Goal: Communication & Community: Answer question/provide support

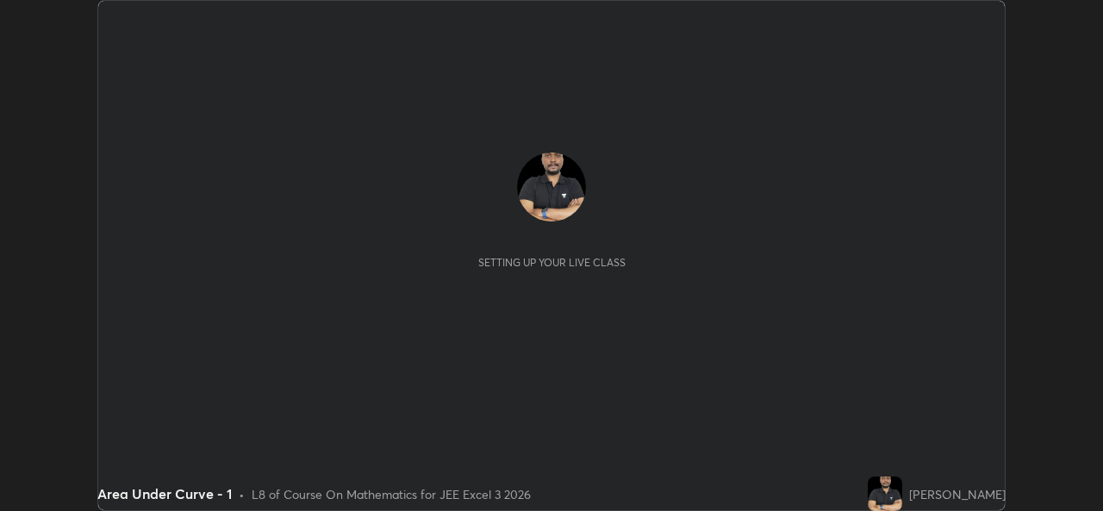
scroll to position [511, 1102]
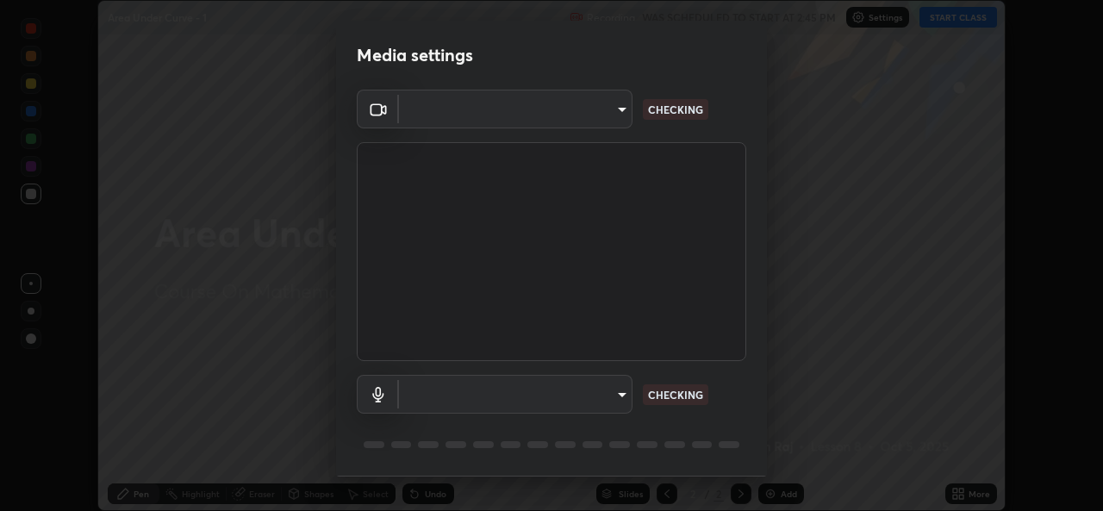
type input "de0b73f0980f6fa9b450921a8a2ec262589a733567298ed7cfed7de340c0f98a"
type input "ee5451cd7f557f866d24f5efd5cc95f4e676077231587f00bc09c28defbb90f9"
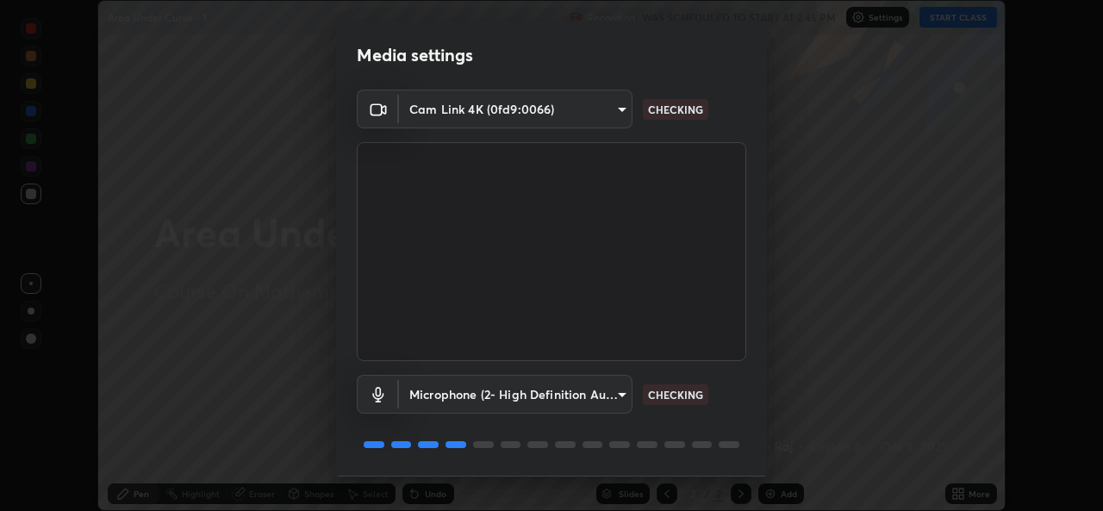
scroll to position [54, 0]
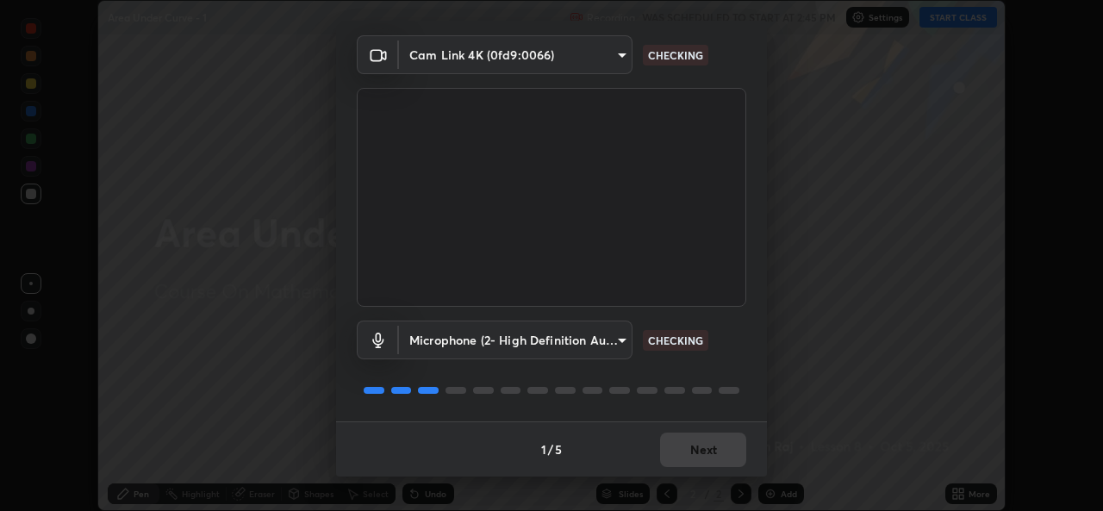
click at [699, 459] on div "1 / 5 Next" at bounding box center [551, 448] width 431 height 55
click at [702, 463] on div "1 / 5 Next" at bounding box center [551, 448] width 431 height 55
click at [707, 456] on div "1 / 5 Next" at bounding box center [551, 448] width 431 height 55
click at [707, 458] on div "1 / 5 Next" at bounding box center [551, 448] width 431 height 55
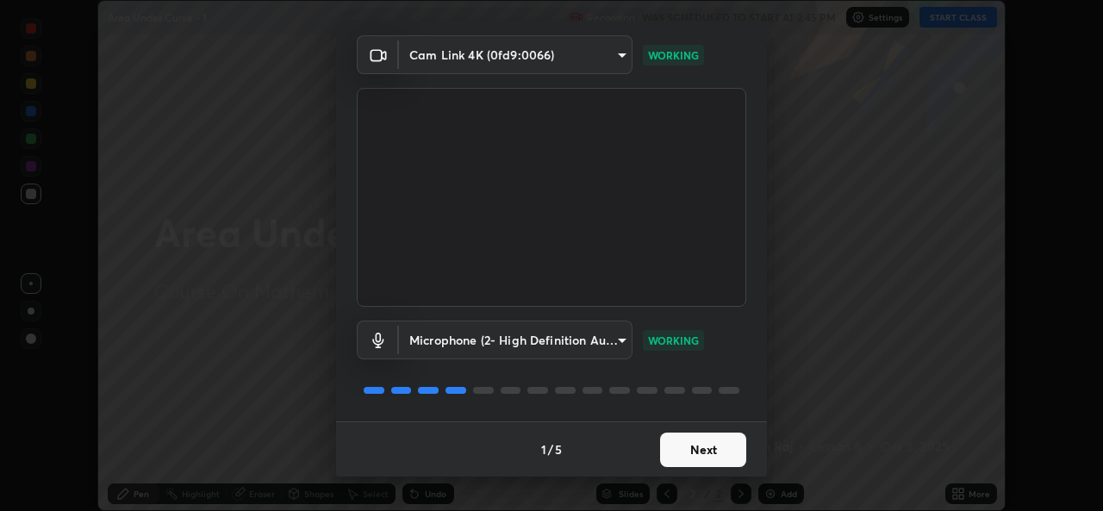
click at [692, 457] on button "Next" at bounding box center [703, 449] width 86 height 34
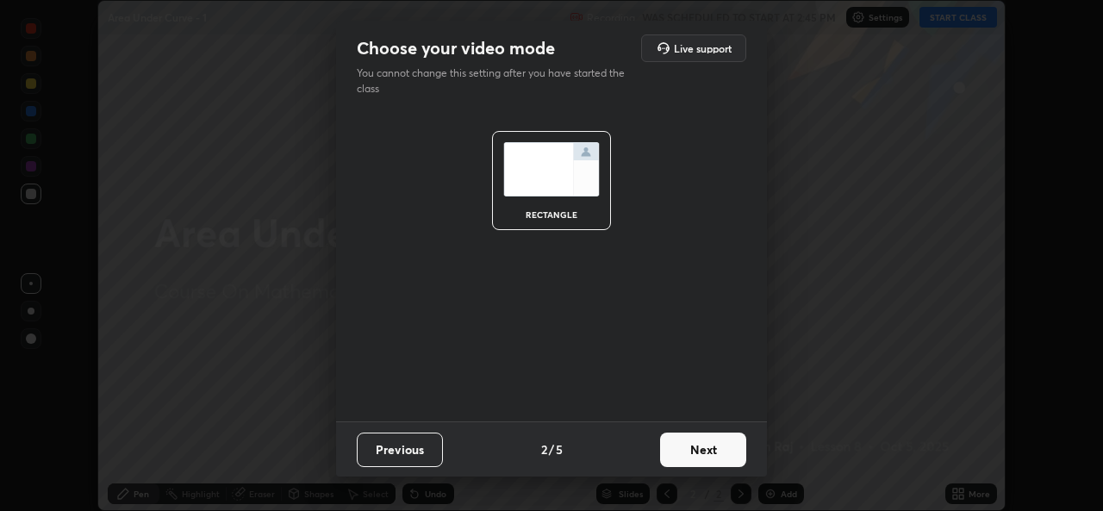
scroll to position [0, 0]
click at [691, 463] on button "Next" at bounding box center [703, 449] width 86 height 34
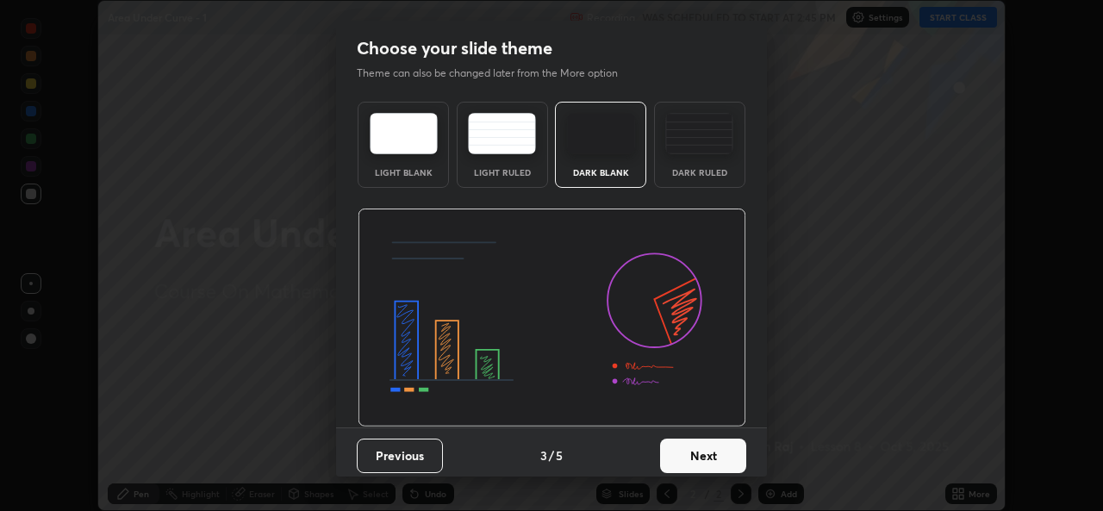
click at [690, 459] on button "Next" at bounding box center [703, 455] width 86 height 34
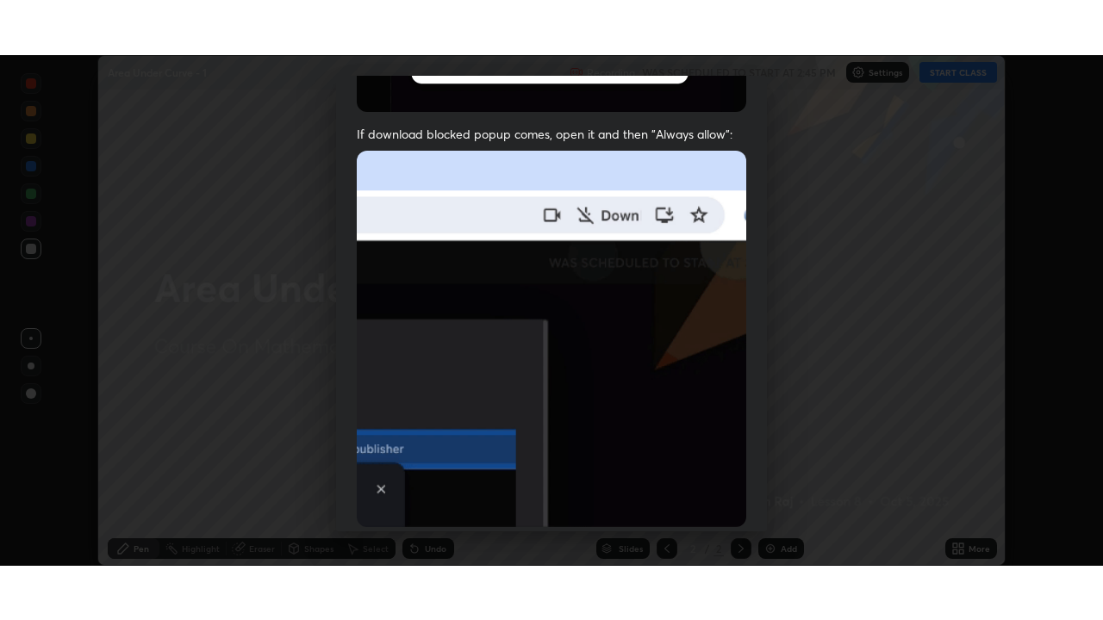
scroll to position [406, 0]
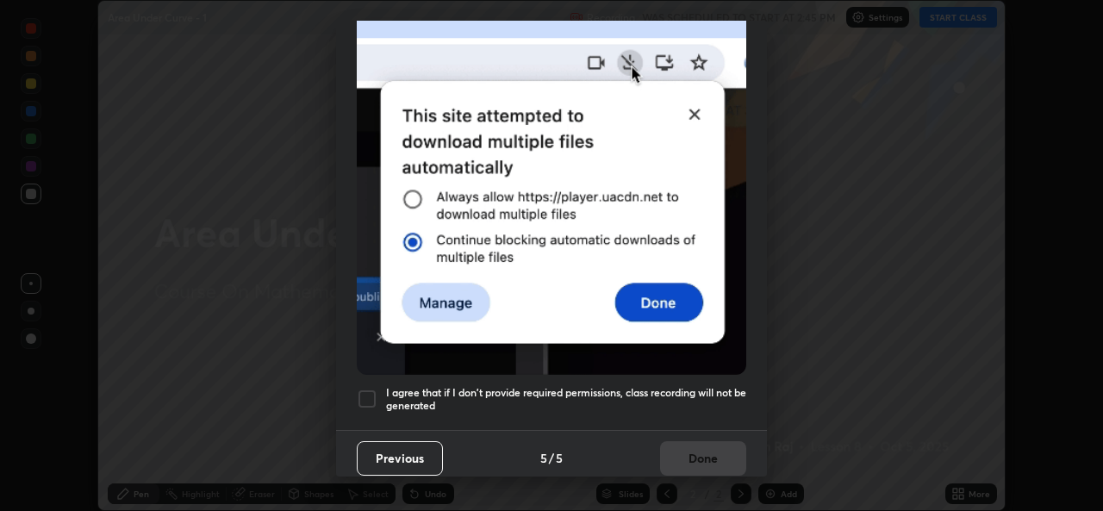
click at [645, 386] on h5 "I agree that if I don't provide required permissions, class recording will not …" at bounding box center [566, 399] width 360 height 27
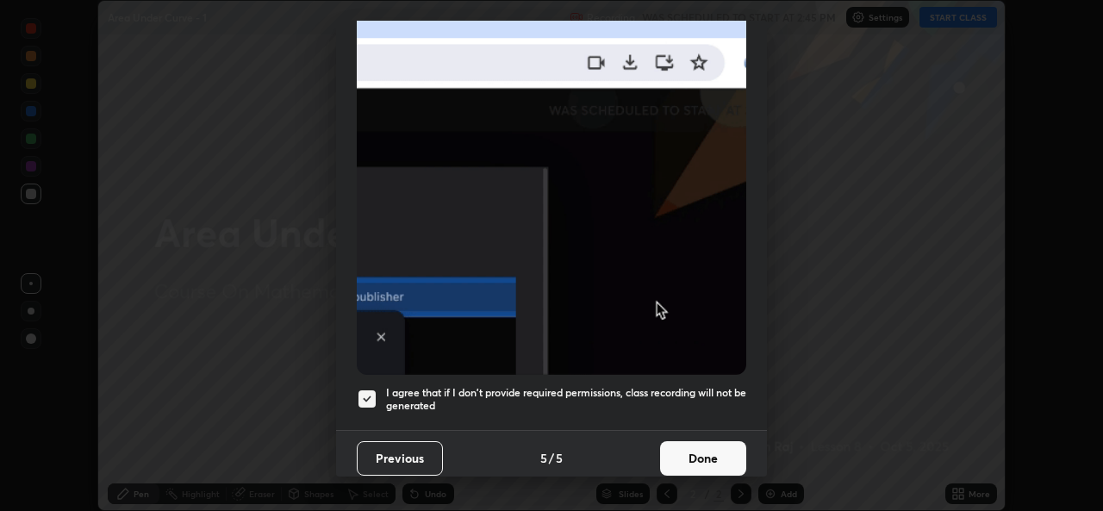
click at [685, 459] on button "Done" at bounding box center [703, 458] width 86 height 34
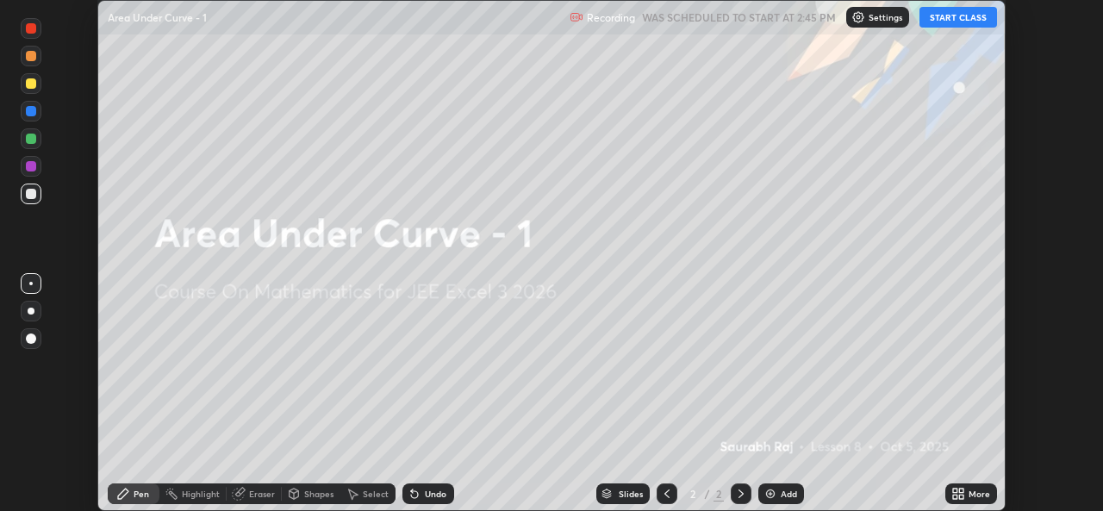
click at [961, 490] on icon at bounding box center [961, 490] width 4 height 4
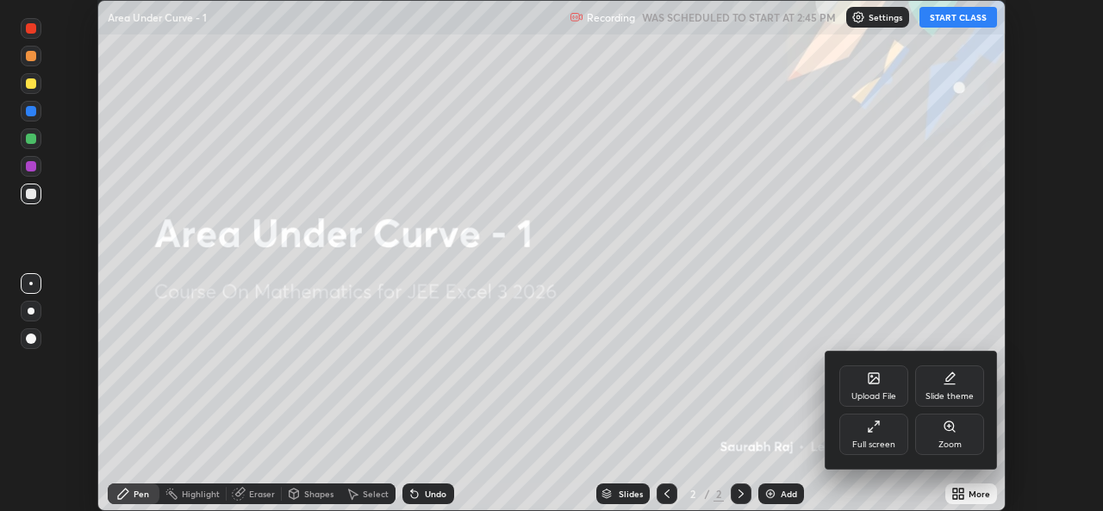
click at [892, 432] on div "Full screen" at bounding box center [873, 433] width 69 height 41
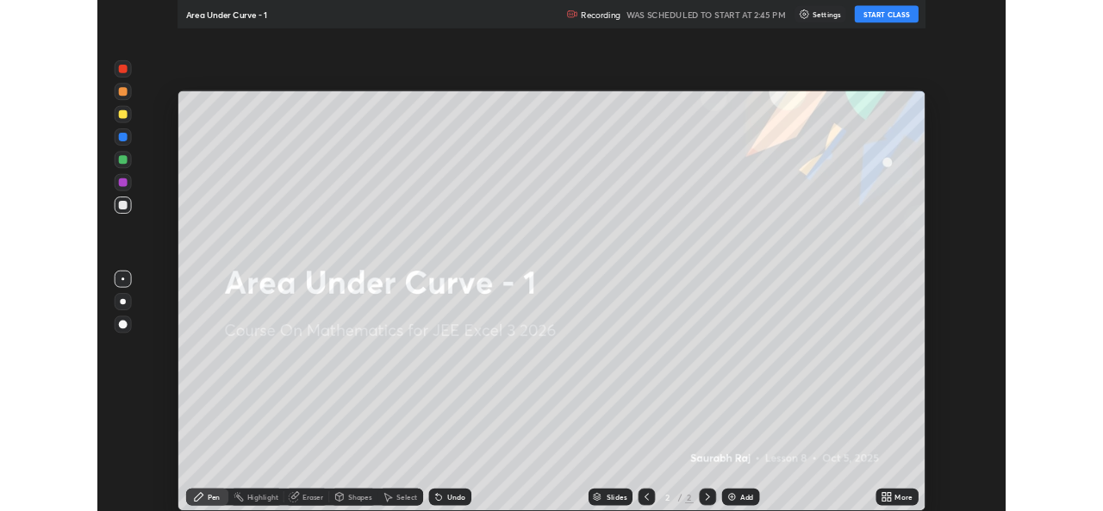
scroll to position [620, 1103]
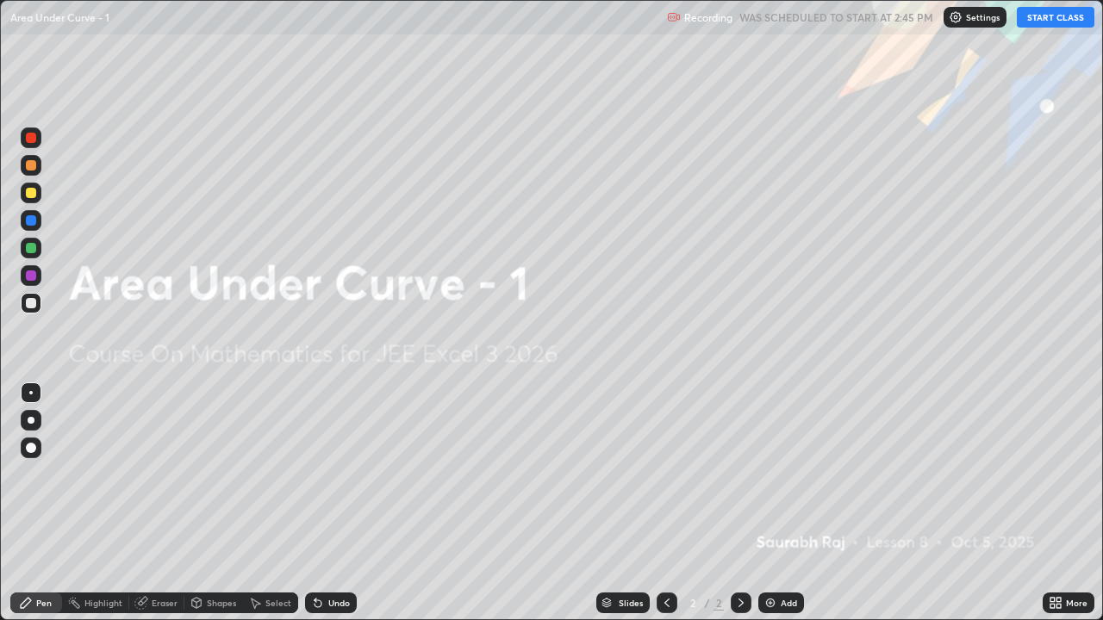
click at [1054, 19] on button "START CLASS" at bounding box center [1055, 17] width 78 height 21
click at [781, 510] on div "Add" at bounding box center [788, 603] width 16 height 9
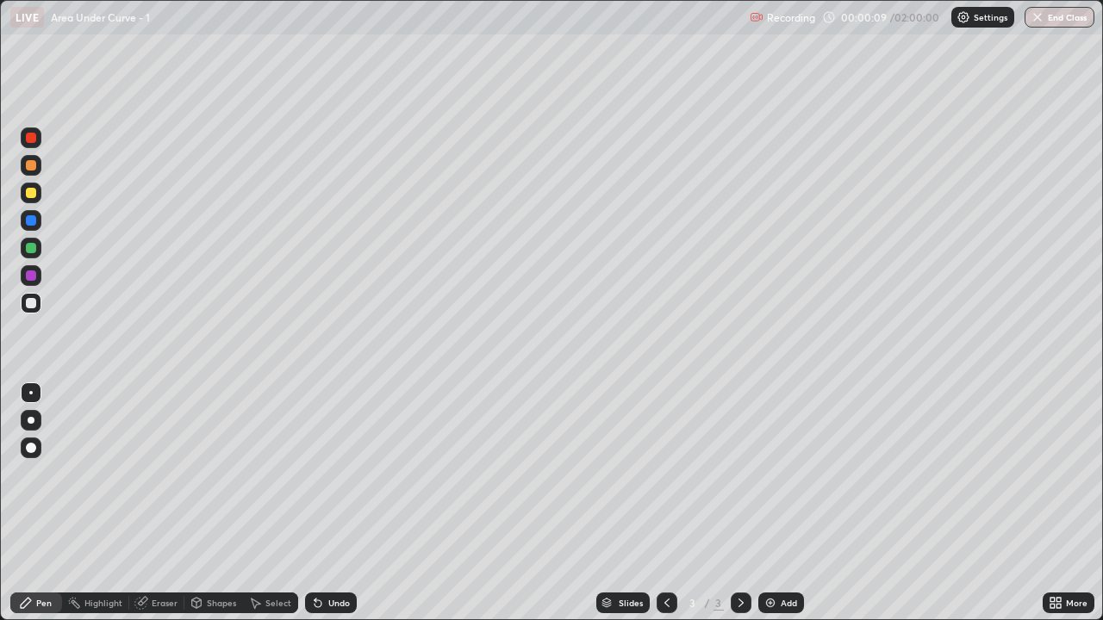
click at [38, 190] on div at bounding box center [31, 193] width 21 height 21
click at [37, 510] on div "Pen" at bounding box center [44, 603] width 16 height 9
click at [34, 190] on div at bounding box center [31, 193] width 10 height 10
click at [333, 510] on div "Undo" at bounding box center [331, 603] width 52 height 21
click at [32, 298] on div at bounding box center [31, 303] width 10 height 10
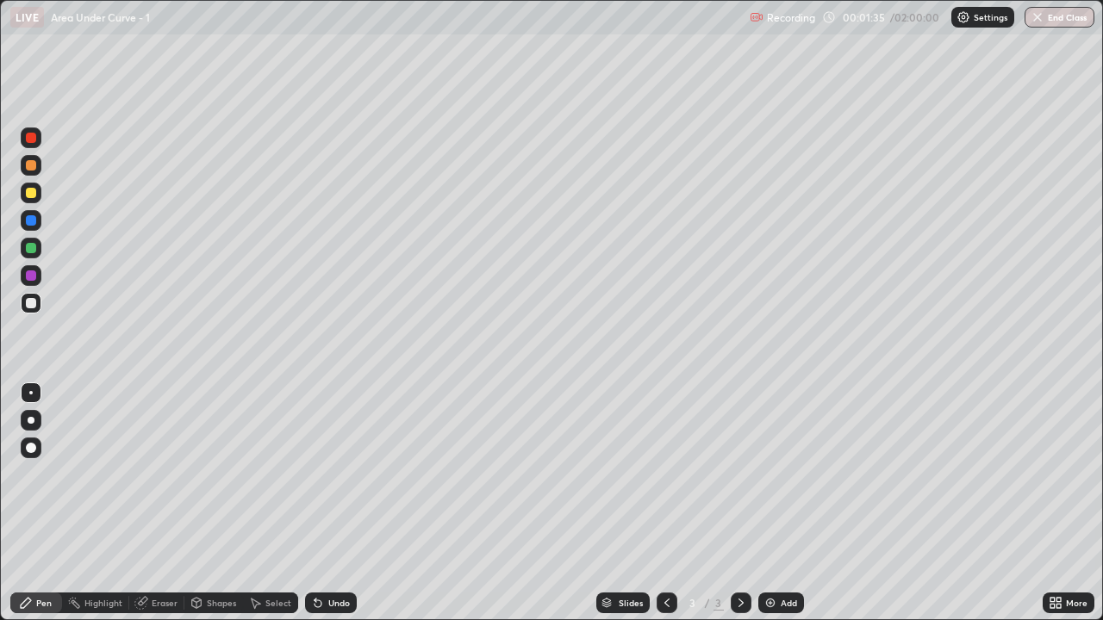
click at [285, 510] on div "Select" at bounding box center [278, 603] width 26 height 9
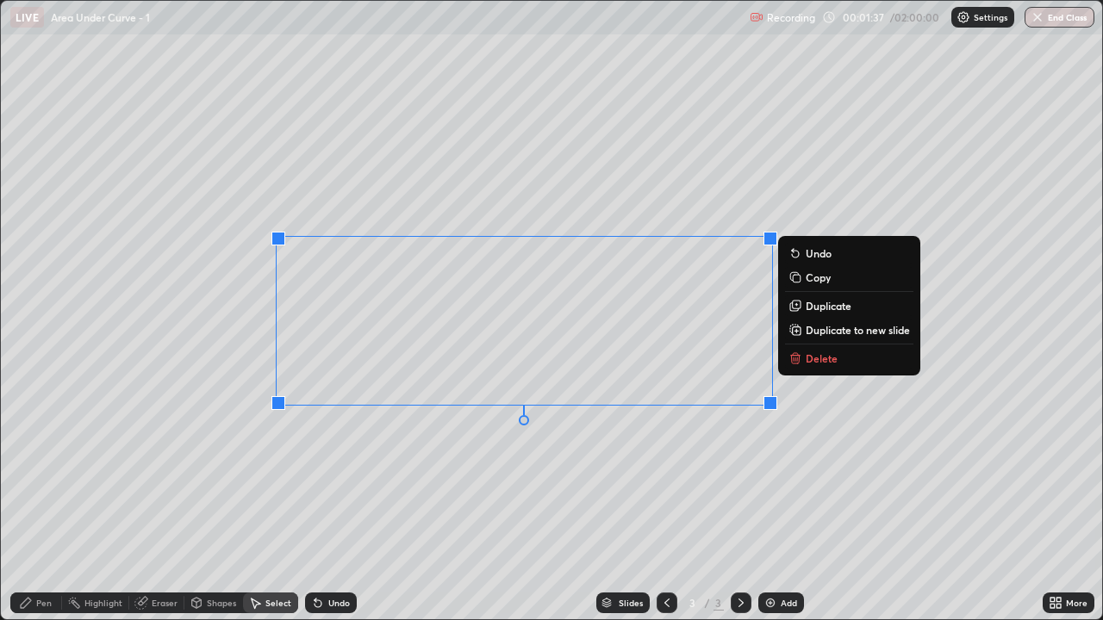
click at [809, 366] on button "Delete" at bounding box center [849, 358] width 128 height 21
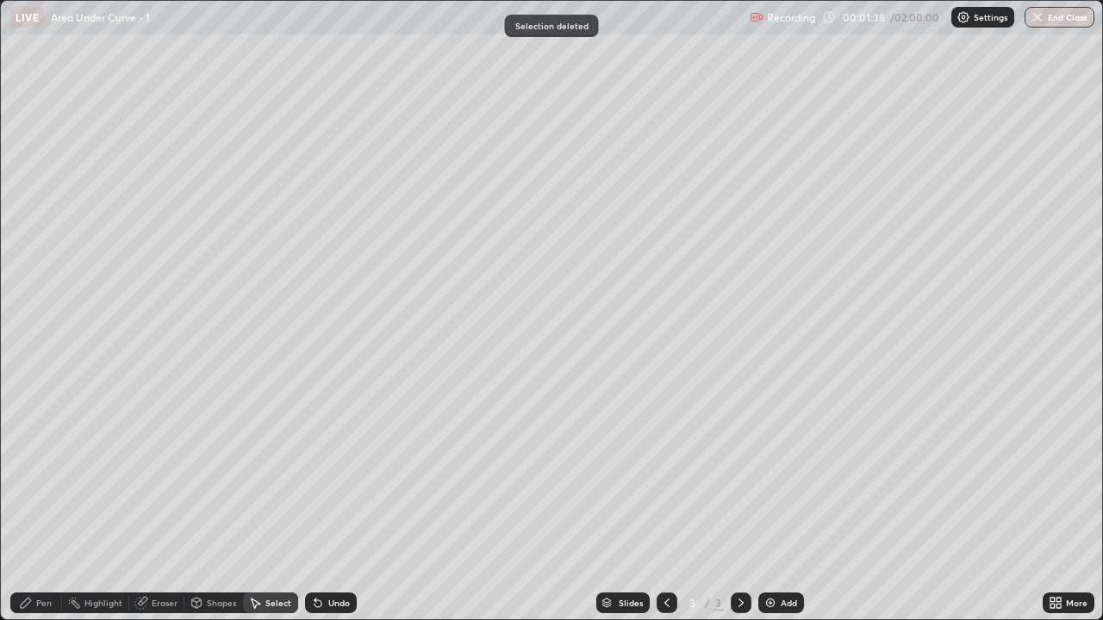
click at [48, 510] on div "Pen" at bounding box center [44, 603] width 16 height 9
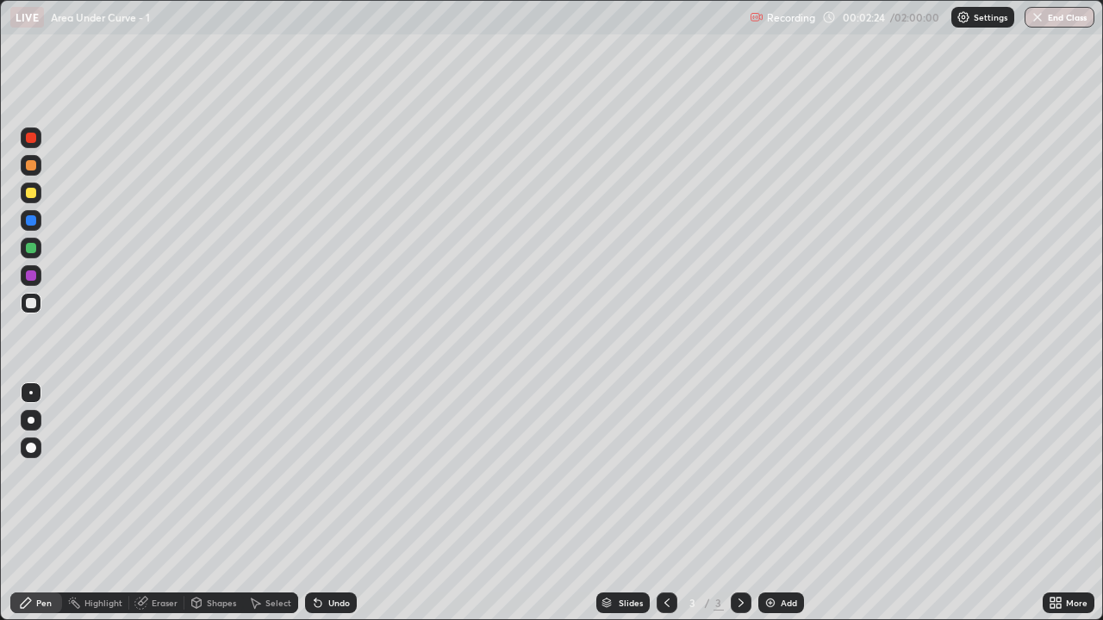
click at [280, 510] on div "Select" at bounding box center [278, 603] width 26 height 9
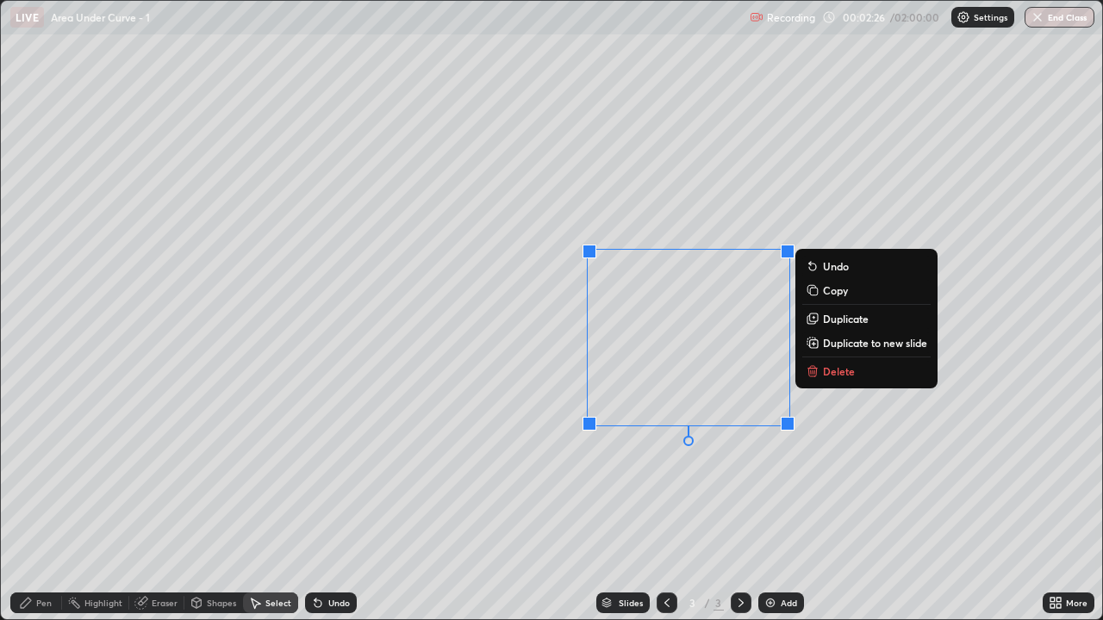
click at [824, 370] on p "Delete" at bounding box center [839, 371] width 32 height 14
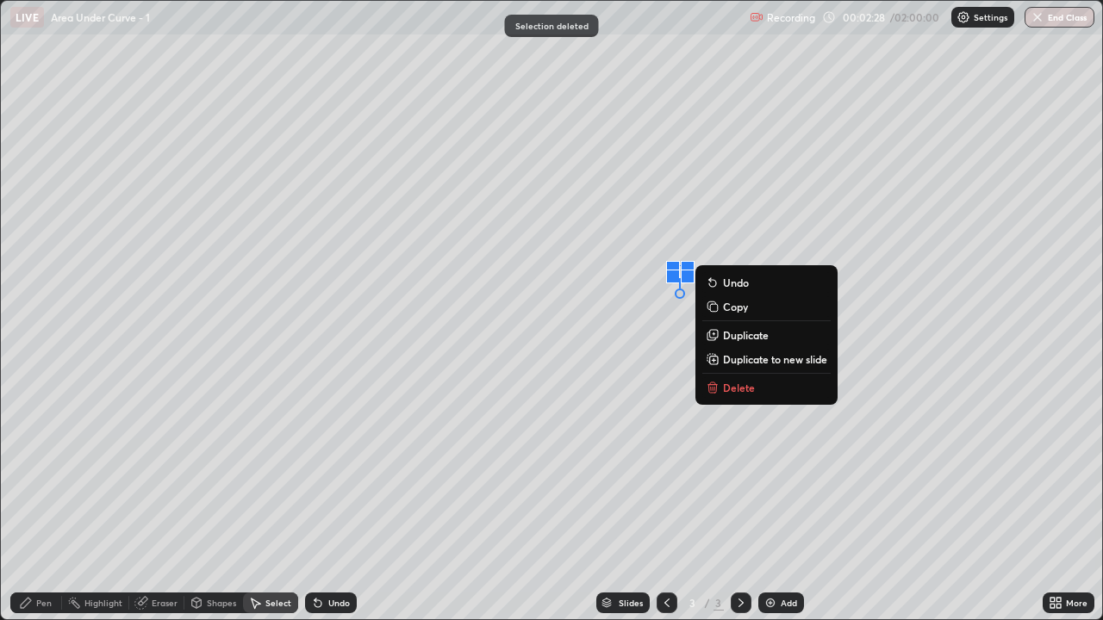
click at [777, 390] on button "Delete" at bounding box center [766, 387] width 128 height 21
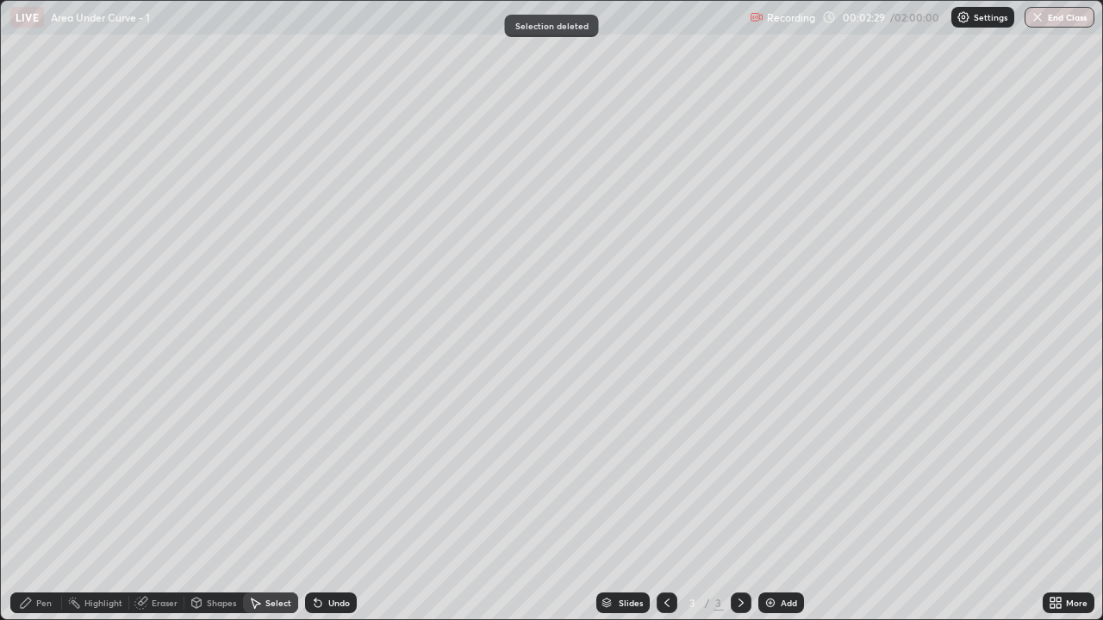
click at [32, 510] on icon at bounding box center [26, 603] width 14 height 14
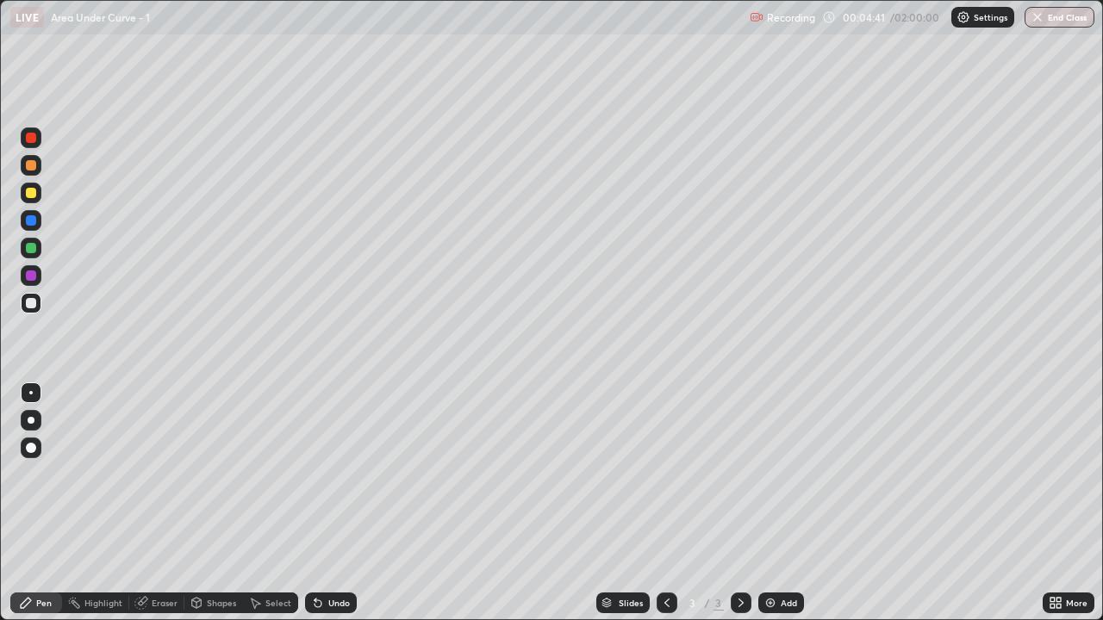
click at [334, 510] on div "Undo" at bounding box center [339, 603] width 22 height 9
click at [336, 510] on div "Undo" at bounding box center [339, 603] width 22 height 9
click at [269, 510] on div "Select" at bounding box center [278, 603] width 26 height 9
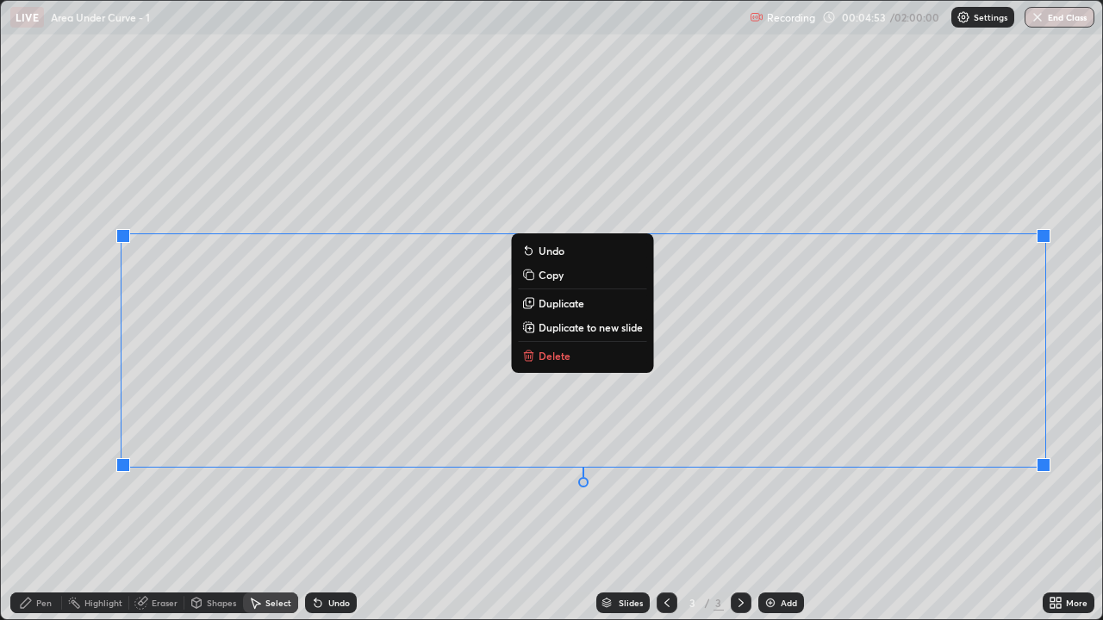
click at [1016, 510] on div "0 ° Undo Copy Duplicate Duplicate to new slide Delete" at bounding box center [551, 310] width 1101 height 619
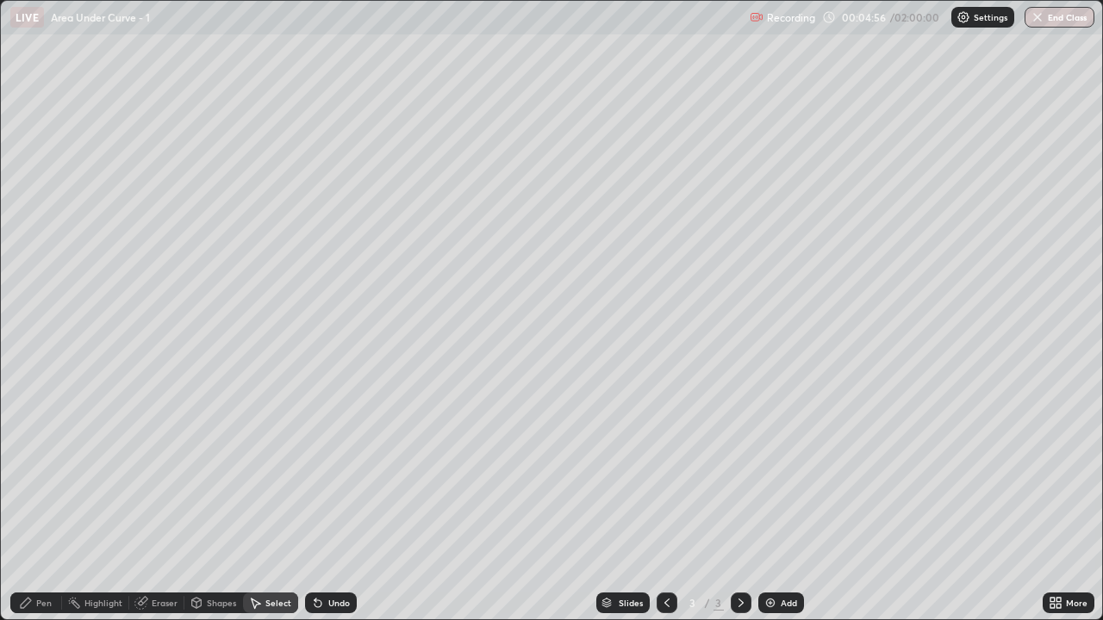
click at [42, 510] on div "Pen" at bounding box center [44, 603] width 16 height 9
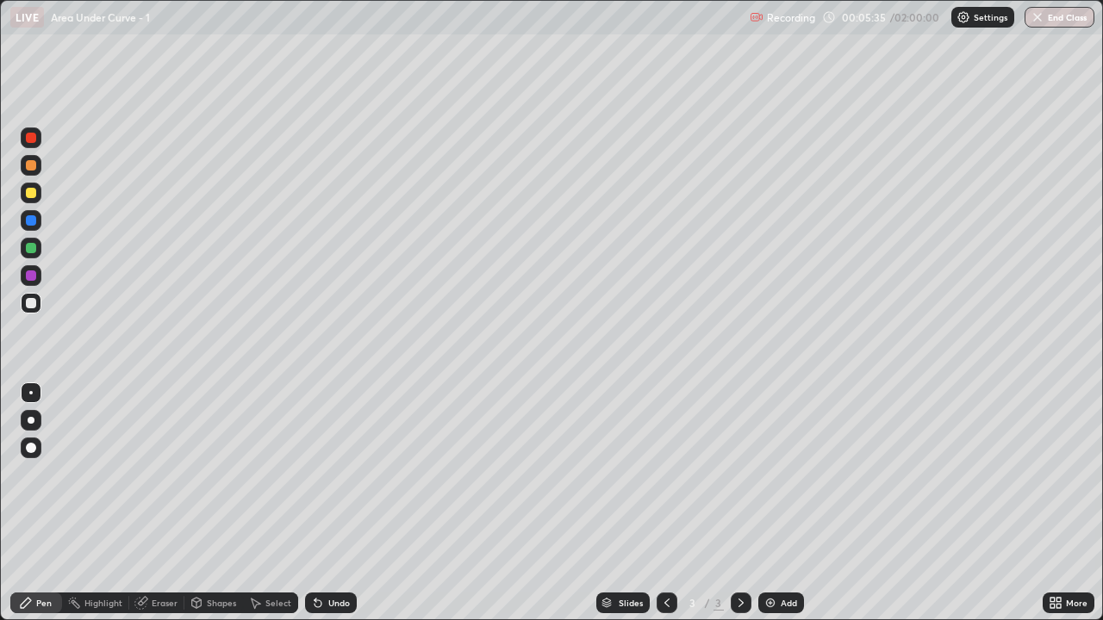
click at [337, 510] on div "Undo" at bounding box center [339, 603] width 22 height 9
click at [328, 510] on div "Undo" at bounding box center [339, 603] width 22 height 9
click at [286, 510] on div "Select" at bounding box center [278, 603] width 26 height 9
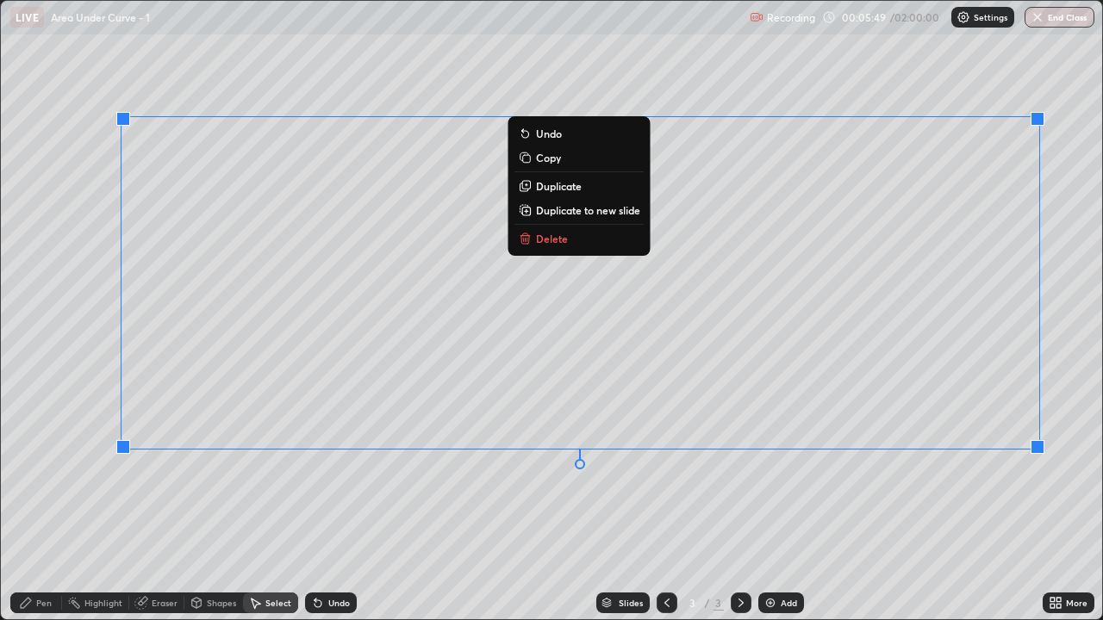
click at [952, 481] on div "0 ° Undo Copy Duplicate Duplicate to new slide Delete" at bounding box center [551, 310] width 1101 height 619
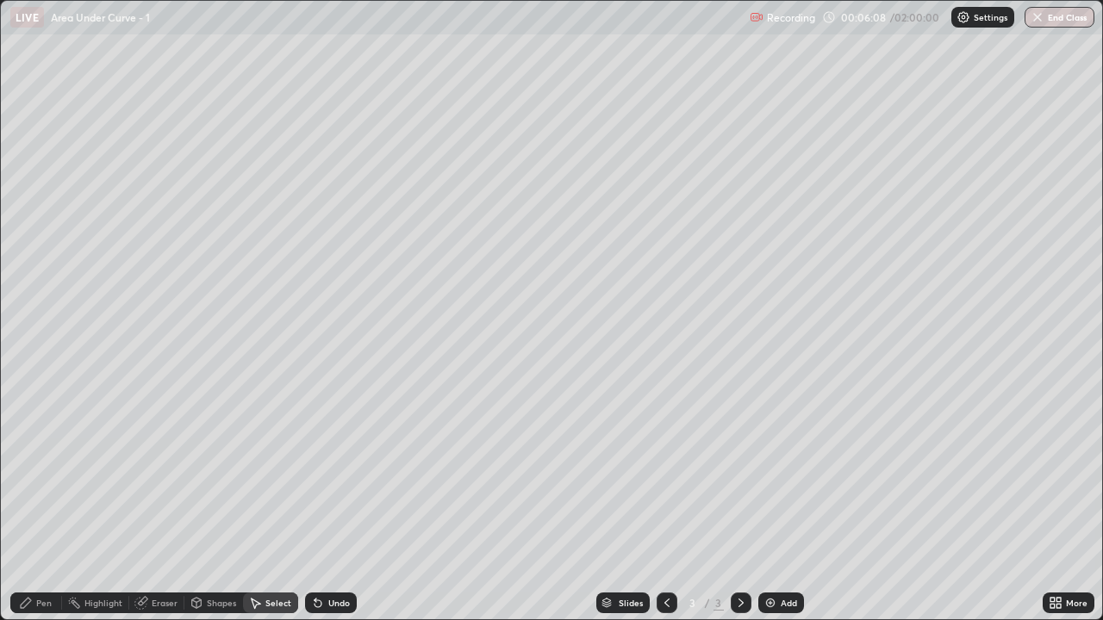
click at [34, 510] on div "Pen" at bounding box center [36, 603] width 52 height 21
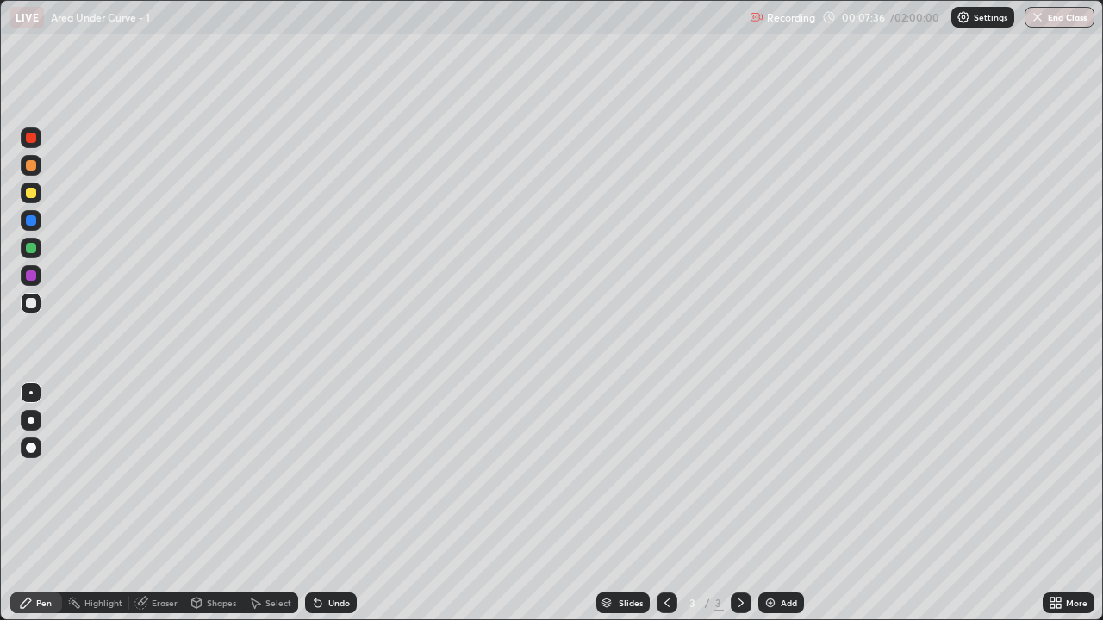
click at [776, 510] on div "Add" at bounding box center [781, 603] width 46 height 21
click at [42, 510] on div "Pen" at bounding box center [44, 603] width 16 height 9
click at [31, 194] on div at bounding box center [31, 193] width 10 height 10
click at [331, 510] on div "Undo" at bounding box center [339, 603] width 22 height 9
click at [31, 302] on div at bounding box center [31, 303] width 10 height 10
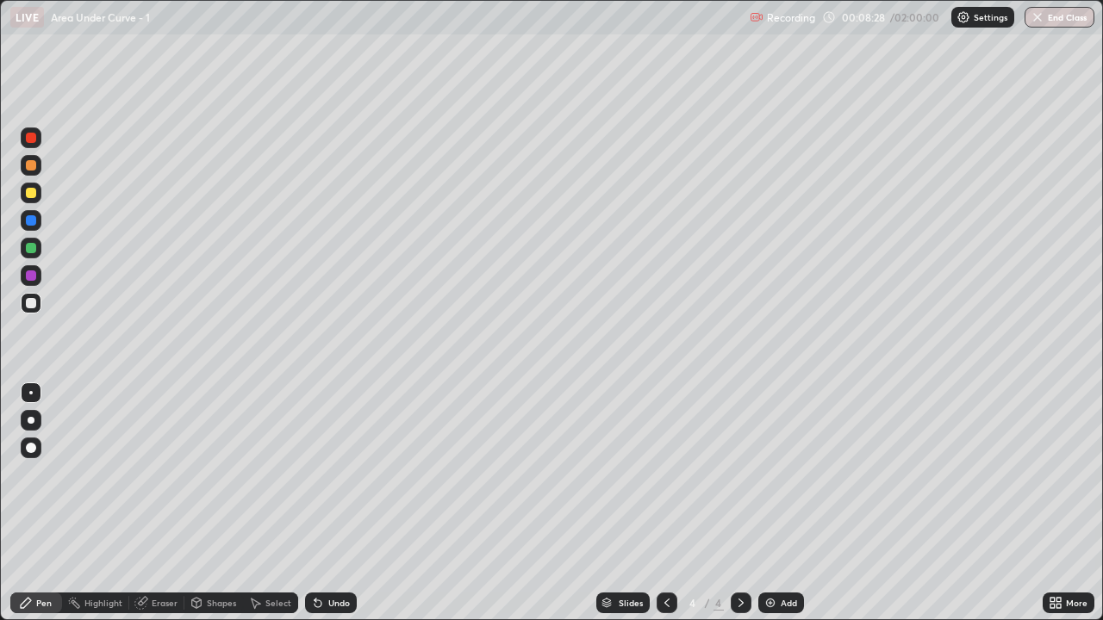
click at [32, 194] on div at bounding box center [31, 193] width 10 height 10
click at [37, 303] on div at bounding box center [31, 303] width 21 height 21
click at [278, 510] on div "Select" at bounding box center [278, 603] width 26 height 9
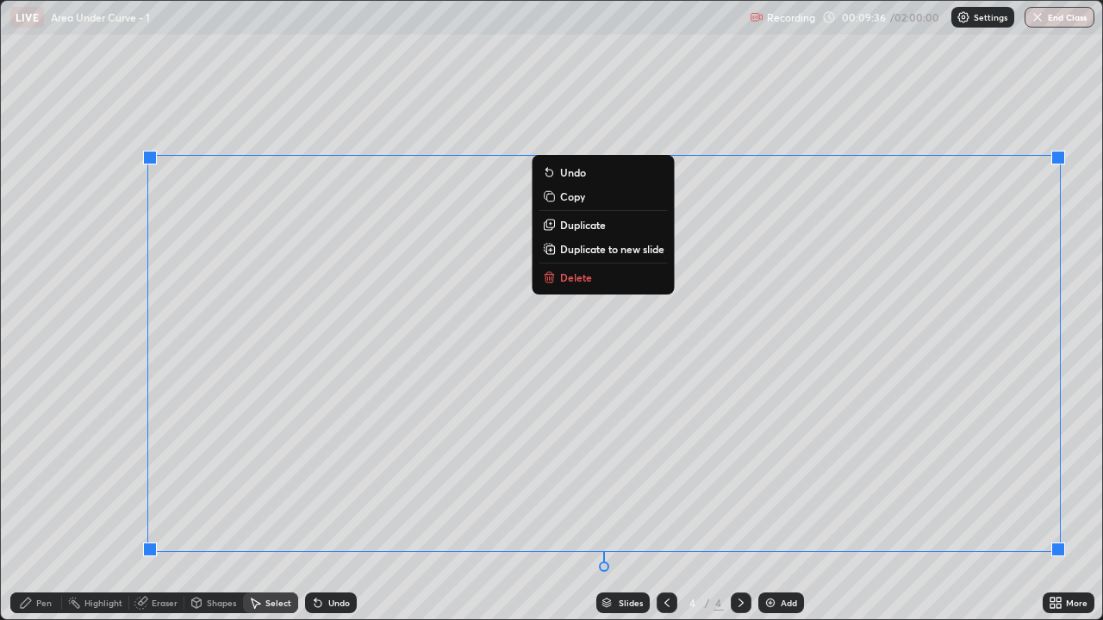
click at [71, 353] on div "0 ° Undo Copy Duplicate Duplicate to new slide Delete" at bounding box center [551, 310] width 1101 height 619
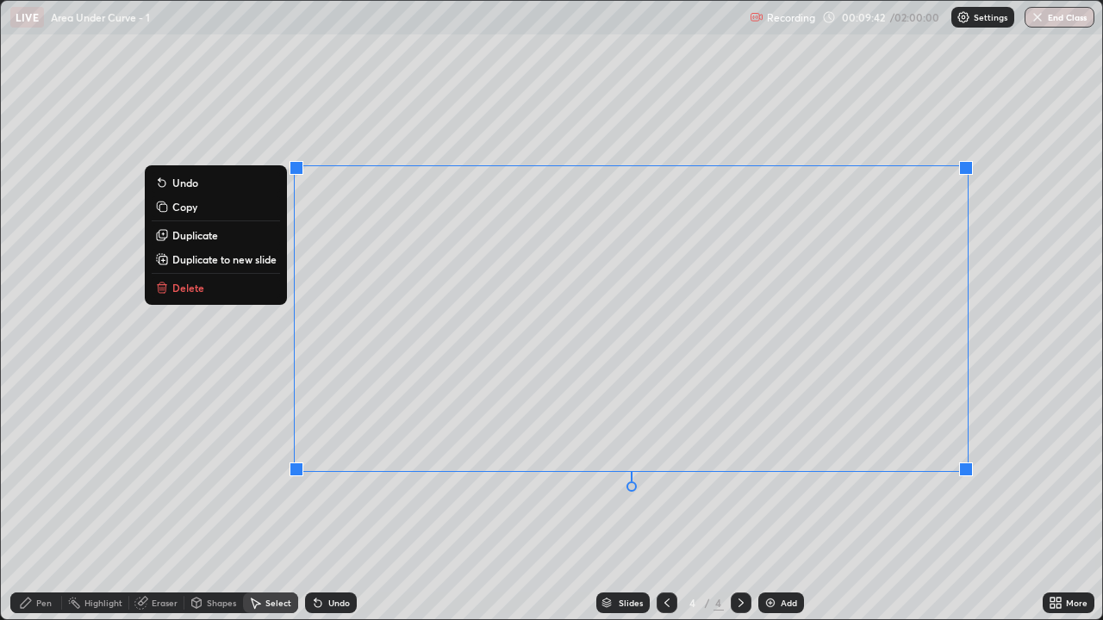
click at [339, 510] on div "Undo" at bounding box center [339, 603] width 22 height 9
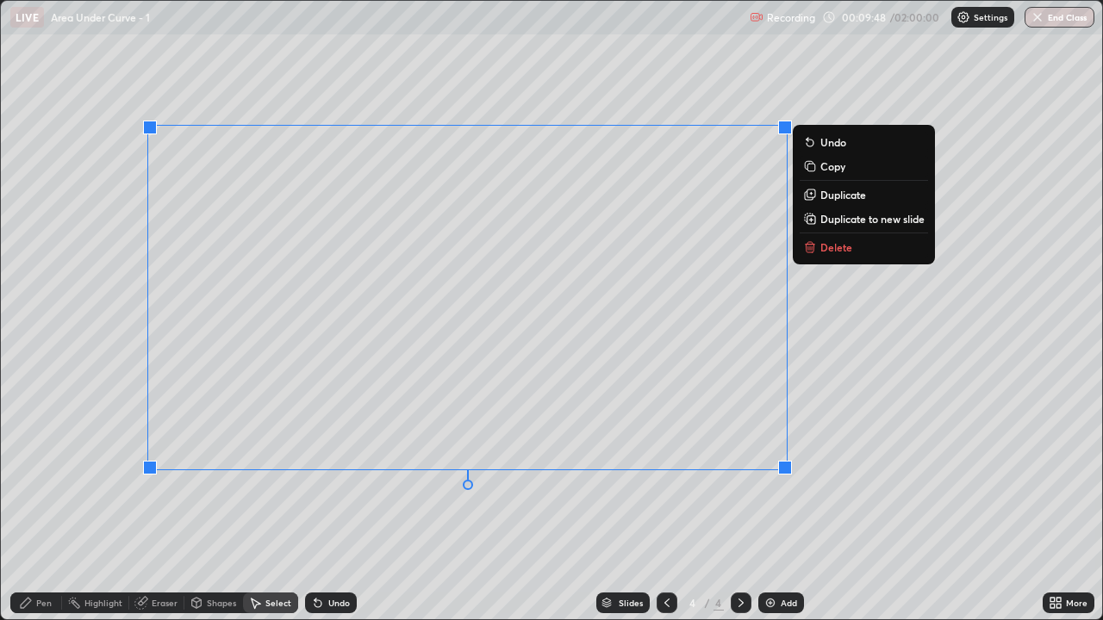
click at [624, 510] on div "0 ° Undo Copy Duplicate Duplicate to new slide Delete" at bounding box center [551, 310] width 1101 height 619
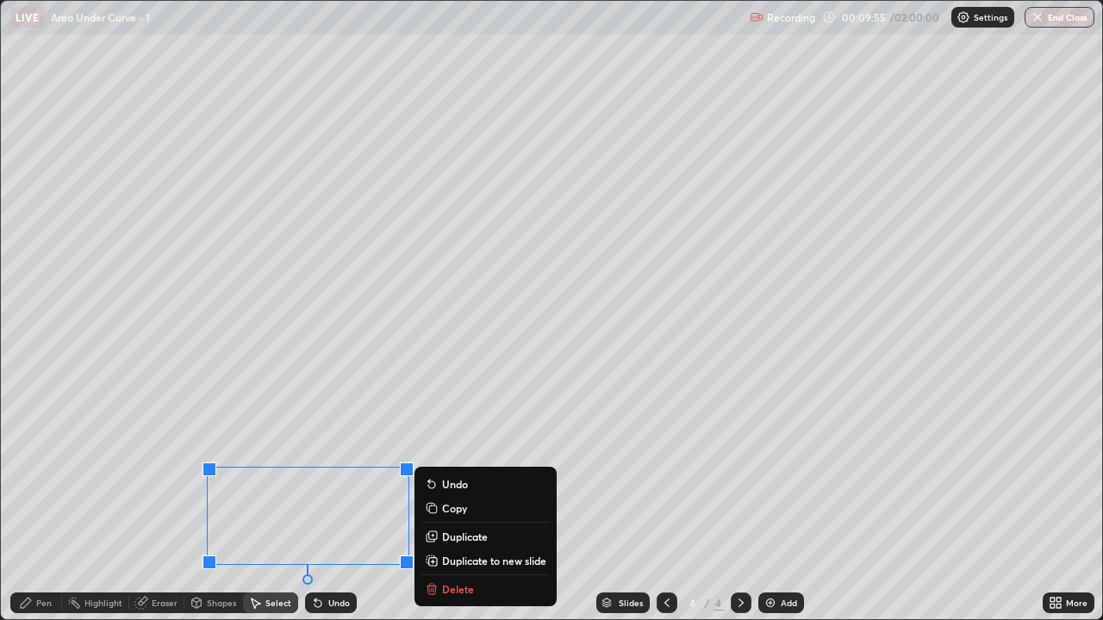
click at [155, 493] on div "0 ° Undo Copy Duplicate Duplicate to new slide Delete" at bounding box center [551, 310] width 1101 height 619
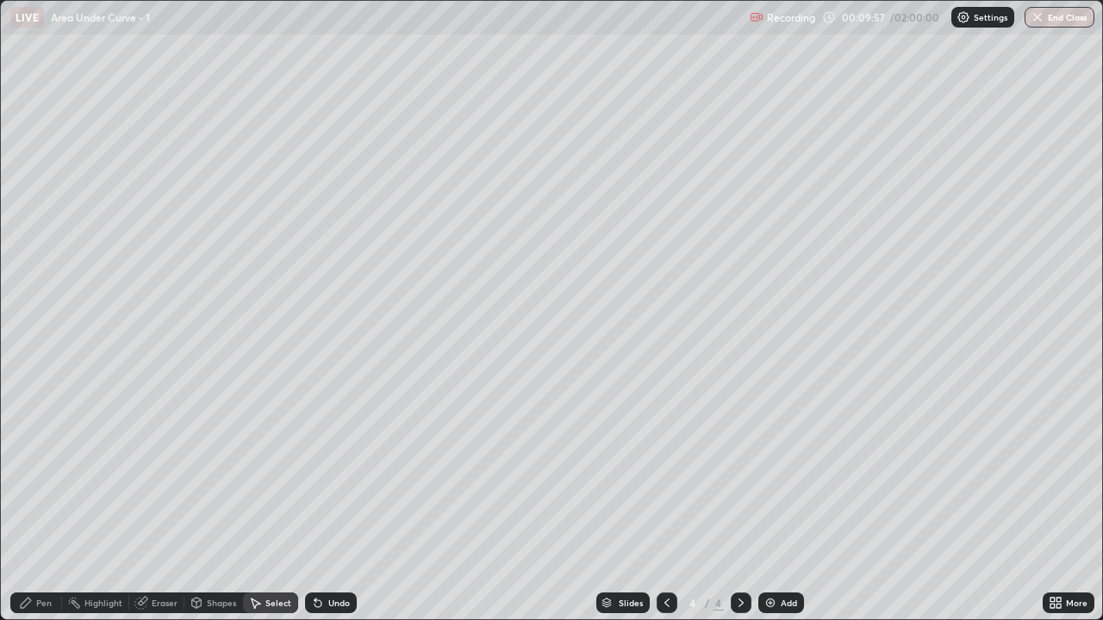
click at [47, 510] on div "Pen" at bounding box center [44, 603] width 16 height 9
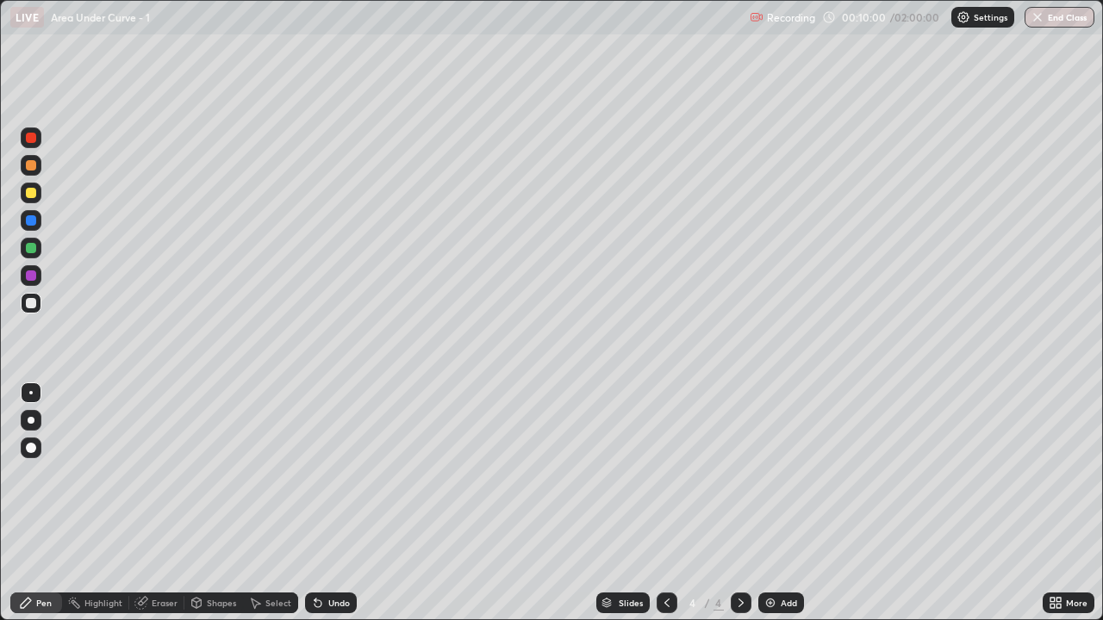
click at [162, 510] on div "Eraser" at bounding box center [165, 603] width 26 height 9
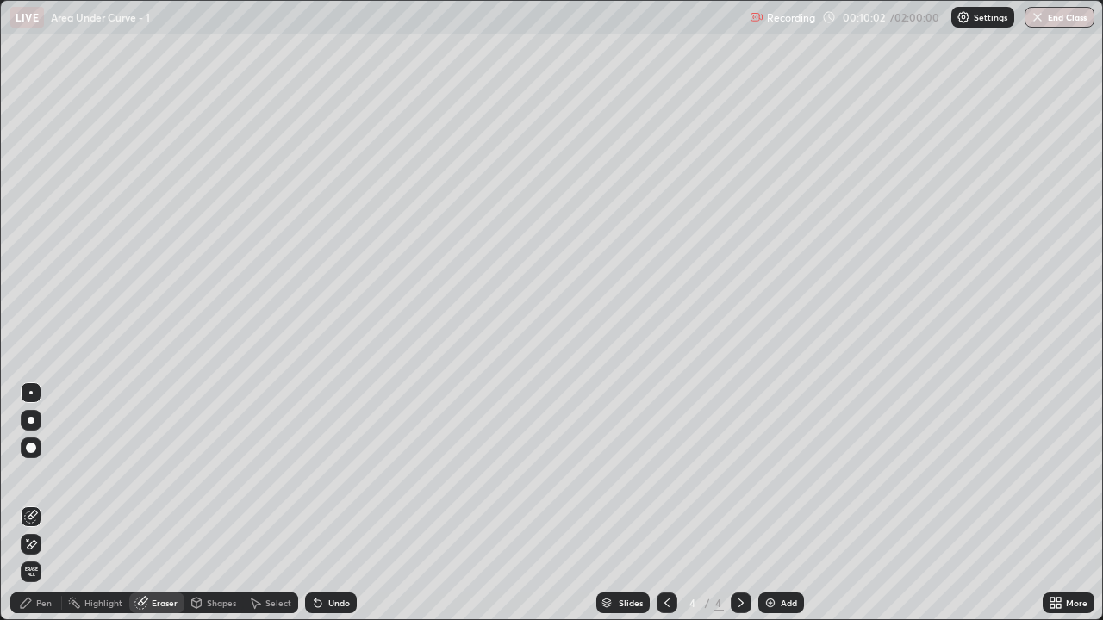
click at [34, 510] on div "Pen" at bounding box center [36, 603] width 52 height 21
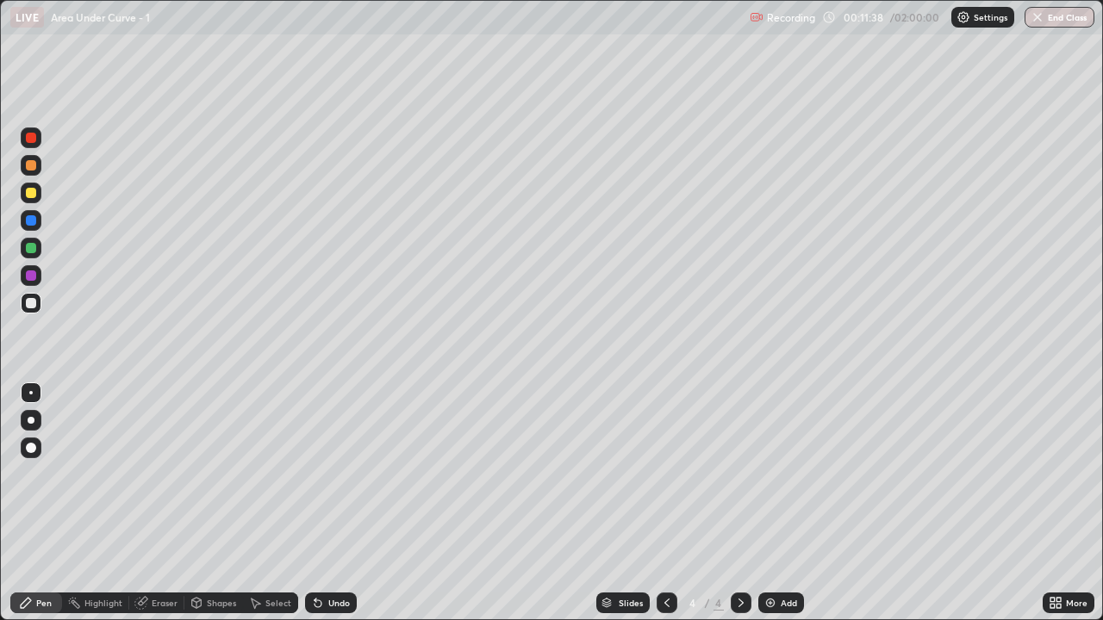
click at [276, 510] on div "Select" at bounding box center [278, 603] width 26 height 9
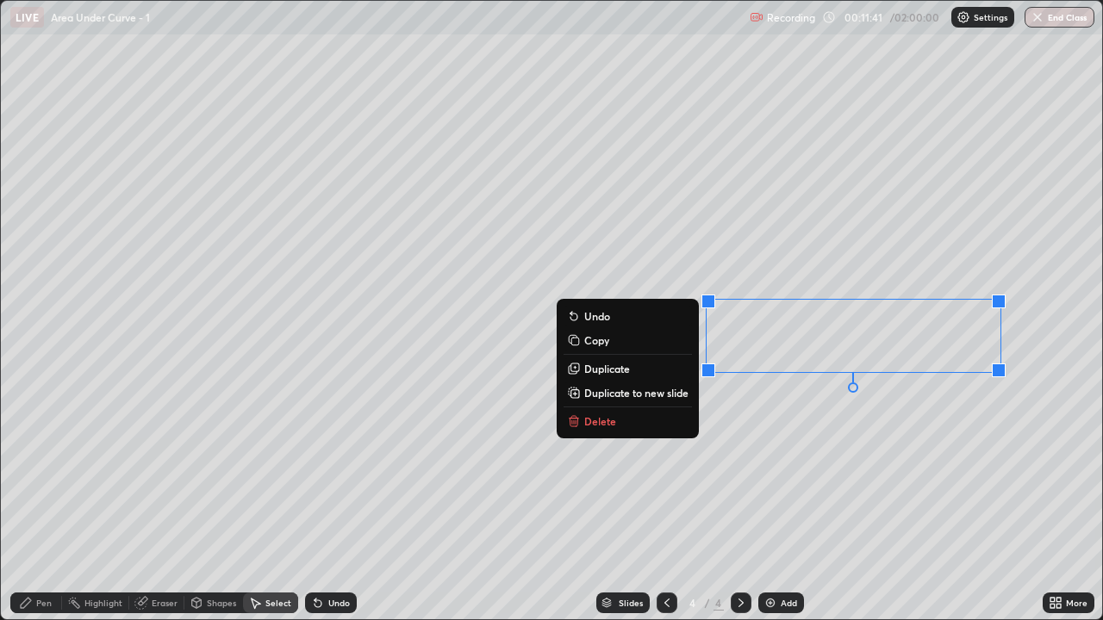
click at [625, 426] on button "Delete" at bounding box center [627, 421] width 128 height 21
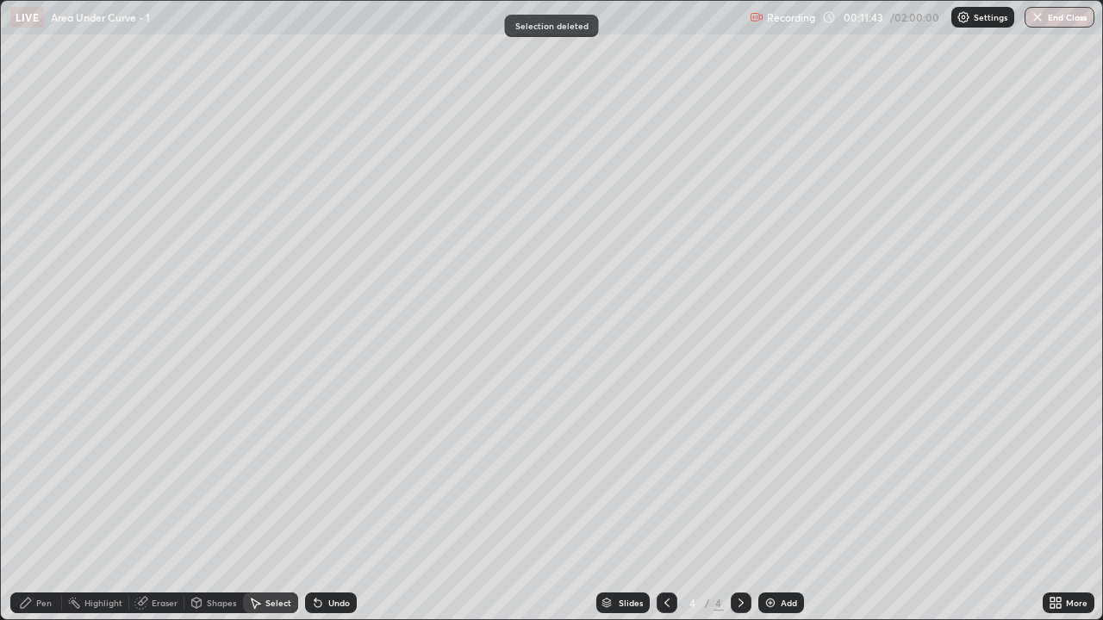
click at [34, 510] on div "Pen" at bounding box center [36, 603] width 52 height 21
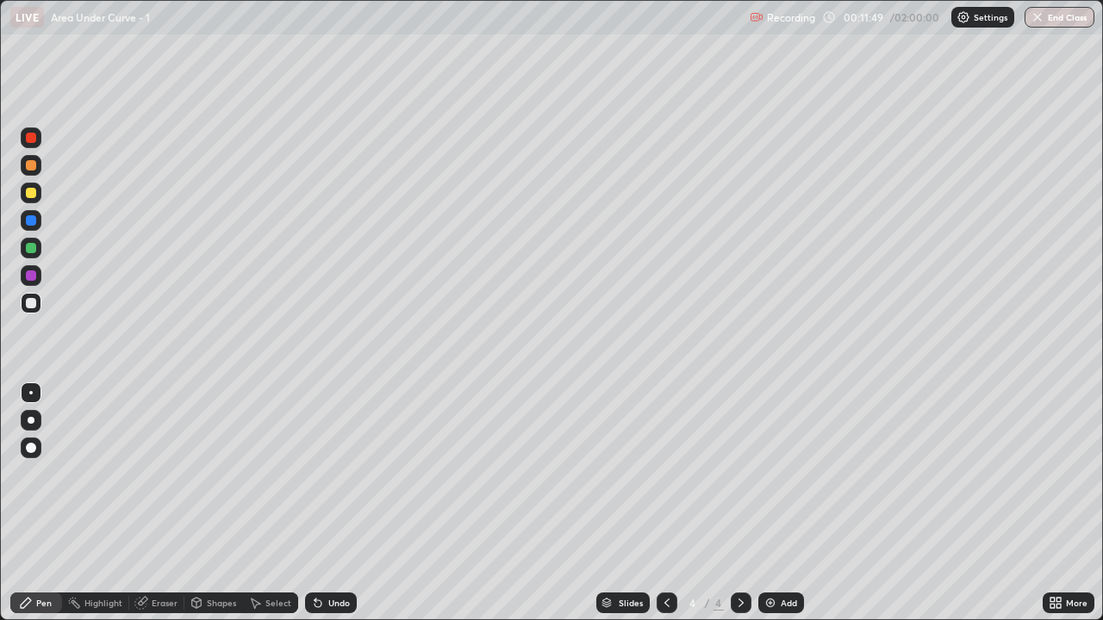
click at [331, 510] on div "Undo" at bounding box center [339, 603] width 22 height 9
click at [328, 510] on div "Undo" at bounding box center [339, 603] width 22 height 9
click at [333, 510] on div "Undo" at bounding box center [339, 603] width 22 height 9
click at [330, 510] on div "Undo" at bounding box center [339, 603] width 22 height 9
click at [334, 510] on div "Undo" at bounding box center [339, 603] width 22 height 9
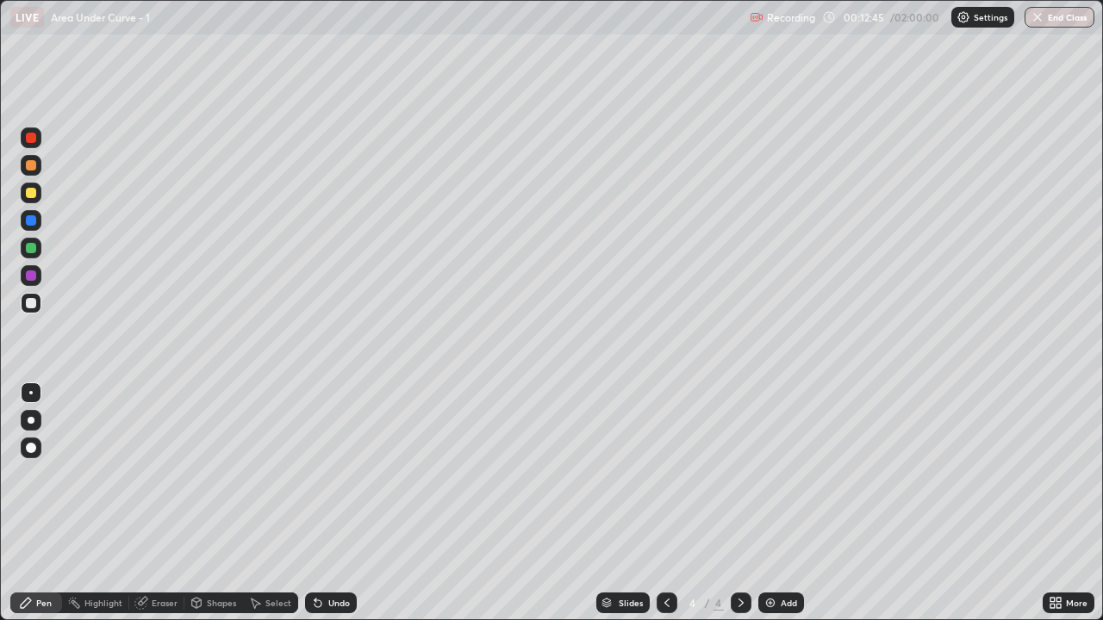
click at [338, 510] on div "Undo" at bounding box center [339, 603] width 22 height 9
click at [336, 510] on div "Undo" at bounding box center [331, 603] width 52 height 21
click at [325, 510] on div "Undo" at bounding box center [331, 603] width 52 height 21
click at [279, 510] on div "Select" at bounding box center [278, 603] width 26 height 9
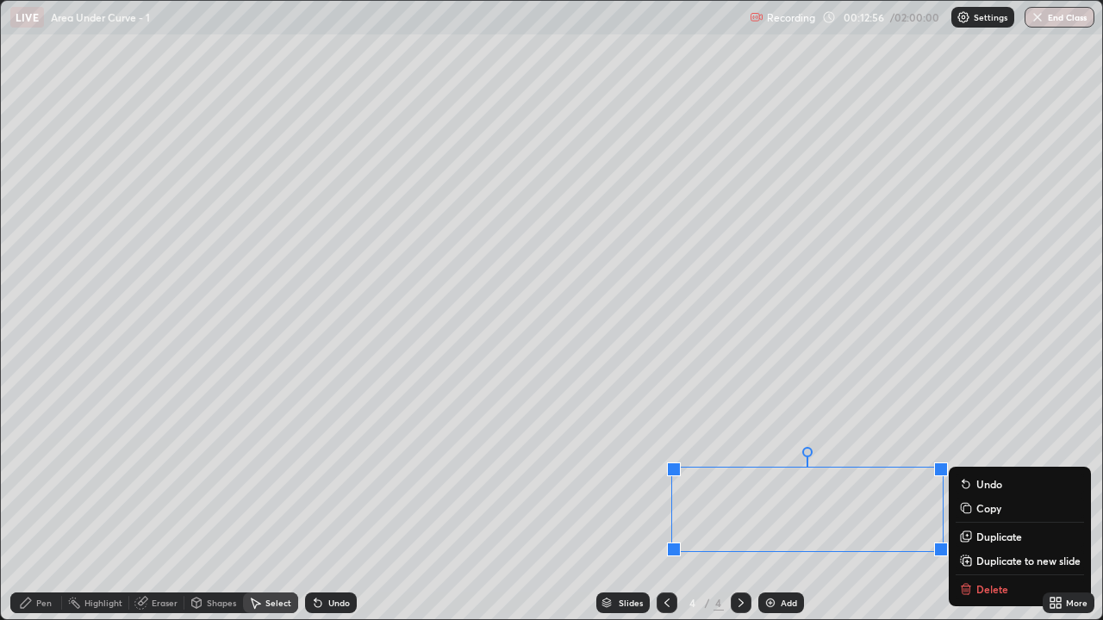
click at [639, 510] on div "0 ° Undo Copy Duplicate Duplicate to new slide Delete" at bounding box center [551, 310] width 1101 height 619
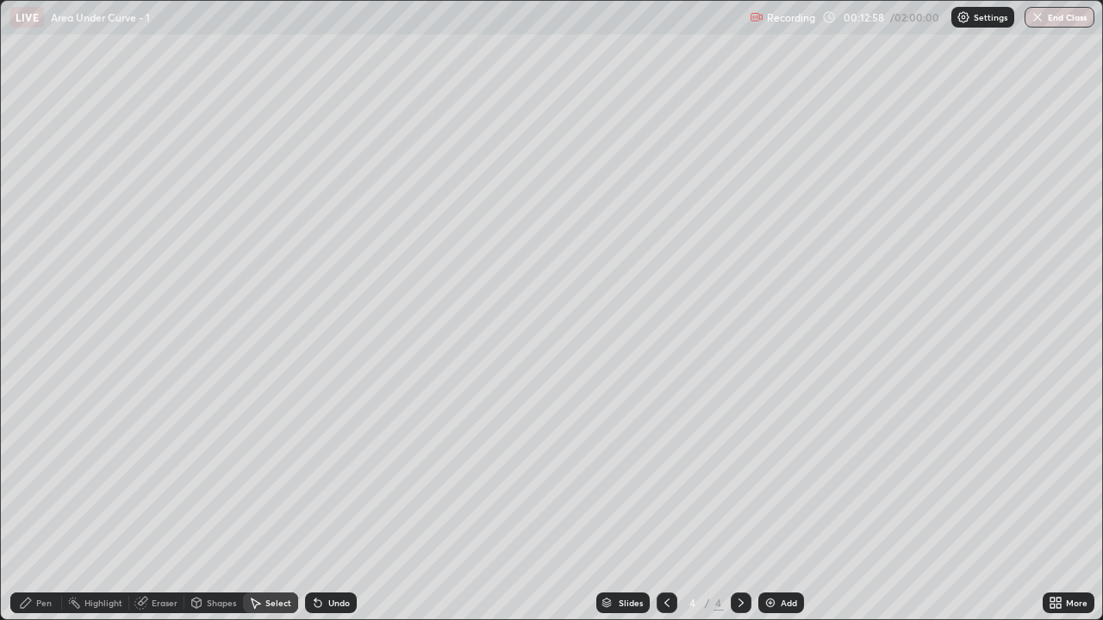
click at [207, 510] on div "Shapes" at bounding box center [221, 603] width 29 height 9
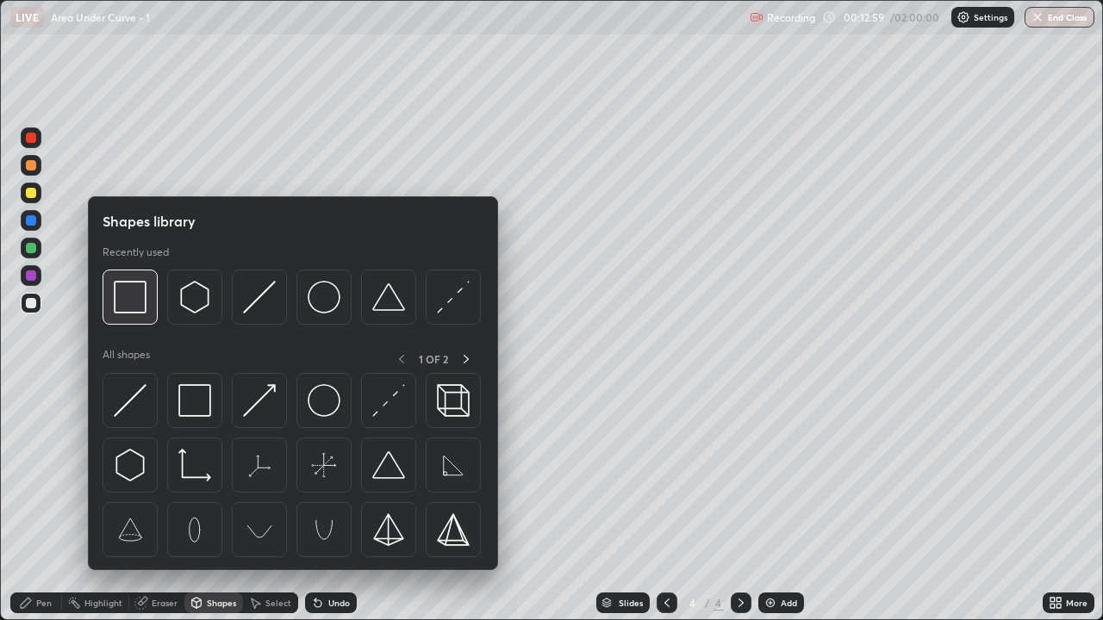
click at [134, 314] on div at bounding box center [130, 297] width 55 height 55
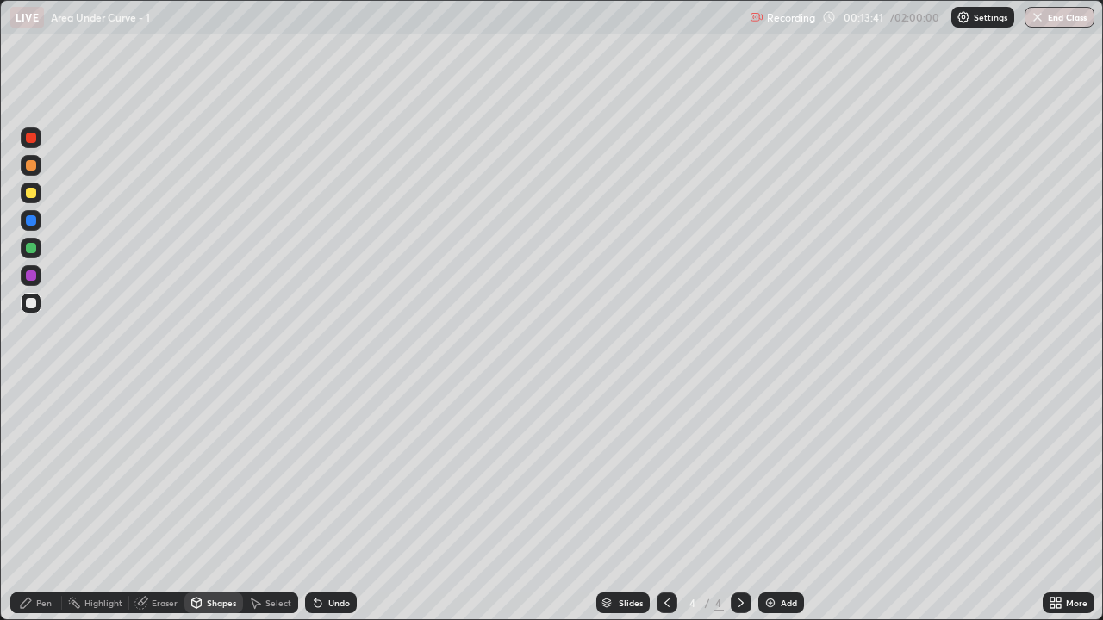
click at [332, 510] on div "Undo" at bounding box center [339, 603] width 22 height 9
click at [792, 510] on div "Add" at bounding box center [788, 603] width 16 height 9
click at [34, 214] on div at bounding box center [31, 220] width 21 height 21
click at [30, 193] on div at bounding box center [31, 193] width 10 height 10
click at [335, 510] on div "Undo" at bounding box center [339, 603] width 22 height 9
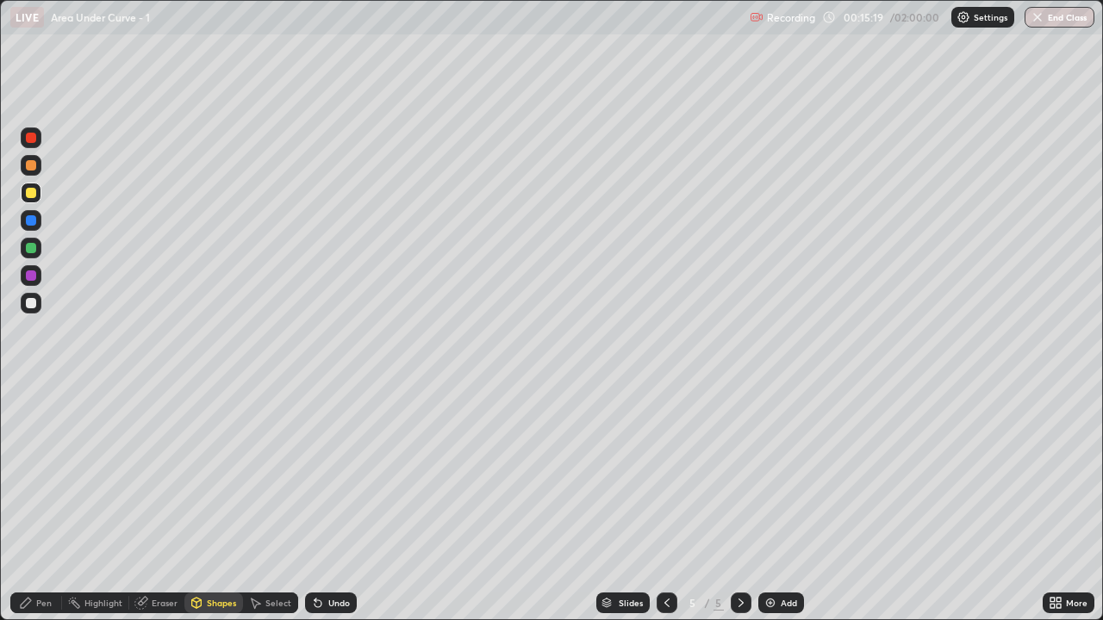
click at [37, 510] on div "Pen" at bounding box center [36, 603] width 52 height 21
click at [335, 510] on div "Undo" at bounding box center [339, 603] width 22 height 9
click at [328, 510] on div "Undo" at bounding box center [339, 603] width 22 height 9
click at [285, 510] on div "Select" at bounding box center [278, 603] width 26 height 9
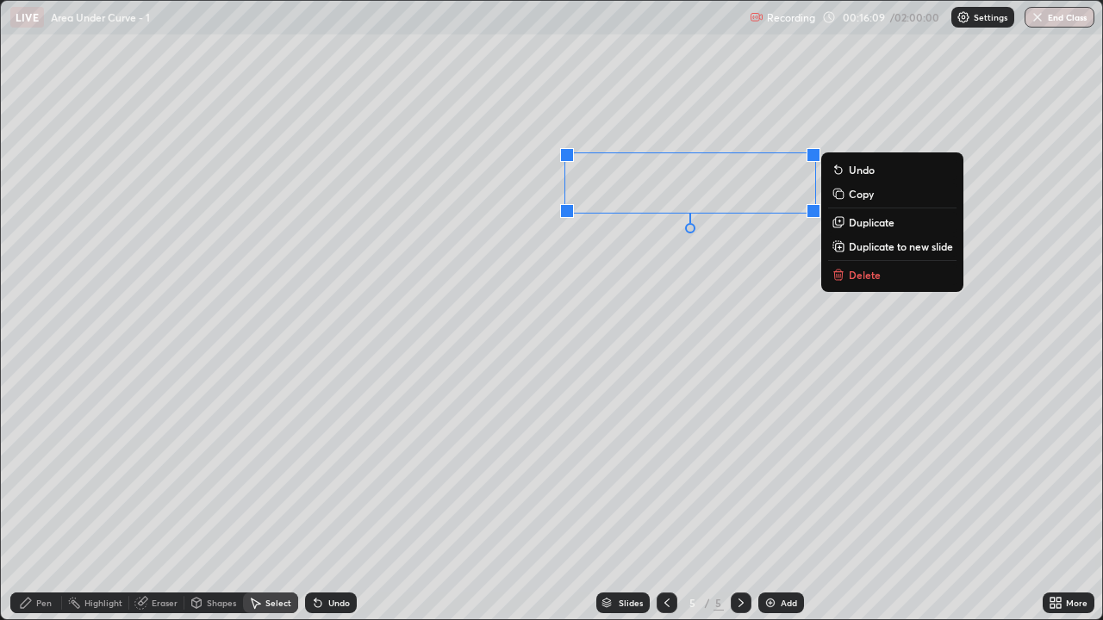
click at [842, 273] on icon at bounding box center [838, 276] width 8 height 8
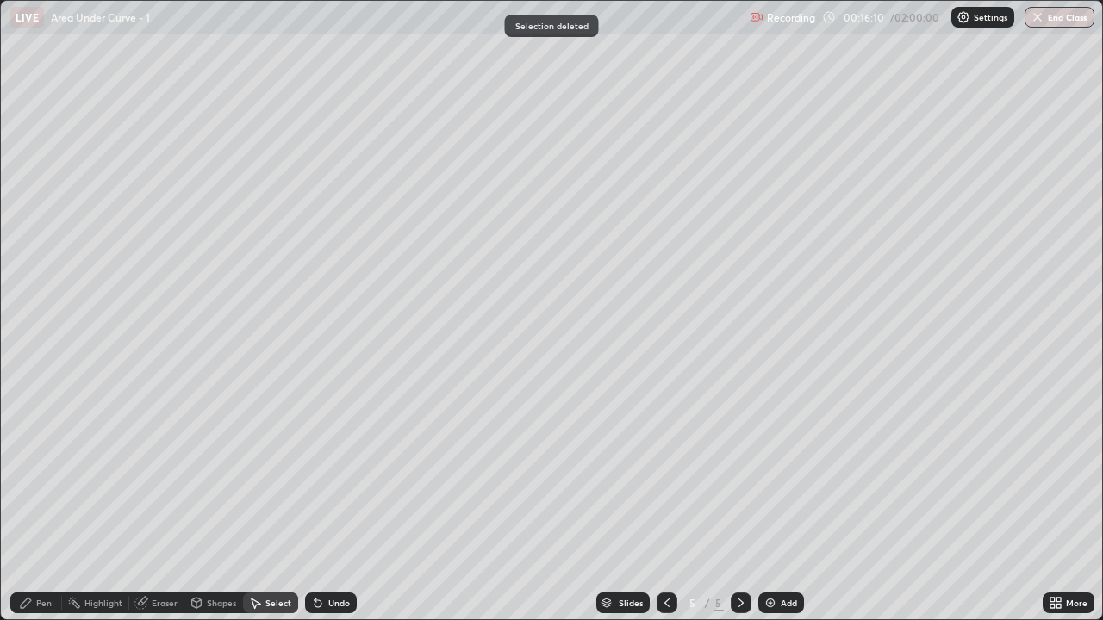
click at [54, 510] on div "Pen" at bounding box center [36, 603] width 52 height 21
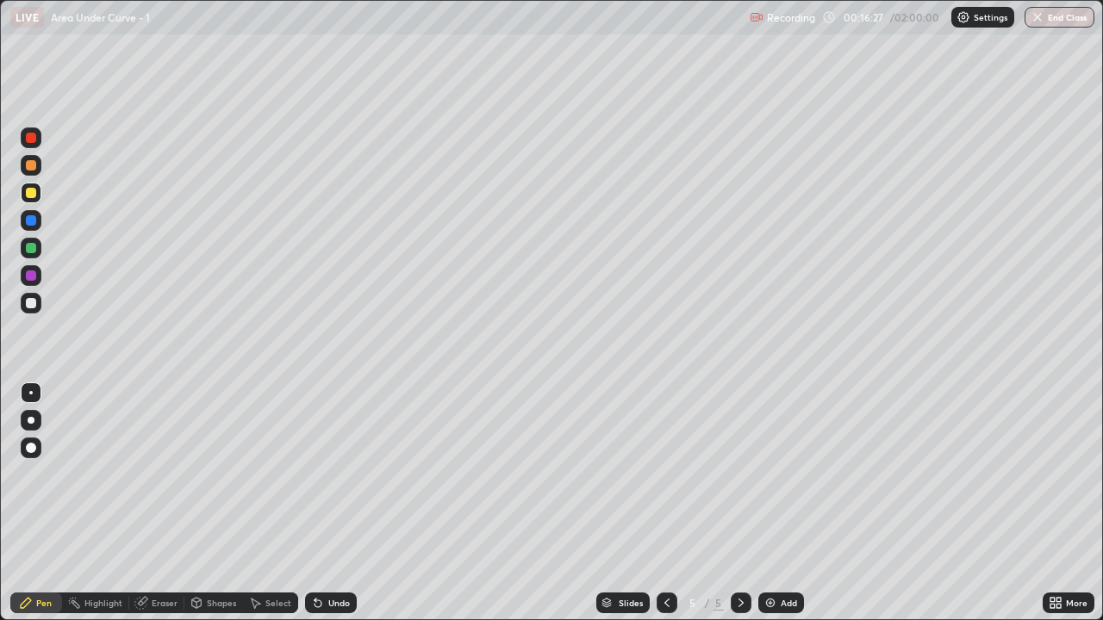
click at [267, 510] on div "Select" at bounding box center [278, 603] width 26 height 9
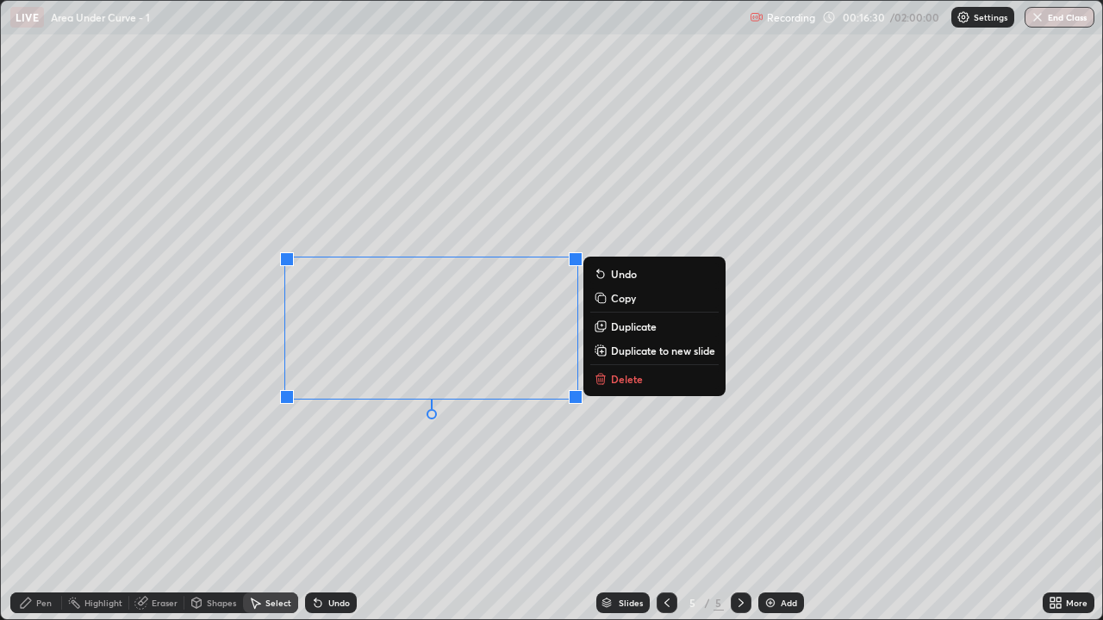
click at [488, 442] on div "0 ° Undo Copy Duplicate Duplicate to new slide Delete" at bounding box center [551, 310] width 1101 height 619
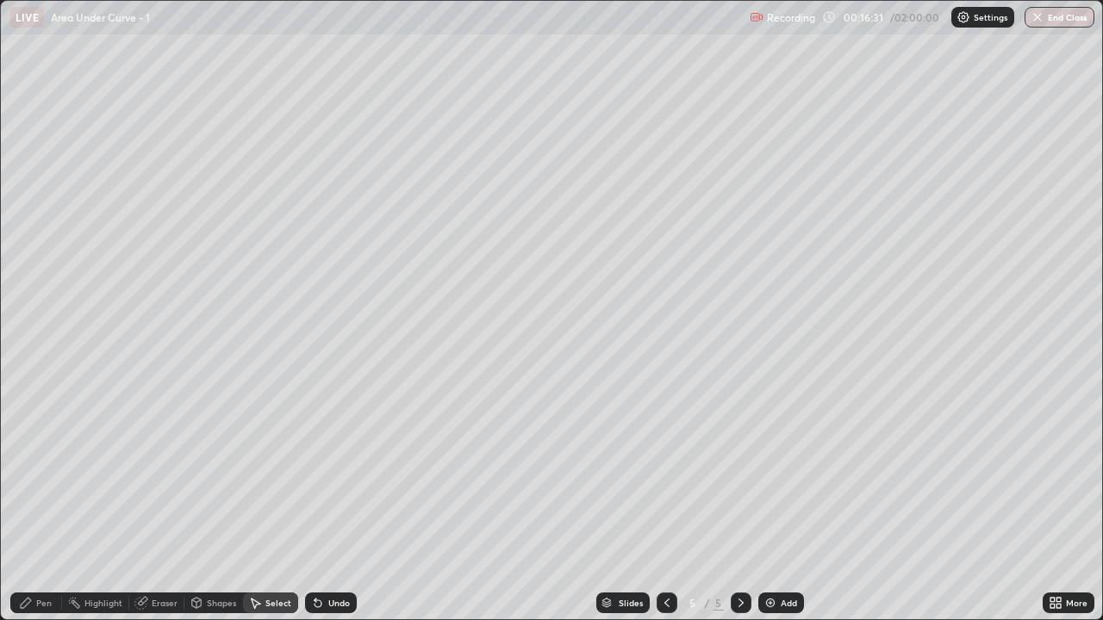
click at [26, 510] on div "Pen" at bounding box center [36, 603] width 52 height 21
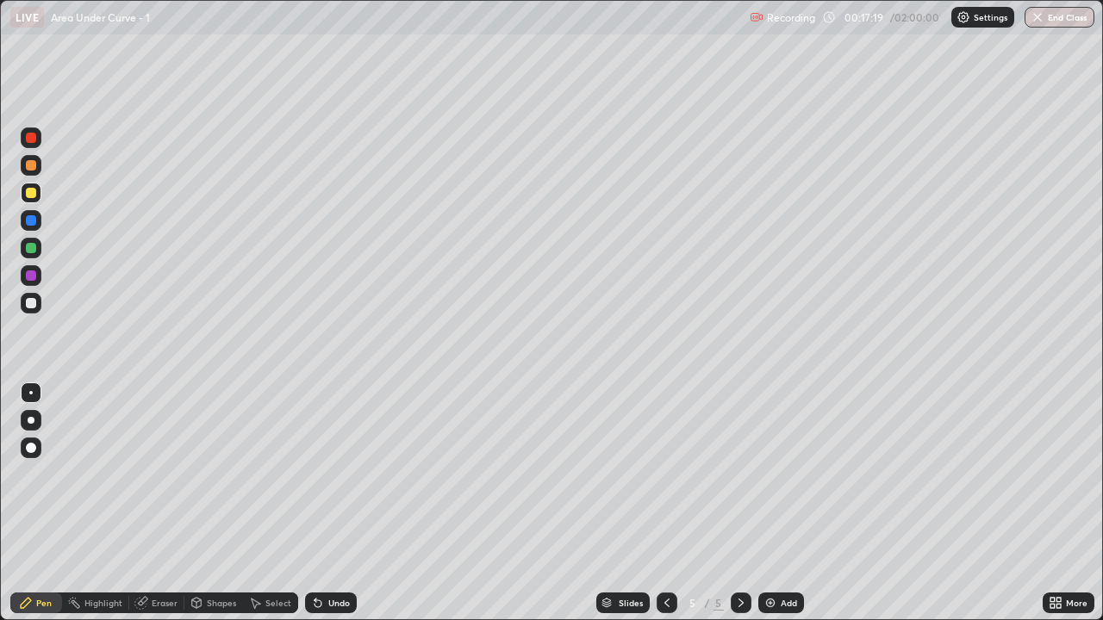
click at [285, 510] on div "Select" at bounding box center [278, 603] width 26 height 9
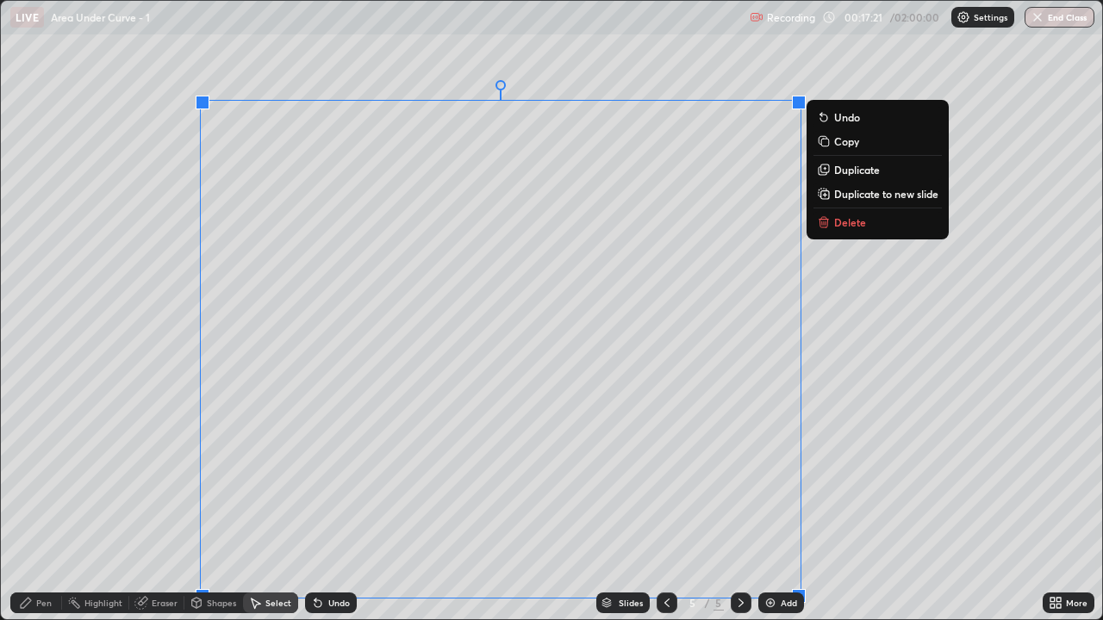
click at [872, 510] on div "Slides 5 / 5 Add" at bounding box center [700, 603] width 686 height 34
click at [861, 227] on p "Delete" at bounding box center [850, 222] width 32 height 14
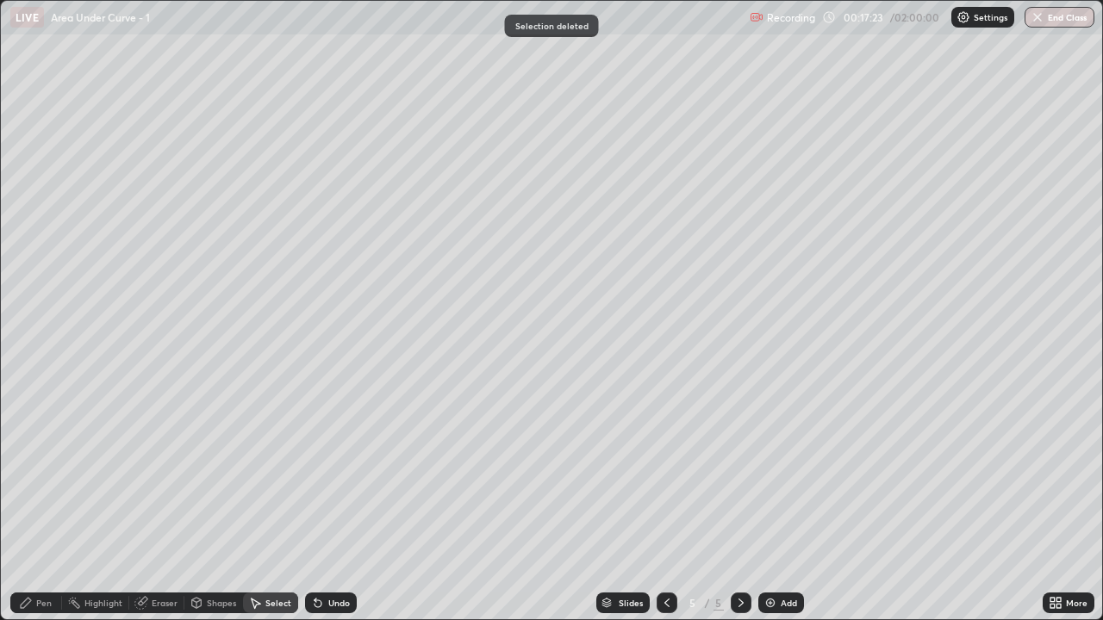
click at [43, 510] on div "Pen" at bounding box center [44, 603] width 16 height 9
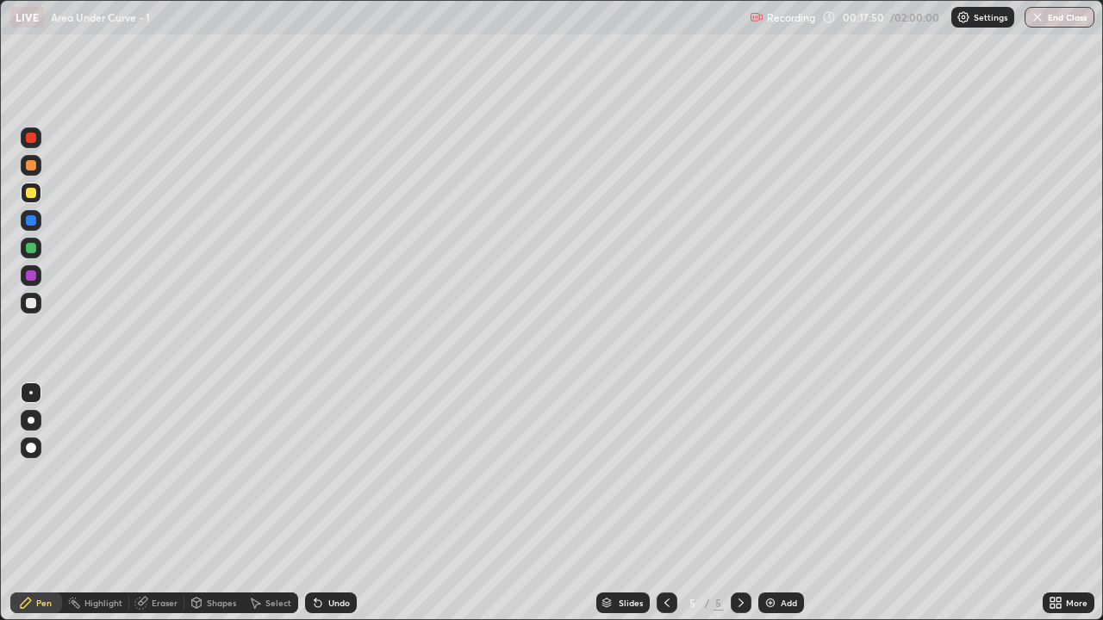
click at [666, 510] on icon at bounding box center [667, 603] width 14 height 14
click at [740, 510] on div at bounding box center [740, 603] width 21 height 21
click at [33, 190] on div at bounding box center [31, 193] width 10 height 10
click at [333, 510] on div "Undo" at bounding box center [339, 603] width 22 height 9
click at [336, 510] on div "Undo" at bounding box center [339, 603] width 22 height 9
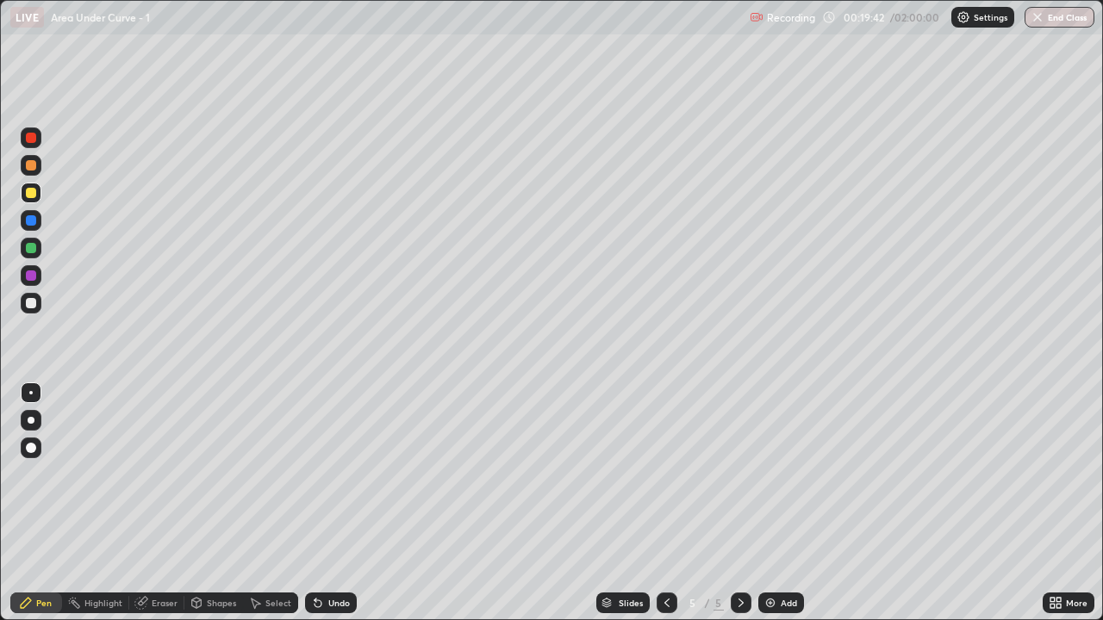
click at [335, 510] on div "Undo" at bounding box center [339, 603] width 22 height 9
click at [276, 510] on div "Select" at bounding box center [278, 603] width 26 height 9
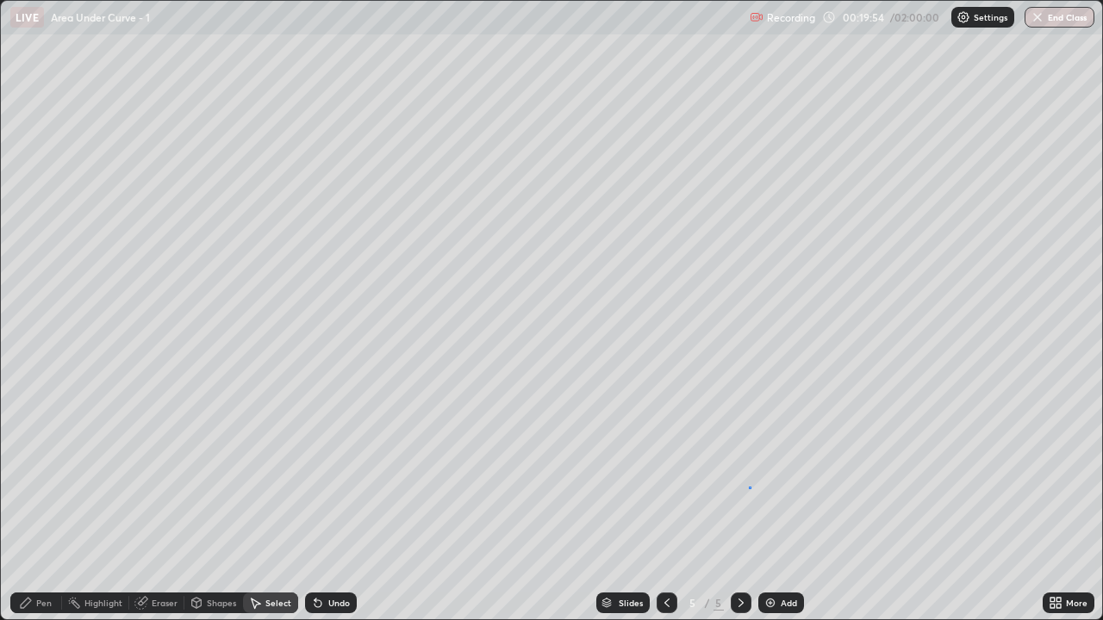
click at [749, 487] on div "0 ° Undo Copy Duplicate Duplicate to new slide Delete" at bounding box center [551, 310] width 1101 height 619
click at [167, 510] on div "Eraser" at bounding box center [165, 603] width 26 height 9
click at [52, 510] on div "Pen" at bounding box center [36, 603] width 52 height 21
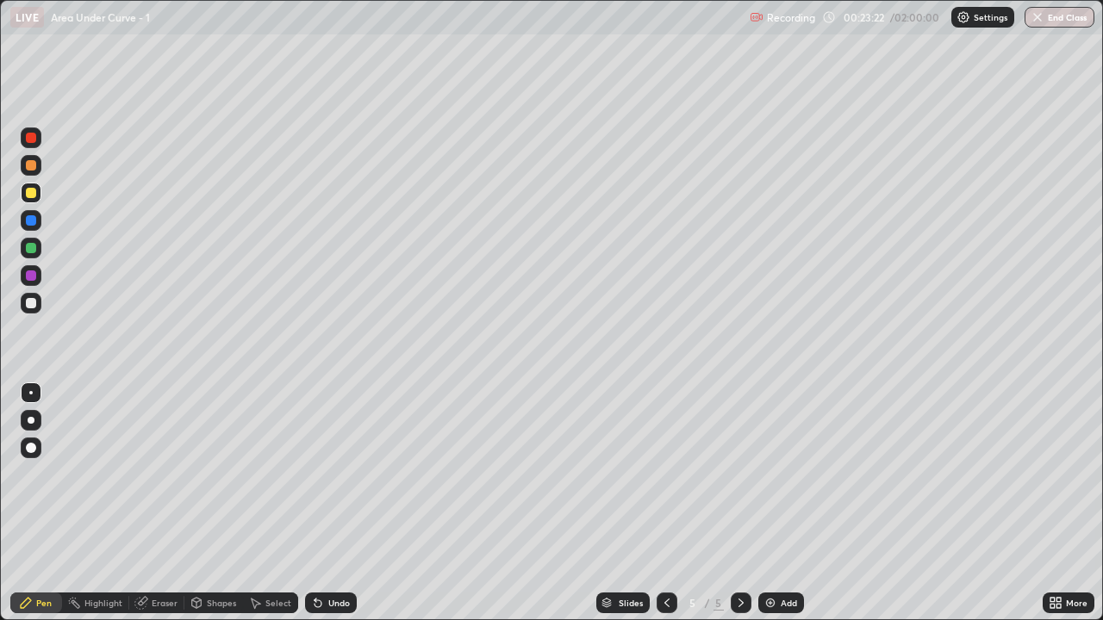
click at [163, 510] on div "Eraser" at bounding box center [165, 603] width 26 height 9
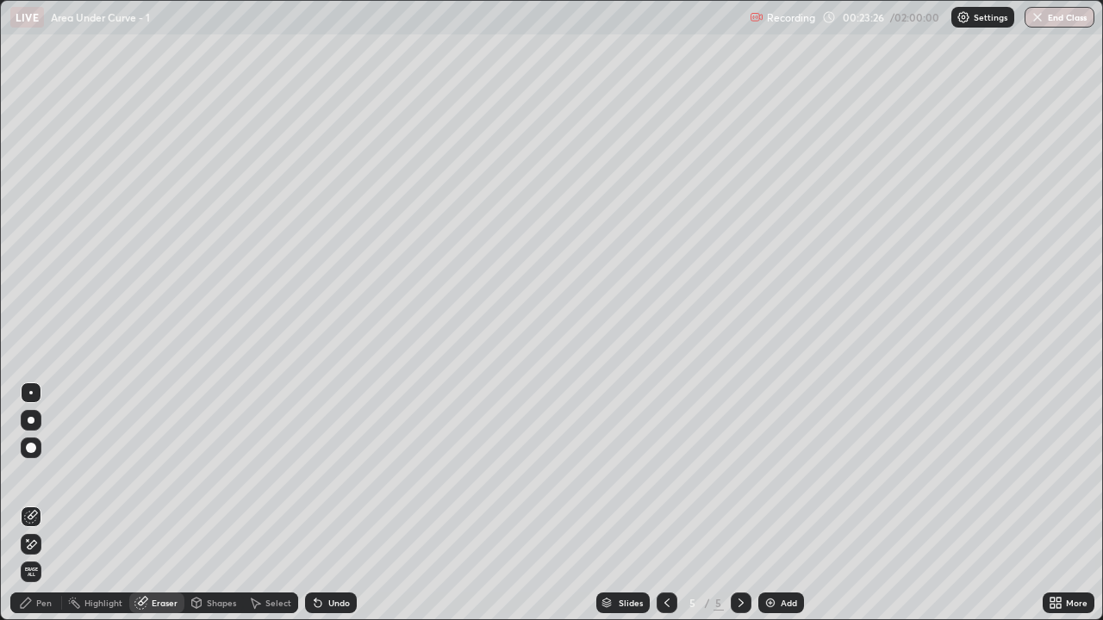
click at [47, 510] on div "Pen" at bounding box center [44, 603] width 16 height 9
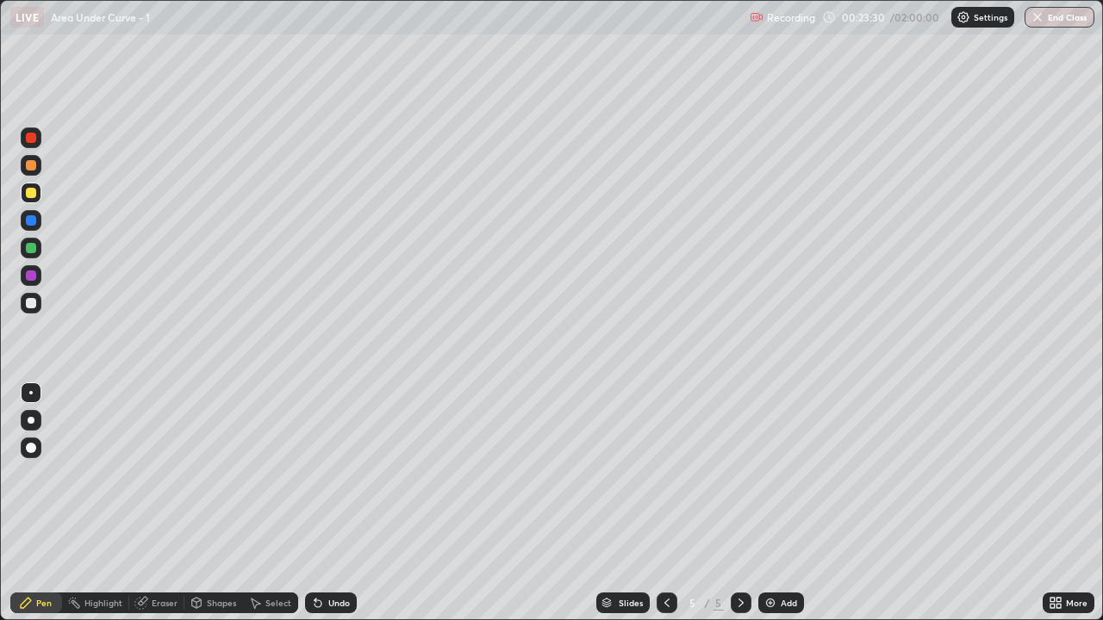
click at [283, 510] on div "Select" at bounding box center [270, 603] width 55 height 21
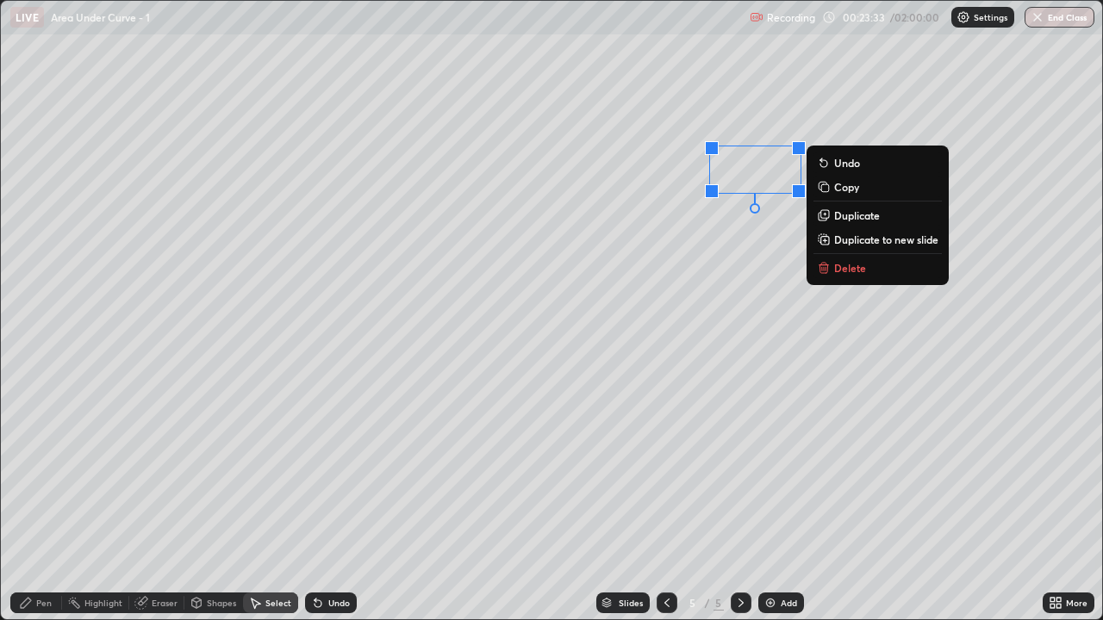
click at [650, 227] on div "0 ° Undo Copy Duplicate Duplicate to new slide Delete" at bounding box center [551, 310] width 1101 height 619
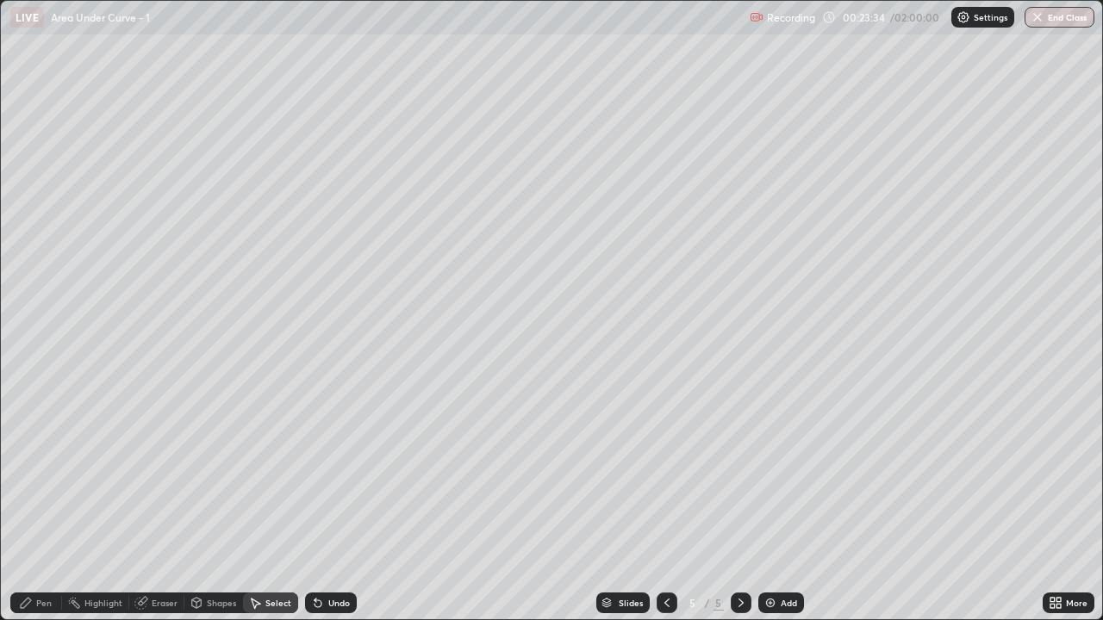
click at [165, 510] on div "Eraser" at bounding box center [165, 603] width 26 height 9
click at [277, 510] on div "Select" at bounding box center [278, 603] width 26 height 9
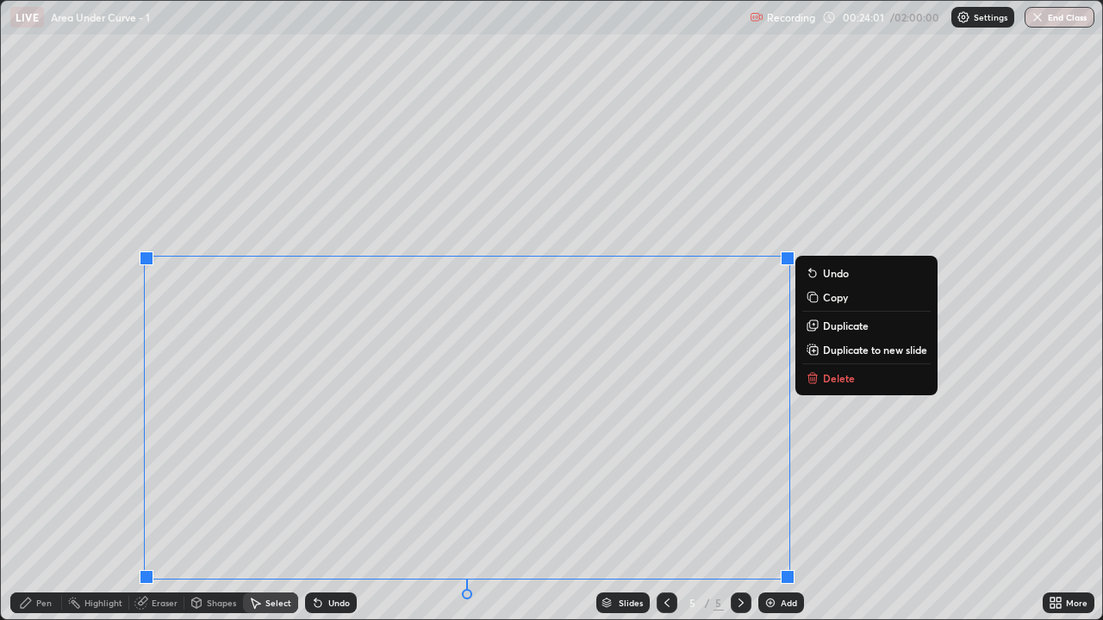
click at [889, 348] on p "Duplicate to new slide" at bounding box center [875, 350] width 104 height 14
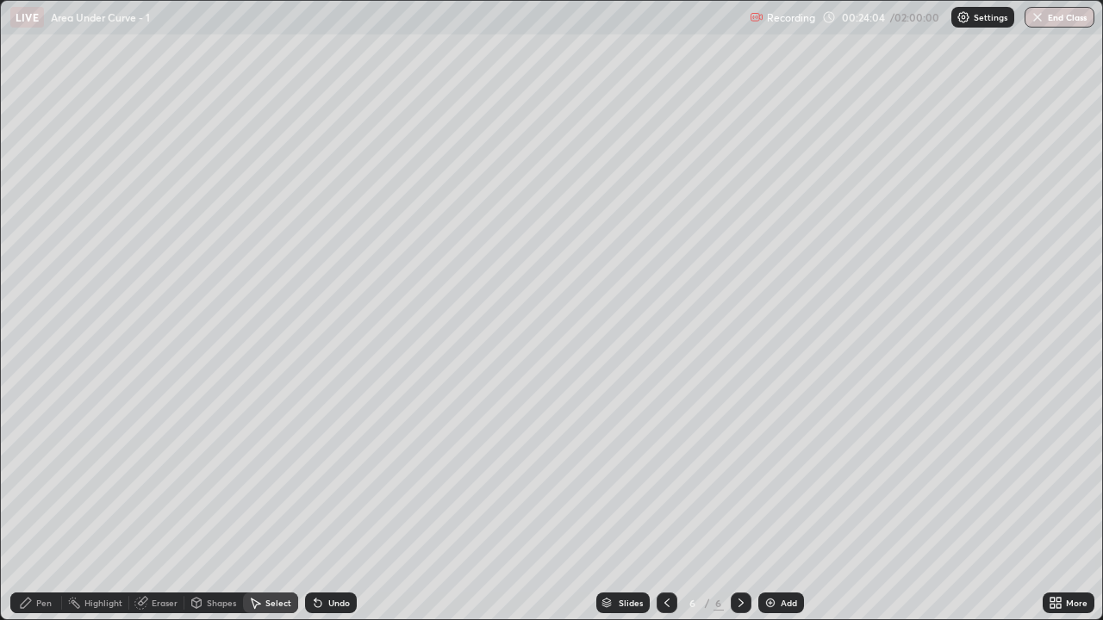
click at [665, 510] on icon at bounding box center [667, 603] width 14 height 14
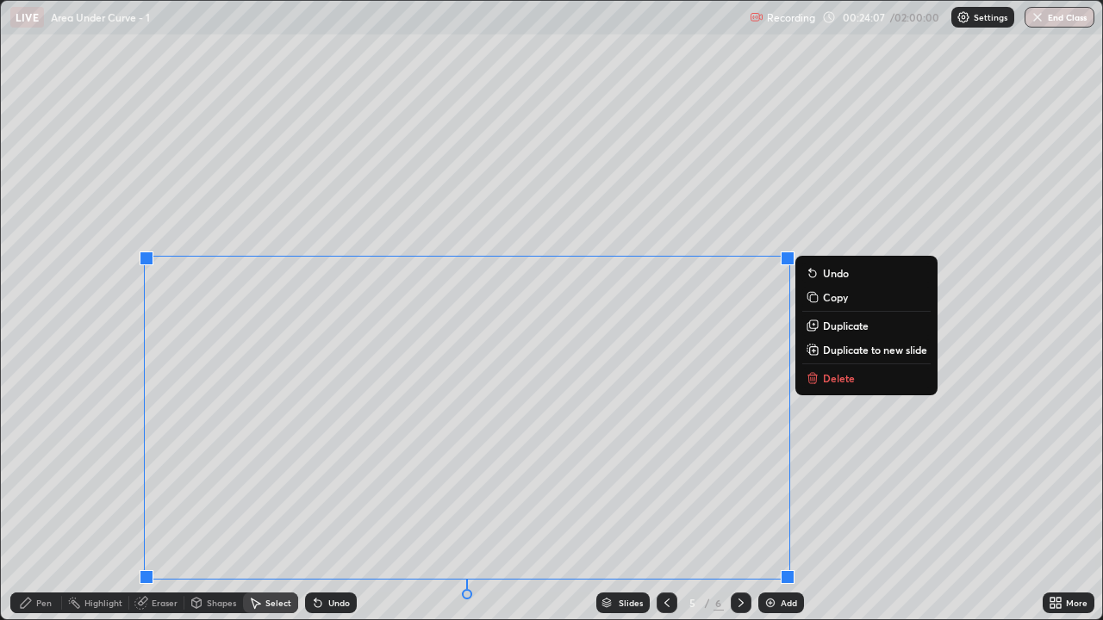
click at [855, 381] on button "Delete" at bounding box center [866, 378] width 128 height 21
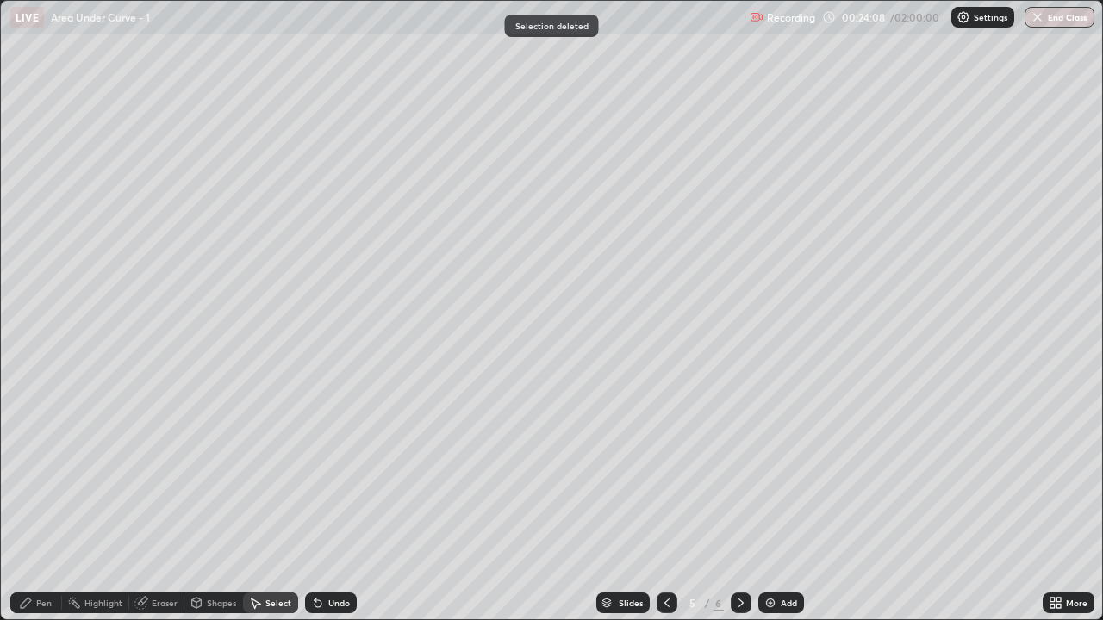
click at [37, 510] on div "Pen" at bounding box center [44, 603] width 16 height 9
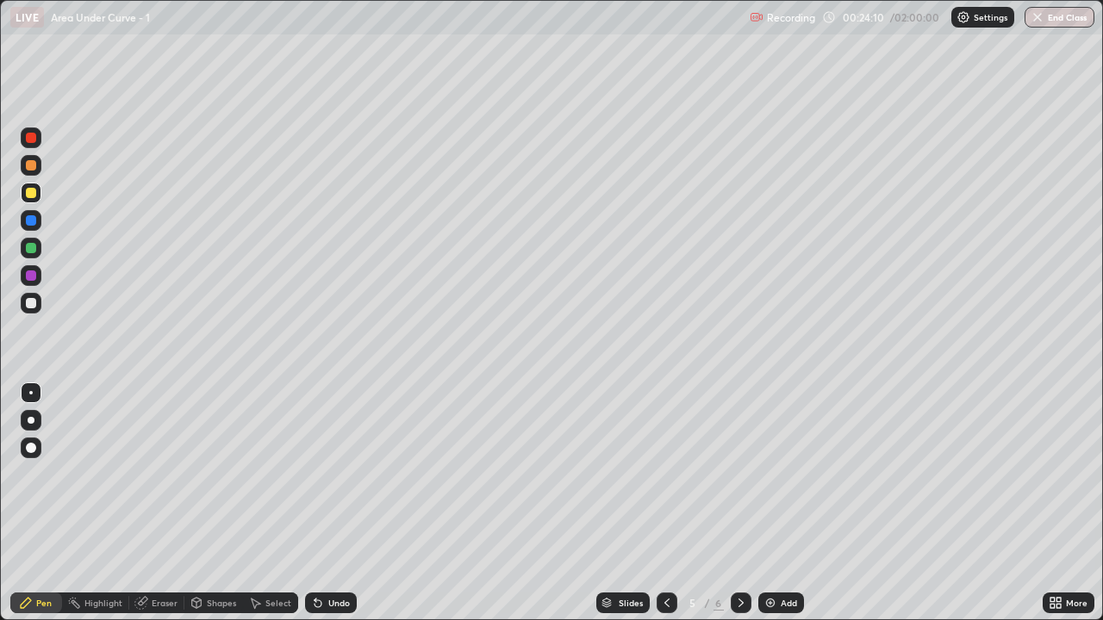
click at [23, 305] on div at bounding box center [31, 303] width 21 height 21
click at [325, 510] on div "Undo" at bounding box center [331, 603] width 52 height 21
click at [334, 510] on div "Undo" at bounding box center [339, 603] width 22 height 9
click at [328, 510] on div "Undo" at bounding box center [339, 603] width 22 height 9
click at [322, 510] on icon at bounding box center [318, 603] width 14 height 14
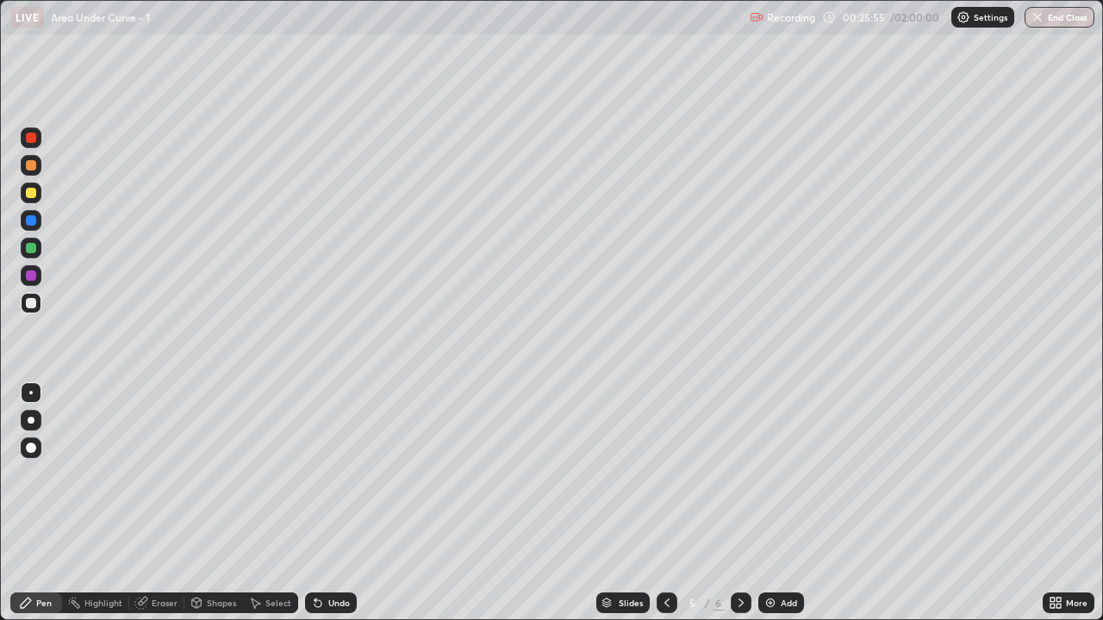
click at [328, 510] on div "Undo" at bounding box center [339, 603] width 22 height 9
click at [276, 510] on div "Select" at bounding box center [270, 603] width 55 height 21
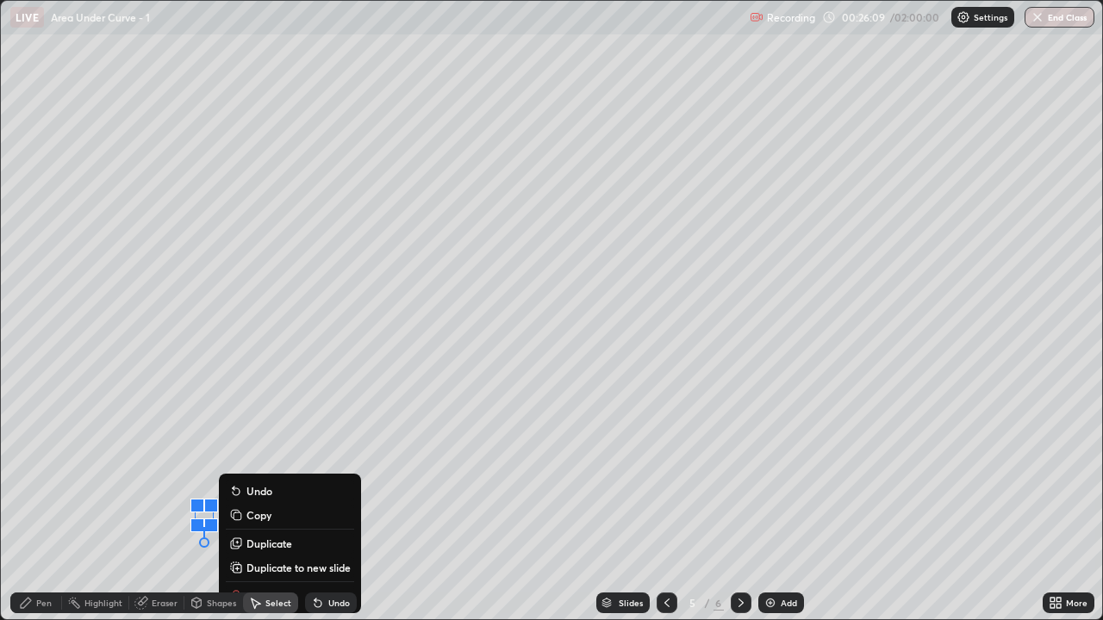
click at [40, 510] on div "Pen" at bounding box center [36, 603] width 52 height 21
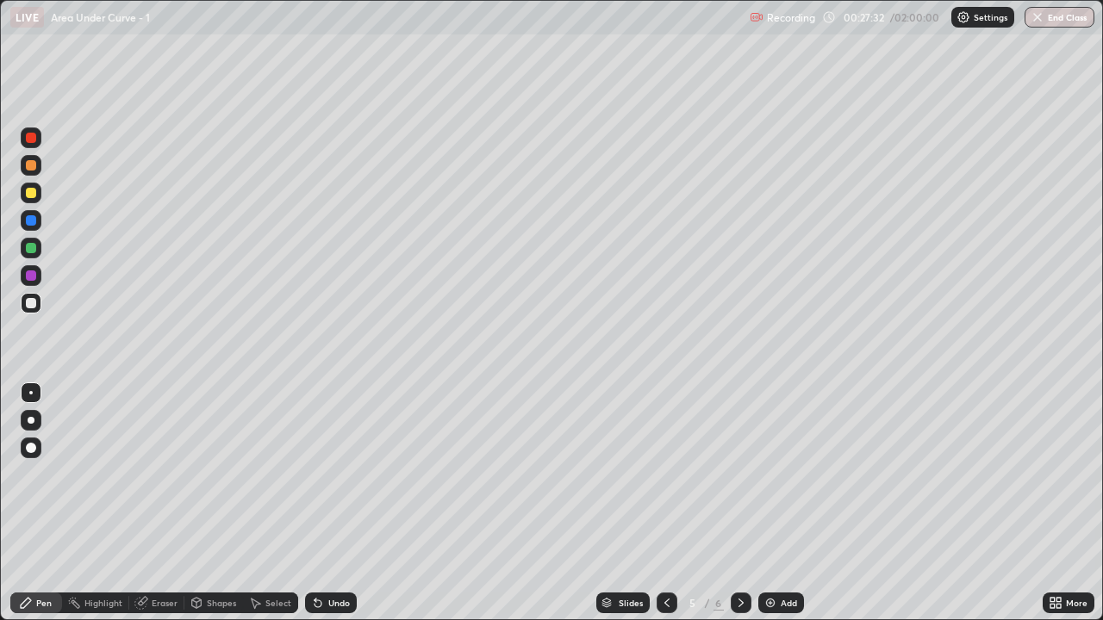
click at [739, 510] on icon at bounding box center [741, 603] width 14 height 14
click at [277, 510] on div "Select" at bounding box center [278, 603] width 26 height 9
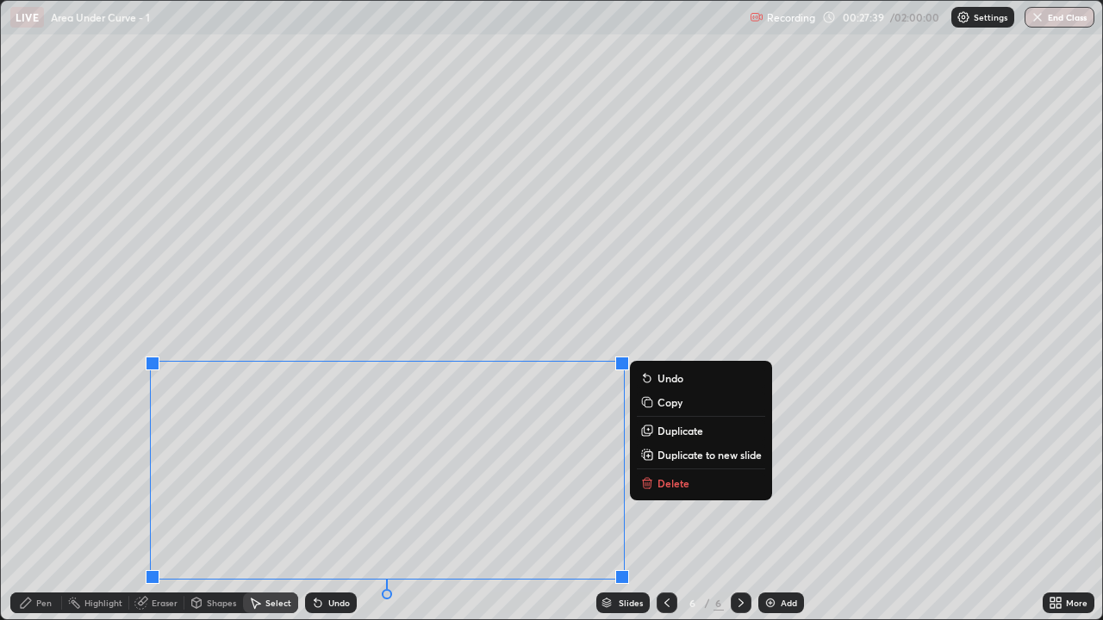
click at [701, 457] on p "Duplicate to new slide" at bounding box center [709, 455] width 104 height 14
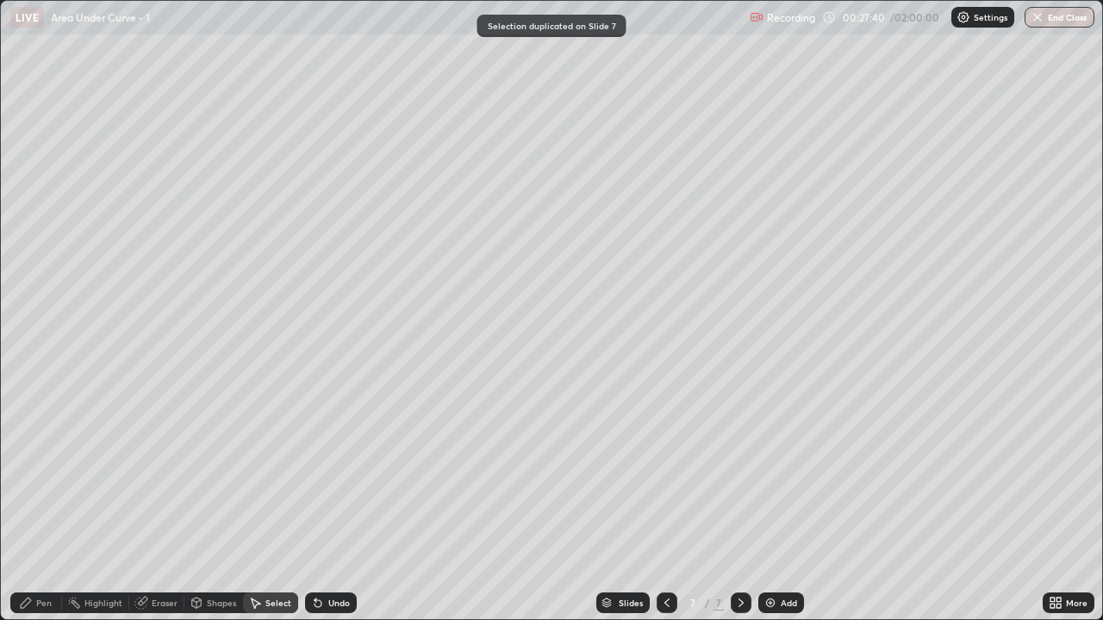
click at [665, 510] on icon at bounding box center [667, 603] width 14 height 14
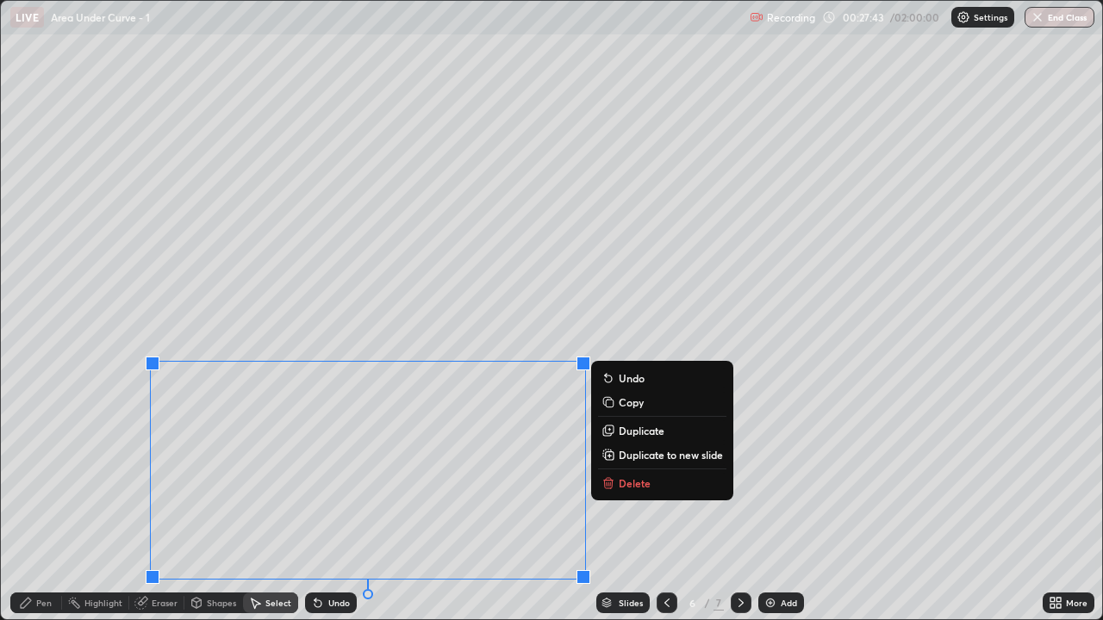
click at [452, 280] on div "0 ° Undo Copy Duplicate Duplicate to new slide Delete" at bounding box center [551, 310] width 1101 height 619
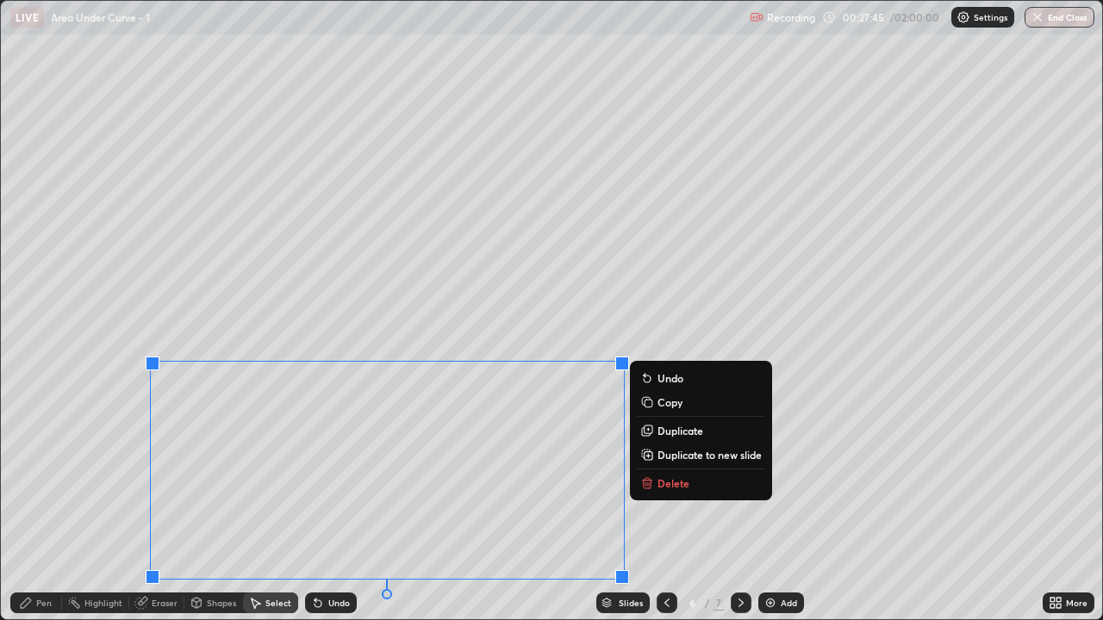
click at [689, 481] on button "Delete" at bounding box center [701, 483] width 128 height 21
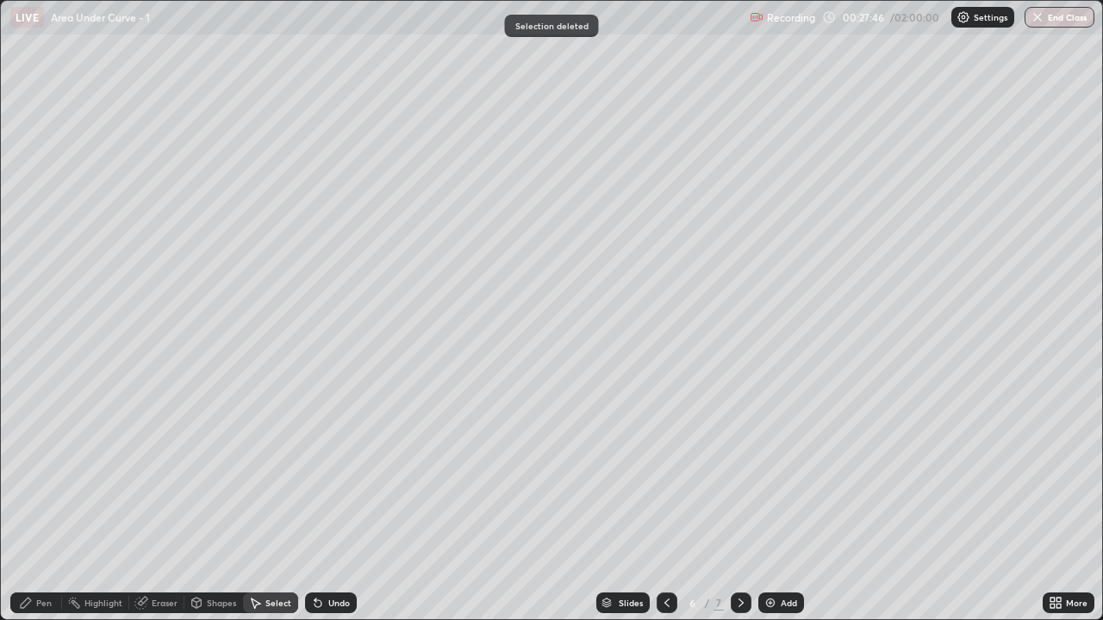
click at [45, 510] on div "Pen" at bounding box center [44, 603] width 16 height 9
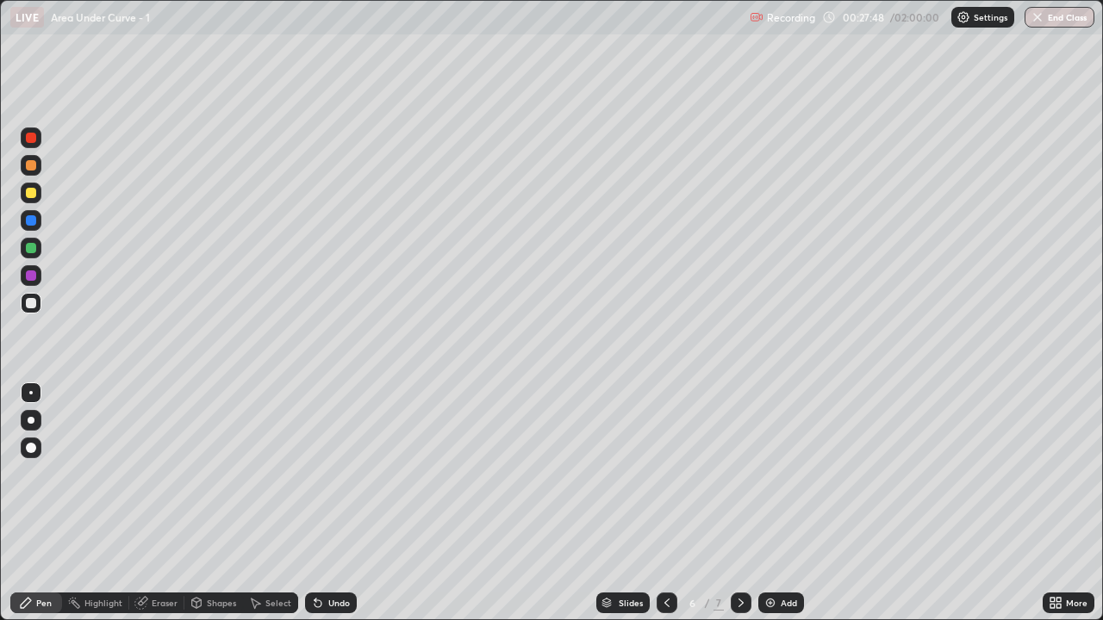
click at [33, 305] on div at bounding box center [31, 303] width 10 height 10
click at [42, 510] on div "Pen" at bounding box center [36, 603] width 52 height 21
click at [345, 510] on div "Undo" at bounding box center [339, 603] width 22 height 9
click at [165, 510] on div "Eraser" at bounding box center [165, 603] width 26 height 9
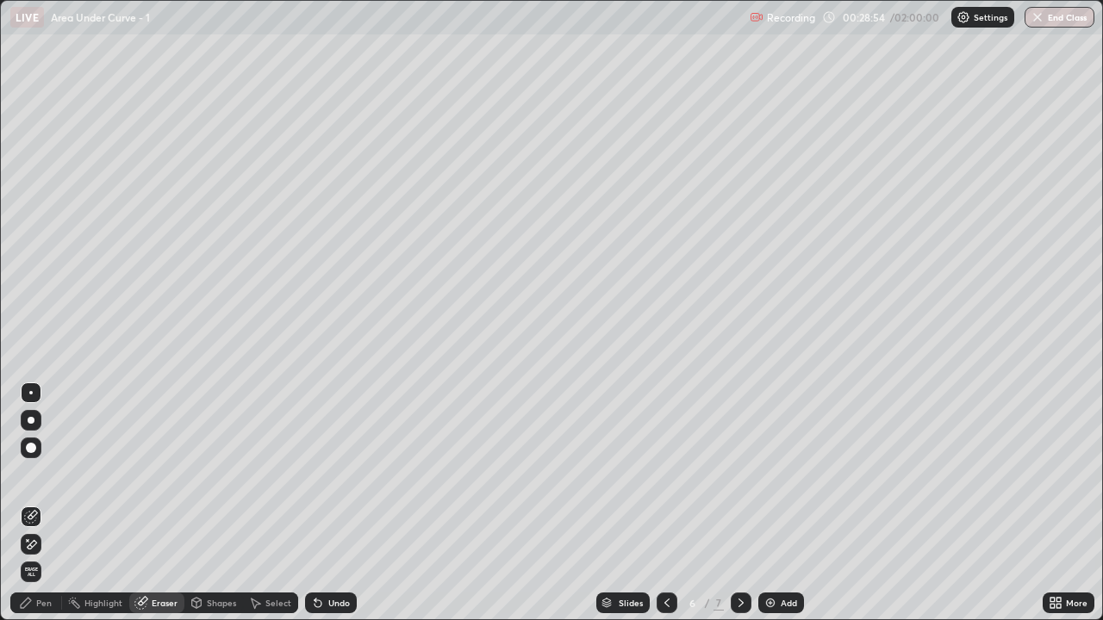
click at [37, 510] on div "Pen" at bounding box center [44, 603] width 16 height 9
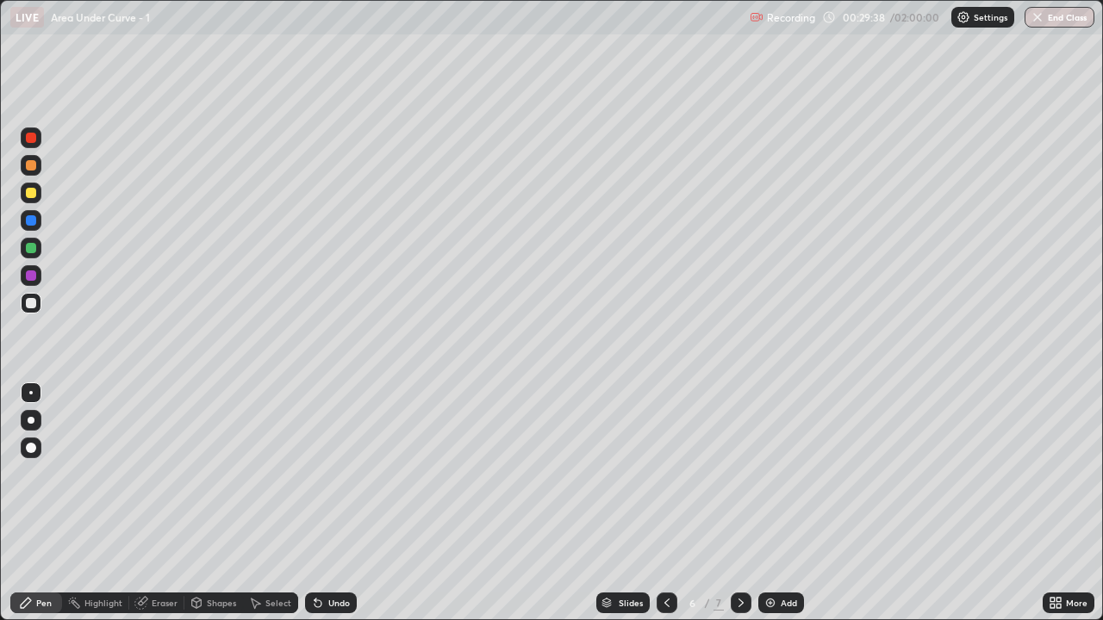
click at [221, 510] on div "Shapes" at bounding box center [221, 603] width 29 height 9
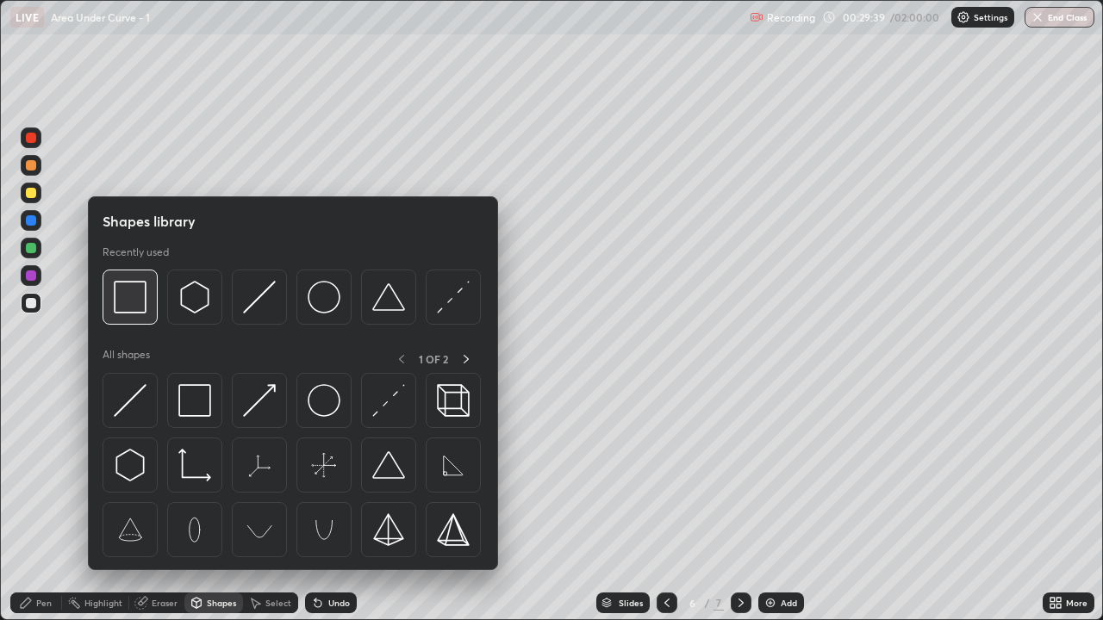
click at [142, 313] on img at bounding box center [130, 297] width 33 height 33
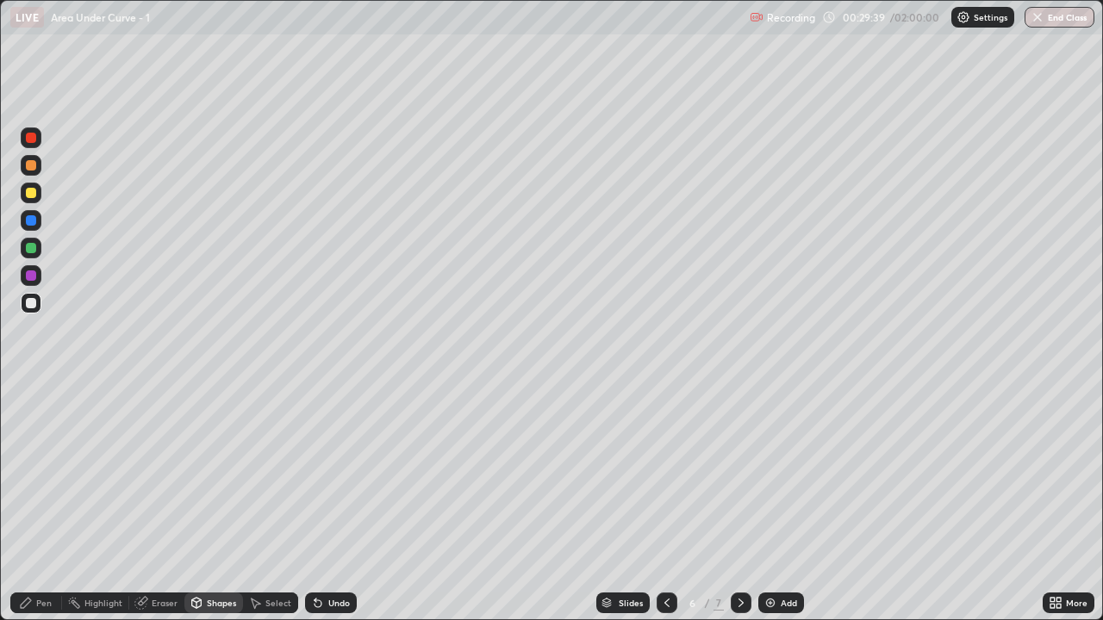
click at [32, 248] on div at bounding box center [31, 248] width 10 height 10
click at [278, 510] on div "Select" at bounding box center [270, 603] width 55 height 21
click at [270, 510] on div "Select" at bounding box center [278, 603] width 26 height 9
click at [36, 510] on div "Pen" at bounding box center [44, 603] width 16 height 9
click at [329, 510] on div "Undo" at bounding box center [339, 603] width 22 height 9
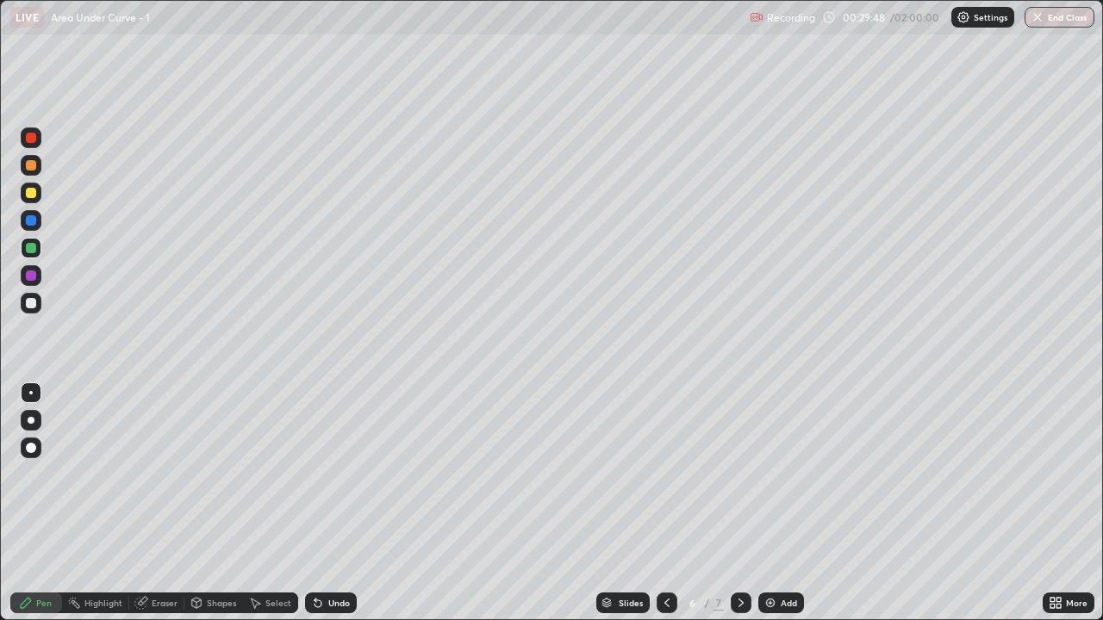
click at [334, 510] on div "Undo" at bounding box center [339, 603] width 22 height 9
click at [222, 510] on div "Shapes" at bounding box center [221, 603] width 29 height 9
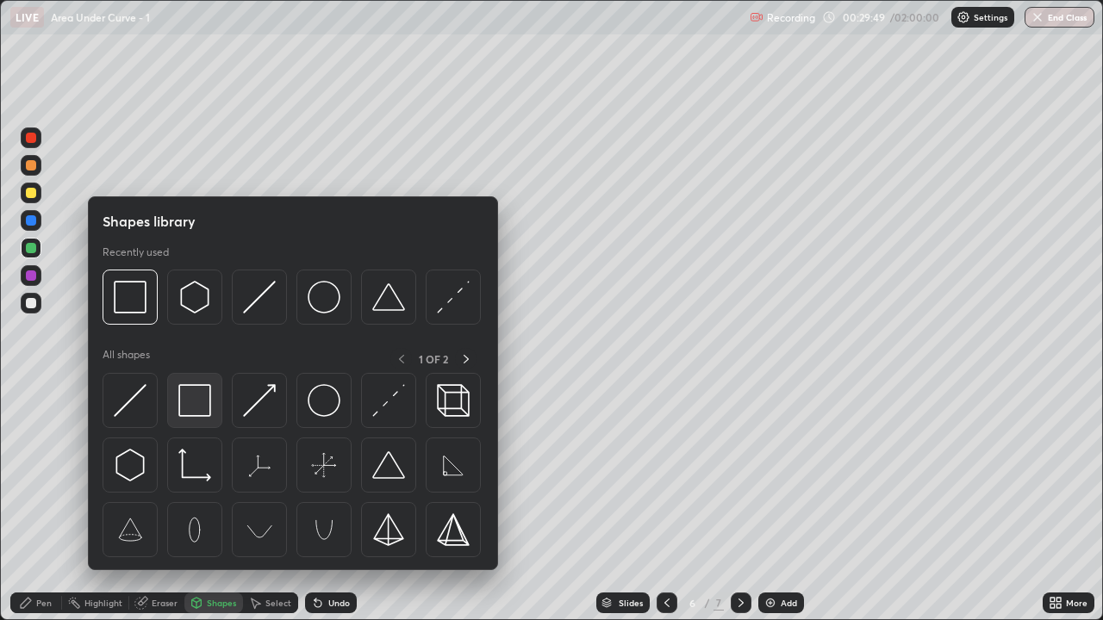
click at [190, 405] on img at bounding box center [194, 400] width 33 height 33
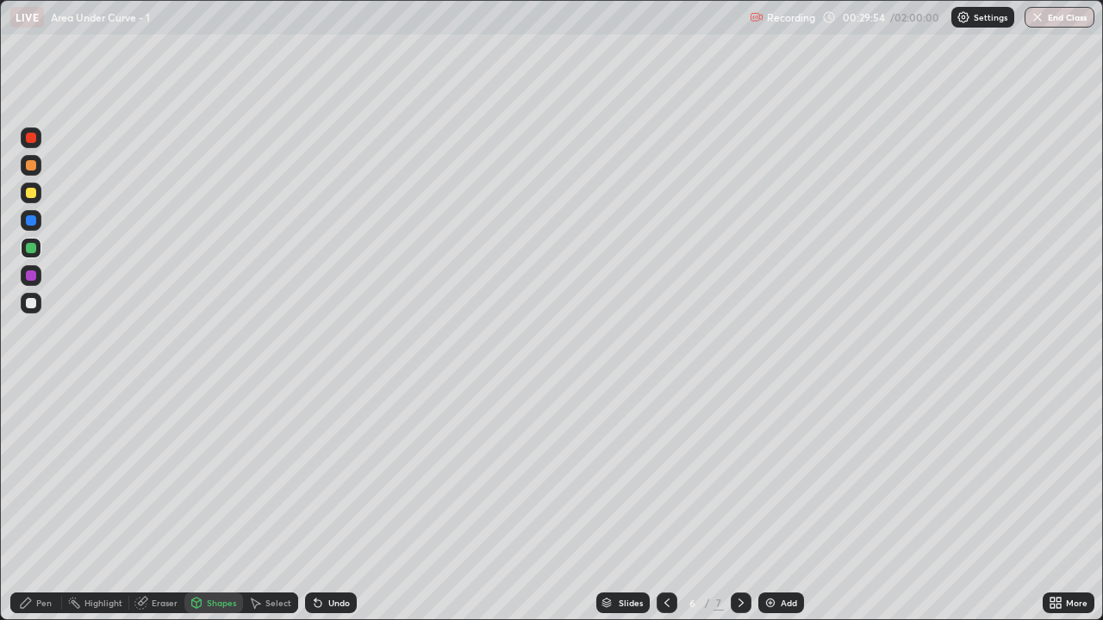
click at [153, 510] on div "Eraser" at bounding box center [156, 603] width 55 height 21
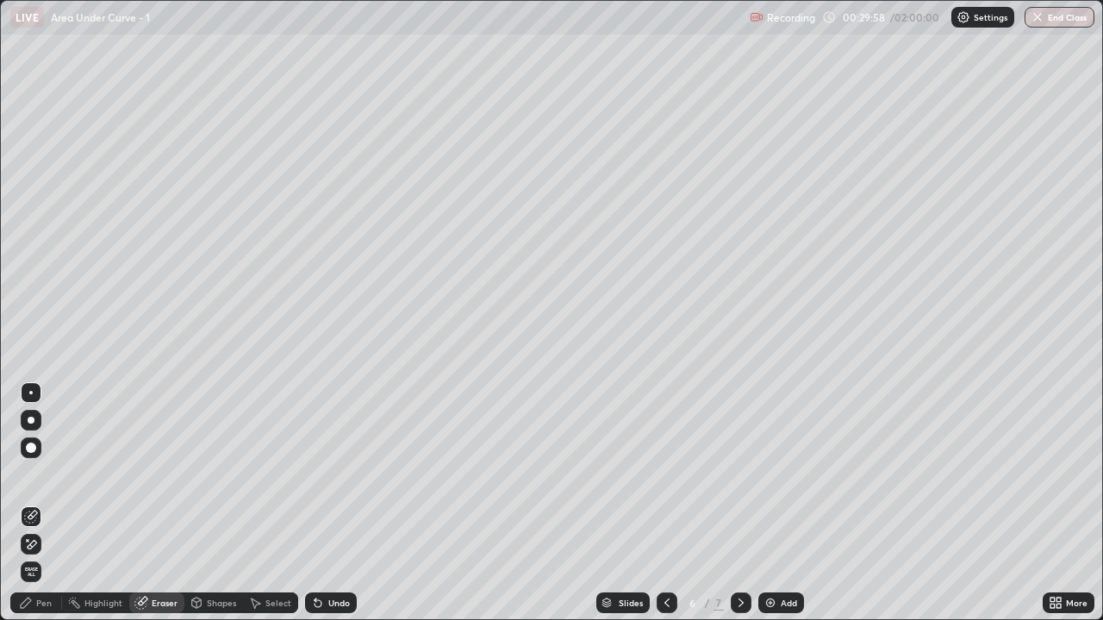
click at [45, 510] on div "Pen" at bounding box center [44, 603] width 16 height 9
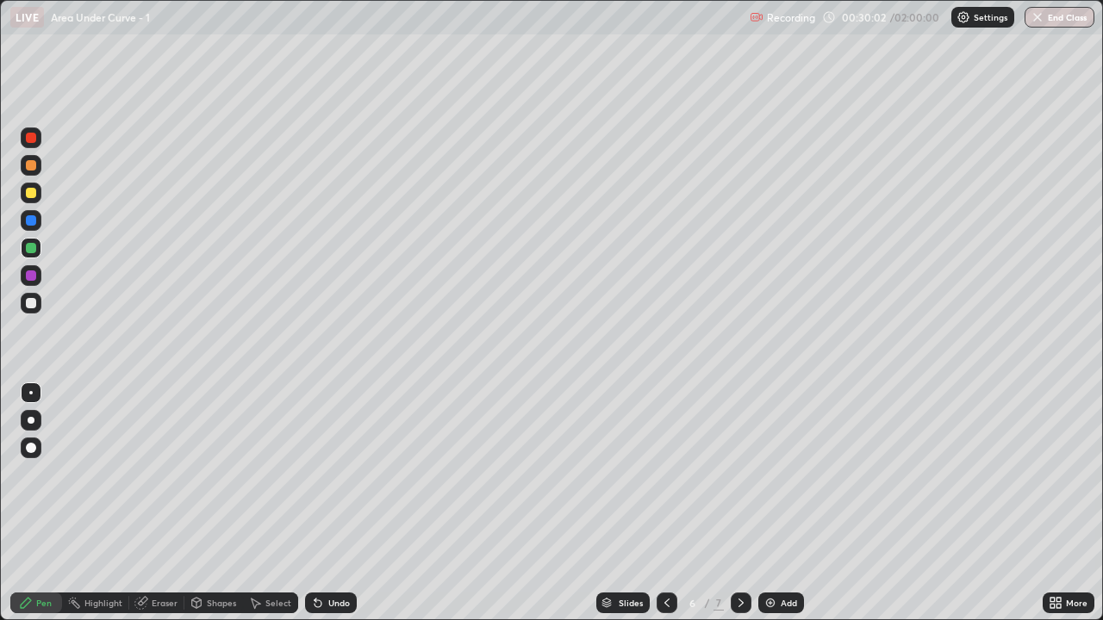
click at [31, 302] on div at bounding box center [31, 303] width 10 height 10
click at [22, 447] on div at bounding box center [31, 448] width 21 height 21
click at [339, 510] on div "Undo" at bounding box center [339, 603] width 22 height 9
click at [31, 393] on div at bounding box center [30, 392] width 3 height 3
click at [739, 510] on icon at bounding box center [741, 603] width 14 height 14
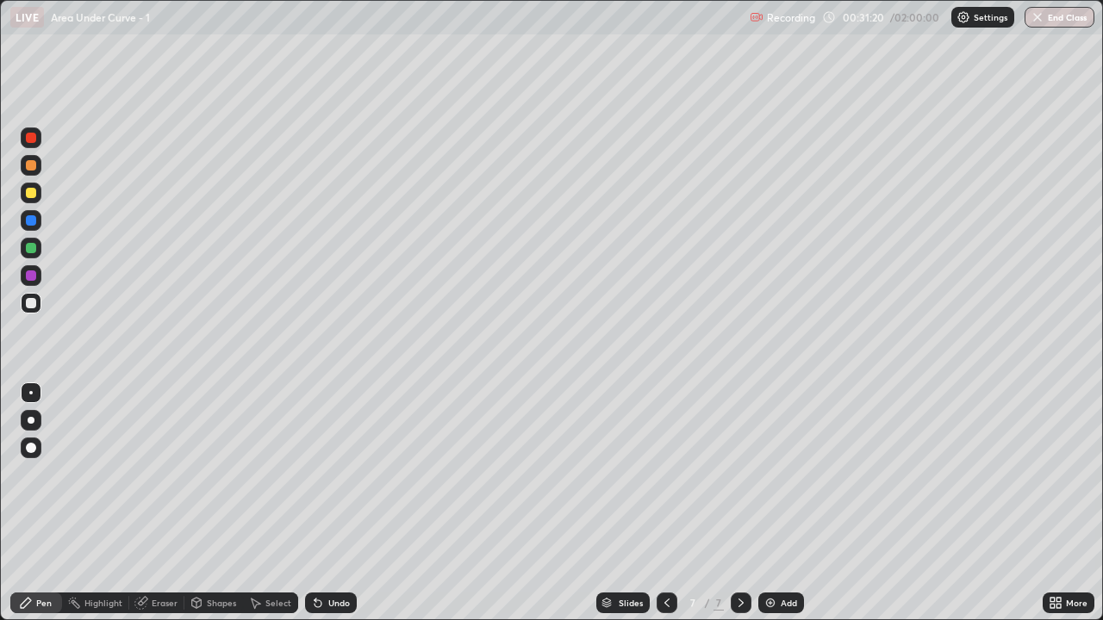
click at [278, 510] on div "Select" at bounding box center [278, 603] width 26 height 9
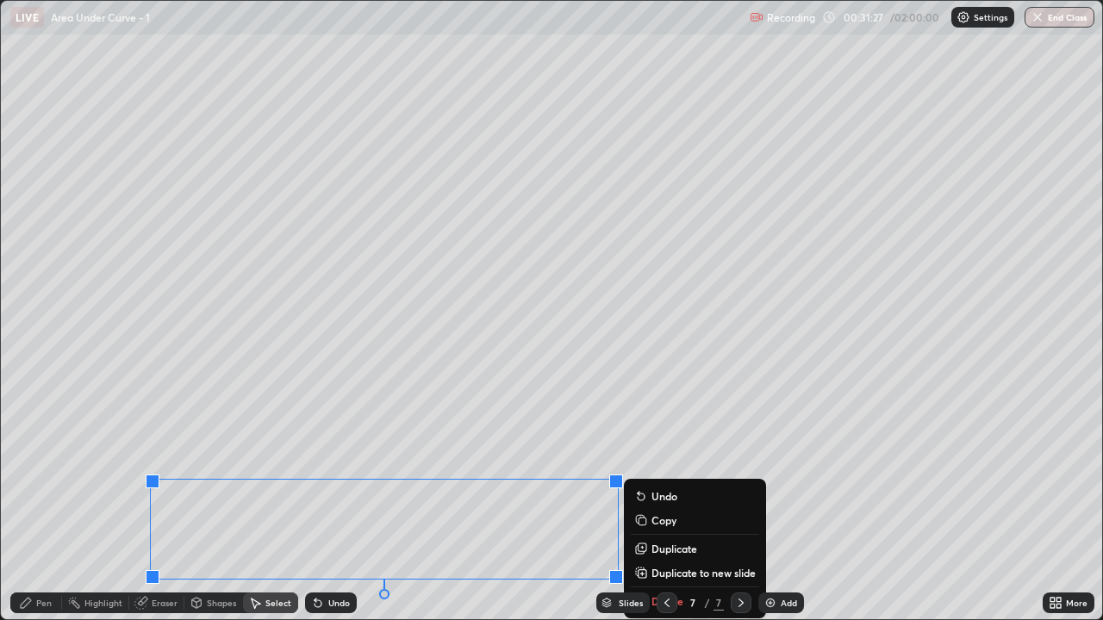
click at [662, 510] on p "Duplicate to new slide" at bounding box center [703, 573] width 104 height 14
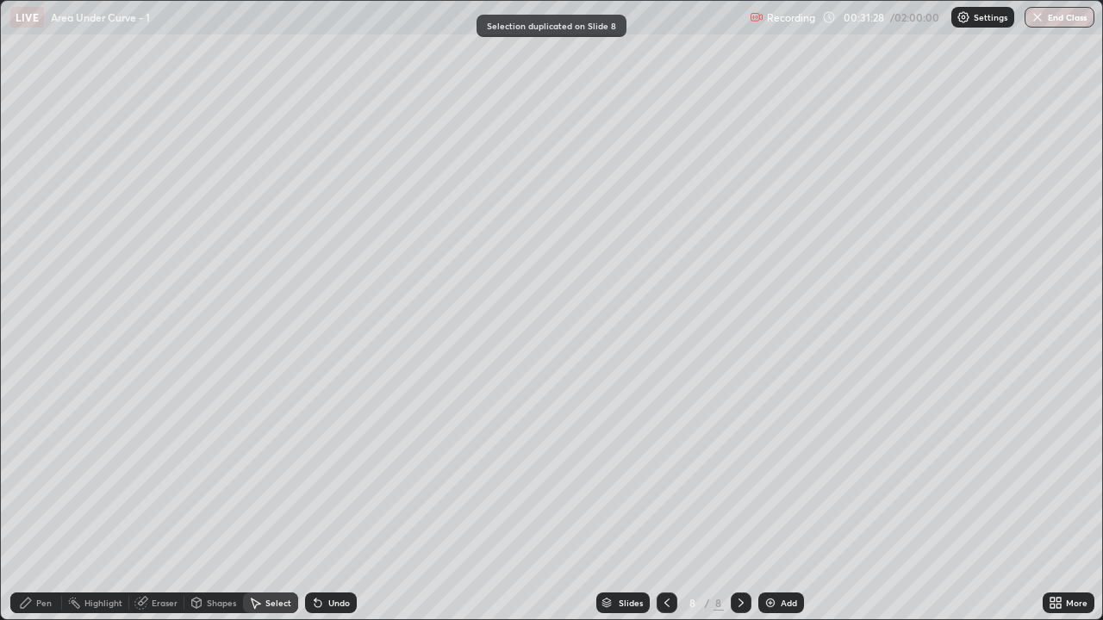
click at [665, 510] on icon at bounding box center [667, 603] width 14 height 14
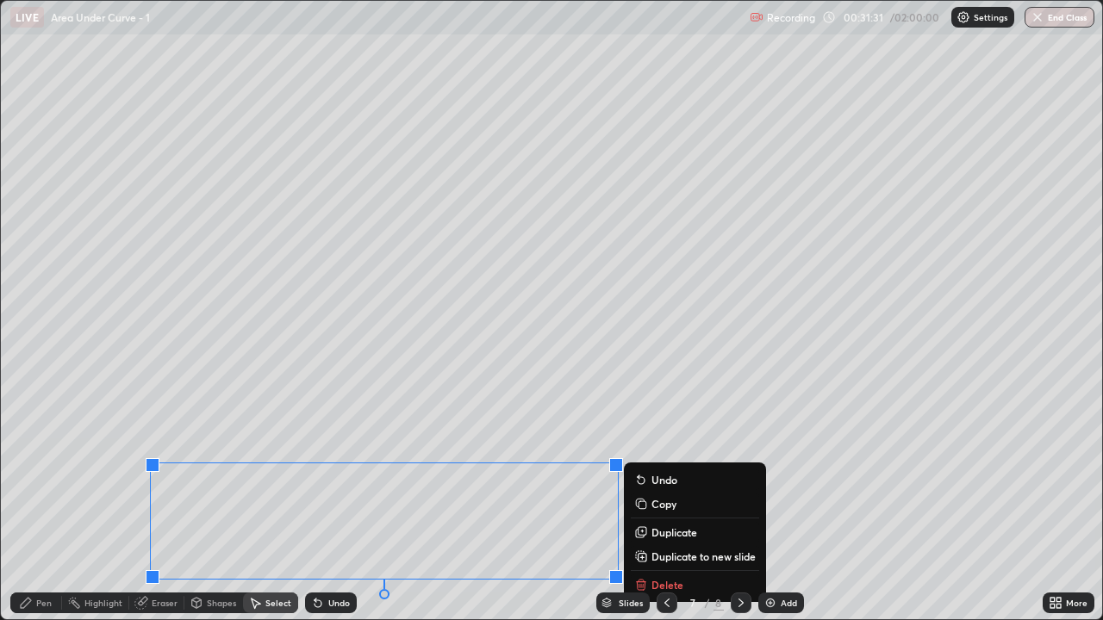
click at [666, 510] on p "Delete" at bounding box center [667, 585] width 32 height 14
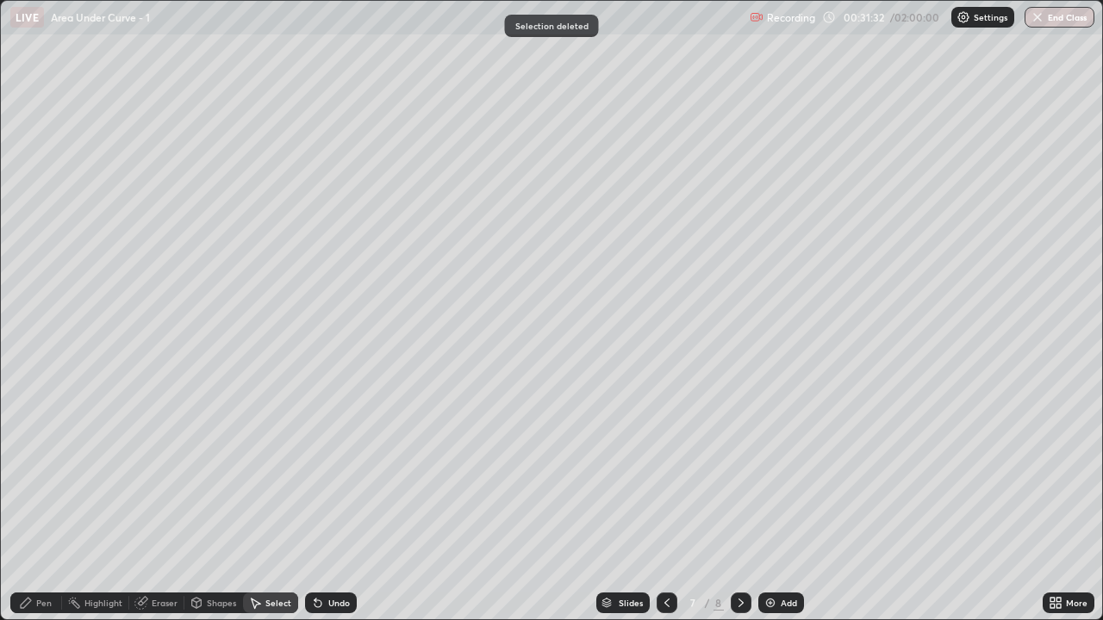
click at [50, 510] on div "Pen" at bounding box center [36, 603] width 52 height 21
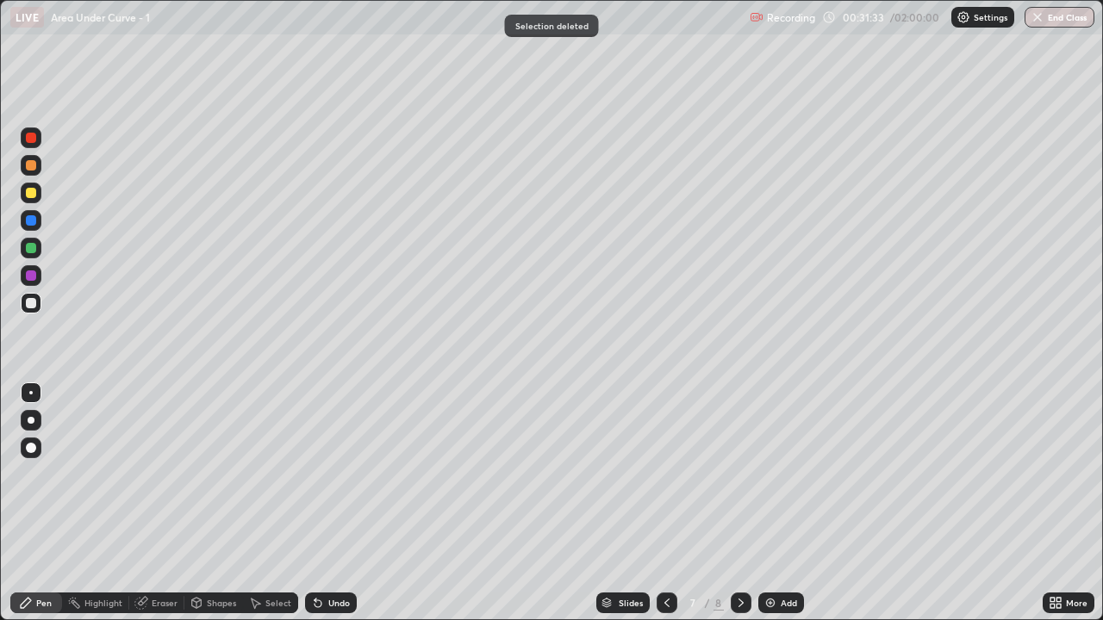
click at [32, 193] on div at bounding box center [31, 193] width 10 height 10
click at [31, 510] on icon at bounding box center [26, 603] width 14 height 14
click at [33, 303] on div at bounding box center [31, 303] width 10 height 10
click at [28, 246] on div at bounding box center [31, 248] width 10 height 10
click at [33, 302] on div at bounding box center [31, 303] width 10 height 10
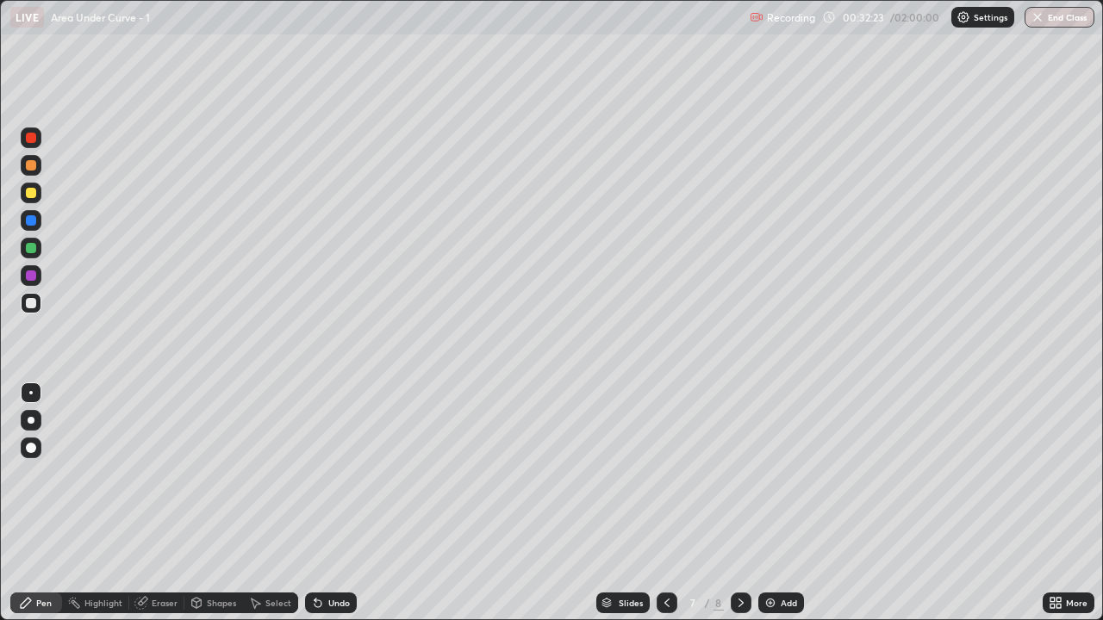
click at [314, 510] on icon at bounding box center [317, 603] width 7 height 7
click at [338, 510] on div "Undo" at bounding box center [339, 603] width 22 height 9
click at [742, 510] on icon at bounding box center [741, 603] width 14 height 14
click at [277, 510] on div "Select" at bounding box center [278, 603] width 26 height 9
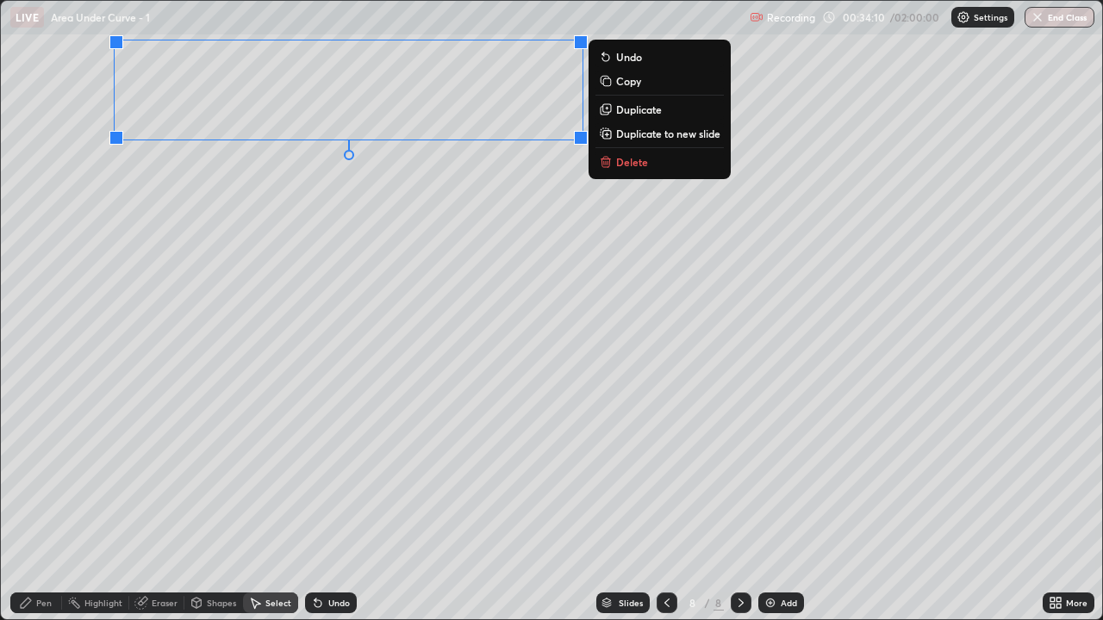
click at [46, 510] on div "Pen" at bounding box center [36, 603] width 52 height 21
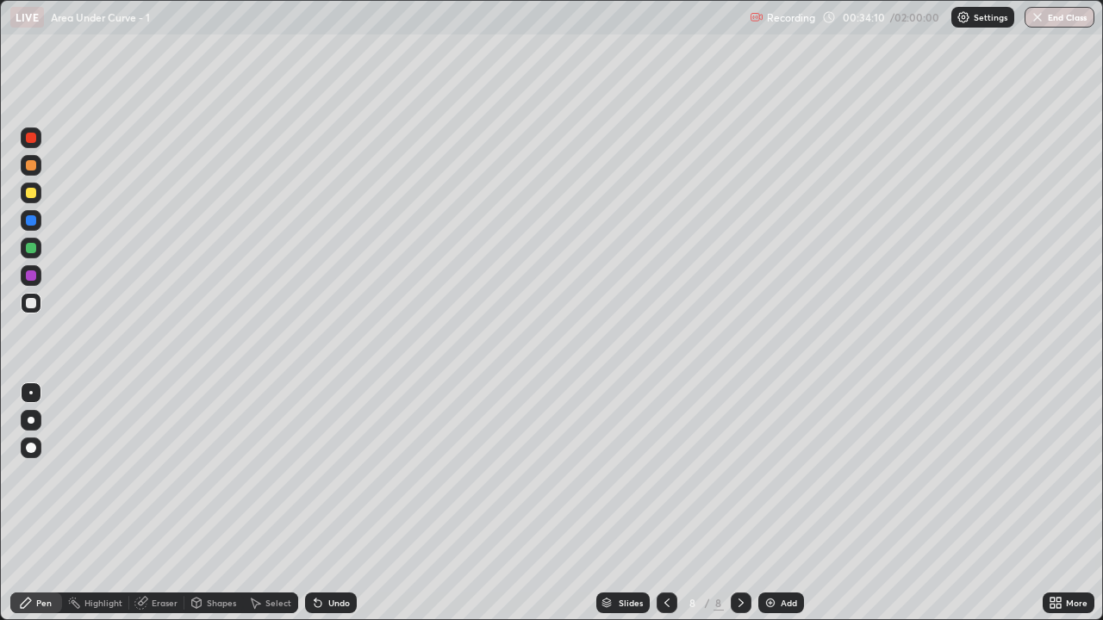
click at [31, 309] on div at bounding box center [31, 303] width 21 height 21
click at [315, 510] on icon at bounding box center [317, 603] width 7 height 7
click at [786, 510] on div "Add" at bounding box center [788, 603] width 16 height 9
click at [33, 428] on div at bounding box center [31, 420] width 21 height 21
click at [33, 194] on div at bounding box center [31, 193] width 10 height 10
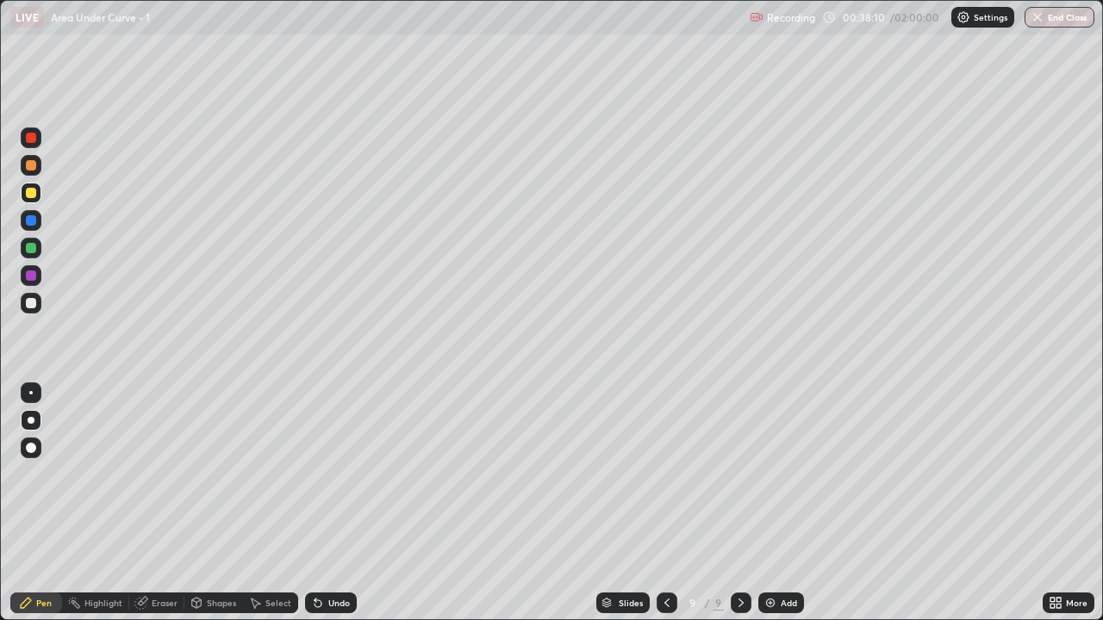
click at [32, 302] on div at bounding box center [31, 303] width 10 height 10
click at [328, 510] on div "Undo" at bounding box center [339, 603] width 22 height 9
click at [343, 510] on div "Undo" at bounding box center [339, 603] width 22 height 9
click at [347, 510] on div "Undo" at bounding box center [339, 603] width 22 height 9
click at [347, 510] on div "Undo" at bounding box center [331, 603] width 52 height 21
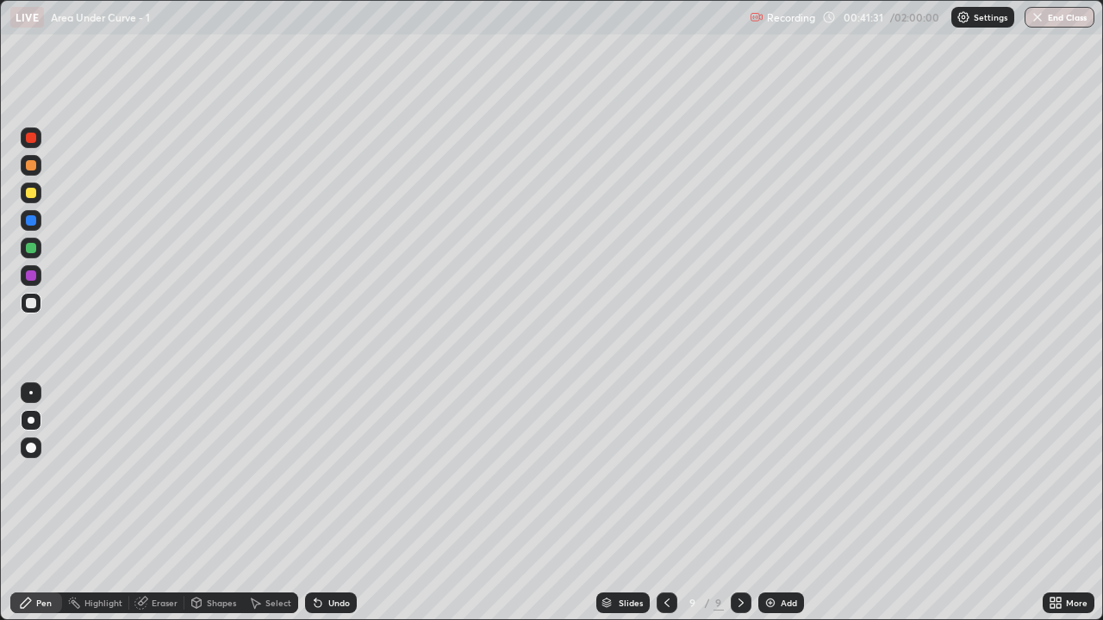
click at [343, 510] on div "Undo" at bounding box center [339, 603] width 22 height 9
click at [344, 510] on div "Undo" at bounding box center [339, 603] width 22 height 9
click at [289, 510] on div "Select" at bounding box center [270, 603] width 55 height 21
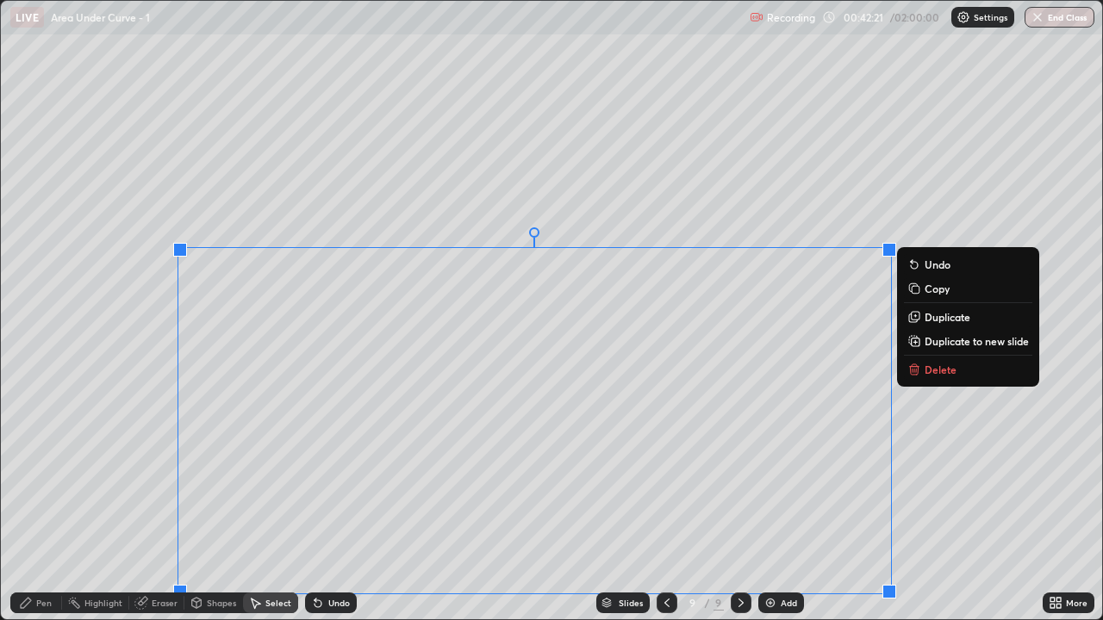
click at [948, 378] on button "Delete" at bounding box center [968, 369] width 128 height 21
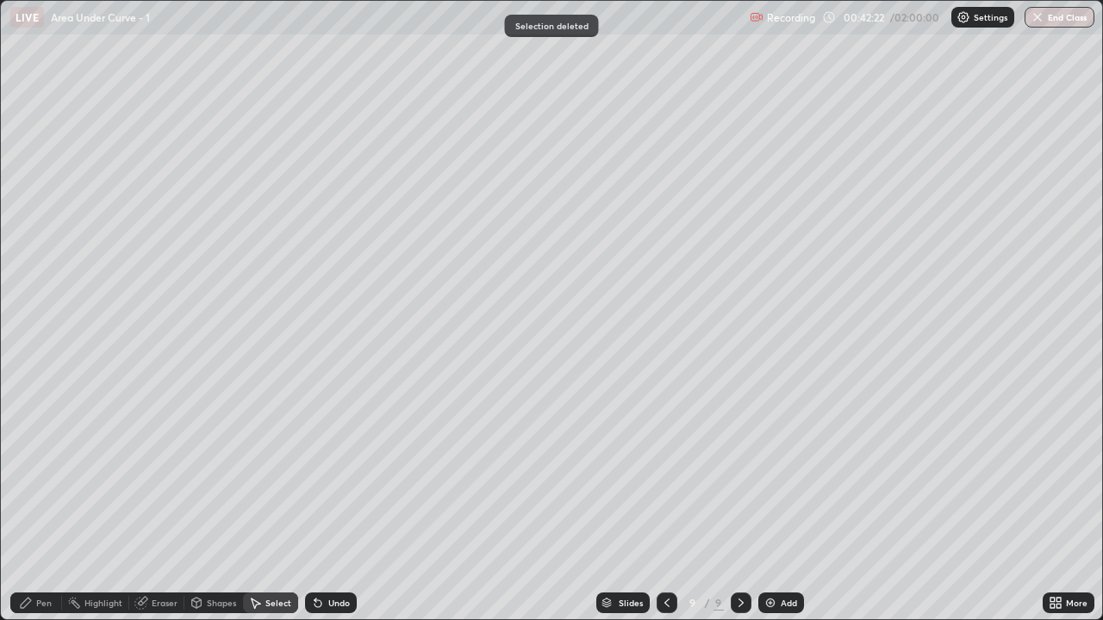
click at [44, 510] on div "Pen" at bounding box center [44, 603] width 16 height 9
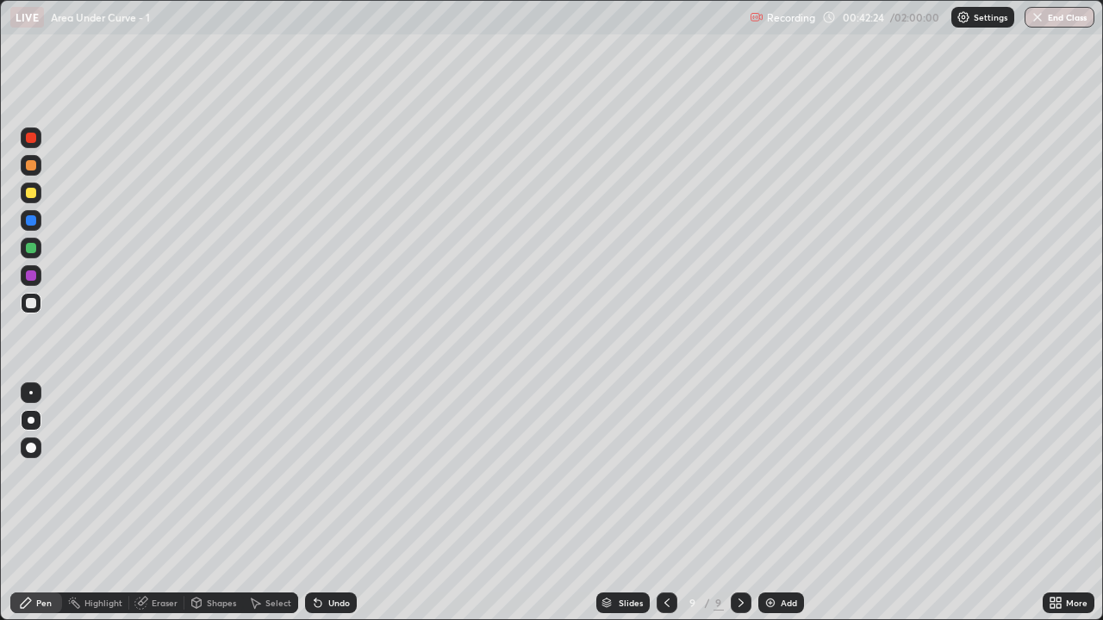
click at [30, 197] on div at bounding box center [31, 193] width 10 height 10
click at [325, 510] on div "Undo" at bounding box center [331, 603] width 52 height 21
click at [330, 510] on div "Undo" at bounding box center [339, 603] width 22 height 9
click at [332, 510] on div "Undo" at bounding box center [331, 603] width 52 height 21
click at [31, 393] on div at bounding box center [30, 392] width 3 height 3
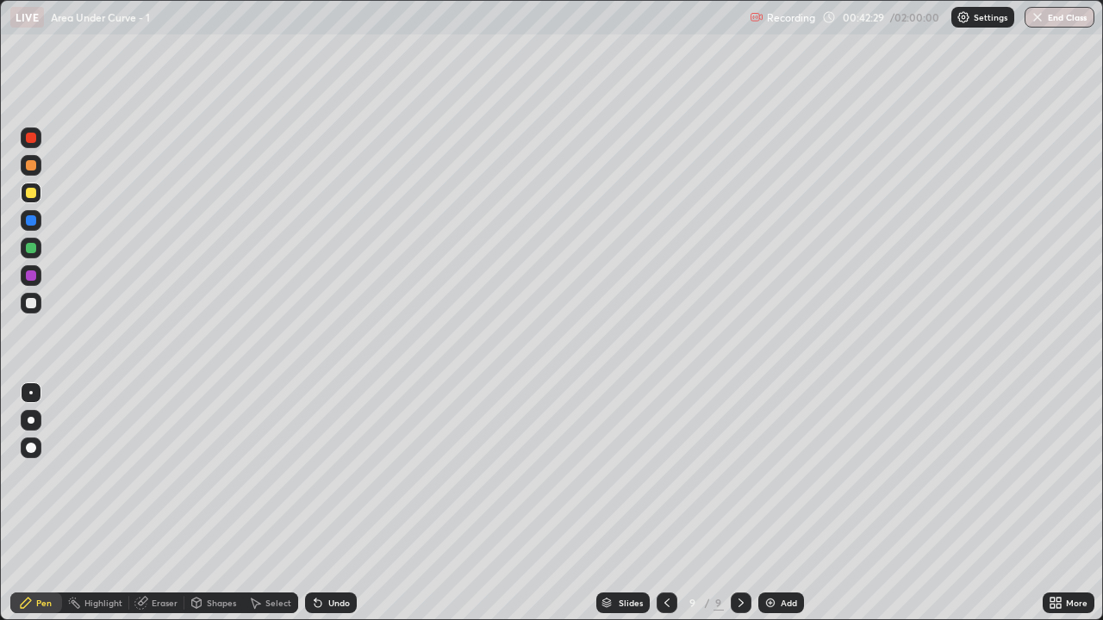
click at [336, 510] on div "Undo" at bounding box center [339, 603] width 22 height 9
click at [214, 510] on div "Shapes" at bounding box center [213, 603] width 59 height 21
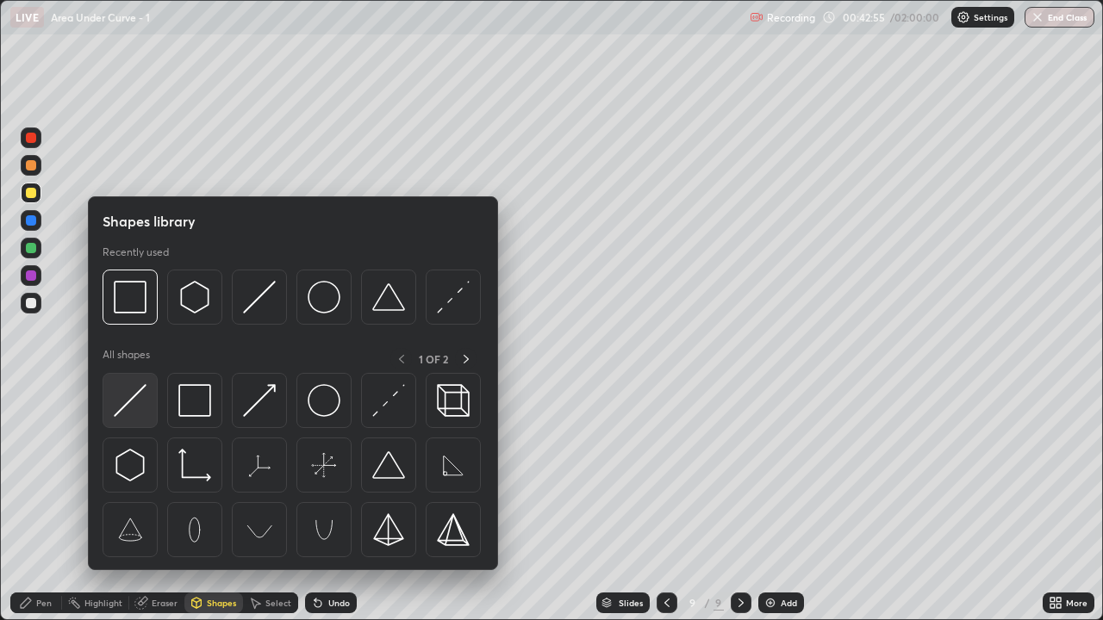
click at [139, 400] on img at bounding box center [130, 400] width 33 height 33
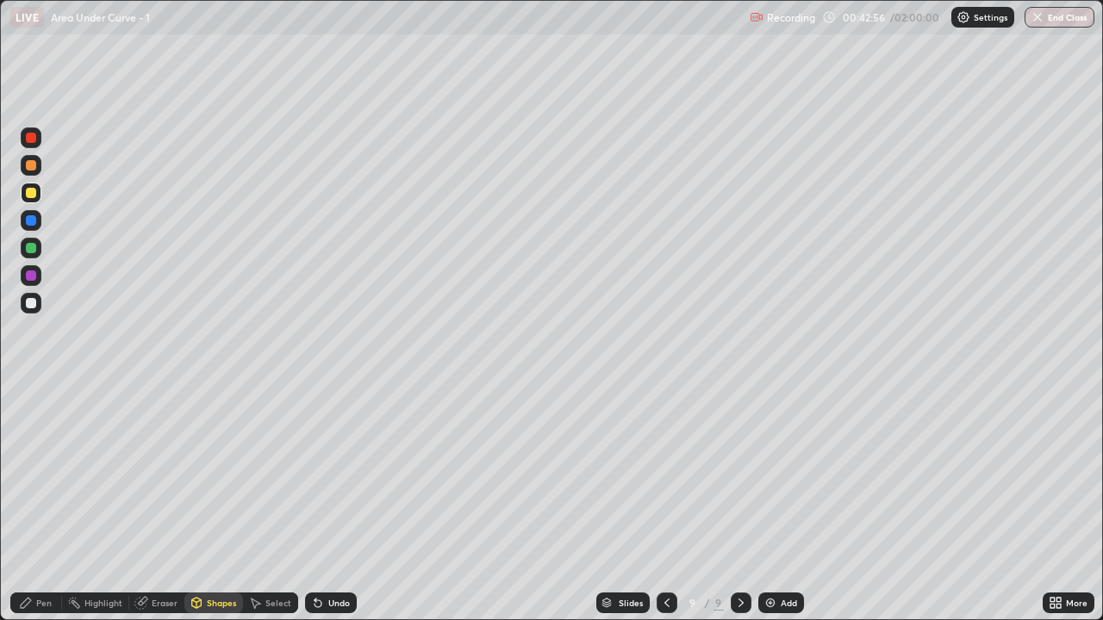
click at [329, 510] on div "Undo" at bounding box center [331, 603] width 52 height 21
click at [31, 302] on div at bounding box center [31, 303] width 10 height 10
click at [332, 510] on div "Undo" at bounding box center [331, 603] width 52 height 21
click at [326, 510] on div "Undo" at bounding box center [331, 603] width 52 height 21
click at [268, 510] on div "Select" at bounding box center [278, 603] width 26 height 9
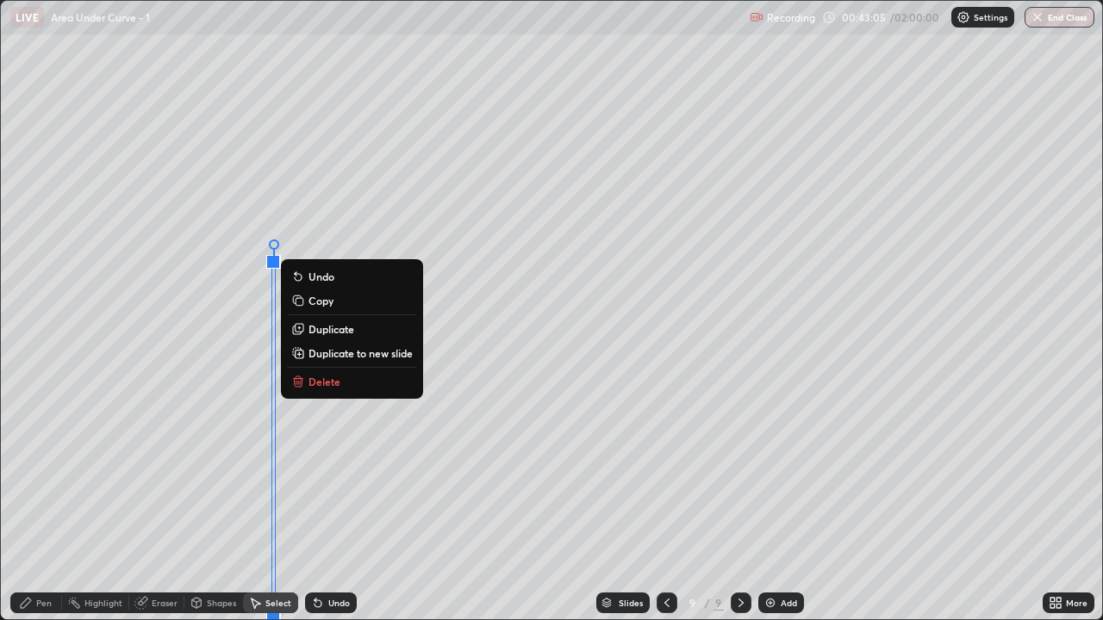
click at [321, 386] on p "Delete" at bounding box center [324, 382] width 32 height 14
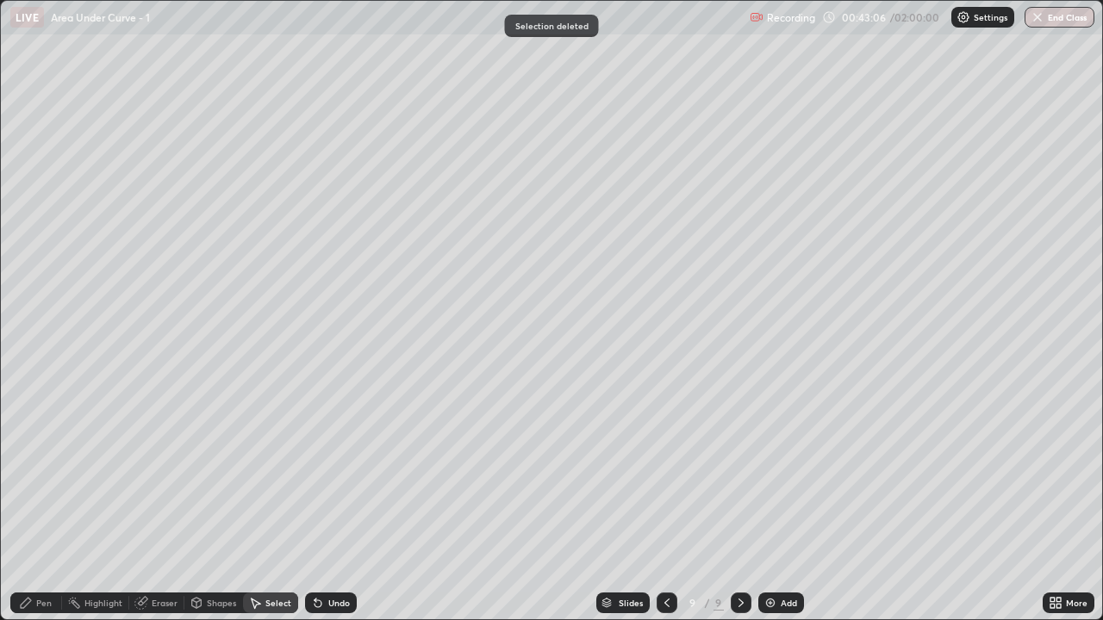
click at [34, 510] on div "Pen" at bounding box center [36, 603] width 52 height 21
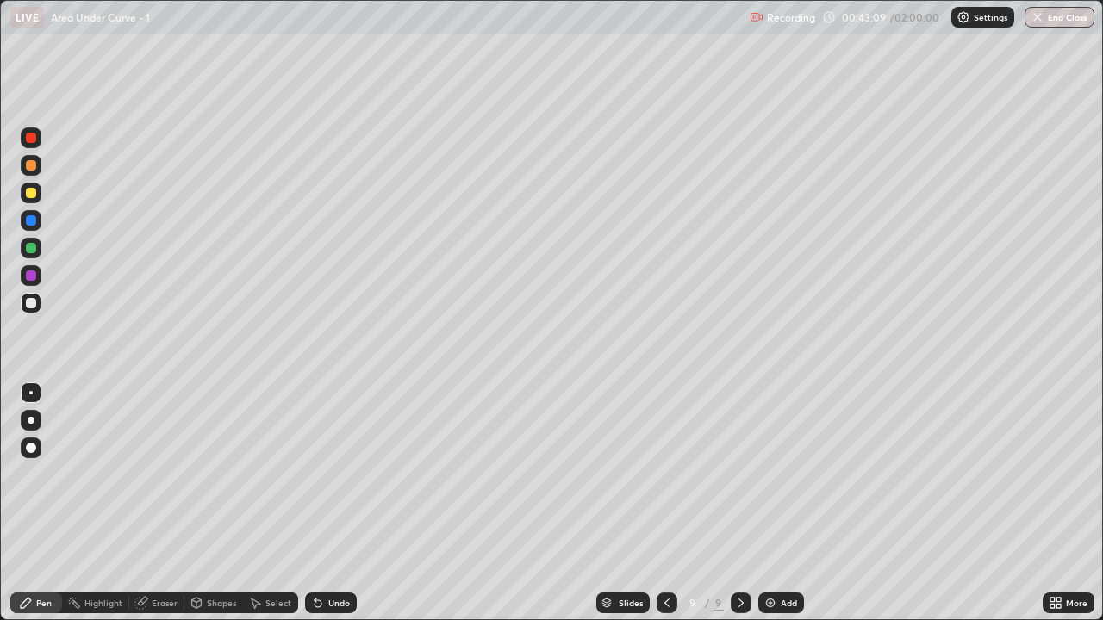
click at [321, 510] on div "Undo" at bounding box center [331, 603] width 52 height 21
click at [322, 510] on icon at bounding box center [318, 603] width 14 height 14
click at [215, 510] on div "Shapes" at bounding box center [213, 603] width 59 height 21
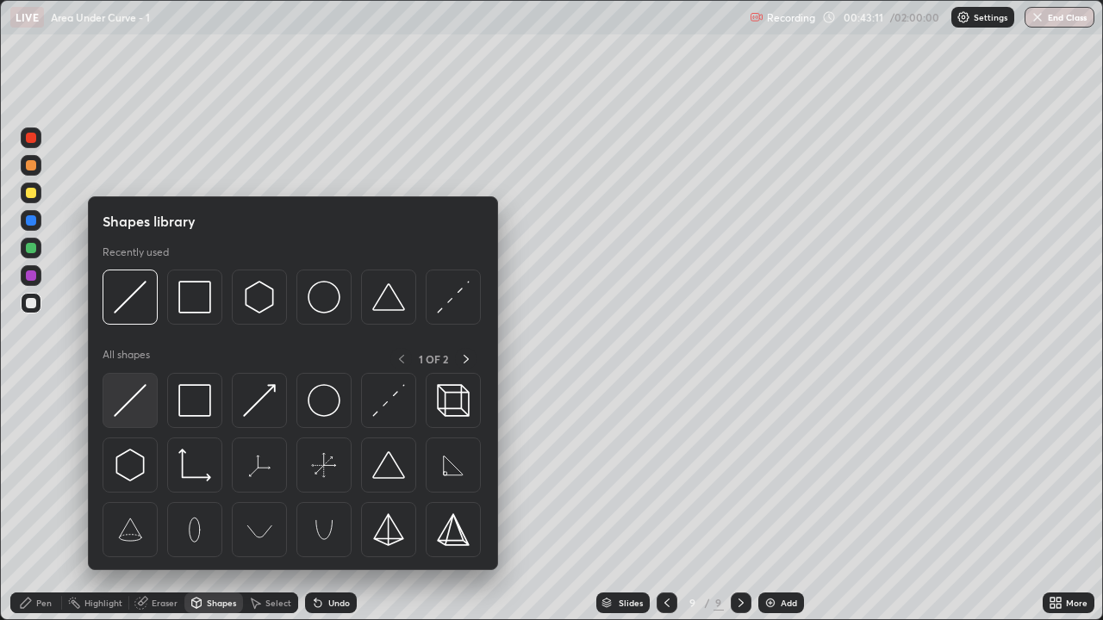
click at [148, 410] on div at bounding box center [130, 400] width 55 height 55
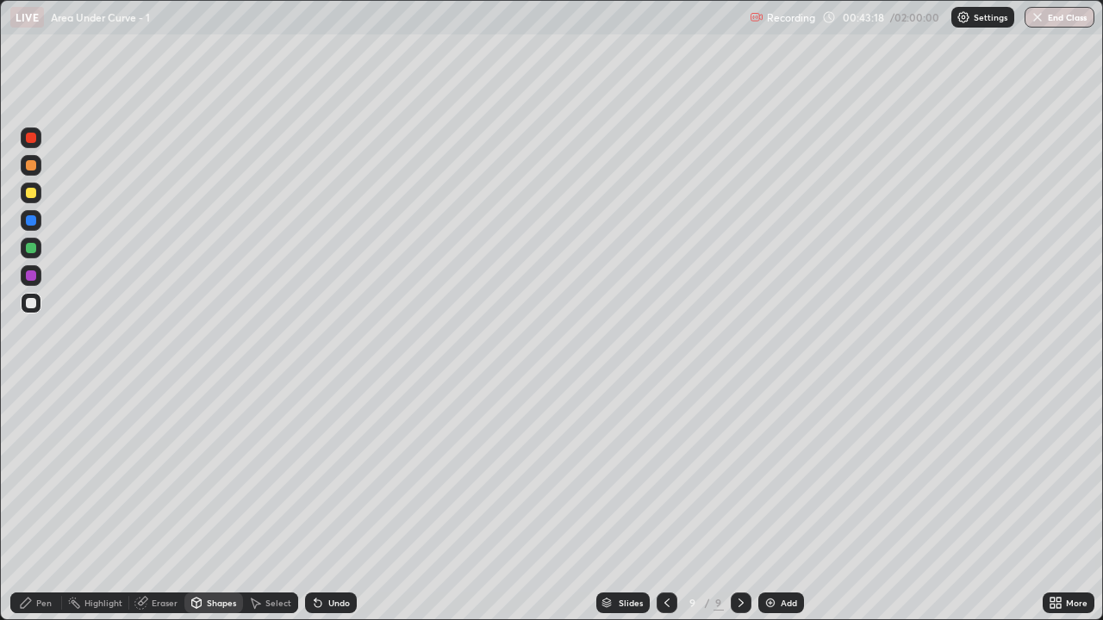
click at [34, 510] on div "Pen" at bounding box center [36, 603] width 52 height 21
click at [40, 249] on div at bounding box center [31, 248] width 21 height 21
click at [341, 510] on div "Undo" at bounding box center [339, 603] width 22 height 9
click at [30, 298] on div at bounding box center [31, 303] width 10 height 10
click at [284, 510] on div "Select" at bounding box center [278, 603] width 26 height 9
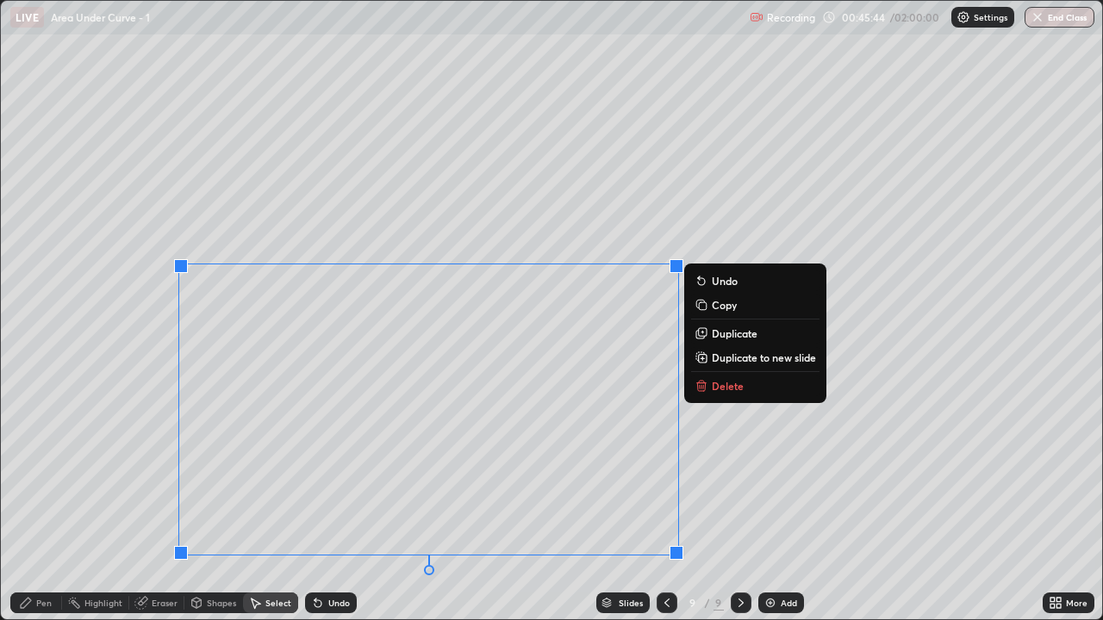
click at [758, 510] on div "0 ° Undo Copy Duplicate Duplicate to new slide Delete" at bounding box center [551, 310] width 1101 height 619
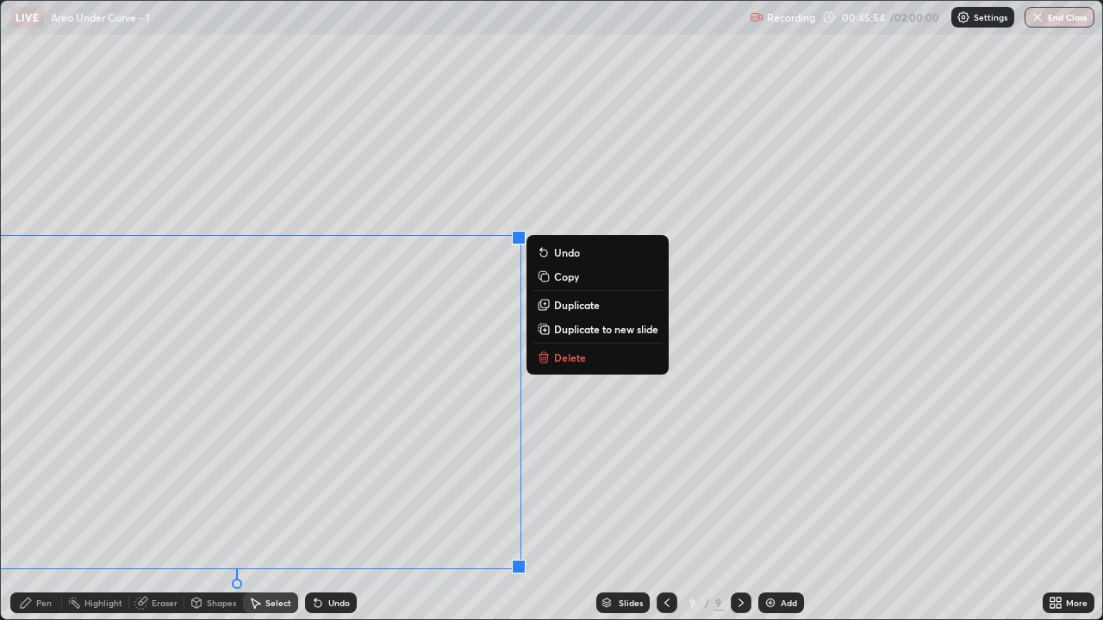
click at [40, 510] on div "Pen" at bounding box center [44, 603] width 16 height 9
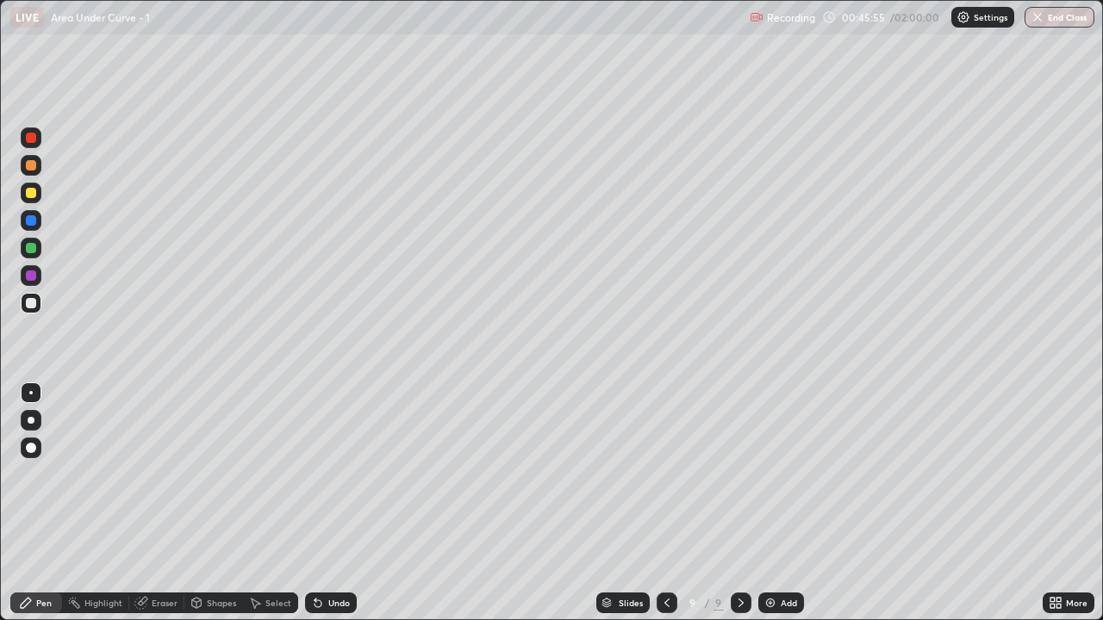
click at [34, 246] on div at bounding box center [31, 248] width 10 height 10
click at [273, 510] on div "Select" at bounding box center [278, 603] width 26 height 9
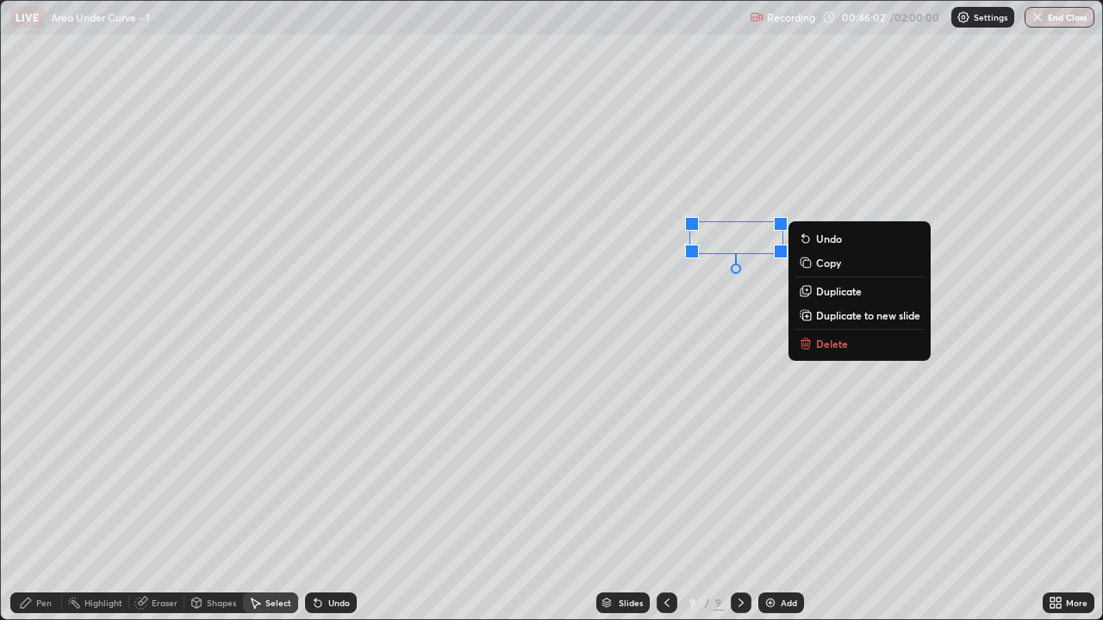
click at [822, 343] on p "Delete" at bounding box center [832, 344] width 32 height 14
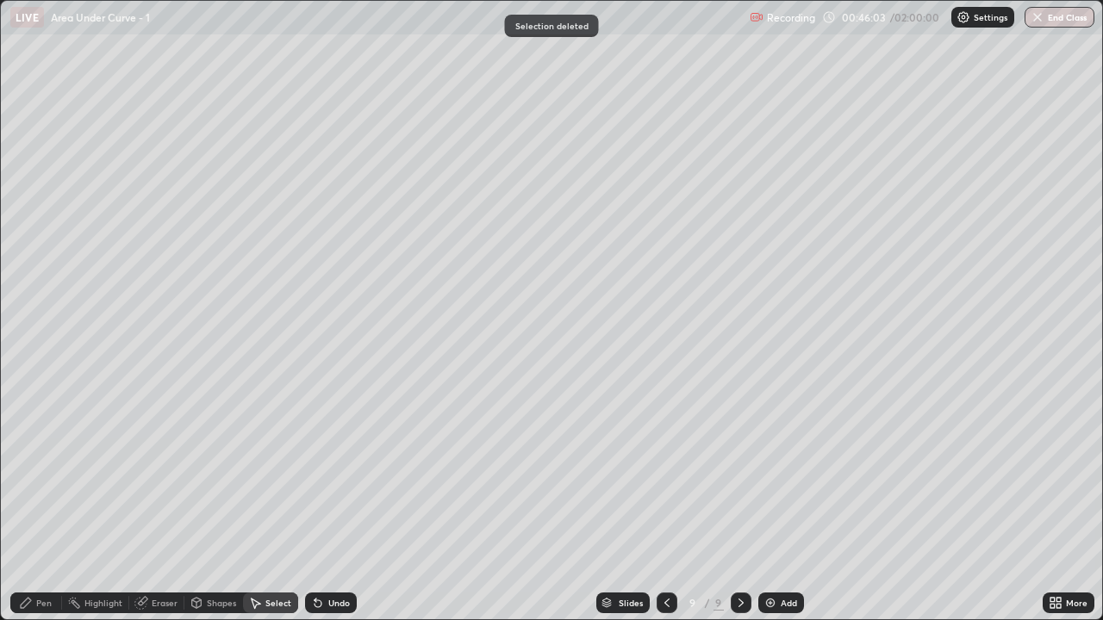
click at [34, 510] on div "Pen" at bounding box center [36, 603] width 52 height 21
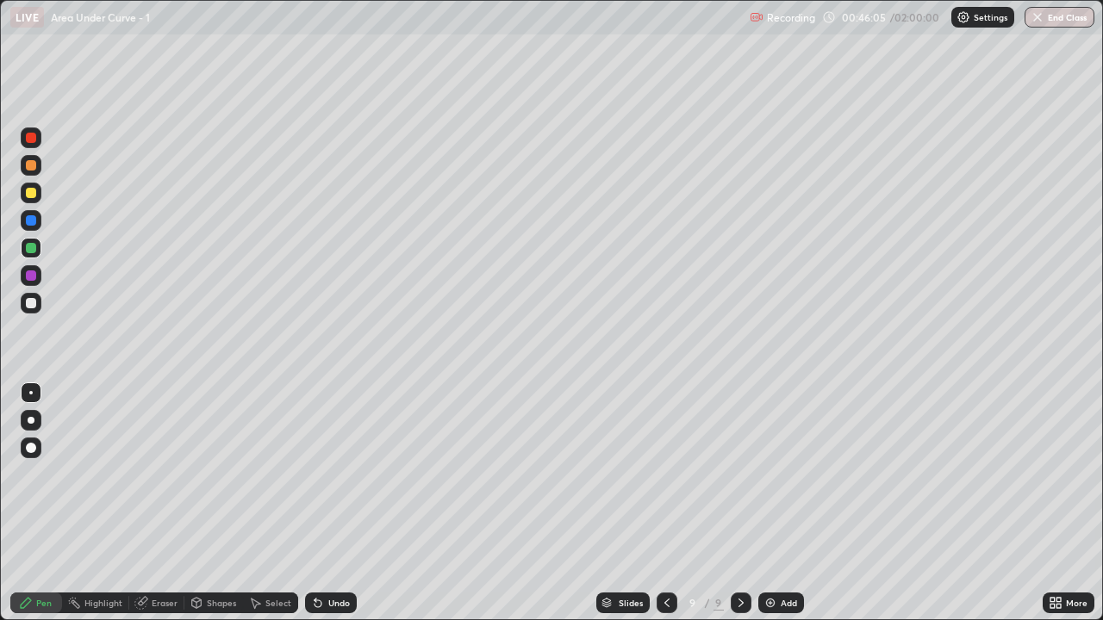
click at [40, 302] on div at bounding box center [31, 303] width 21 height 21
click at [279, 510] on div "Select" at bounding box center [278, 603] width 26 height 9
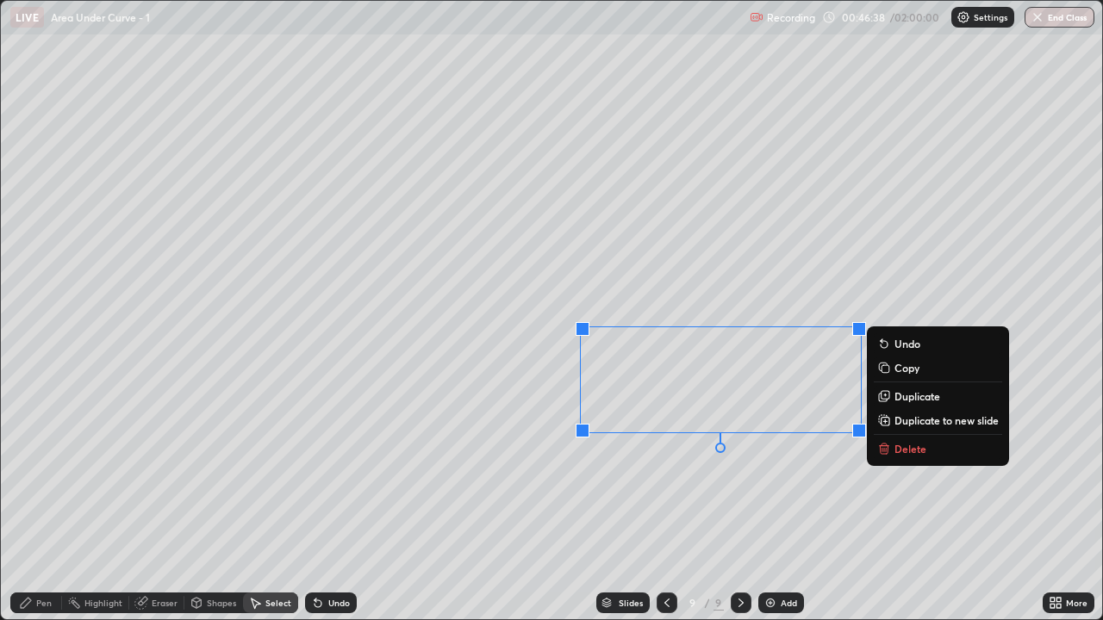
click at [826, 466] on div "0 ° Undo Copy Duplicate Duplicate to new slide Delete" at bounding box center [551, 310] width 1101 height 619
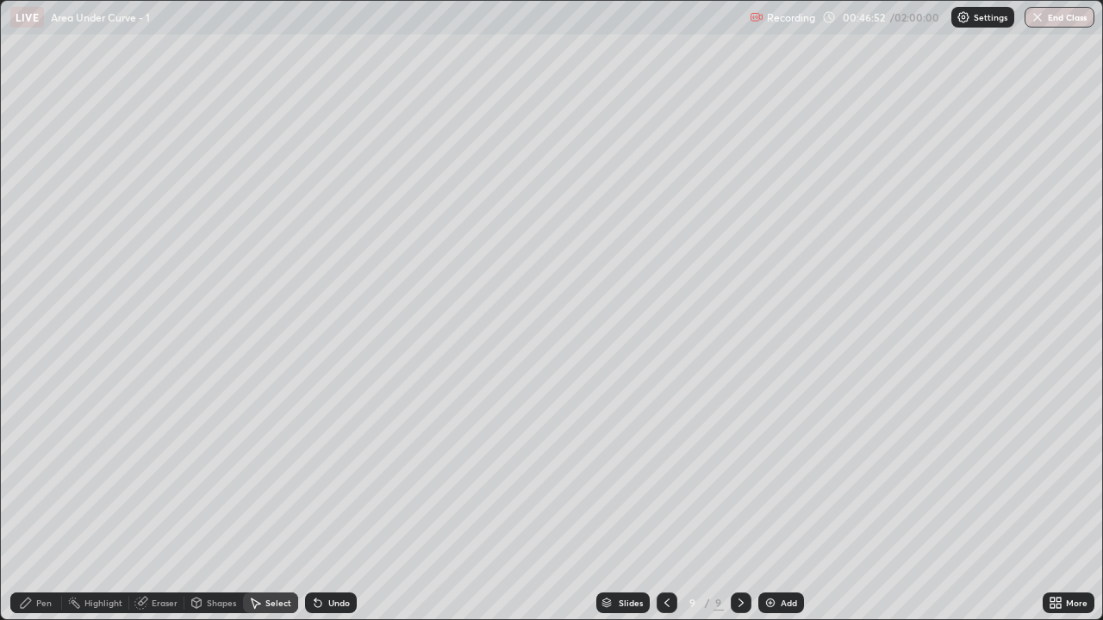
click at [46, 510] on div "Pen" at bounding box center [44, 603] width 16 height 9
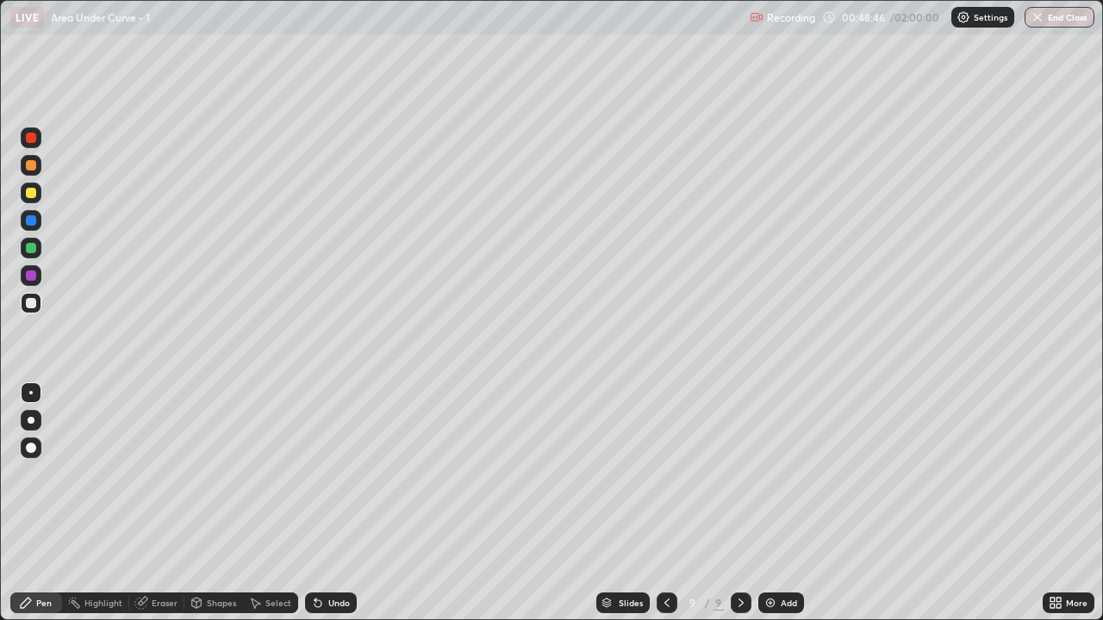
click at [785, 510] on div "Add" at bounding box center [788, 603] width 16 height 9
click at [39, 510] on div "Pen" at bounding box center [44, 603] width 16 height 9
click at [30, 191] on div at bounding box center [31, 193] width 10 height 10
click at [216, 510] on div "Shapes" at bounding box center [221, 603] width 29 height 9
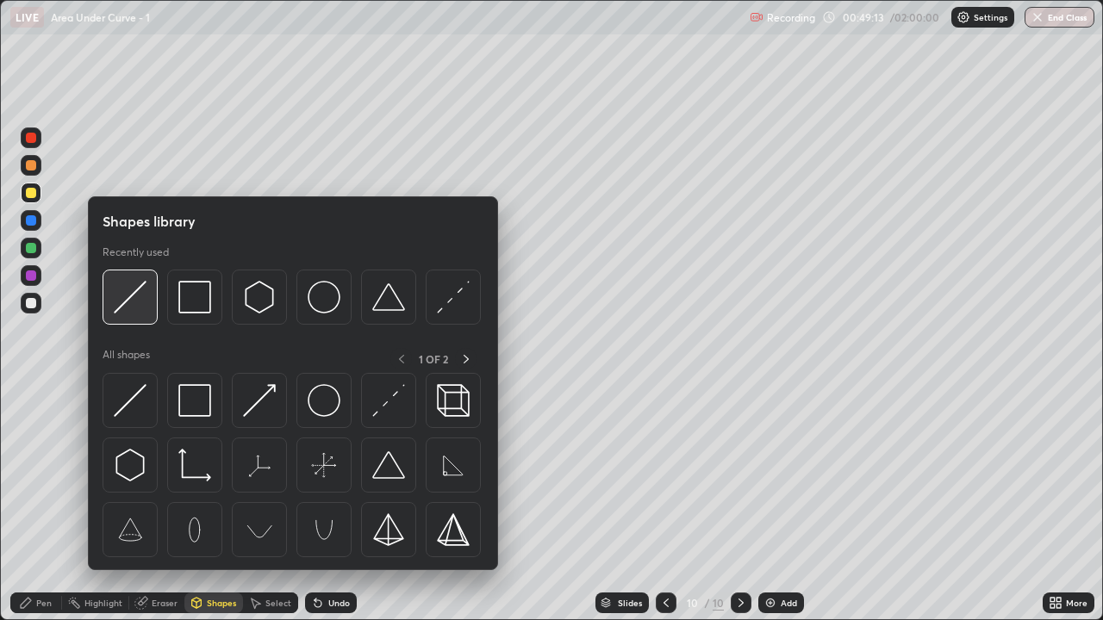
click at [146, 305] on img at bounding box center [130, 297] width 33 height 33
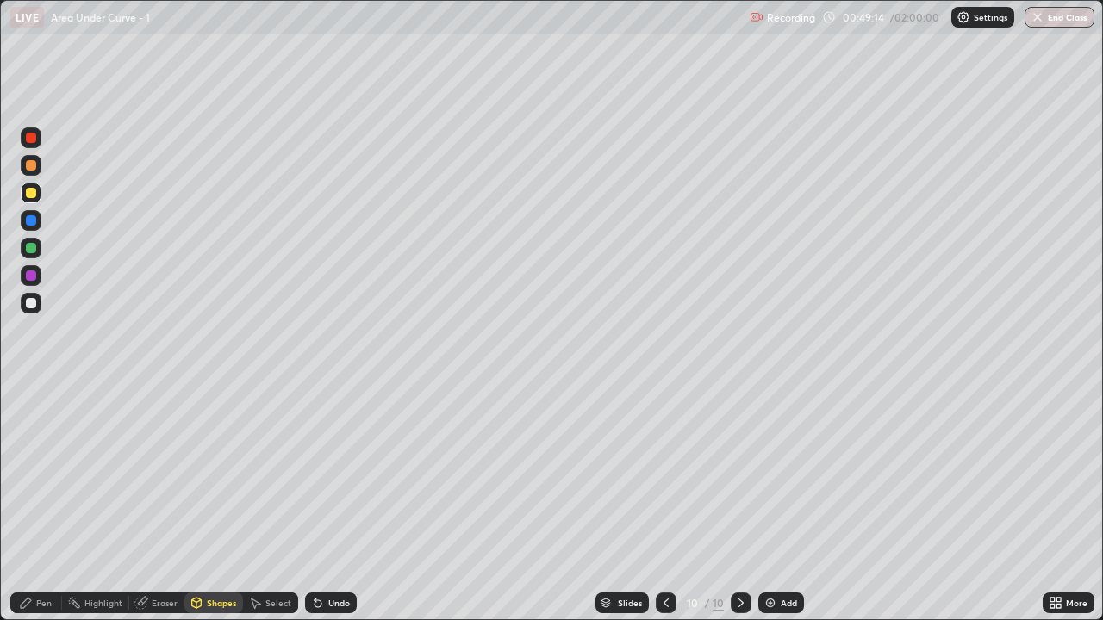
click at [333, 510] on div "Undo" at bounding box center [339, 603] width 22 height 9
click at [31, 303] on div at bounding box center [31, 303] width 10 height 10
click at [46, 510] on div "Pen" at bounding box center [44, 603] width 16 height 9
click at [333, 510] on div "Undo" at bounding box center [339, 603] width 22 height 9
click at [320, 510] on icon at bounding box center [318, 603] width 14 height 14
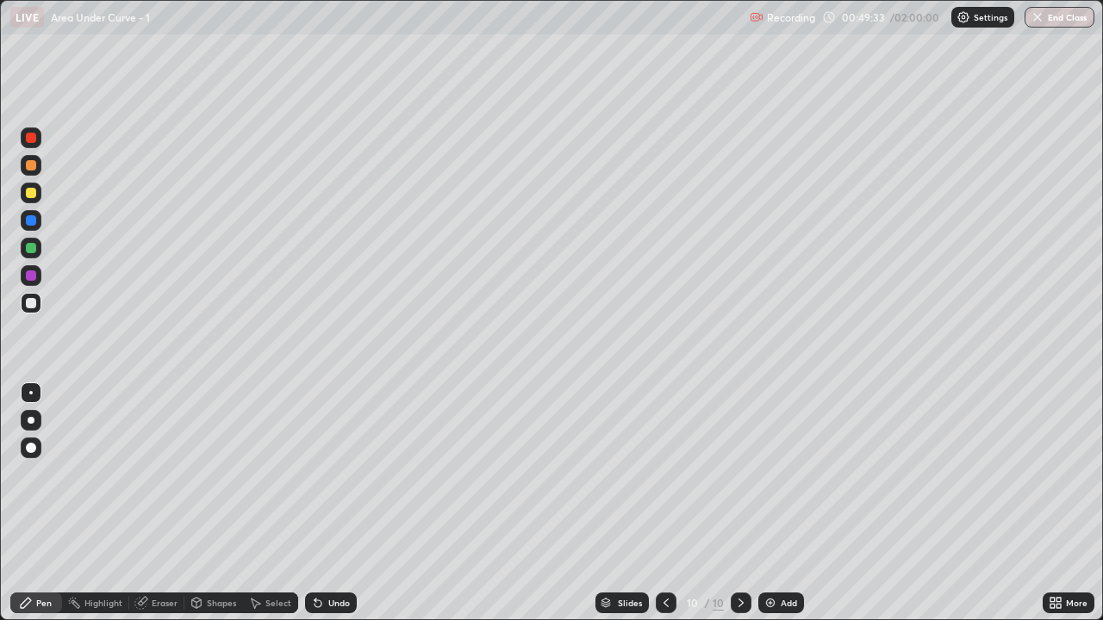
click at [35, 247] on div at bounding box center [31, 248] width 10 height 10
click at [146, 510] on icon at bounding box center [141, 603] width 14 height 14
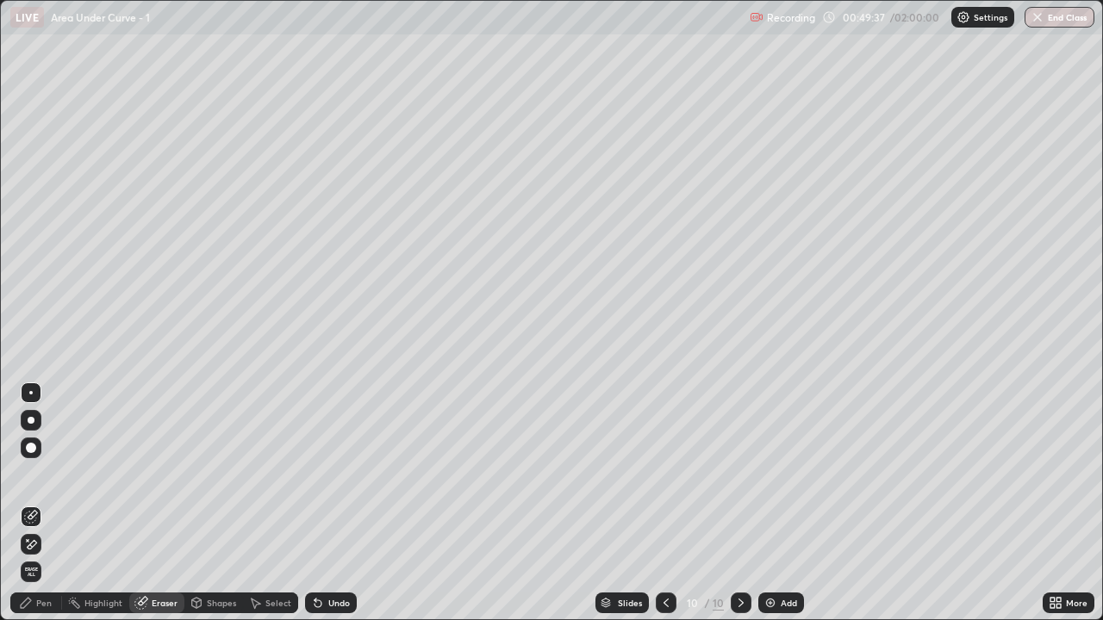
click at [39, 510] on div "Pen" at bounding box center [36, 603] width 52 height 21
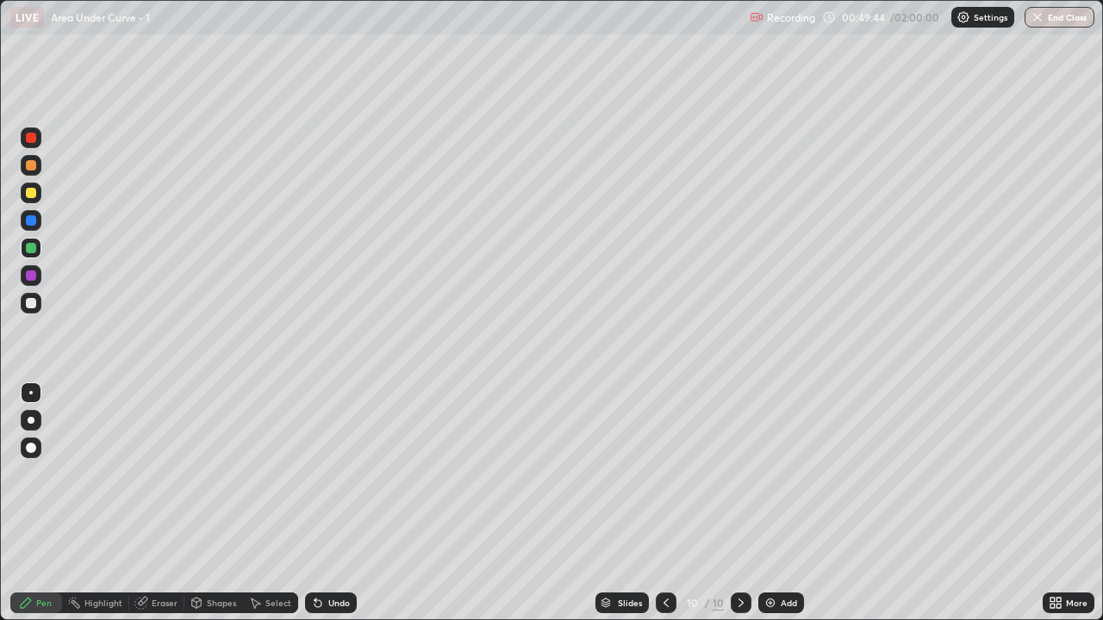
click at [664, 510] on icon at bounding box center [666, 603] width 14 height 14
click at [662, 510] on icon at bounding box center [666, 603] width 14 height 14
click at [742, 510] on icon at bounding box center [741, 603] width 14 height 14
click at [739, 510] on icon at bounding box center [741, 603] width 14 height 14
click at [163, 510] on div "Eraser" at bounding box center [165, 603] width 26 height 9
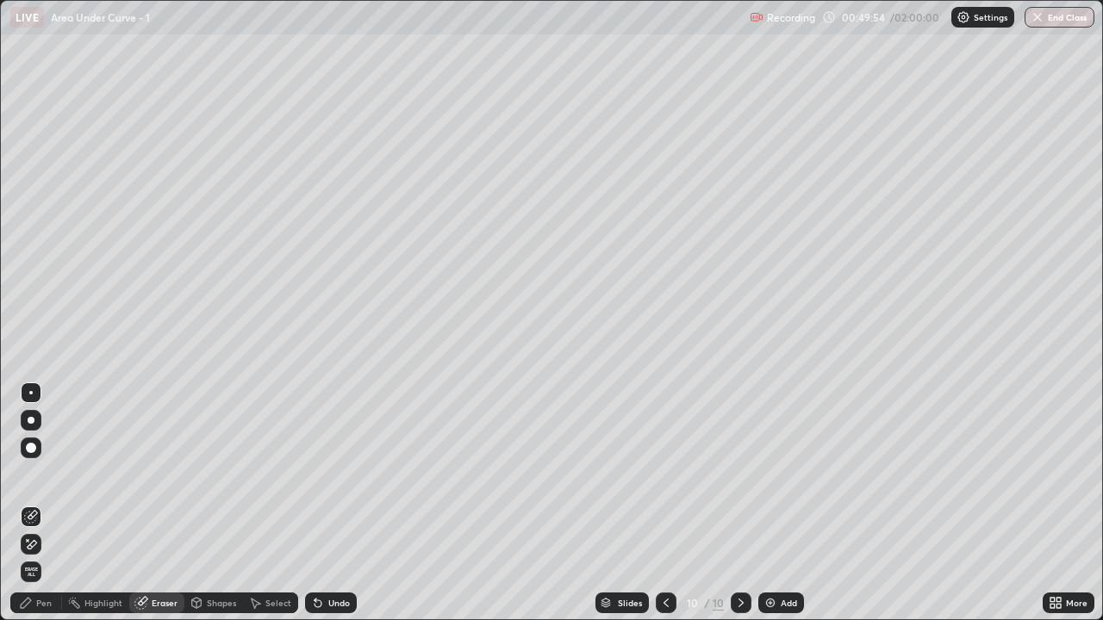
click at [37, 510] on div "Pen" at bounding box center [44, 603] width 16 height 9
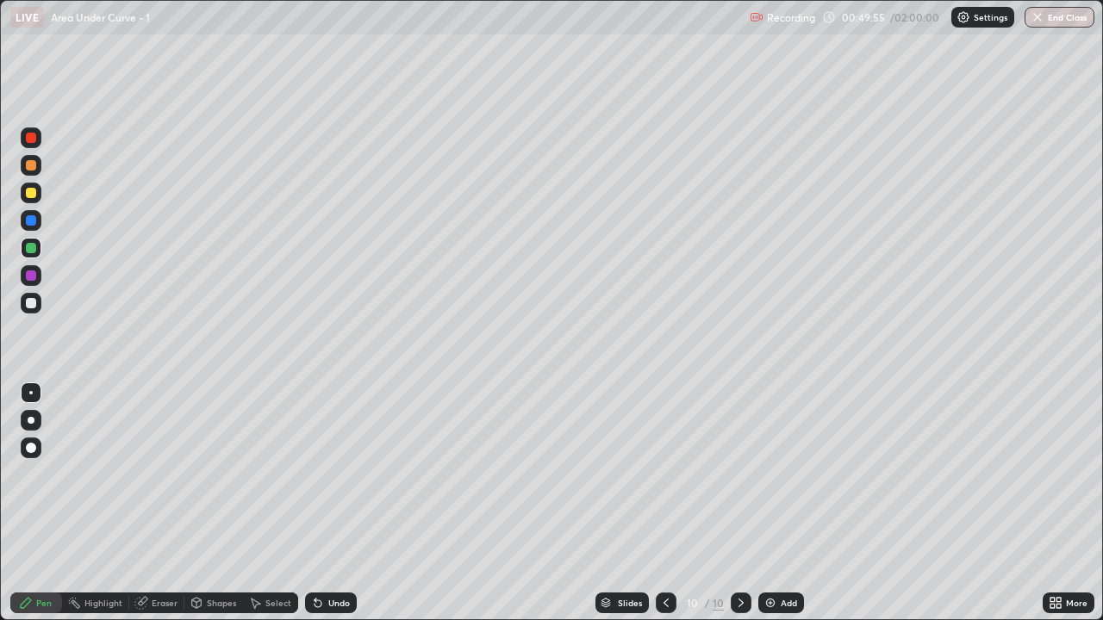
click at [28, 244] on div at bounding box center [31, 248] width 10 height 10
click at [337, 510] on div "Undo" at bounding box center [331, 603] width 52 height 21
click at [37, 183] on div at bounding box center [31, 193] width 21 height 21
click at [31, 305] on div at bounding box center [31, 303] width 10 height 10
click at [315, 510] on icon at bounding box center [317, 603] width 7 height 7
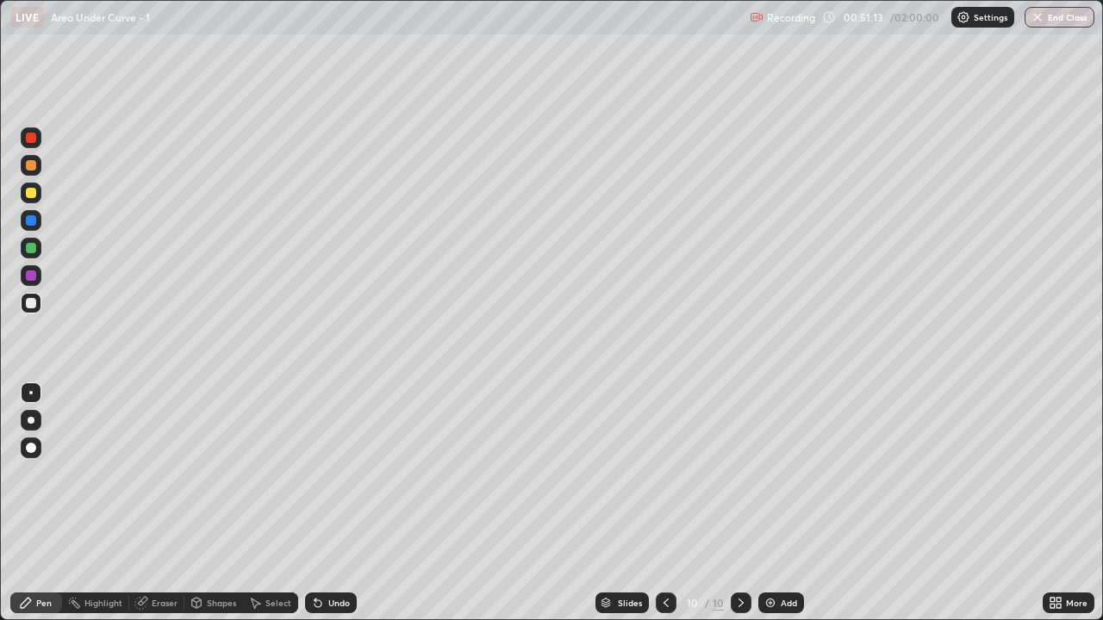
click at [319, 510] on icon at bounding box center [318, 603] width 14 height 14
click at [321, 510] on icon at bounding box center [318, 603] width 14 height 14
click at [329, 510] on div "Undo" at bounding box center [339, 603] width 22 height 9
click at [331, 510] on div "Undo" at bounding box center [331, 603] width 52 height 21
click at [333, 510] on div "Undo" at bounding box center [331, 603] width 52 height 21
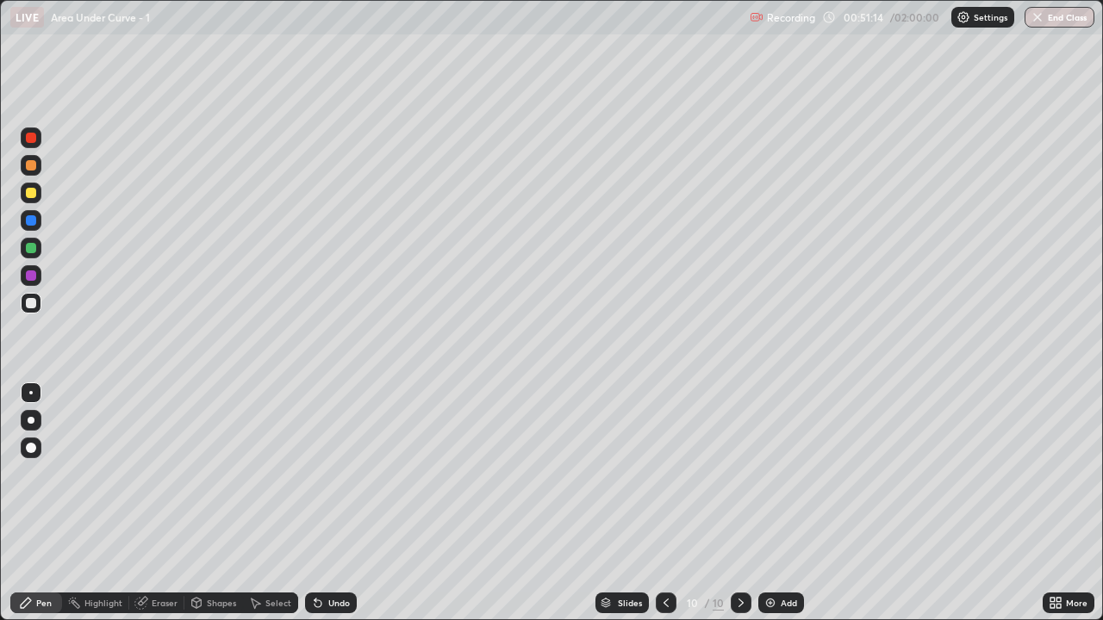
click at [343, 510] on div "Undo" at bounding box center [331, 603] width 52 height 21
click at [351, 510] on div "Undo" at bounding box center [331, 603] width 52 height 21
click at [316, 510] on icon at bounding box center [317, 603] width 7 height 7
click at [328, 510] on div "Undo" at bounding box center [339, 603] width 22 height 9
click at [326, 510] on div "Undo" at bounding box center [331, 603] width 52 height 21
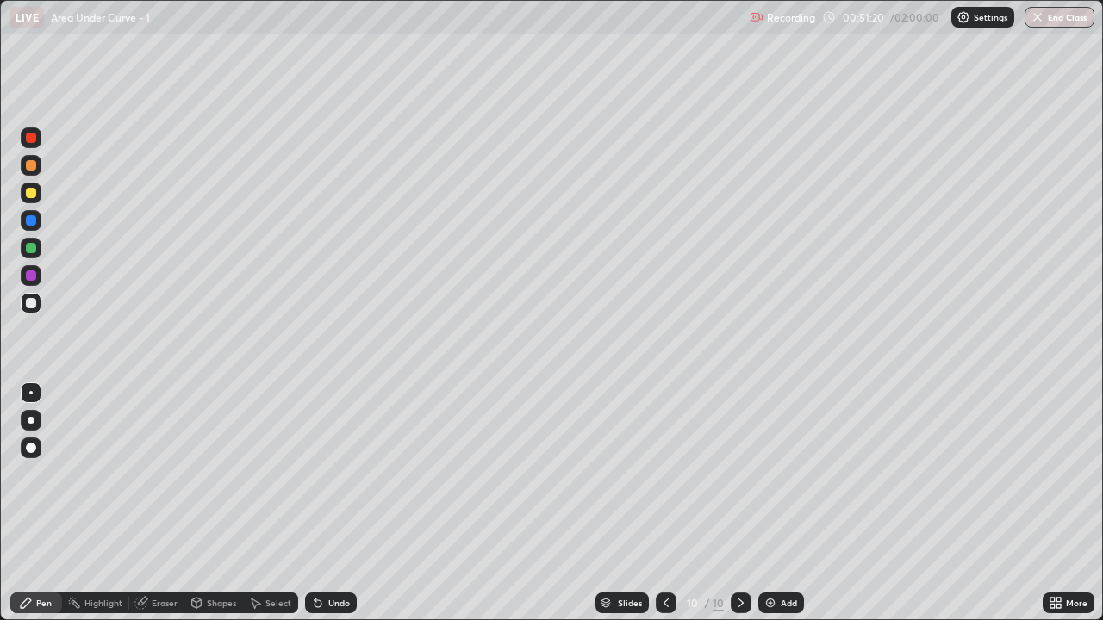
click at [329, 510] on div "Undo" at bounding box center [339, 603] width 22 height 9
click at [334, 510] on div "Undo" at bounding box center [339, 603] width 22 height 9
click at [172, 510] on div "Eraser" at bounding box center [156, 603] width 55 height 21
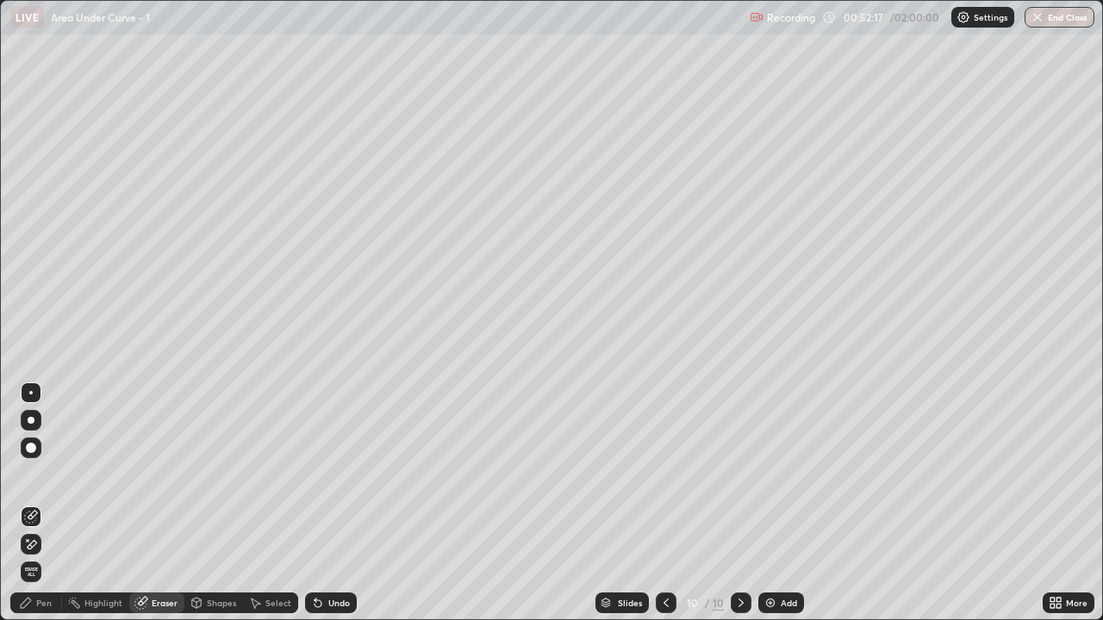
click at [42, 510] on div "Pen" at bounding box center [44, 603] width 16 height 9
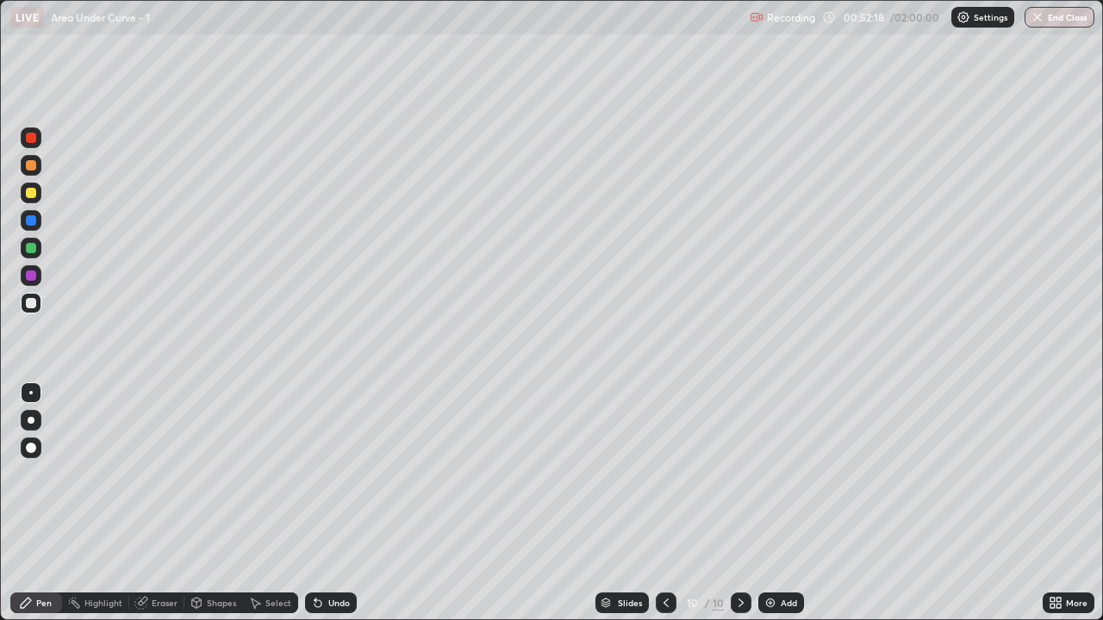
click at [34, 248] on div at bounding box center [31, 248] width 10 height 10
click at [118, 510] on div "Highlight" at bounding box center [103, 603] width 38 height 9
click at [168, 510] on div "Eraser" at bounding box center [165, 603] width 26 height 9
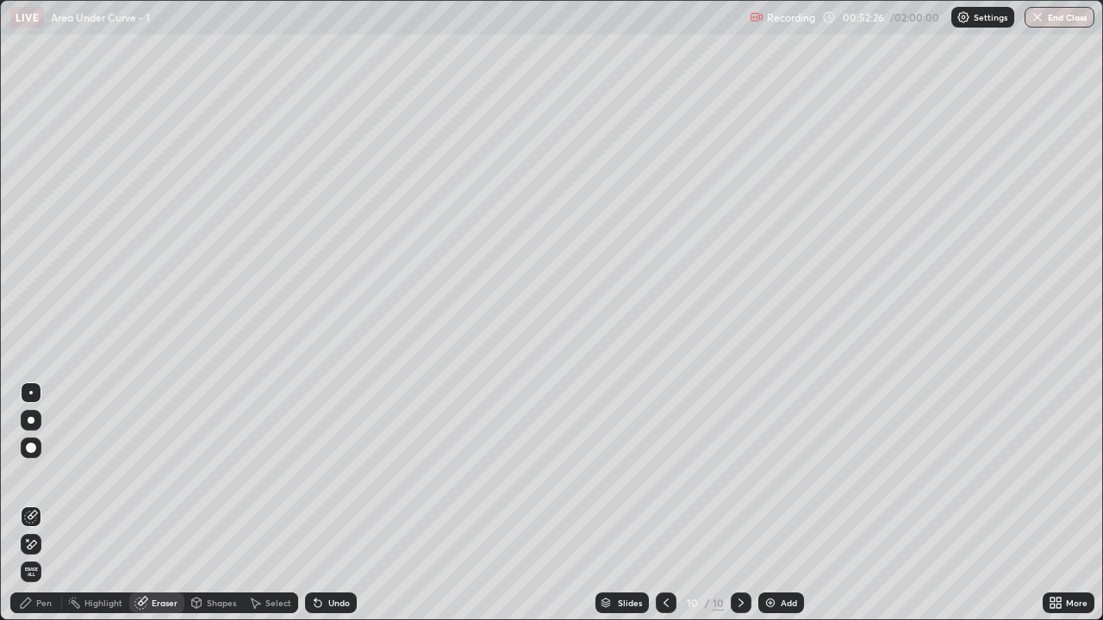
click at [41, 510] on div "Pen" at bounding box center [36, 603] width 52 height 21
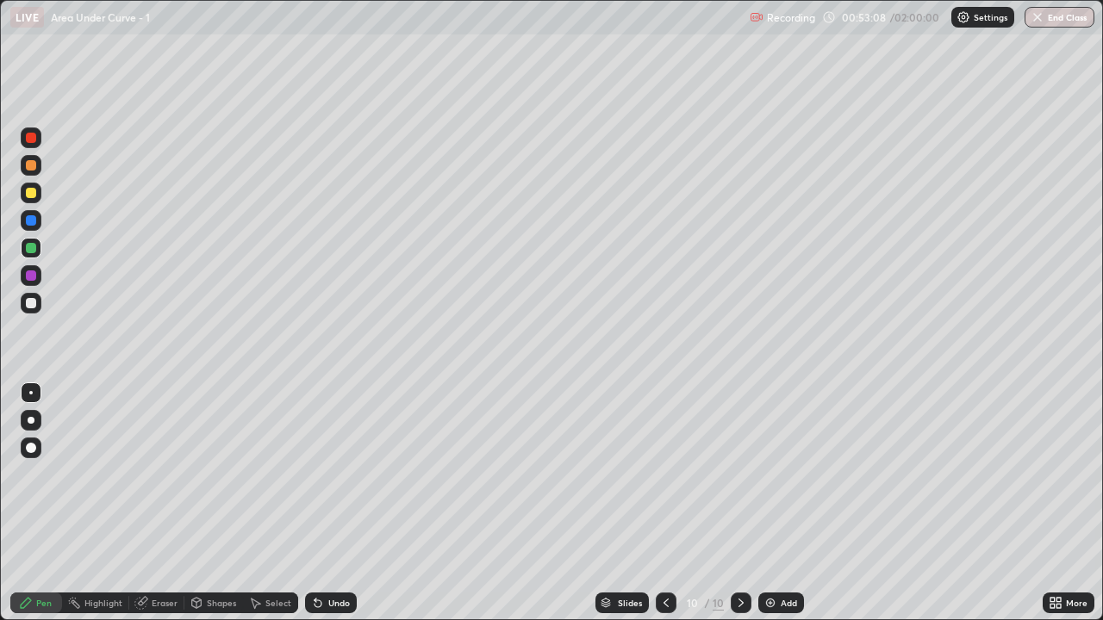
click at [778, 510] on div "Add" at bounding box center [781, 603] width 46 height 21
click at [33, 193] on div at bounding box center [31, 193] width 10 height 10
click at [218, 510] on div "Shapes" at bounding box center [221, 603] width 29 height 9
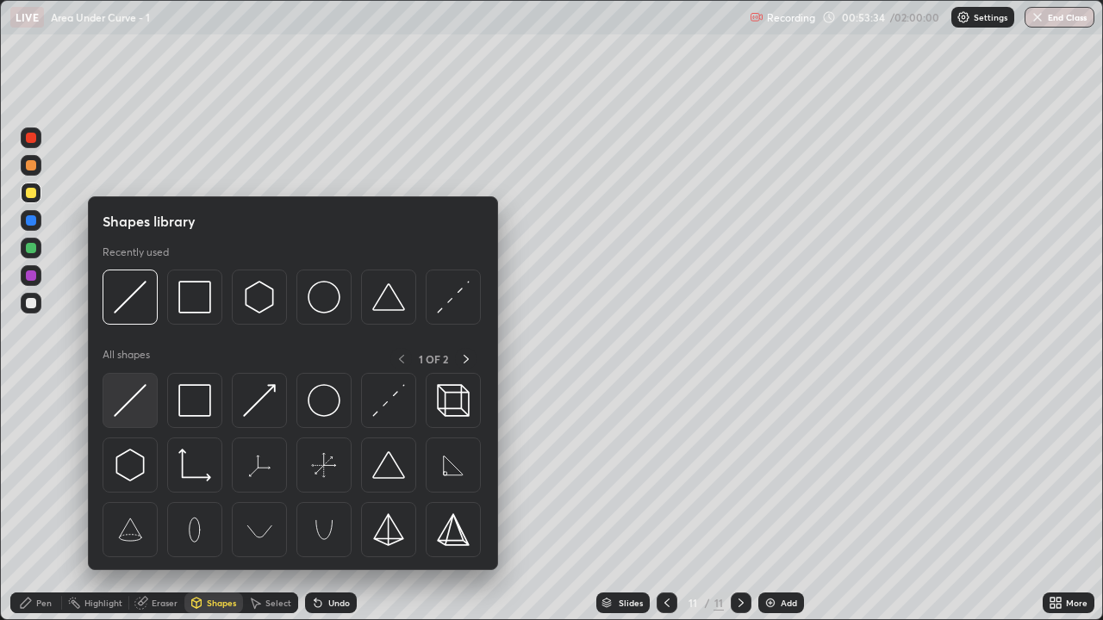
click at [140, 387] on img at bounding box center [130, 400] width 33 height 33
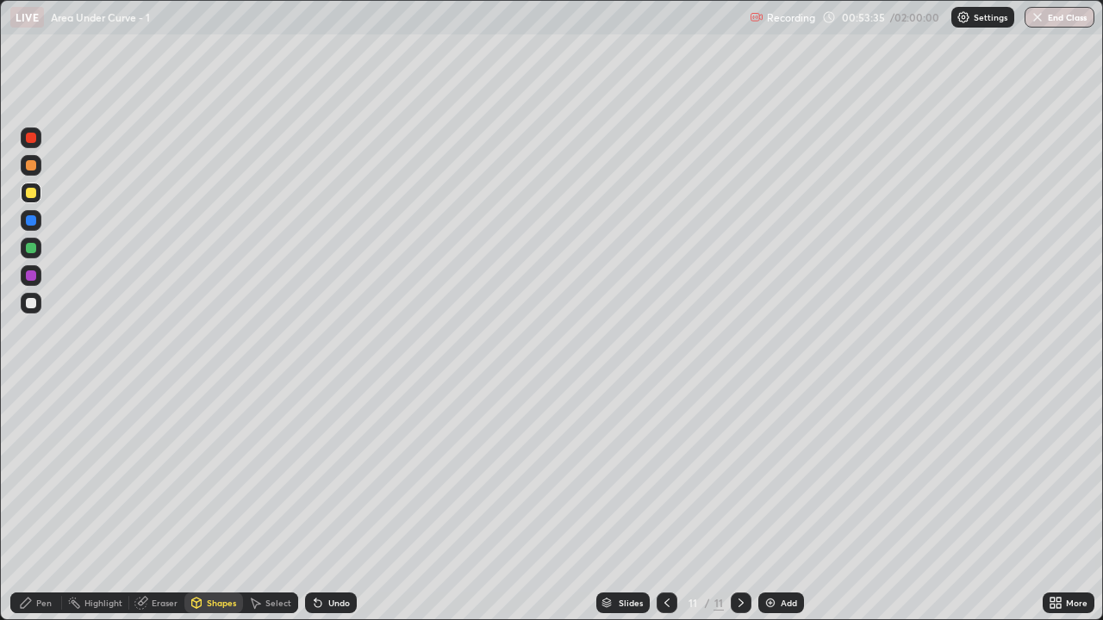
click at [340, 510] on div "Undo" at bounding box center [339, 603] width 22 height 9
click at [39, 302] on div at bounding box center [31, 303] width 21 height 21
click at [47, 510] on div "Pen" at bounding box center [44, 603] width 16 height 9
click at [214, 510] on div "Shapes" at bounding box center [221, 603] width 29 height 9
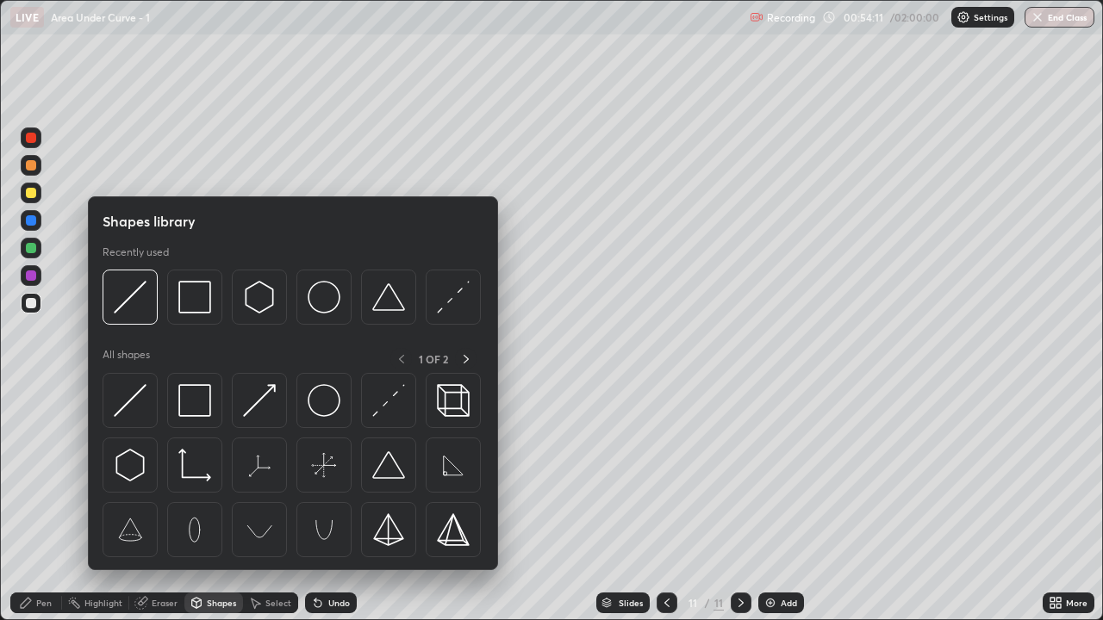
click at [145, 510] on icon at bounding box center [141, 603] width 14 height 14
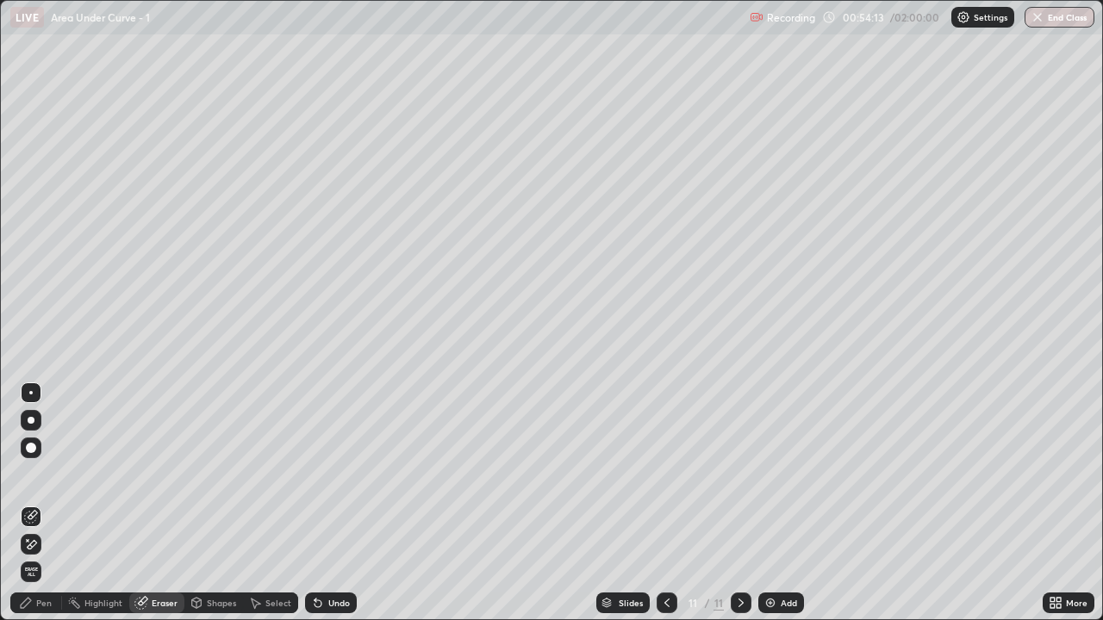
click at [36, 510] on div "Pen" at bounding box center [36, 603] width 52 height 21
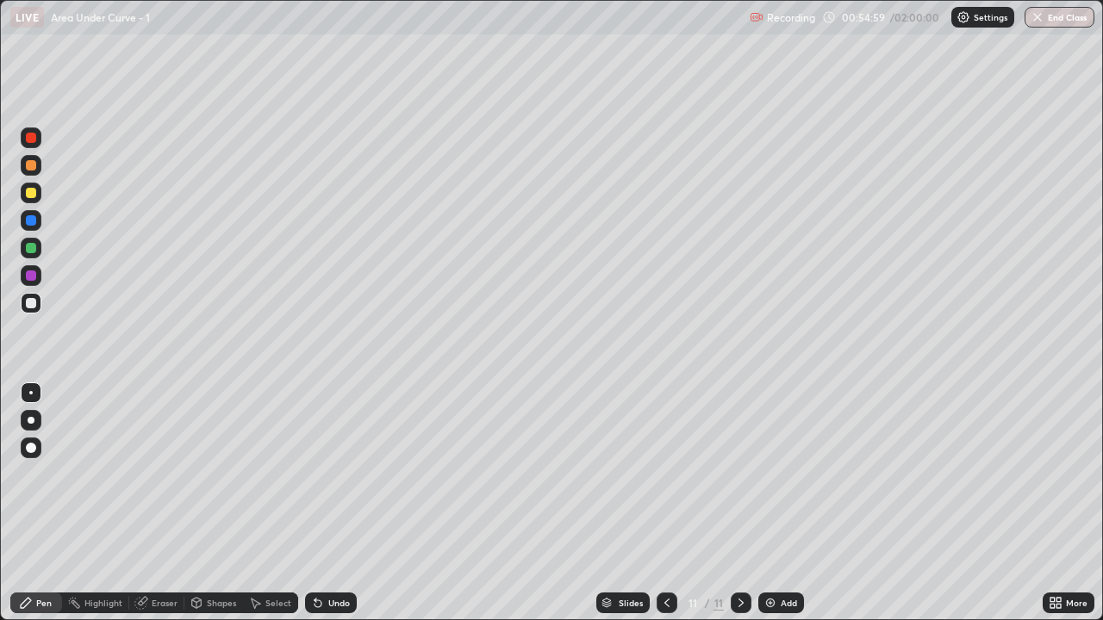
click at [33, 200] on div at bounding box center [31, 193] width 21 height 21
click at [765, 510] on img at bounding box center [770, 603] width 14 height 14
click at [217, 510] on div "Shapes" at bounding box center [221, 603] width 29 height 9
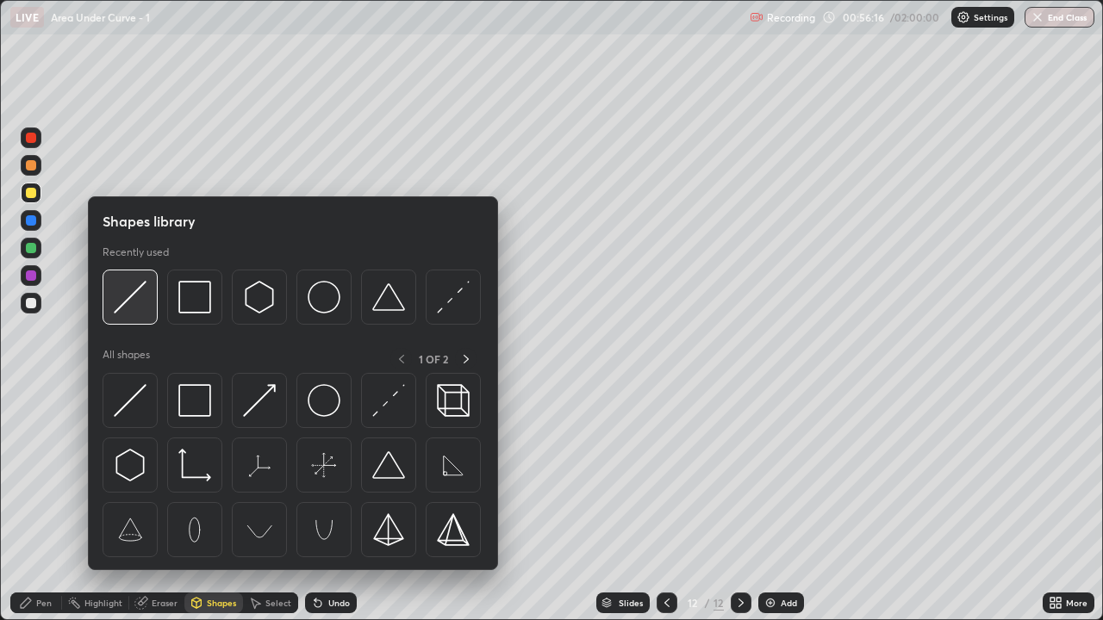
click at [137, 306] on img at bounding box center [130, 297] width 33 height 33
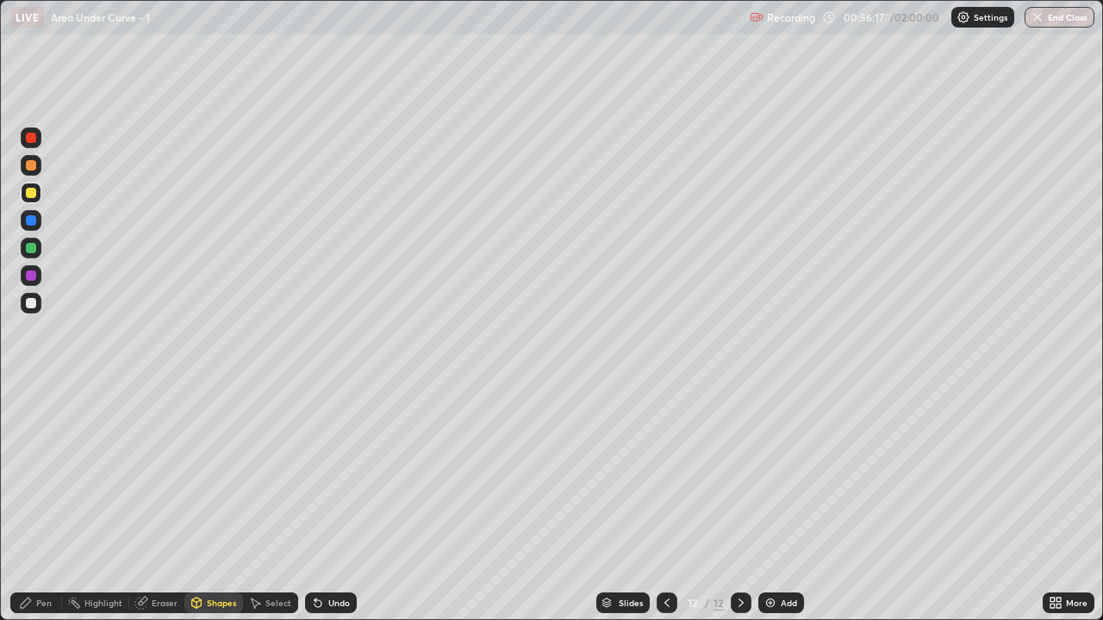
click at [34, 196] on div at bounding box center [31, 193] width 10 height 10
click at [38, 306] on div at bounding box center [31, 303] width 21 height 21
click at [44, 510] on div "Pen" at bounding box center [44, 603] width 16 height 9
click at [330, 510] on div "Undo" at bounding box center [339, 603] width 22 height 9
click at [328, 510] on div "Undo" at bounding box center [339, 603] width 22 height 9
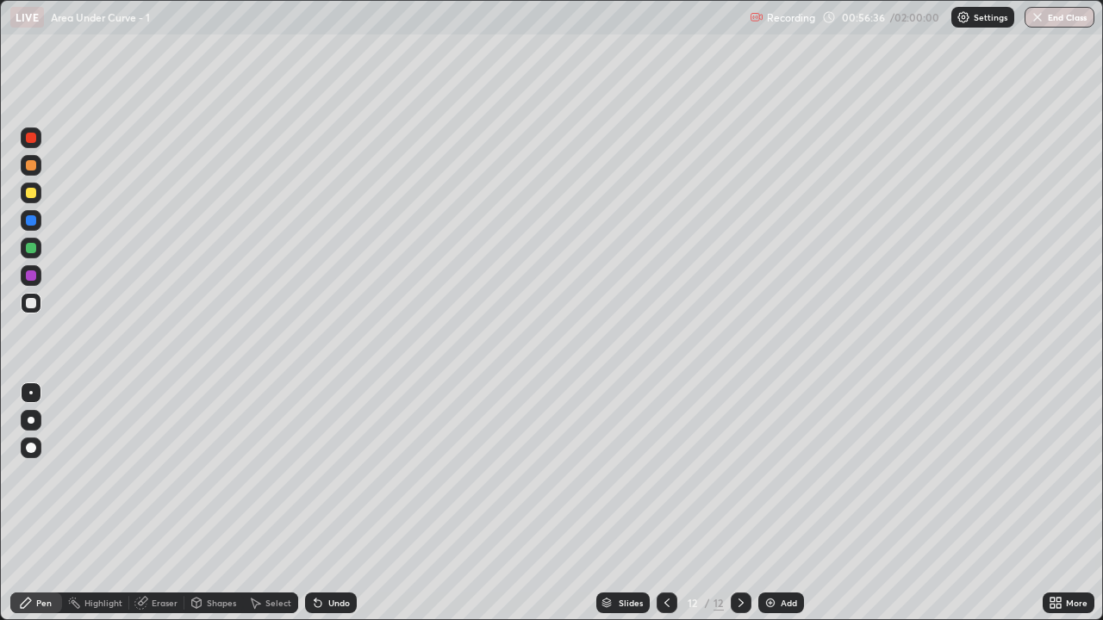
click at [30, 249] on div at bounding box center [31, 248] width 10 height 10
click at [31, 193] on div at bounding box center [31, 193] width 10 height 10
click at [40, 307] on div at bounding box center [31, 303] width 21 height 21
click at [780, 510] on div "Add" at bounding box center [788, 603] width 16 height 9
click at [34, 190] on div at bounding box center [31, 193] width 10 height 10
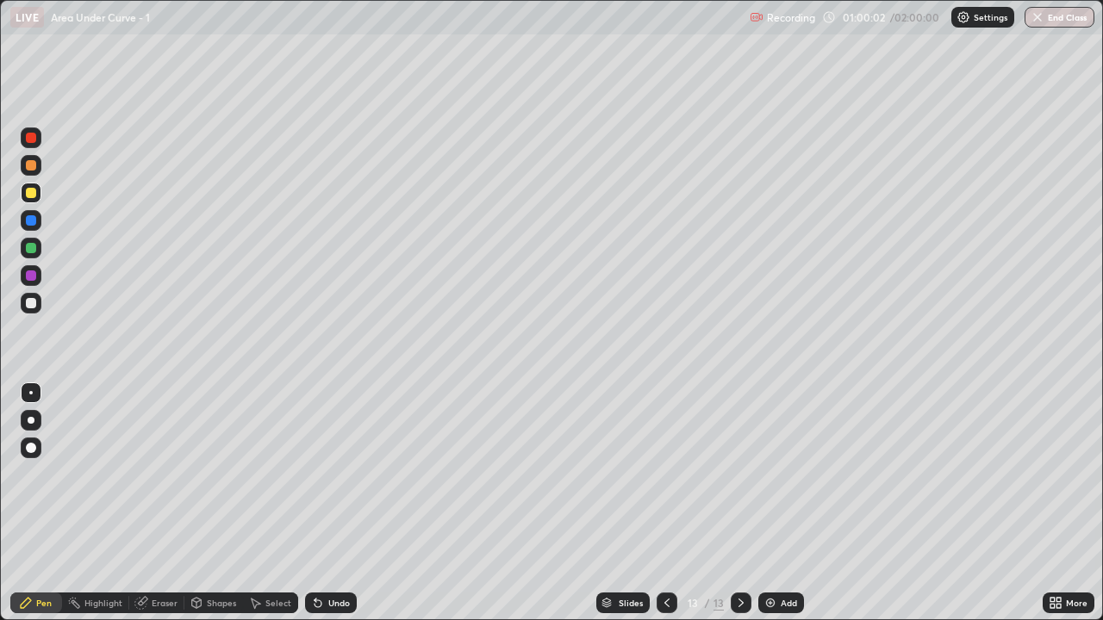
click at [278, 510] on div "Select" at bounding box center [278, 603] width 26 height 9
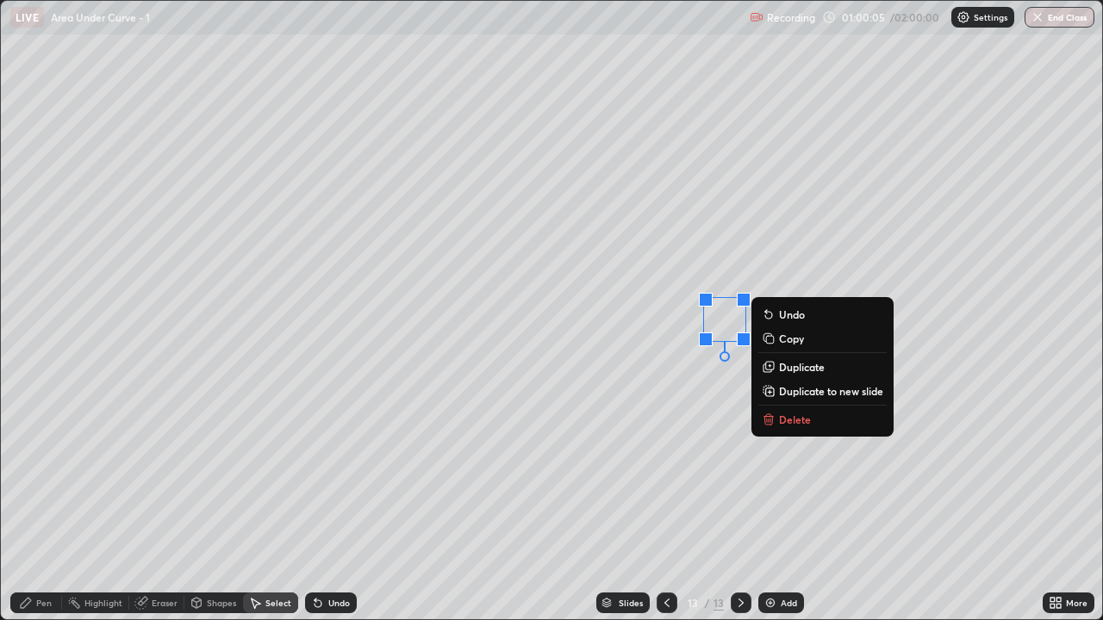
click at [659, 354] on div "0 ° Undo Copy Duplicate Duplicate to new slide Delete" at bounding box center [551, 310] width 1101 height 619
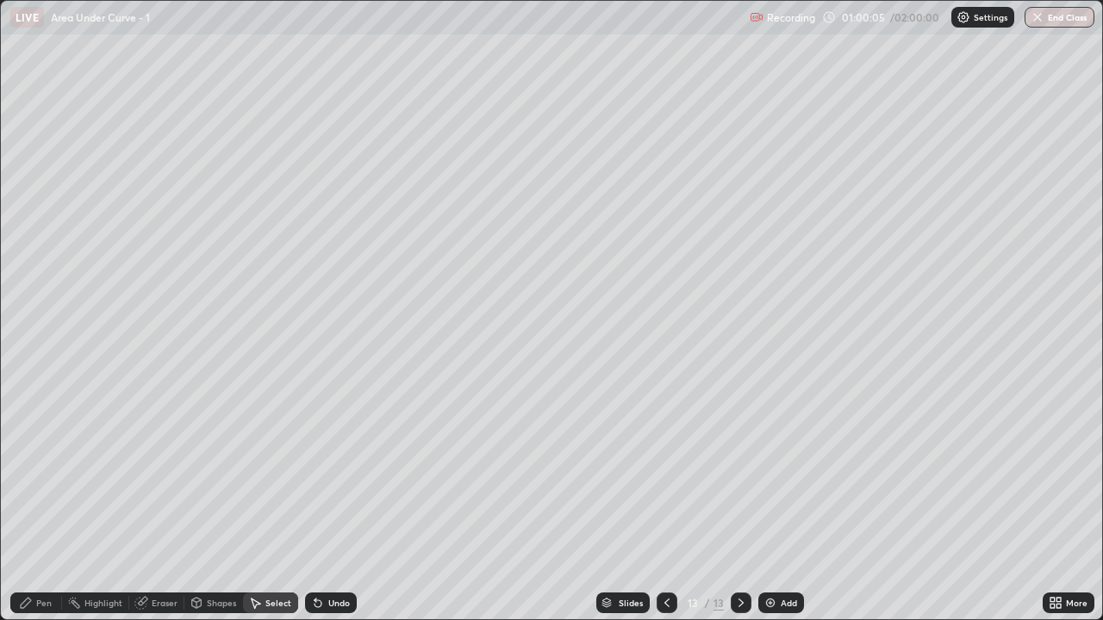
click at [39, 510] on div "Pen" at bounding box center [36, 603] width 52 height 21
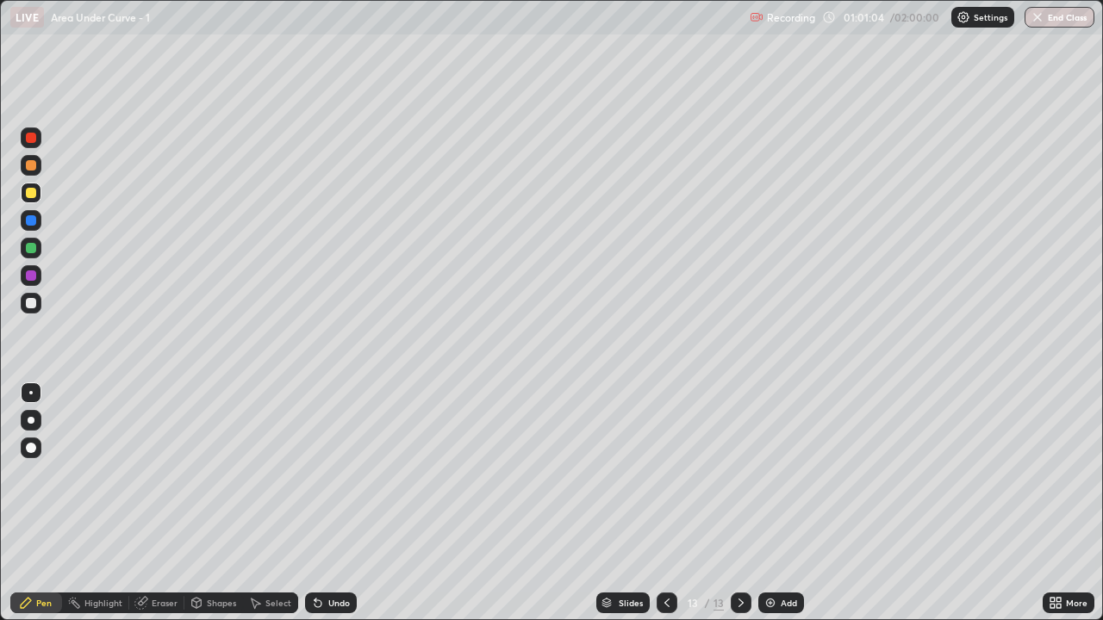
click at [342, 510] on div "Undo" at bounding box center [339, 603] width 22 height 9
click at [280, 510] on div "Select" at bounding box center [278, 603] width 26 height 9
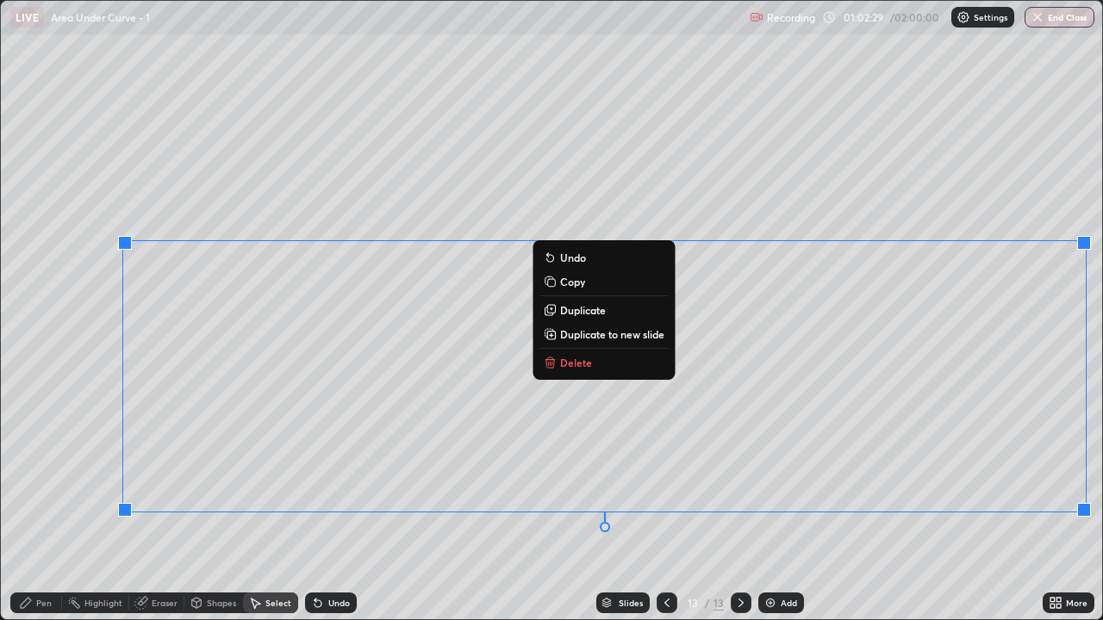
click at [627, 335] on p "Duplicate to new slide" at bounding box center [612, 334] width 104 height 14
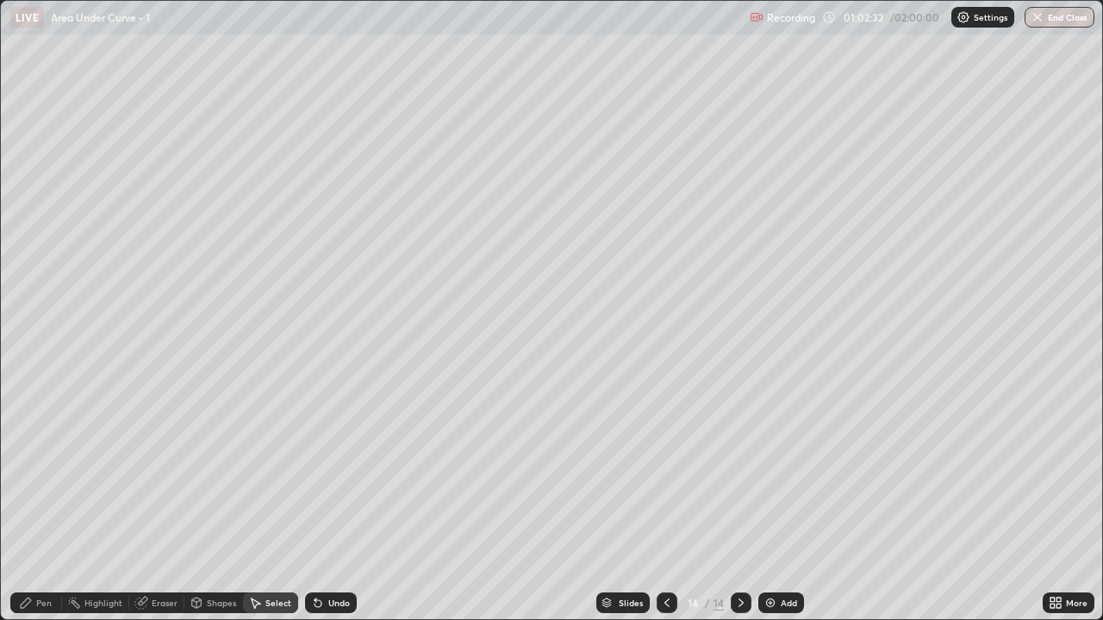
click at [665, 510] on icon at bounding box center [667, 603] width 14 height 14
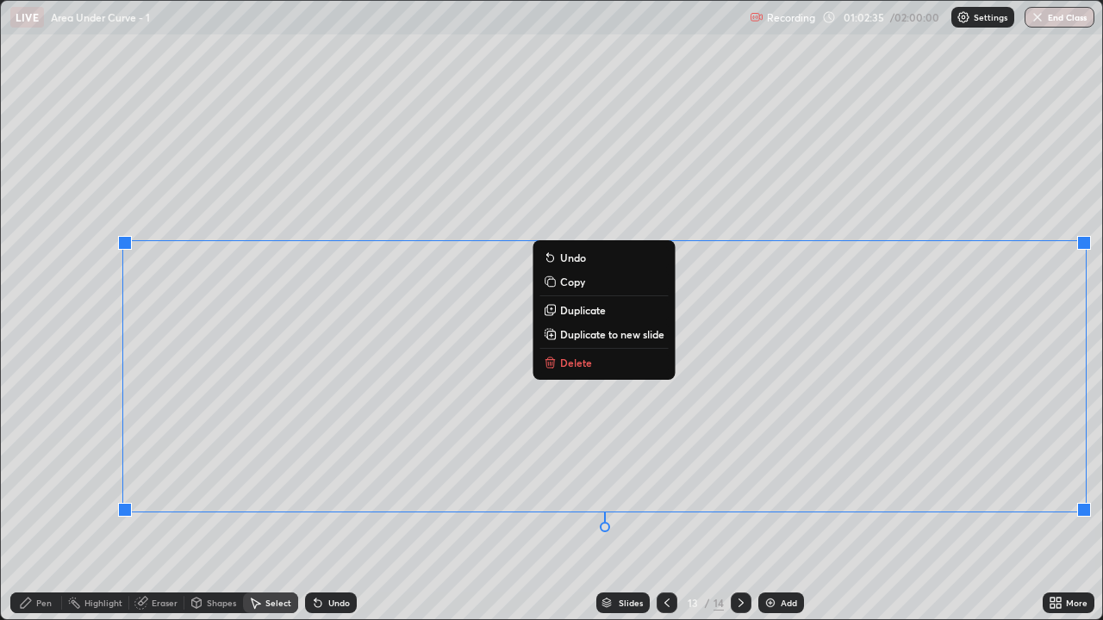
click at [570, 366] on p "Delete" at bounding box center [576, 363] width 32 height 14
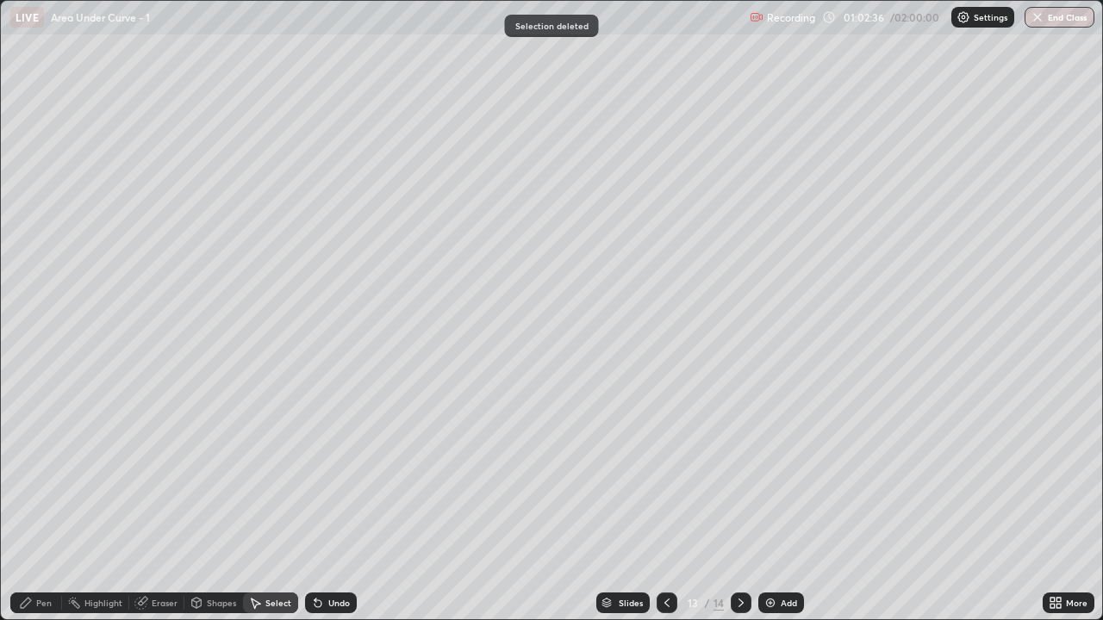
click at [42, 510] on div "Pen" at bounding box center [44, 603] width 16 height 9
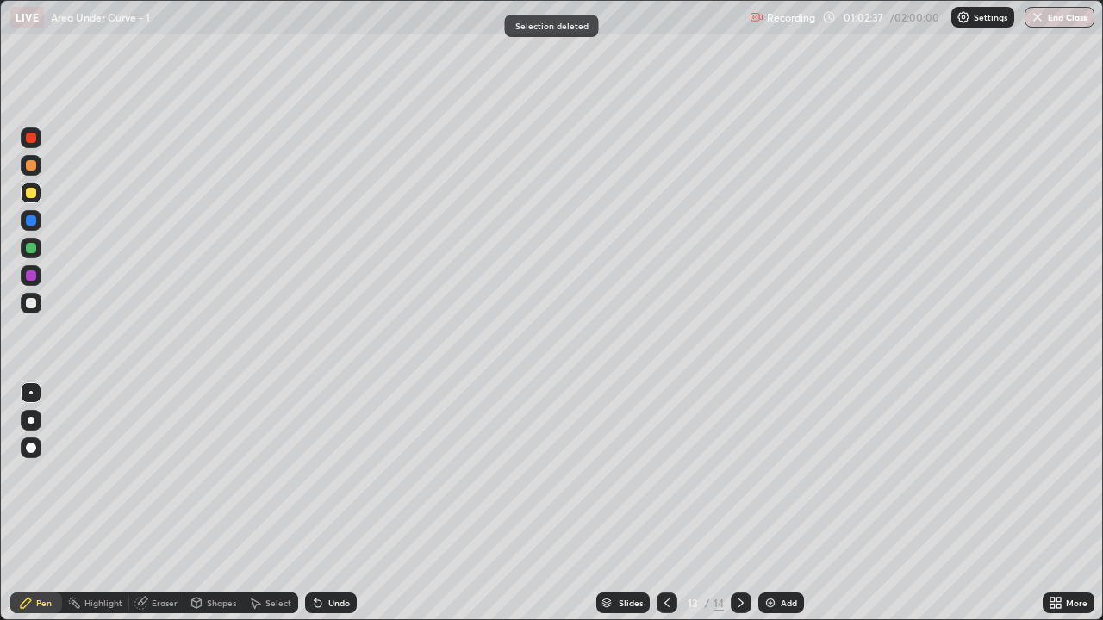
click at [34, 312] on div at bounding box center [31, 303] width 21 height 21
click at [222, 510] on div "Shapes" at bounding box center [221, 603] width 29 height 9
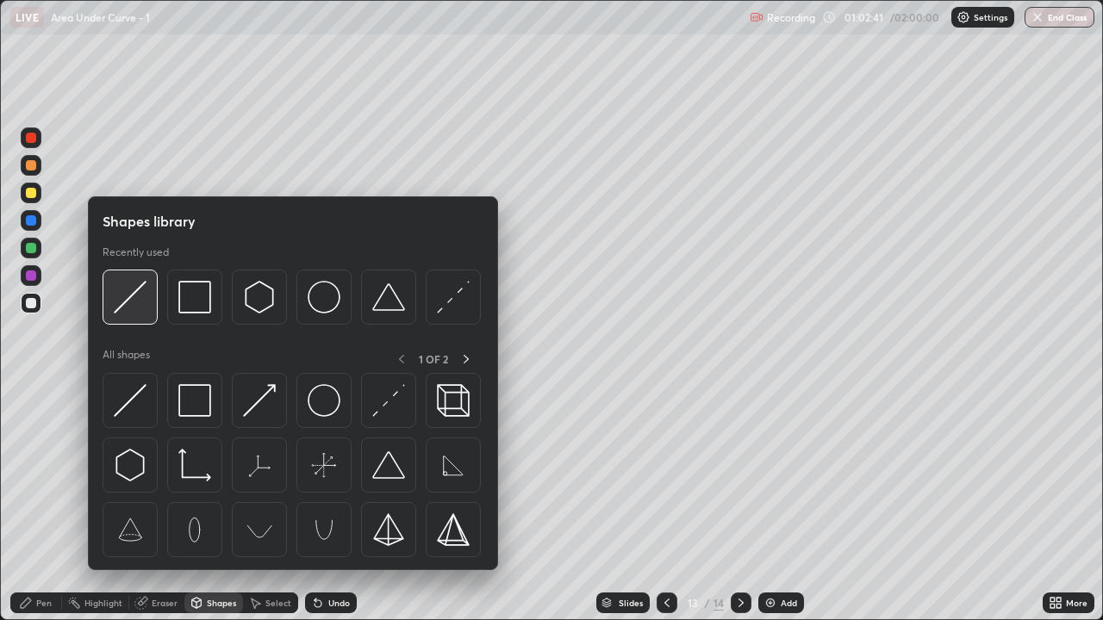
click at [141, 309] on img at bounding box center [130, 297] width 33 height 33
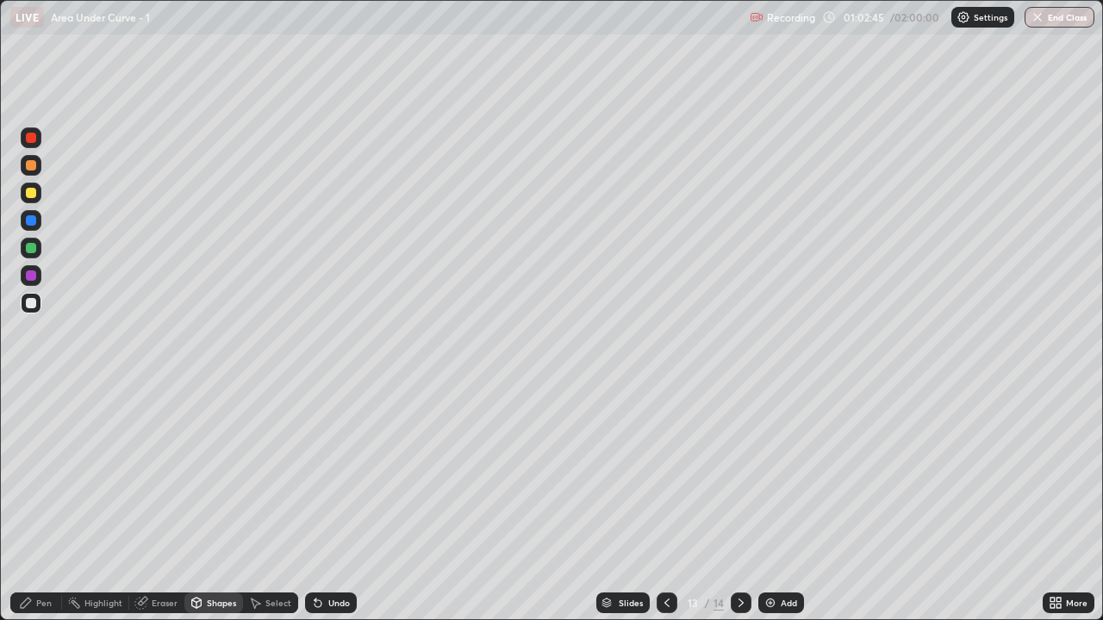
click at [41, 510] on div "Pen" at bounding box center [44, 603] width 16 height 9
click at [342, 510] on div "Undo" at bounding box center [339, 603] width 22 height 9
click at [338, 510] on div "Undo" at bounding box center [339, 603] width 22 height 9
click at [228, 510] on div "Shapes" at bounding box center [221, 603] width 29 height 9
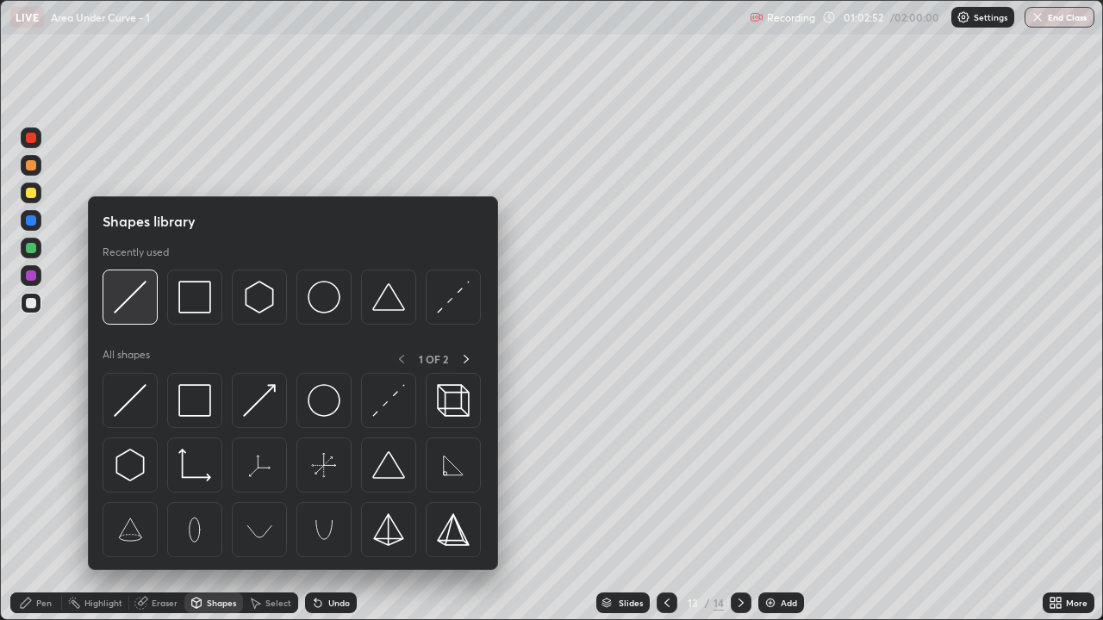
click at [143, 314] on div at bounding box center [130, 297] width 55 height 55
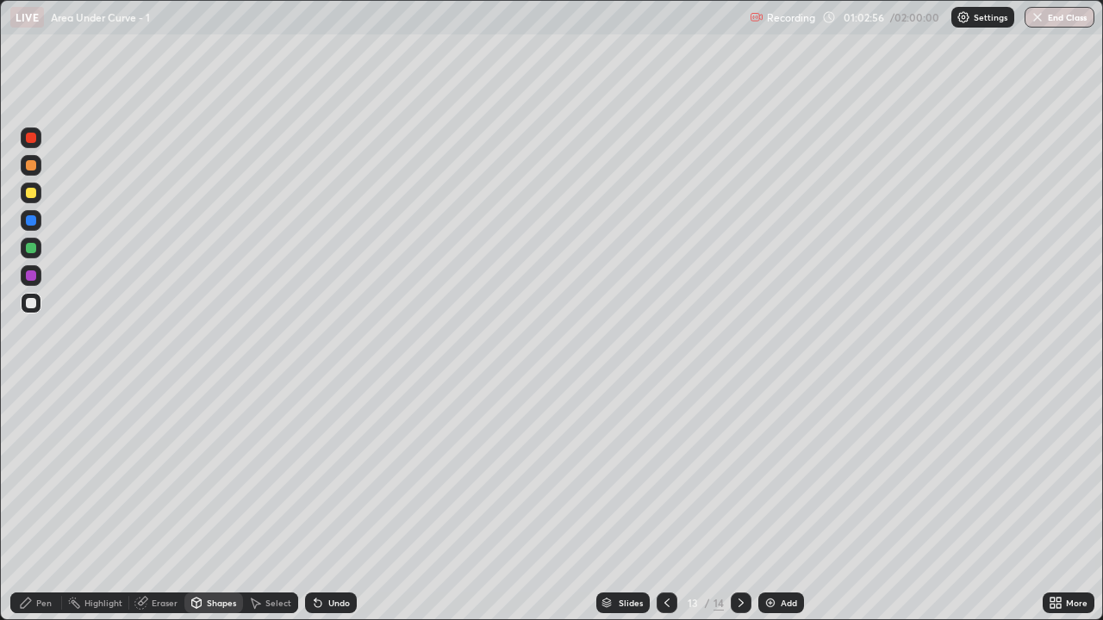
click at [49, 510] on div "Pen" at bounding box center [44, 603] width 16 height 9
click at [37, 242] on div at bounding box center [31, 248] width 21 height 21
click at [332, 510] on div "Undo" at bounding box center [339, 603] width 22 height 9
click at [330, 510] on div "Undo" at bounding box center [331, 603] width 52 height 21
click at [342, 510] on div "Undo" at bounding box center [339, 603] width 22 height 9
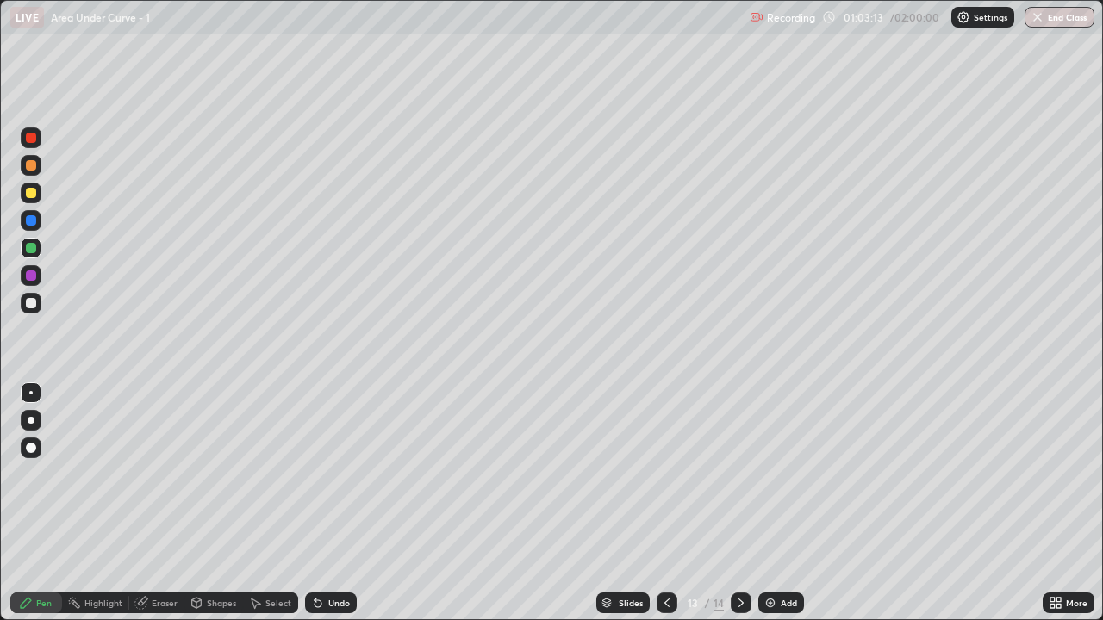
click at [339, 510] on div "Undo" at bounding box center [339, 603] width 22 height 9
click at [338, 510] on div "Undo" at bounding box center [339, 603] width 22 height 9
click at [40, 510] on div "Pen" at bounding box center [36, 603] width 52 height 21
click at [35, 296] on div at bounding box center [31, 303] width 21 height 21
click at [31, 246] on div at bounding box center [31, 248] width 10 height 10
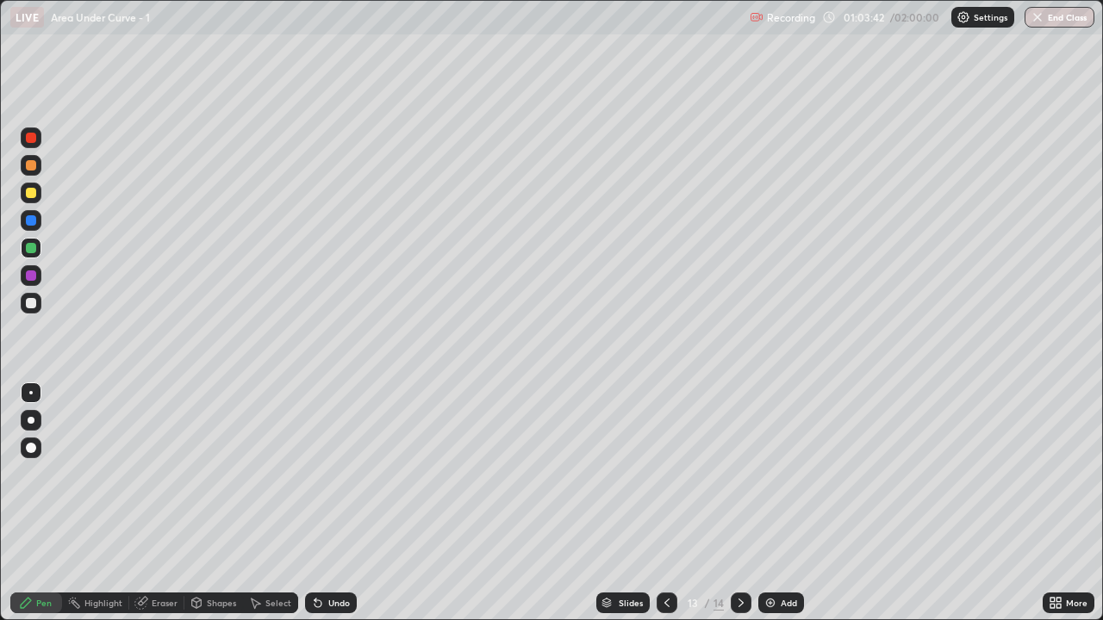
click at [37, 196] on div at bounding box center [31, 193] width 21 height 21
click at [39, 305] on div at bounding box center [31, 303] width 21 height 21
click at [329, 510] on div "Undo" at bounding box center [331, 603] width 52 height 21
click at [739, 510] on icon at bounding box center [741, 603] width 14 height 14
click at [279, 510] on div "Select" at bounding box center [278, 603] width 26 height 9
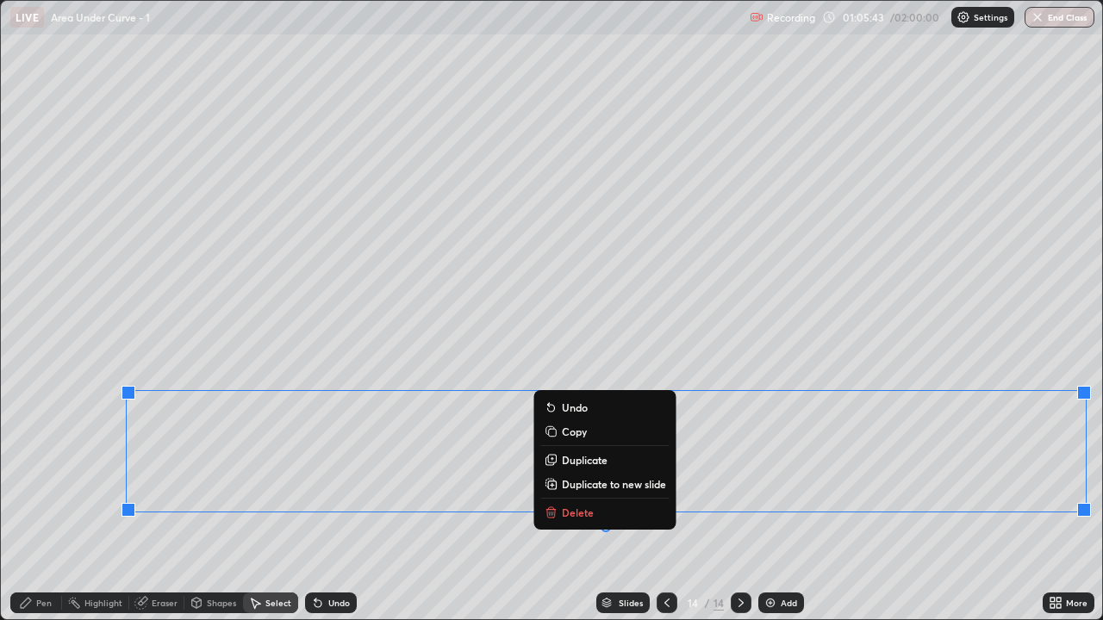
click at [592, 487] on p "Duplicate to new slide" at bounding box center [614, 484] width 104 height 14
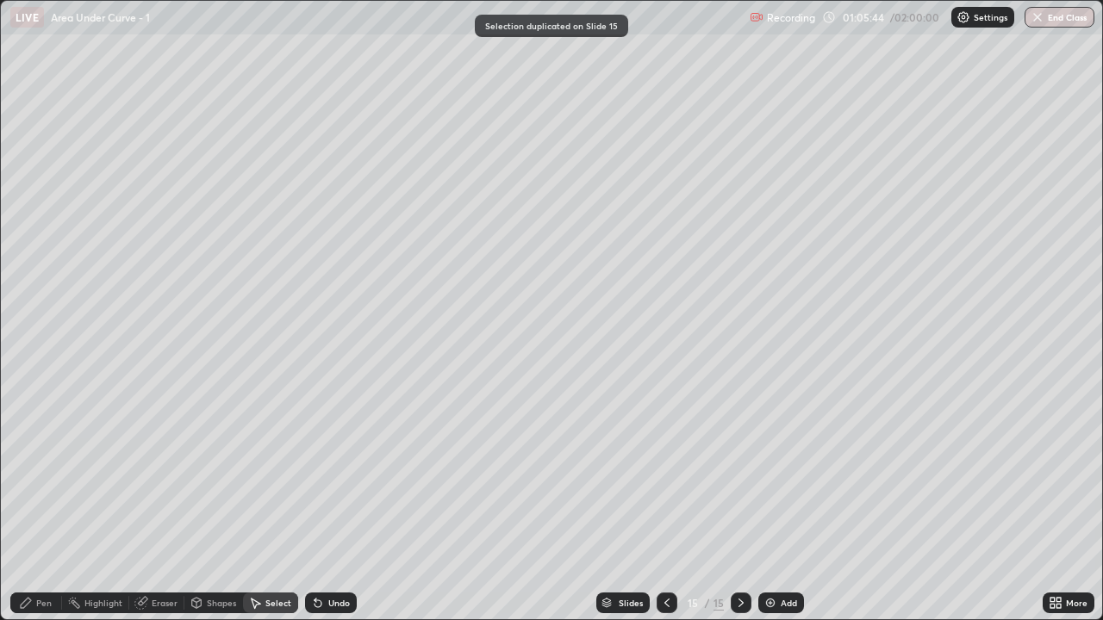
click at [656, 510] on div at bounding box center [666, 603] width 21 height 21
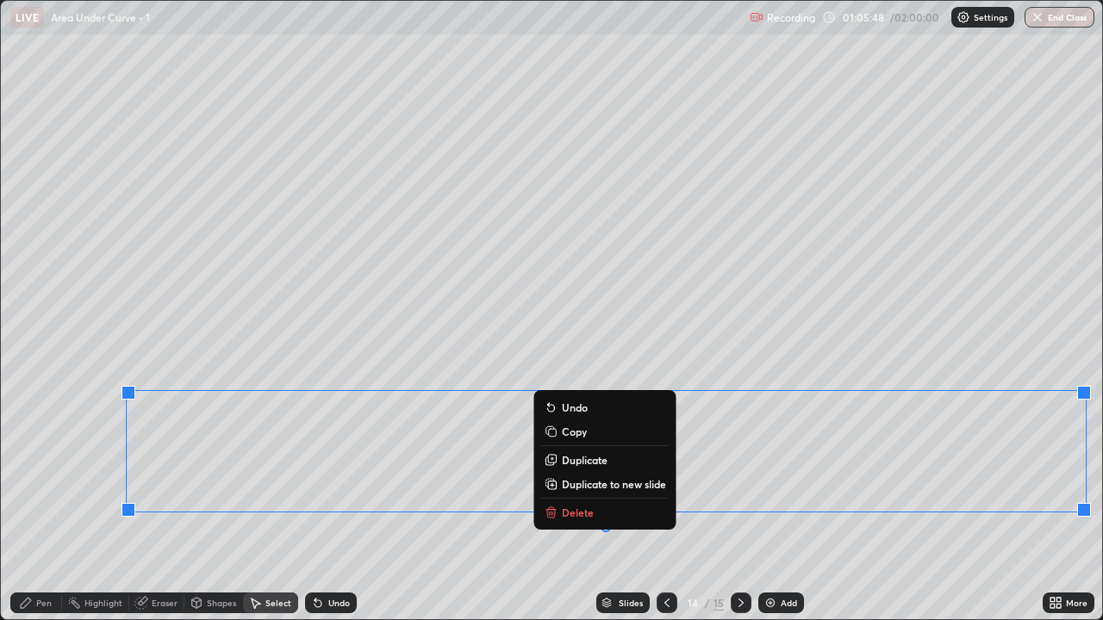
click at [569, 510] on p "Delete" at bounding box center [578, 513] width 32 height 14
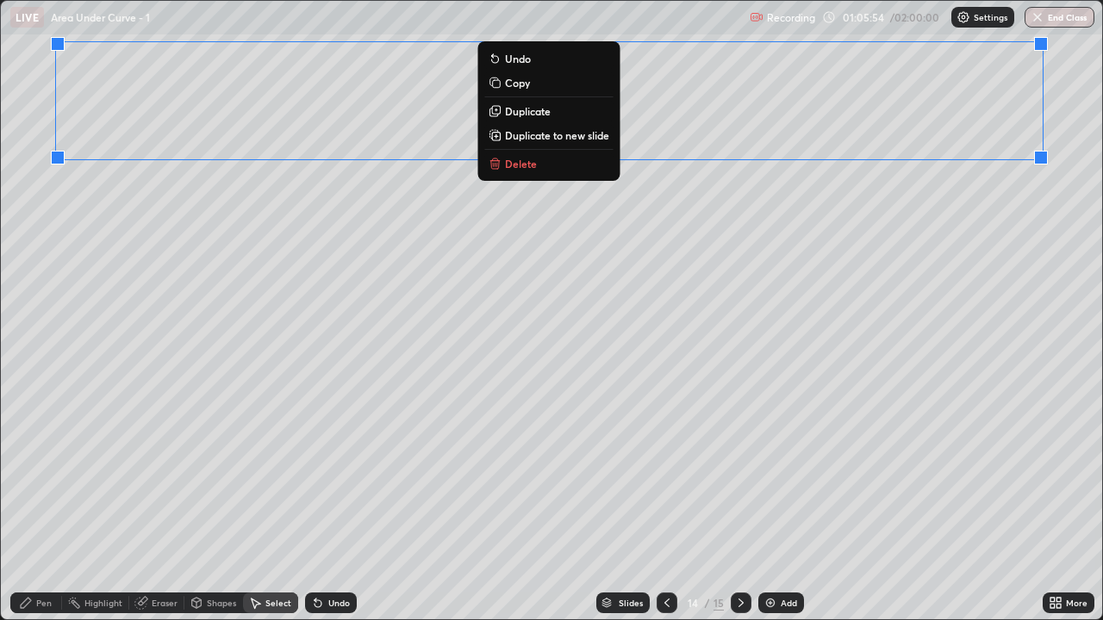
click at [950, 207] on div "0 ° Undo Copy Duplicate Duplicate to new slide Delete" at bounding box center [551, 310] width 1101 height 619
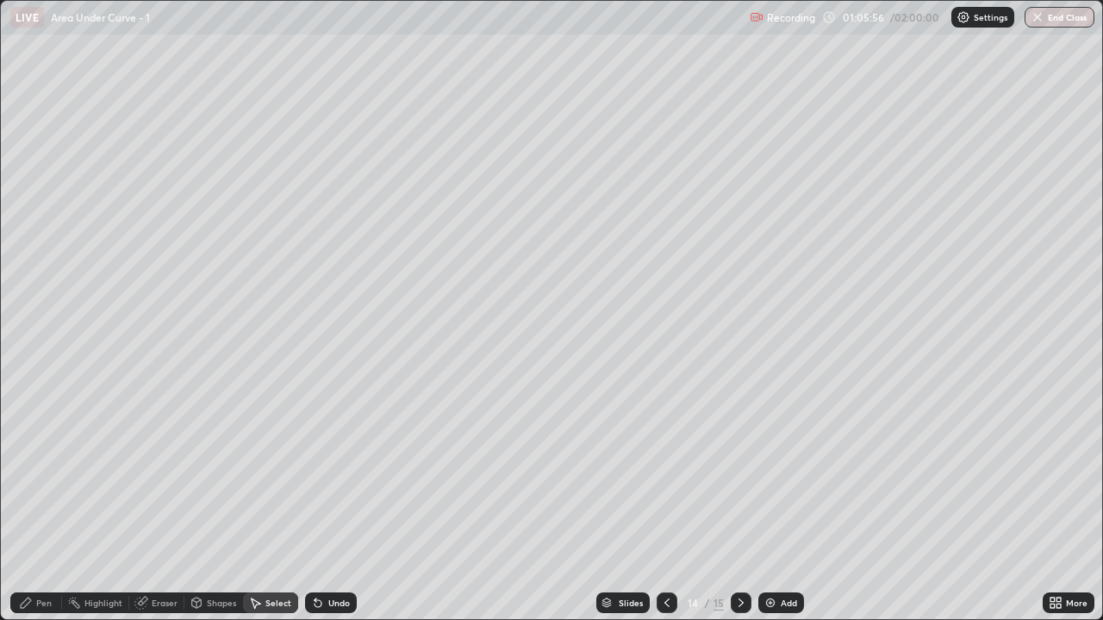
click at [38, 510] on div "Pen" at bounding box center [44, 603] width 16 height 9
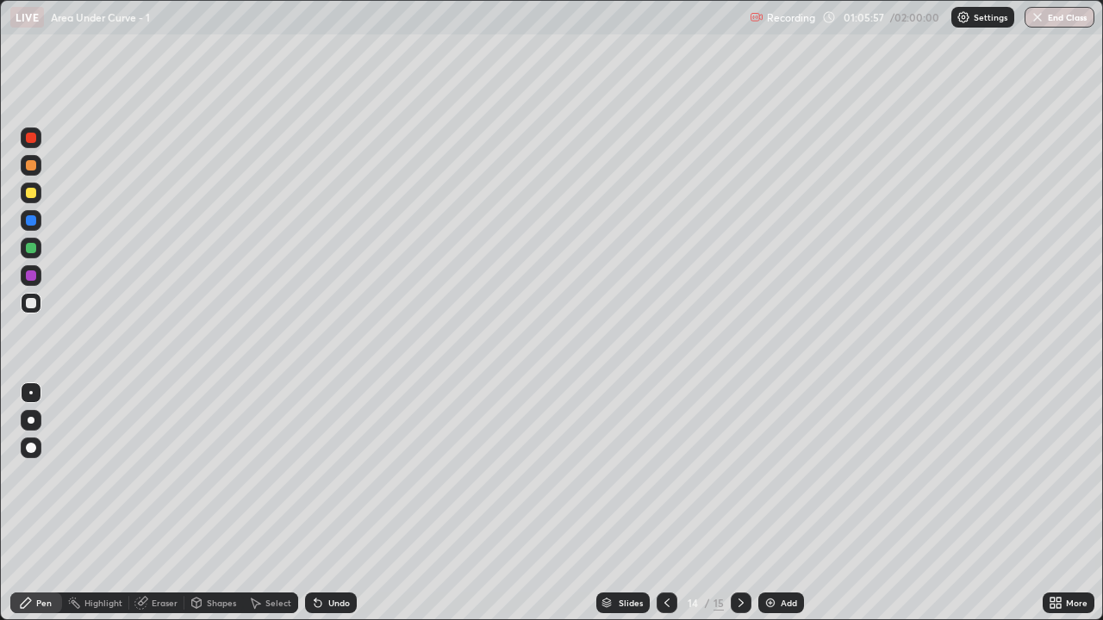
click at [212, 510] on div "Shapes" at bounding box center [221, 603] width 29 height 9
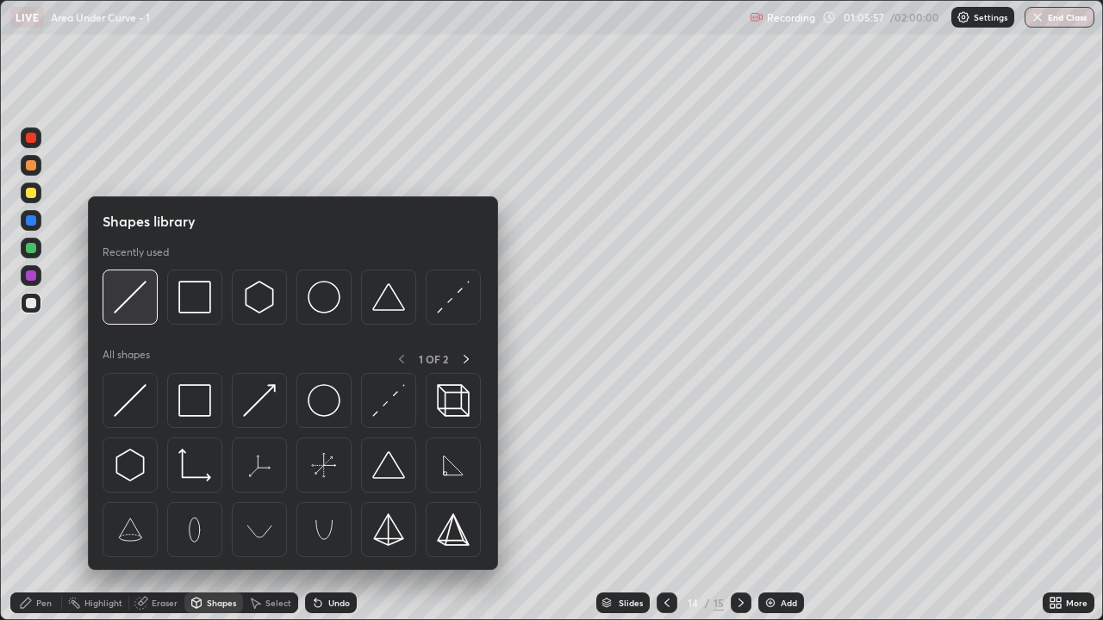
click at [145, 307] on img at bounding box center [130, 297] width 33 height 33
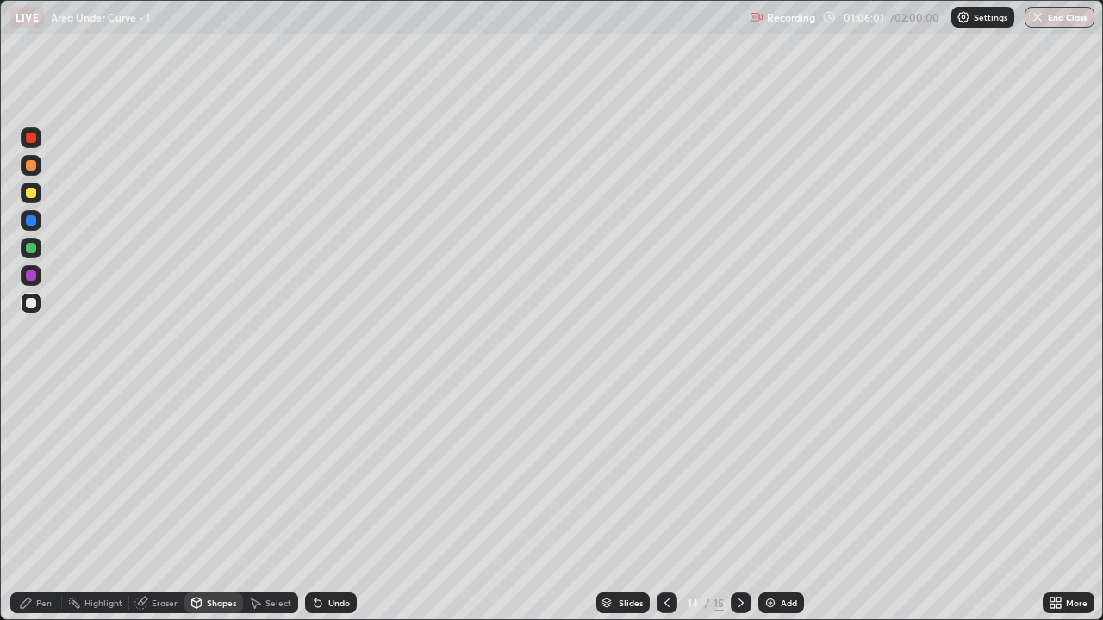
click at [47, 510] on div "Pen" at bounding box center [44, 603] width 16 height 9
click at [214, 510] on div "Shapes" at bounding box center [221, 603] width 29 height 9
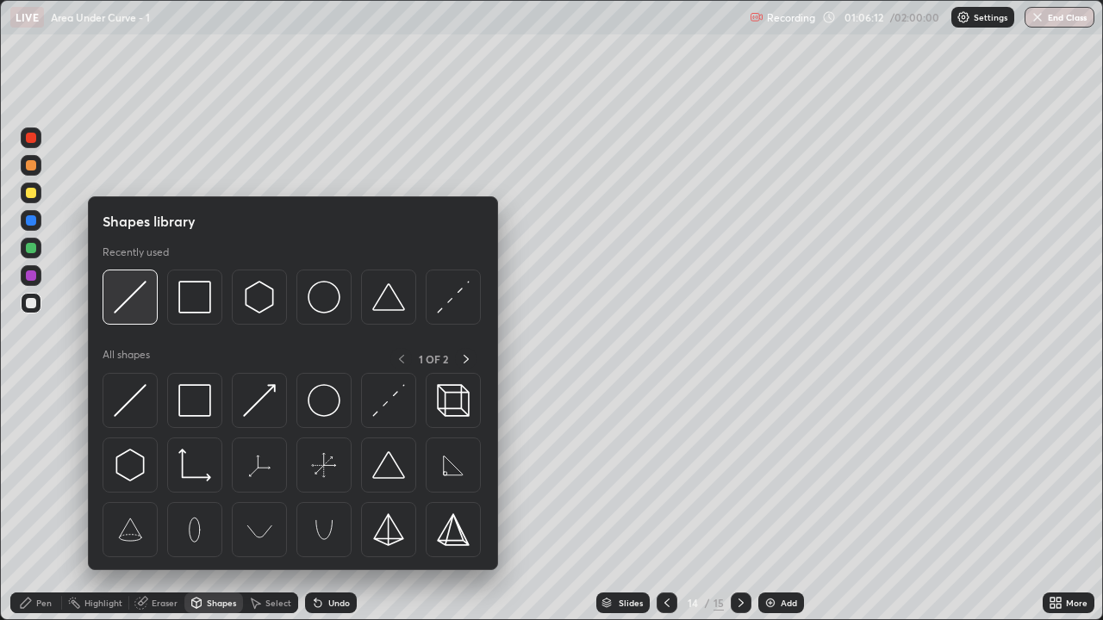
click at [145, 308] on img at bounding box center [130, 297] width 33 height 33
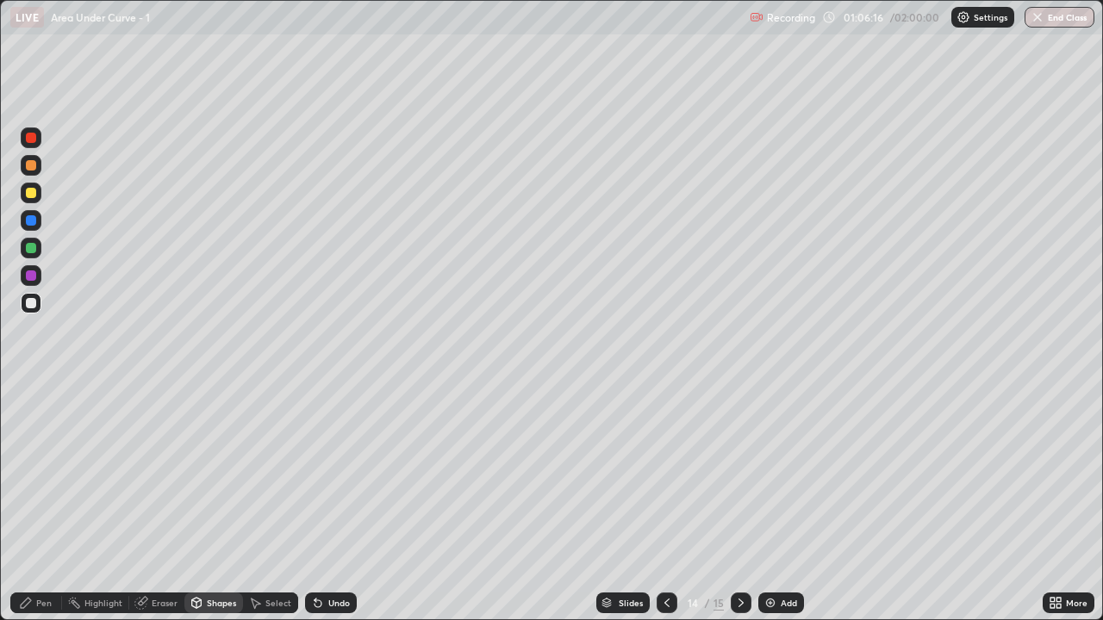
click at [166, 510] on div "Eraser" at bounding box center [165, 603] width 26 height 9
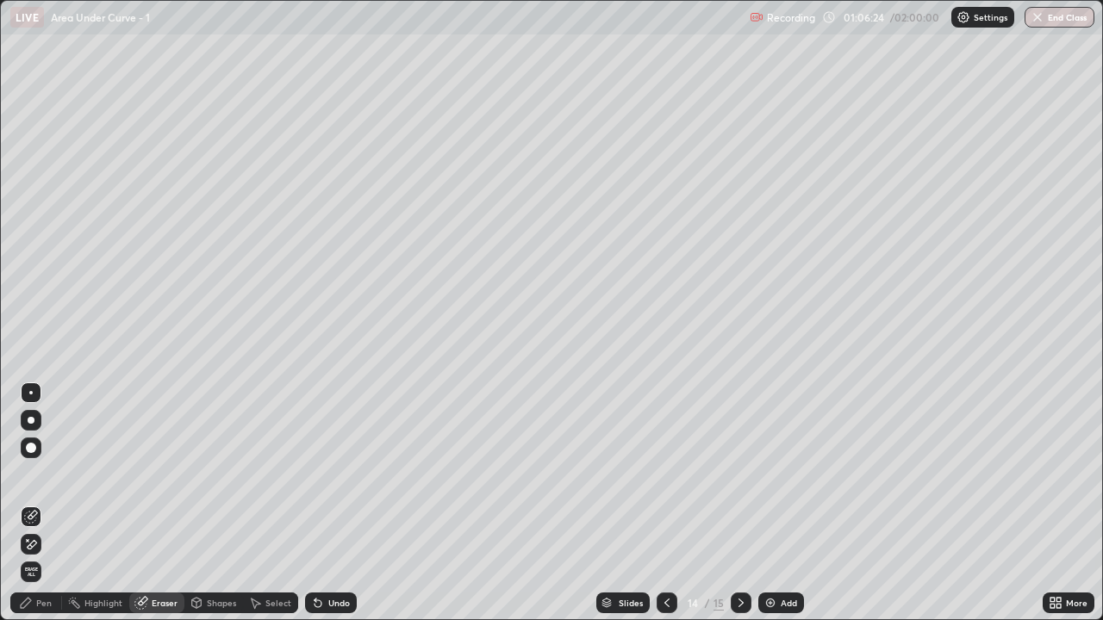
click at [43, 510] on div "Pen" at bounding box center [44, 603] width 16 height 9
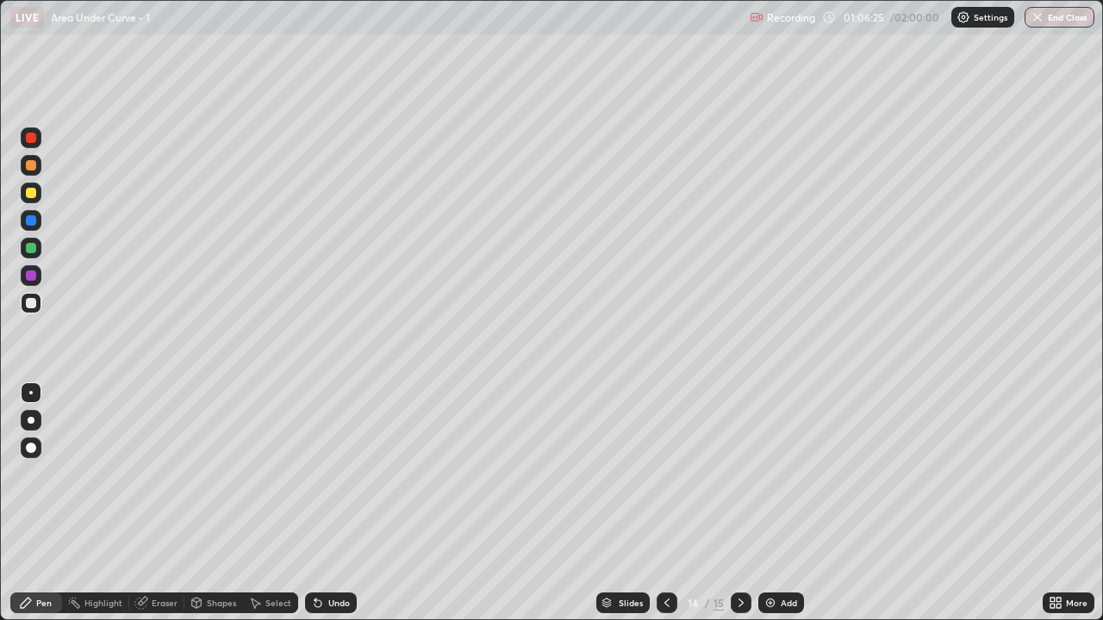
click at [33, 246] on div at bounding box center [31, 248] width 10 height 10
click at [214, 510] on div "Shapes" at bounding box center [221, 603] width 29 height 9
click at [162, 510] on div "Eraser" at bounding box center [165, 603] width 26 height 9
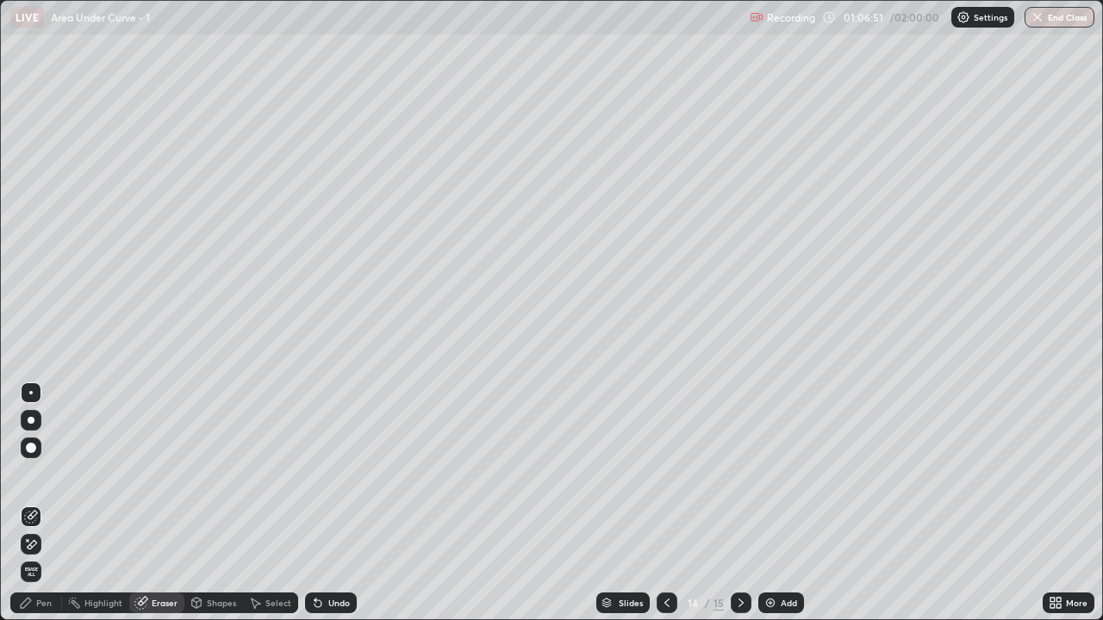
click at [36, 510] on div "Pen" at bounding box center [44, 603] width 16 height 9
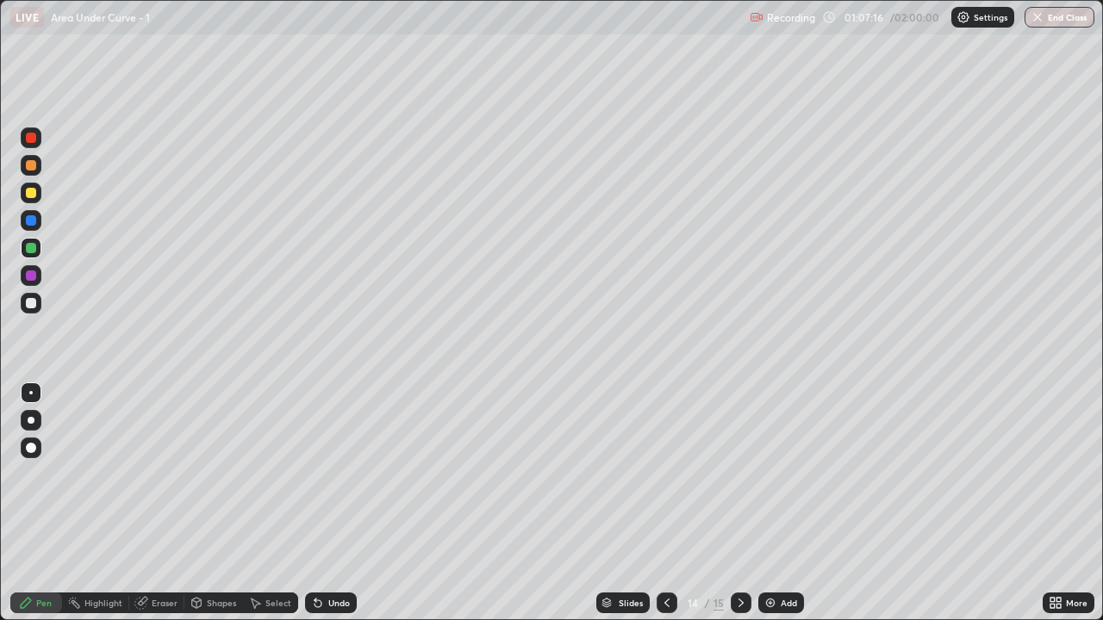
click at [37, 302] on div at bounding box center [31, 303] width 21 height 21
click at [172, 510] on div "Eraser" at bounding box center [165, 603] width 26 height 9
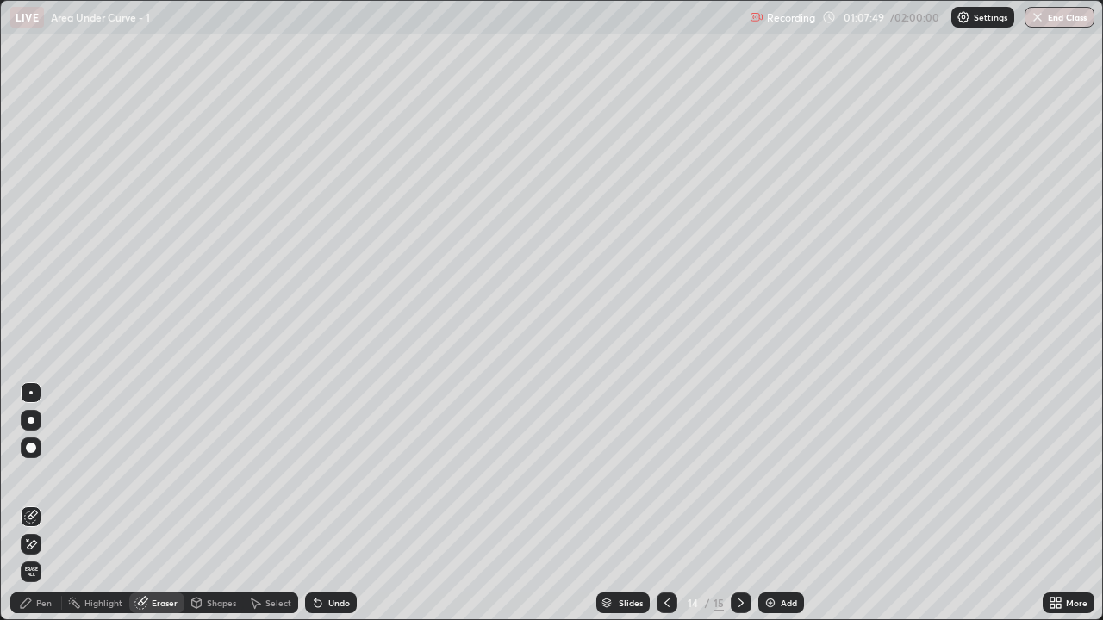
click at [37, 510] on div "Pen" at bounding box center [36, 603] width 52 height 21
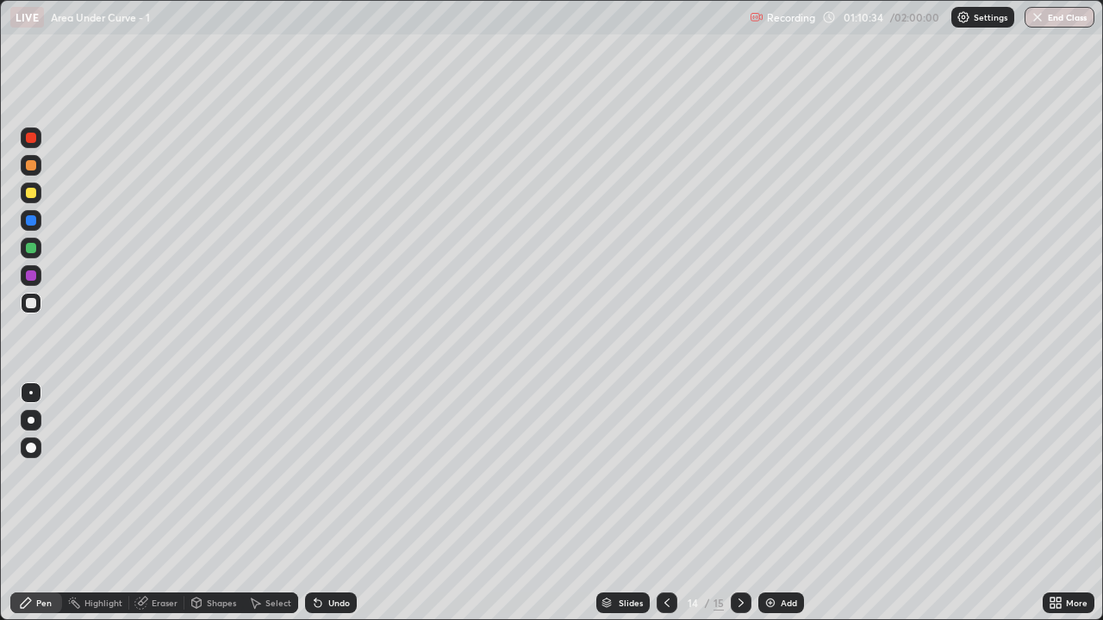
click at [730, 510] on div at bounding box center [740, 603] width 21 height 21
click at [272, 510] on div "Select" at bounding box center [278, 603] width 26 height 9
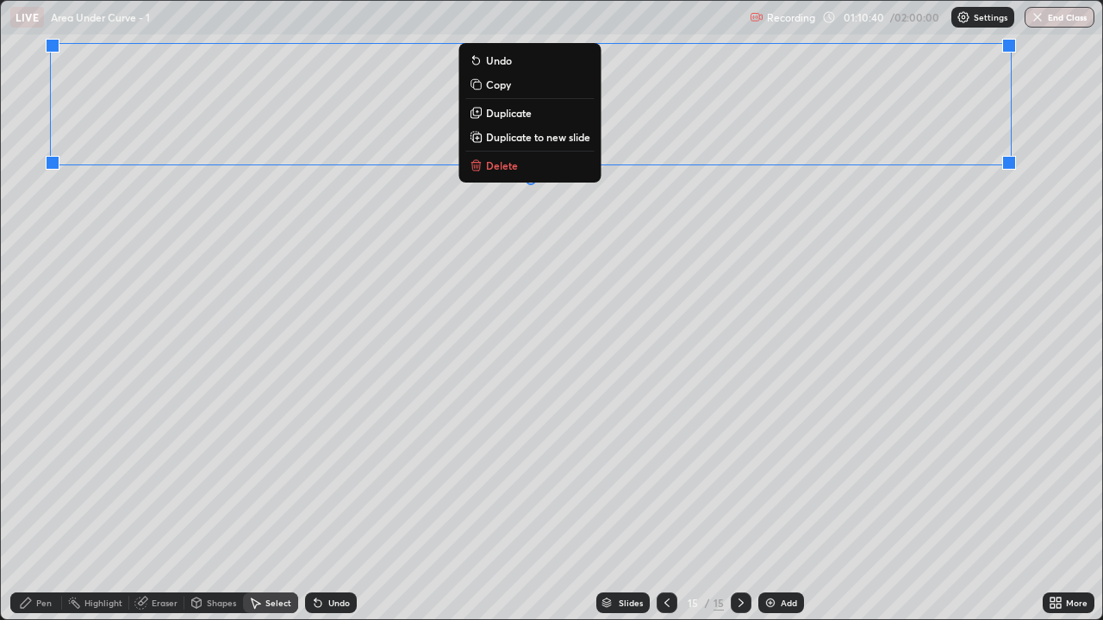
click at [41, 510] on div "Pen" at bounding box center [44, 603] width 16 height 9
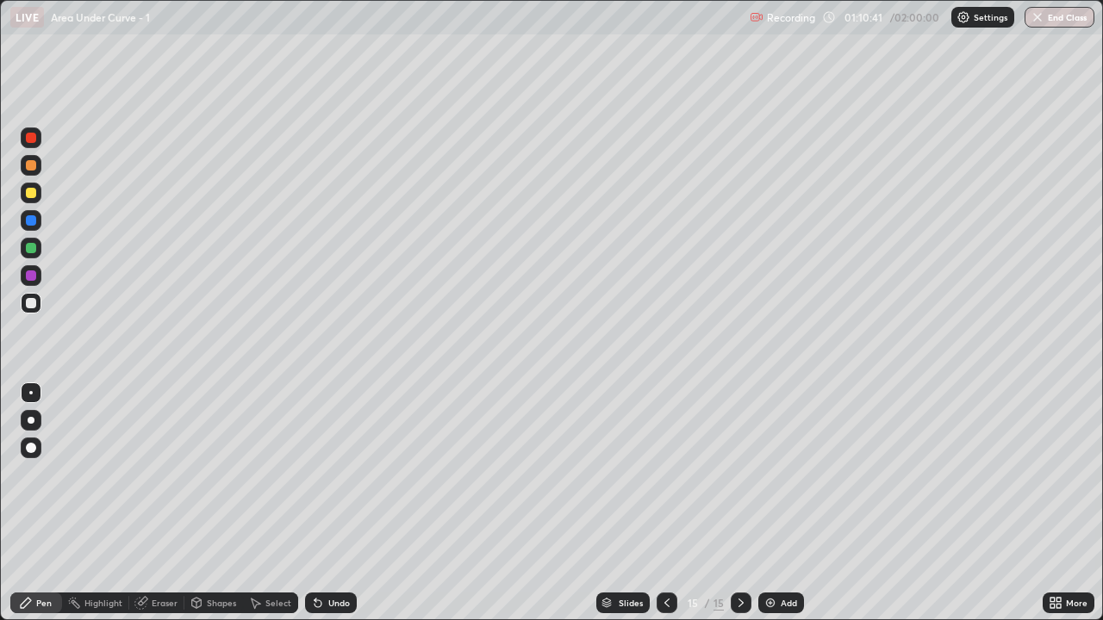
click at [34, 304] on div at bounding box center [31, 303] width 10 height 10
click at [235, 510] on div "Shapes" at bounding box center [213, 603] width 59 height 21
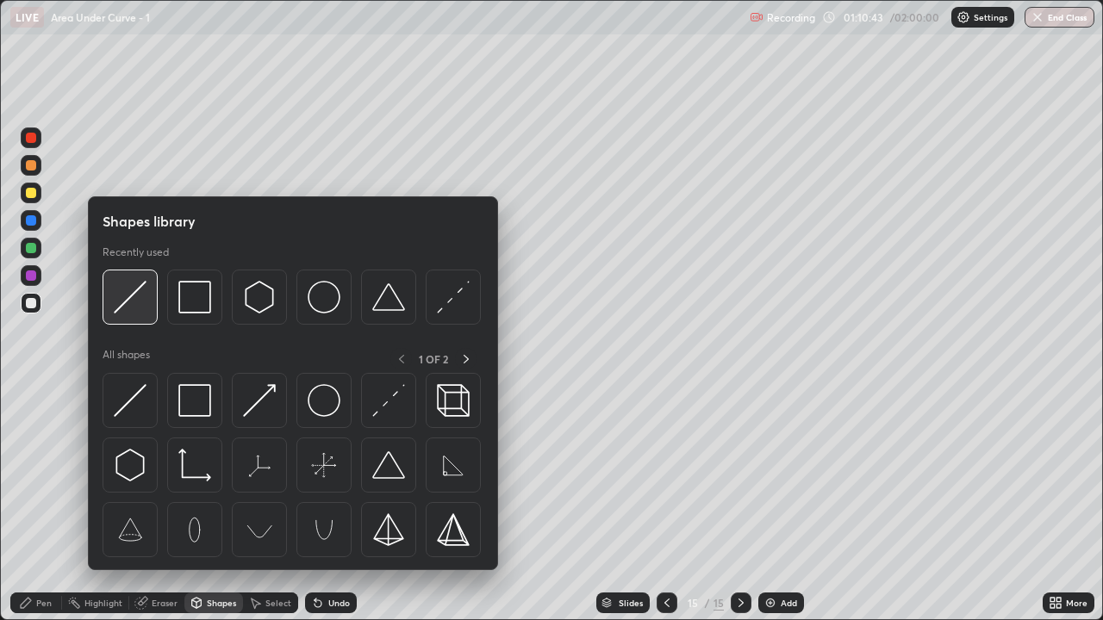
click at [140, 309] on img at bounding box center [130, 297] width 33 height 33
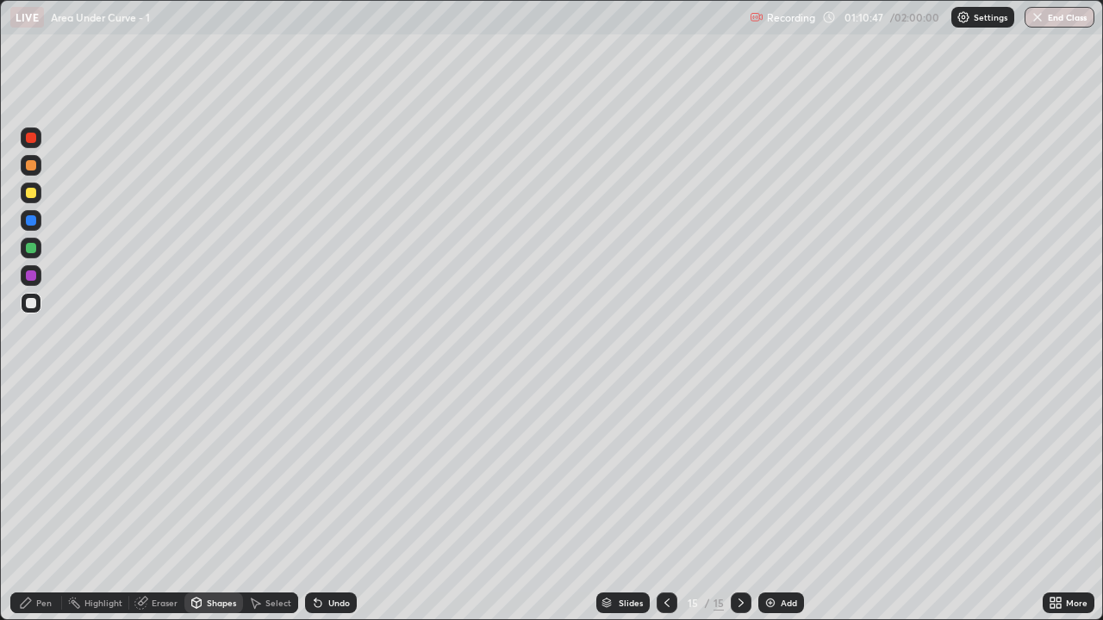
click at [46, 510] on div "Pen" at bounding box center [44, 603] width 16 height 9
click at [326, 510] on div "Undo" at bounding box center [331, 603] width 52 height 21
click at [334, 510] on div "Undo" at bounding box center [339, 603] width 22 height 9
click at [336, 510] on div "Undo" at bounding box center [331, 603] width 52 height 21
click at [334, 510] on div "Undo" at bounding box center [339, 603] width 22 height 9
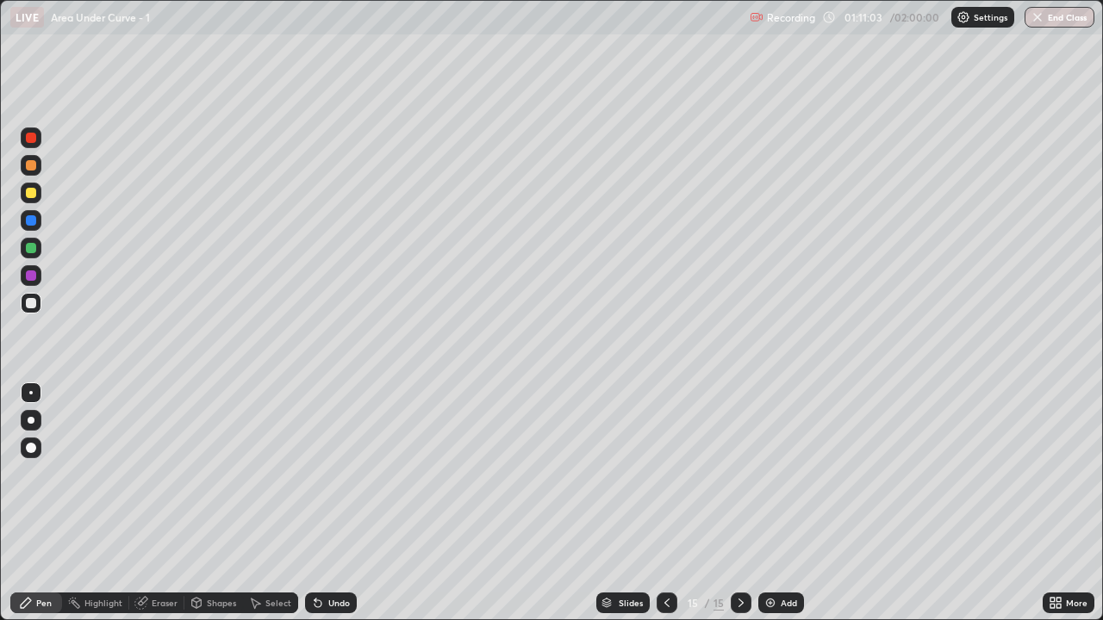
click at [334, 510] on div "Undo" at bounding box center [339, 603] width 22 height 9
click at [333, 510] on div "Undo" at bounding box center [339, 603] width 22 height 9
click at [334, 510] on div "Undo" at bounding box center [331, 603] width 52 height 21
click at [97, 510] on div "Highlight" at bounding box center [103, 603] width 38 height 9
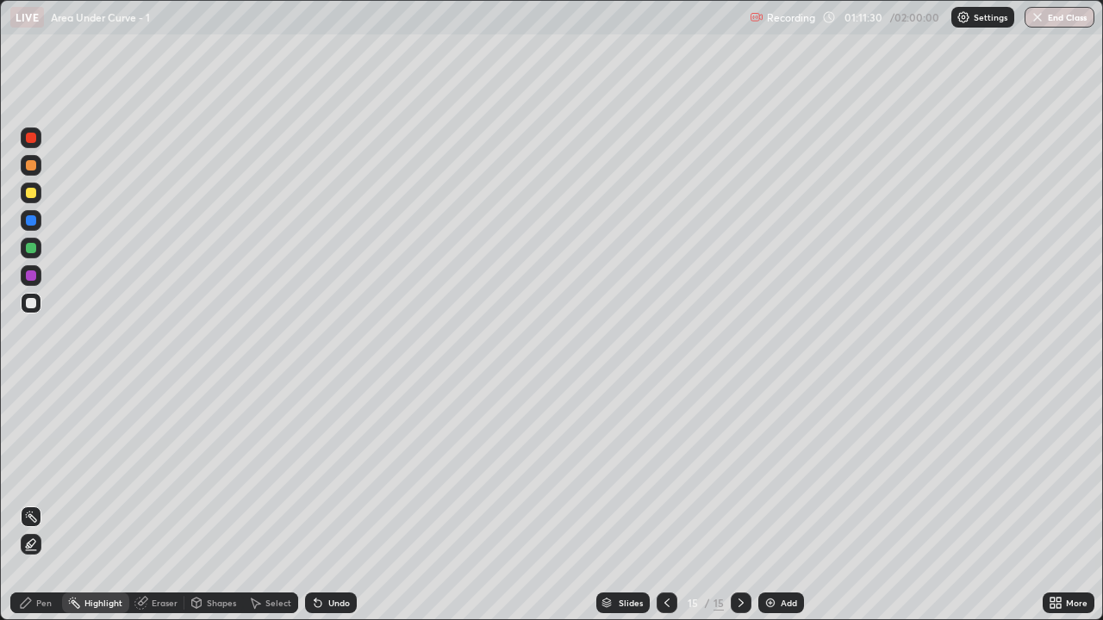
click at [34, 275] on div at bounding box center [31, 275] width 10 height 10
click at [38, 510] on div "Pen" at bounding box center [36, 603] width 52 height 21
click at [111, 510] on div "Highlight" at bounding box center [103, 603] width 38 height 9
click at [91, 510] on div "Highlight" at bounding box center [95, 603] width 67 height 21
click at [28, 510] on div "Pen" at bounding box center [36, 603] width 52 height 21
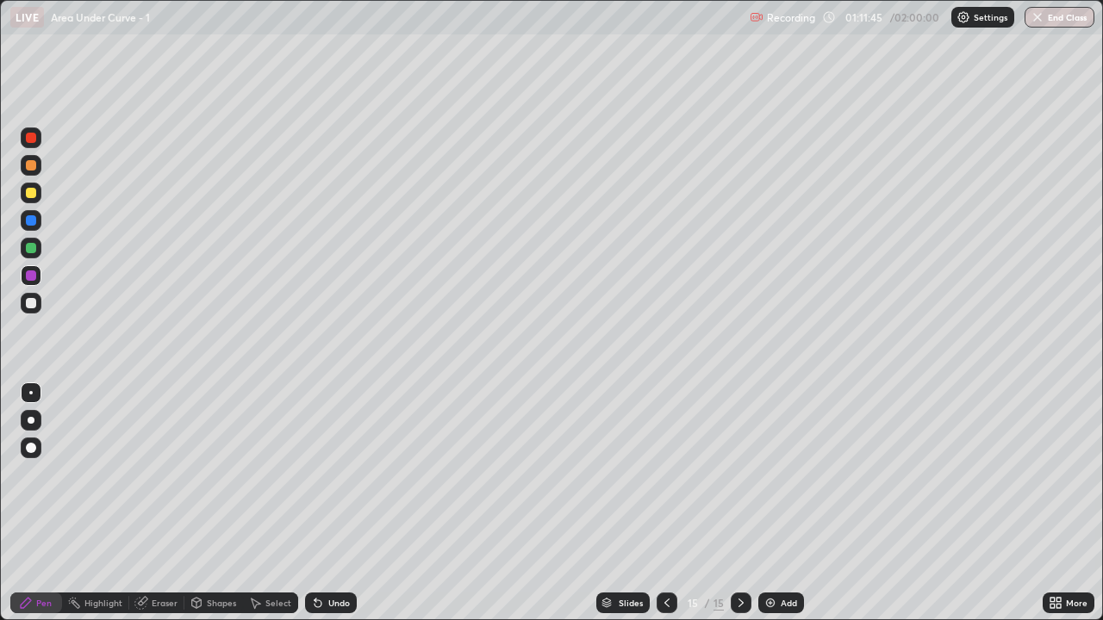
click at [100, 510] on div "Highlight" at bounding box center [95, 603] width 67 height 21
click at [96, 510] on div "Highlight" at bounding box center [103, 603] width 38 height 9
click at [34, 302] on div at bounding box center [31, 303] width 10 height 10
click at [30, 510] on icon at bounding box center [29, 545] width 3 height 3
click at [36, 510] on rect at bounding box center [32, 518] width 9 height 9
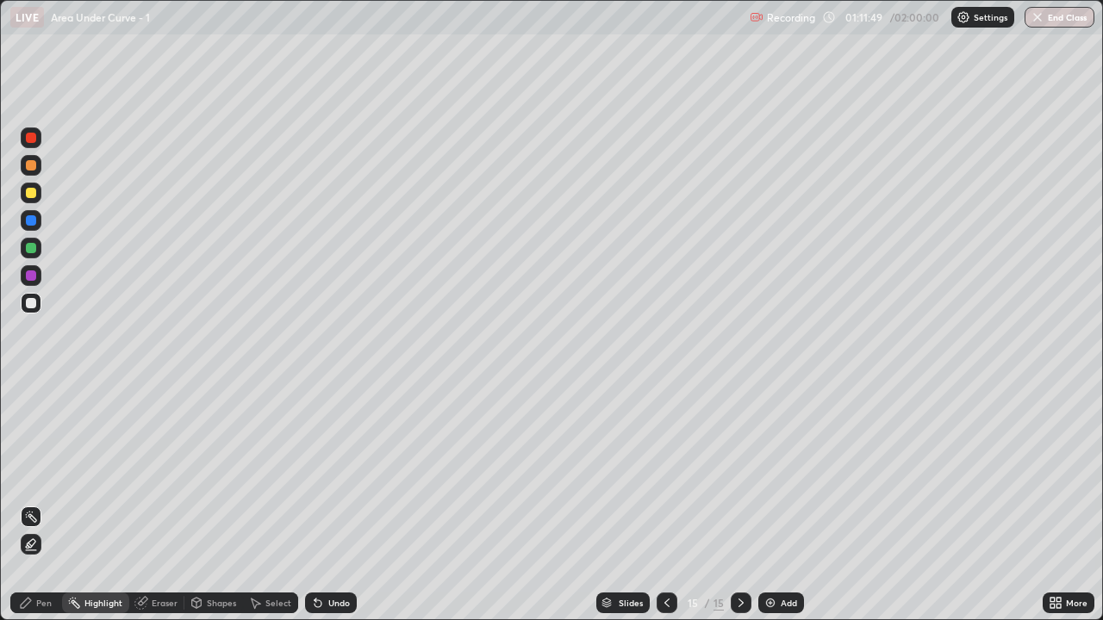
click at [35, 510] on rect at bounding box center [32, 518] width 9 height 9
click at [34, 510] on div "Pen" at bounding box center [36, 603] width 52 height 21
click at [34, 252] on div at bounding box center [31, 248] width 10 height 10
click at [666, 510] on icon at bounding box center [667, 603] width 14 height 14
click at [333, 510] on div "Undo" at bounding box center [339, 603] width 22 height 9
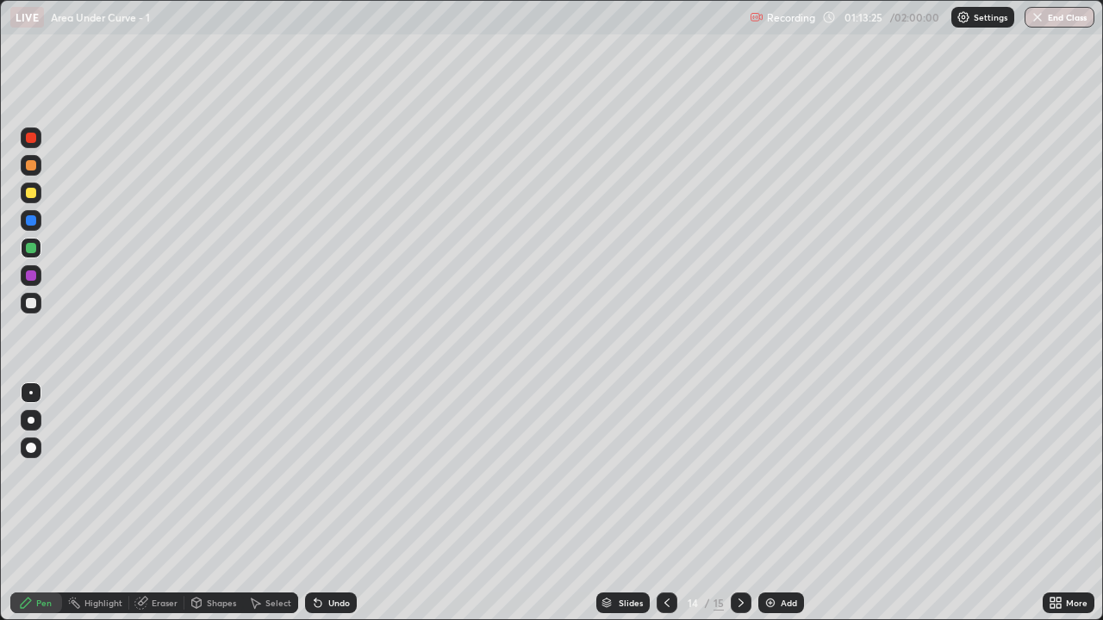
click at [339, 510] on div "Undo" at bounding box center [339, 603] width 22 height 9
click at [341, 510] on div "Undo" at bounding box center [339, 603] width 22 height 9
click at [339, 510] on div "Undo" at bounding box center [331, 603] width 52 height 21
click at [340, 510] on div "Undo" at bounding box center [331, 603] width 52 height 21
click at [344, 510] on div "Undo" at bounding box center [331, 603] width 52 height 21
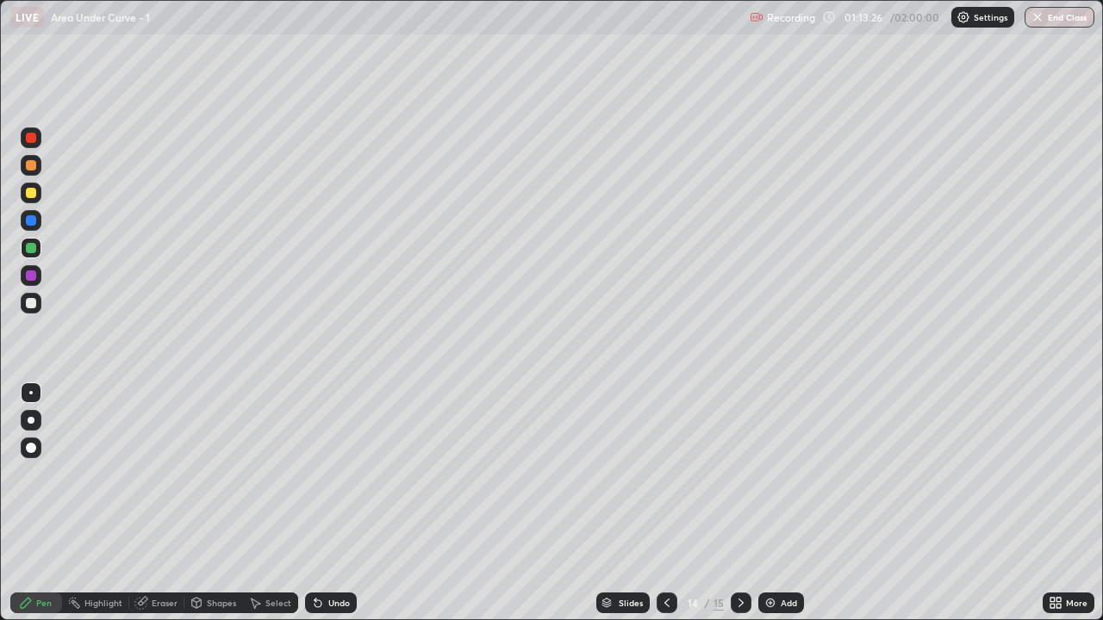
click at [347, 510] on div "Undo" at bounding box center [339, 603] width 22 height 9
click at [350, 510] on div "Undo" at bounding box center [331, 603] width 52 height 21
click at [346, 510] on div "Undo" at bounding box center [331, 603] width 52 height 21
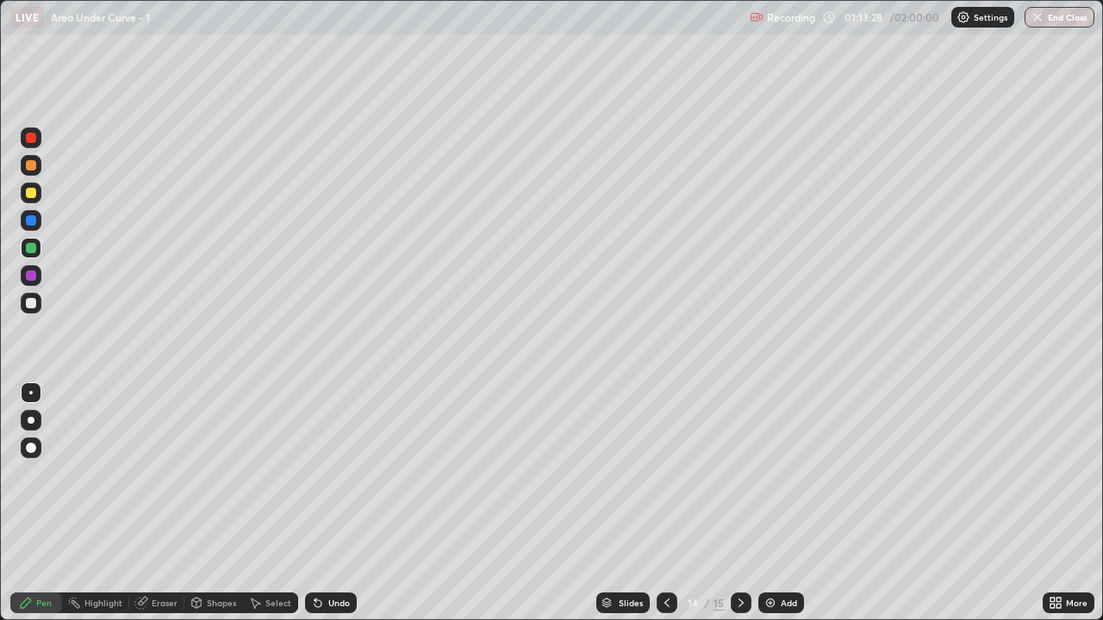
click at [344, 510] on div "Undo" at bounding box center [339, 603] width 22 height 9
click at [345, 510] on div "Undo" at bounding box center [331, 603] width 52 height 21
click at [345, 510] on div "Undo" at bounding box center [339, 603] width 22 height 9
click at [344, 510] on div "Undo" at bounding box center [339, 603] width 22 height 9
click at [743, 510] on icon at bounding box center [741, 603] width 14 height 14
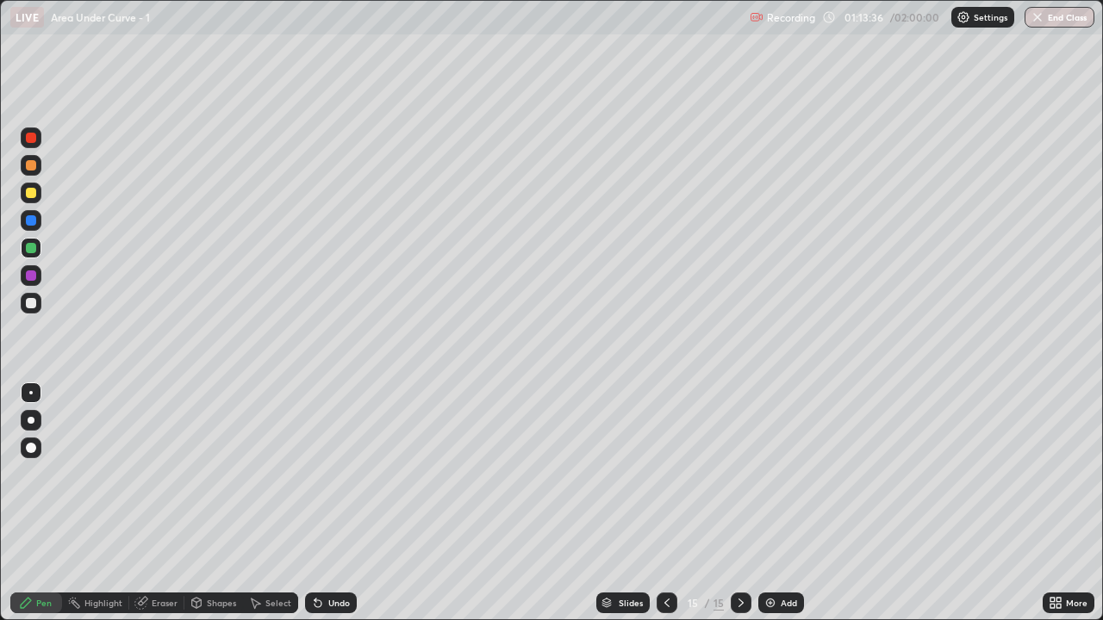
click at [766, 510] on div "Add" at bounding box center [781, 603] width 46 height 21
click at [32, 193] on div at bounding box center [31, 193] width 10 height 10
click at [332, 510] on div "Undo" at bounding box center [339, 603] width 22 height 9
click at [328, 510] on div "Undo" at bounding box center [339, 603] width 22 height 9
click at [278, 510] on div "Select" at bounding box center [270, 603] width 55 height 21
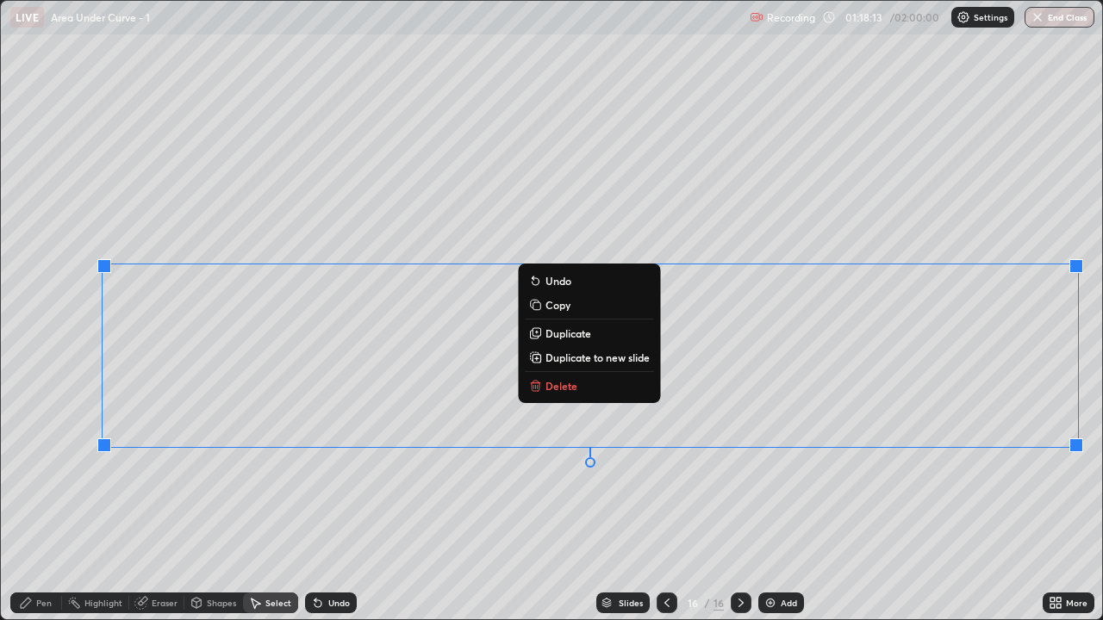
click at [619, 364] on p "Duplicate to new slide" at bounding box center [597, 358] width 104 height 14
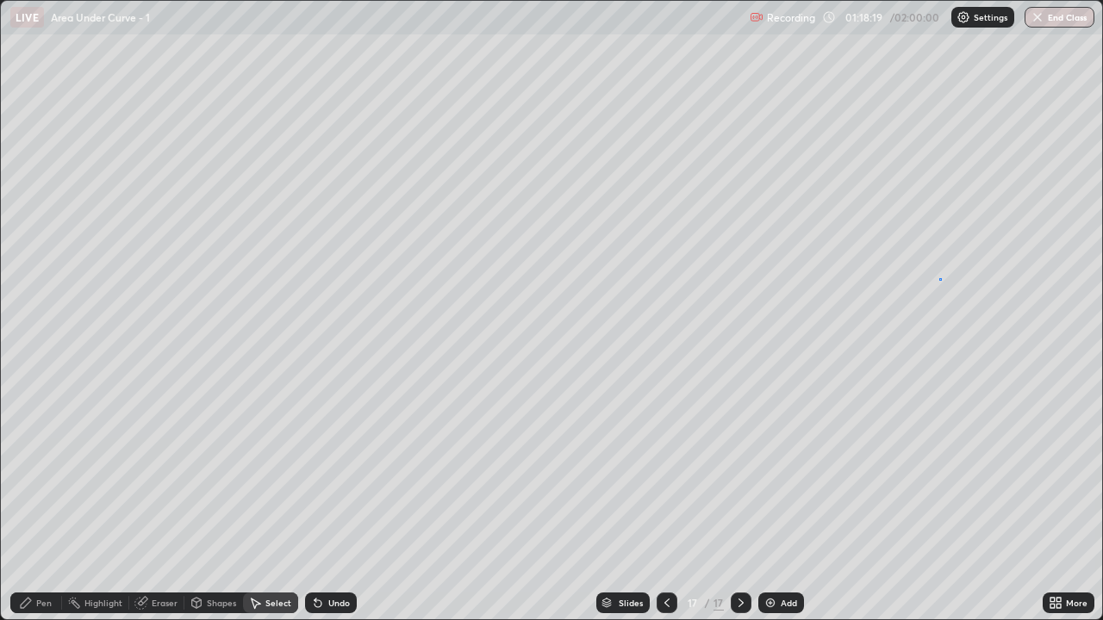
click at [939, 278] on div "0 ° Undo Copy Duplicate Duplicate to new slide Delete" at bounding box center [551, 310] width 1101 height 619
click at [667, 510] on icon at bounding box center [667, 603] width 14 height 14
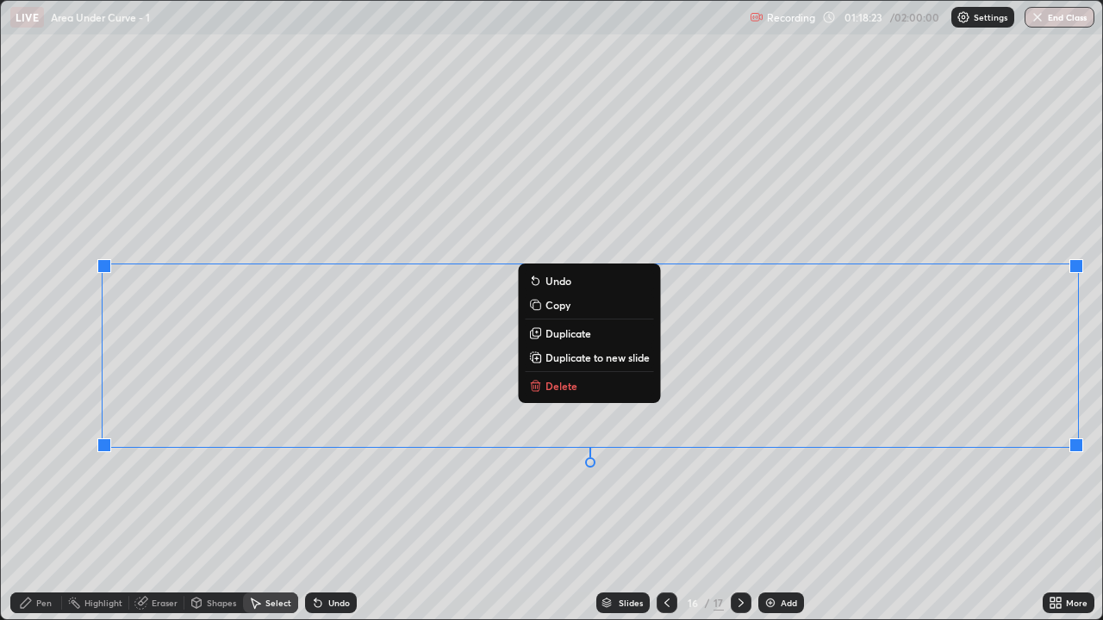
click at [598, 389] on button "Delete" at bounding box center [589, 386] width 128 height 21
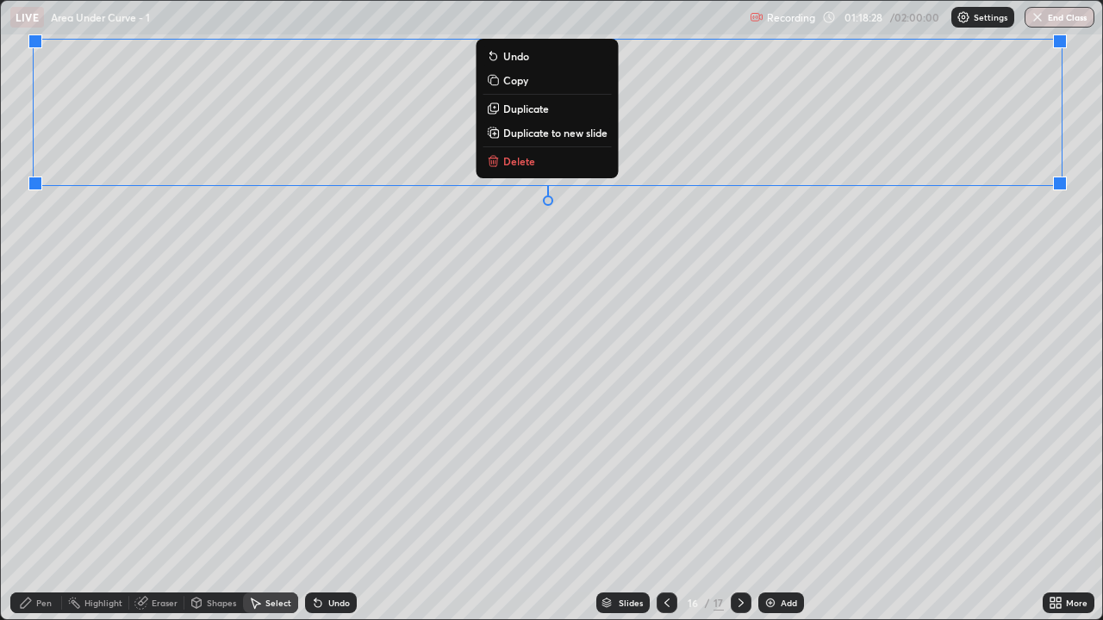
click at [973, 236] on div "0 ° Undo Copy Duplicate Duplicate to new slide Delete" at bounding box center [551, 310] width 1101 height 619
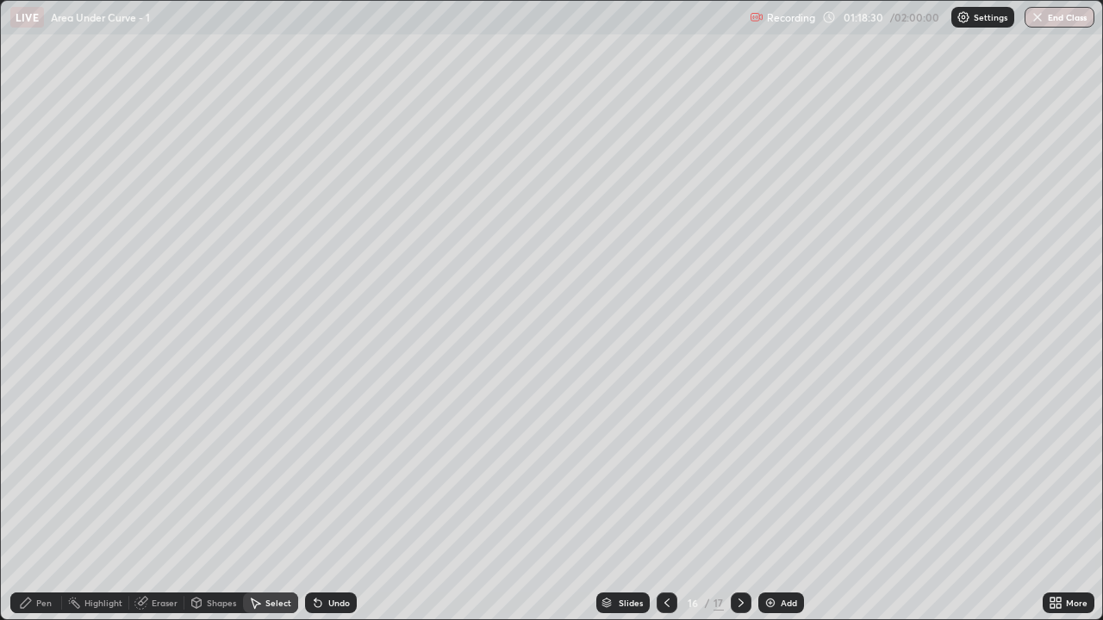
click at [40, 510] on div "Pen" at bounding box center [36, 603] width 52 height 21
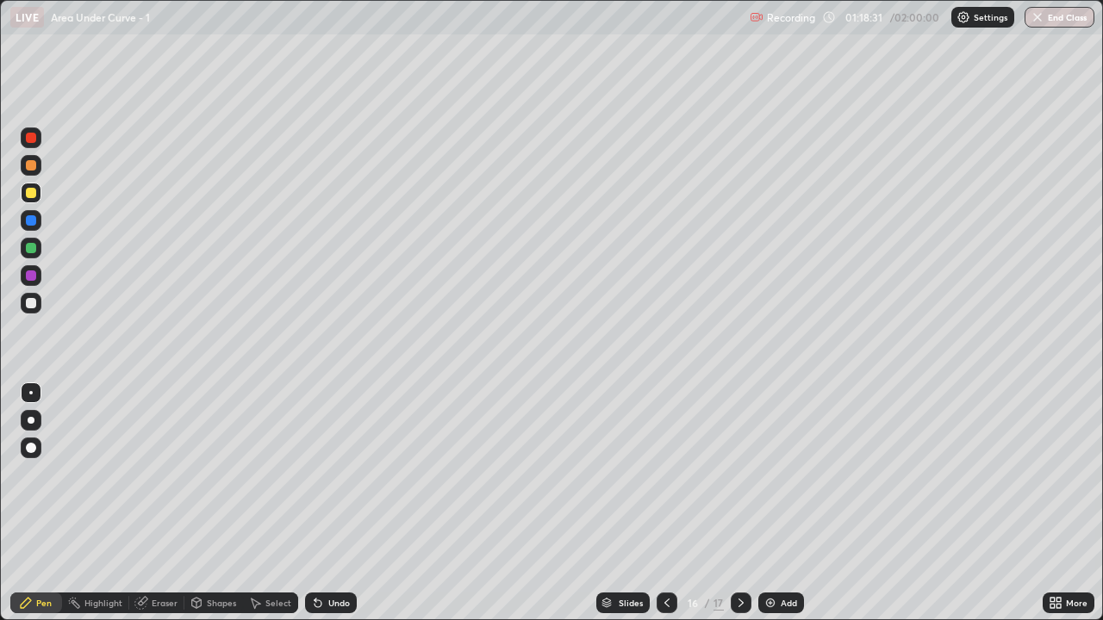
click at [37, 301] on div at bounding box center [31, 303] width 21 height 21
click at [227, 510] on div "Shapes" at bounding box center [221, 603] width 29 height 9
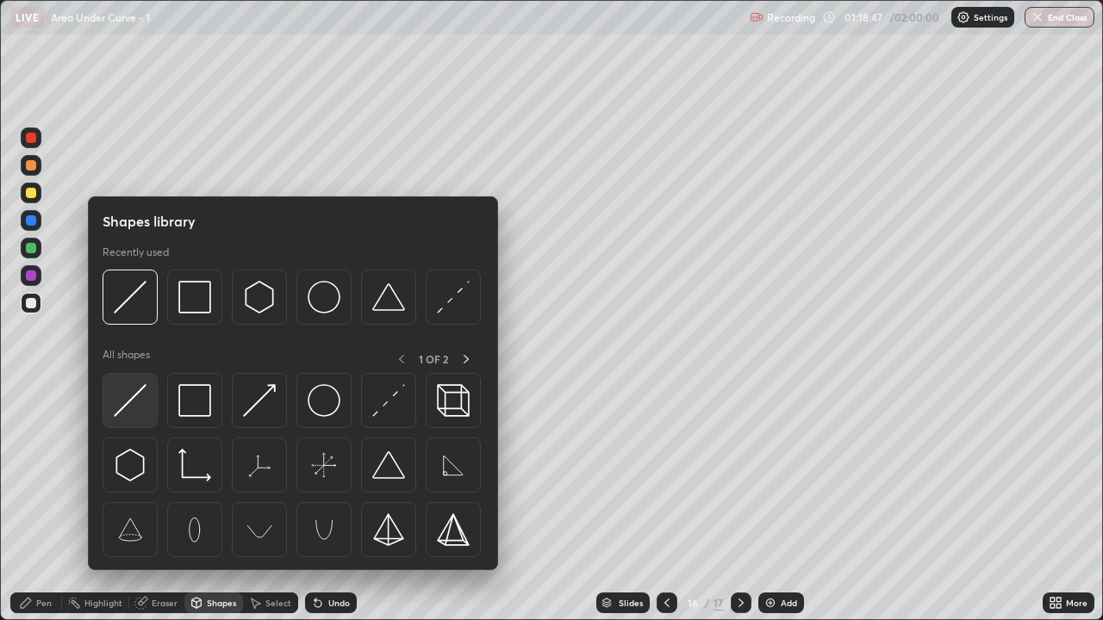
click at [150, 393] on div at bounding box center [130, 400] width 55 height 55
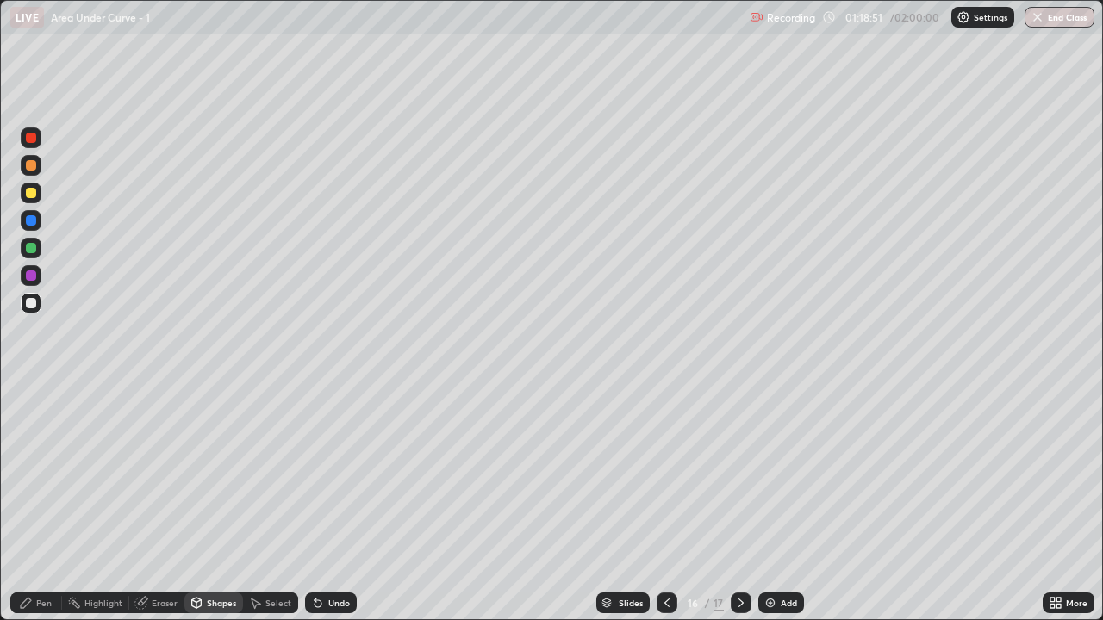
click at [29, 252] on div at bounding box center [31, 248] width 10 height 10
click at [333, 510] on div "Undo" at bounding box center [331, 603] width 52 height 21
click at [52, 510] on div "Pen" at bounding box center [36, 603] width 52 height 21
click at [32, 187] on div at bounding box center [31, 193] width 21 height 21
click at [34, 306] on div at bounding box center [31, 303] width 10 height 10
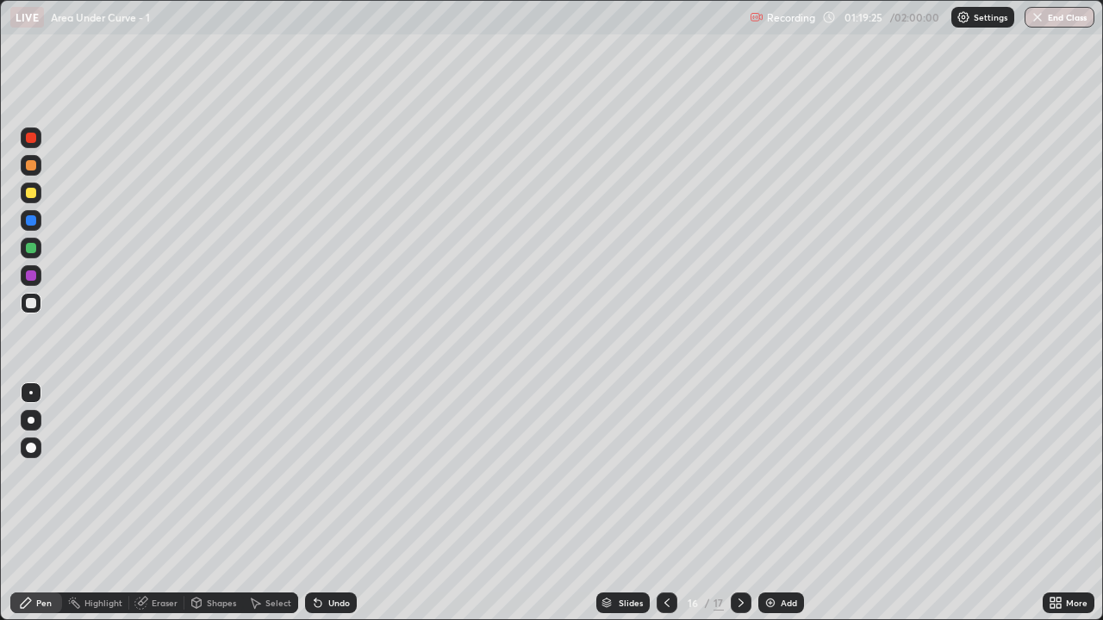
click at [32, 277] on div at bounding box center [31, 275] width 10 height 10
click at [328, 510] on div "Undo" at bounding box center [339, 603] width 22 height 9
click at [325, 510] on div "Undo" at bounding box center [331, 603] width 52 height 21
click at [43, 510] on div "Pen" at bounding box center [36, 603] width 52 height 21
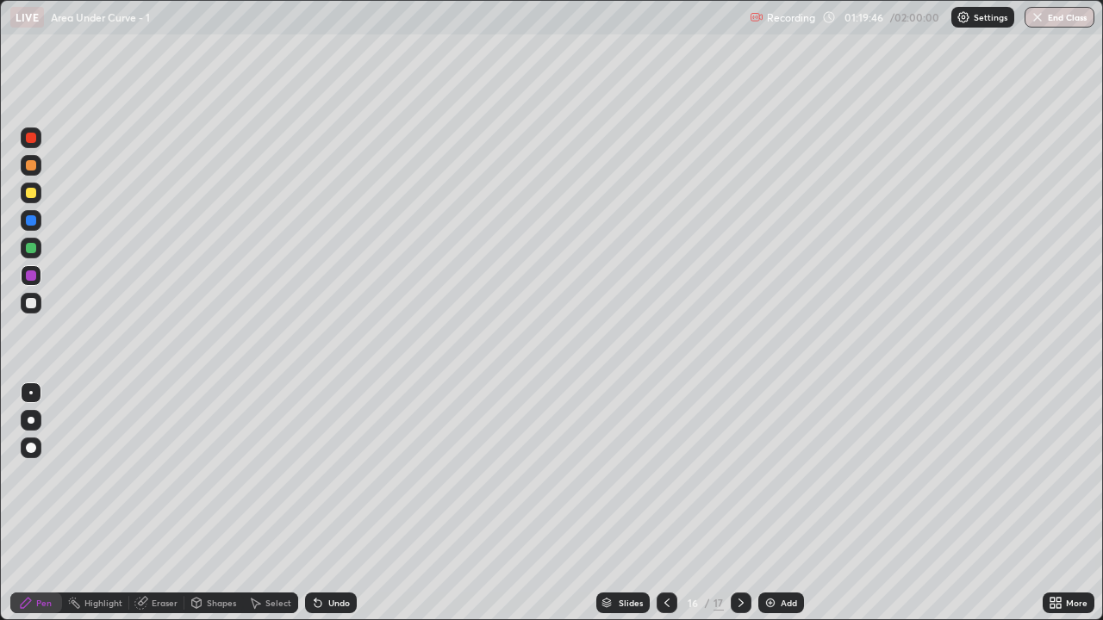
click at [33, 305] on div at bounding box center [31, 303] width 10 height 10
click at [339, 510] on div "Undo" at bounding box center [339, 603] width 22 height 9
click at [333, 510] on div "Undo" at bounding box center [331, 603] width 52 height 21
click at [326, 510] on div "Undo" at bounding box center [331, 603] width 52 height 21
click at [795, 510] on div "Add" at bounding box center [788, 603] width 16 height 9
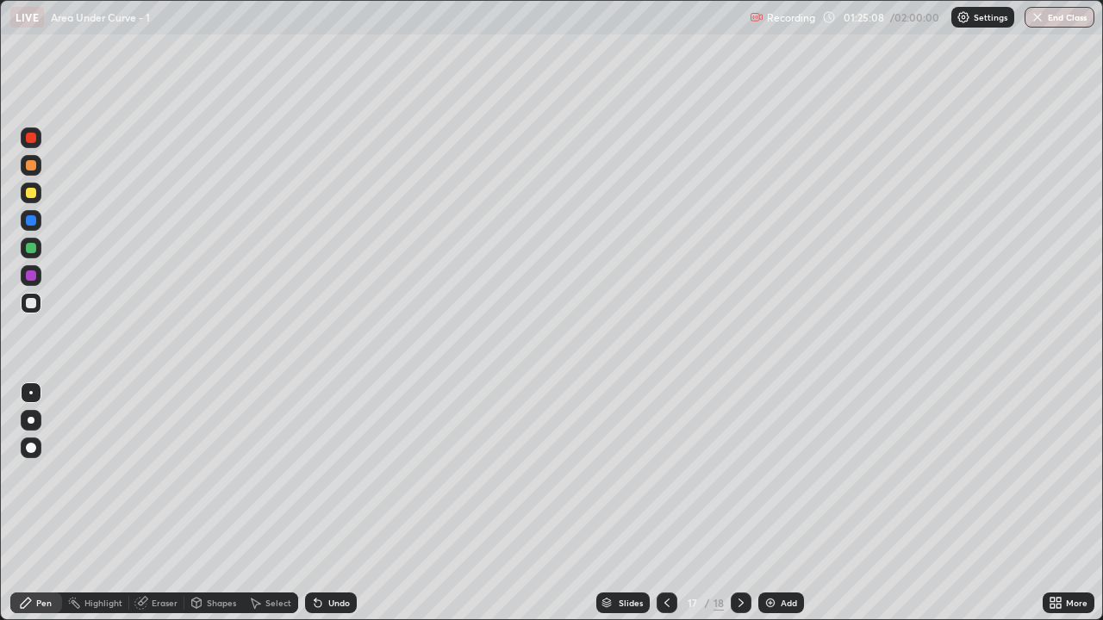
click at [673, 510] on div at bounding box center [666, 603] width 21 height 21
click at [102, 510] on div "Highlight" at bounding box center [103, 603] width 38 height 9
click at [34, 161] on div at bounding box center [31, 165] width 10 height 10
click at [326, 510] on div "Undo" at bounding box center [331, 603] width 52 height 21
click at [324, 510] on div "Undo" at bounding box center [331, 603] width 52 height 21
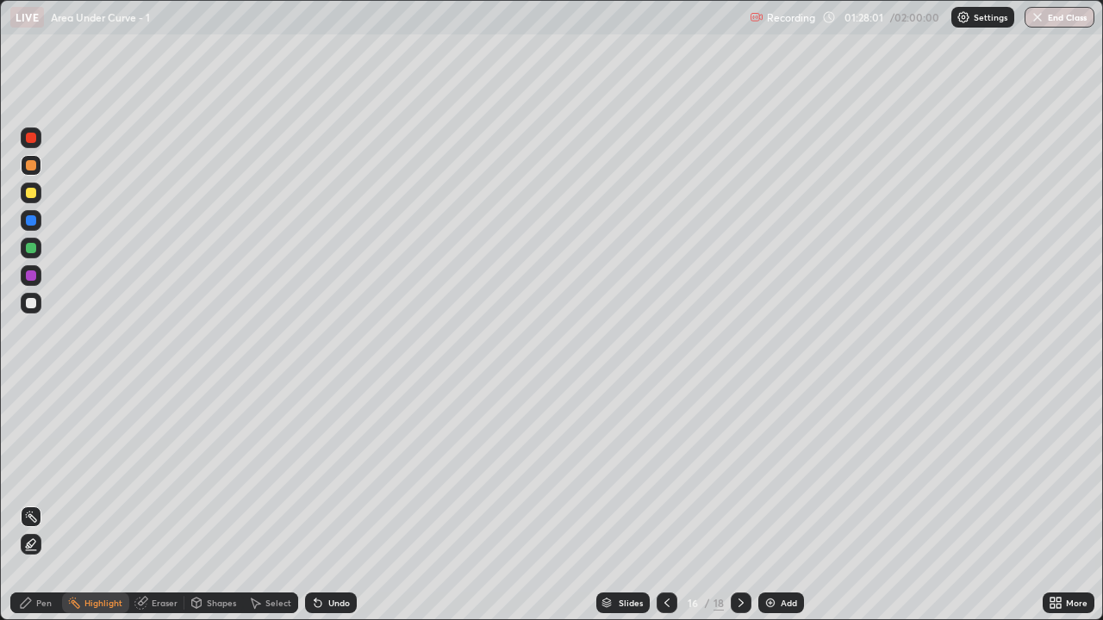
click at [338, 510] on div "Undo" at bounding box center [331, 603] width 52 height 21
click at [28, 510] on div "Pen" at bounding box center [36, 603] width 52 height 21
click at [34, 305] on div at bounding box center [31, 303] width 10 height 10
click at [737, 510] on icon at bounding box center [741, 603] width 14 height 14
click at [741, 510] on icon at bounding box center [741, 603] width 14 height 14
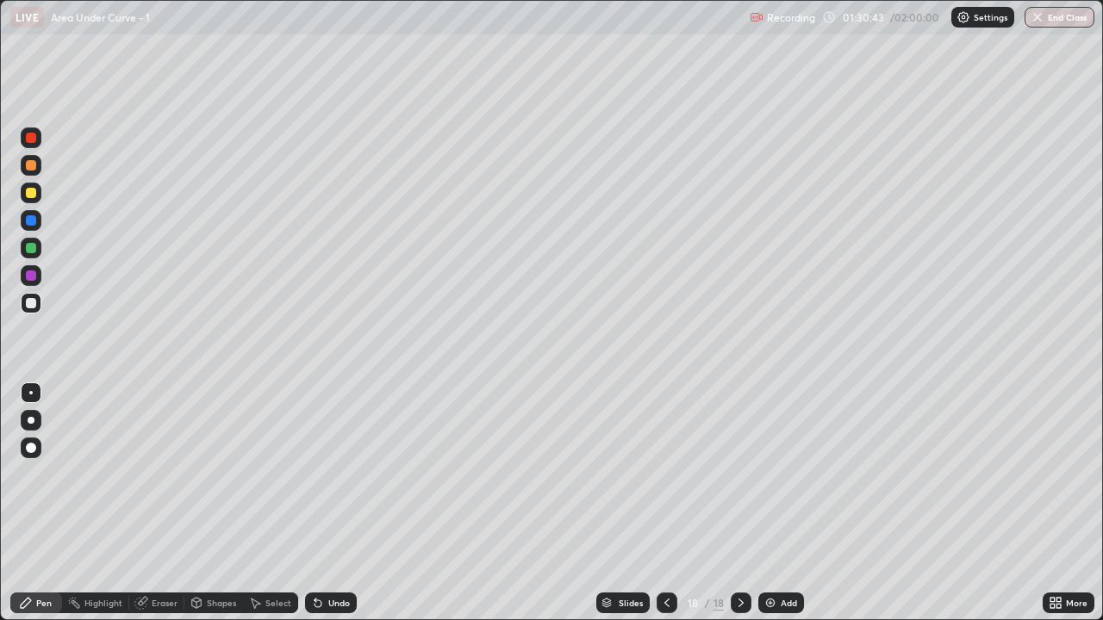
click at [22, 295] on div at bounding box center [31, 303] width 21 height 21
click at [319, 510] on icon at bounding box center [317, 603] width 7 height 7
click at [220, 510] on div "Shapes" at bounding box center [213, 603] width 59 height 21
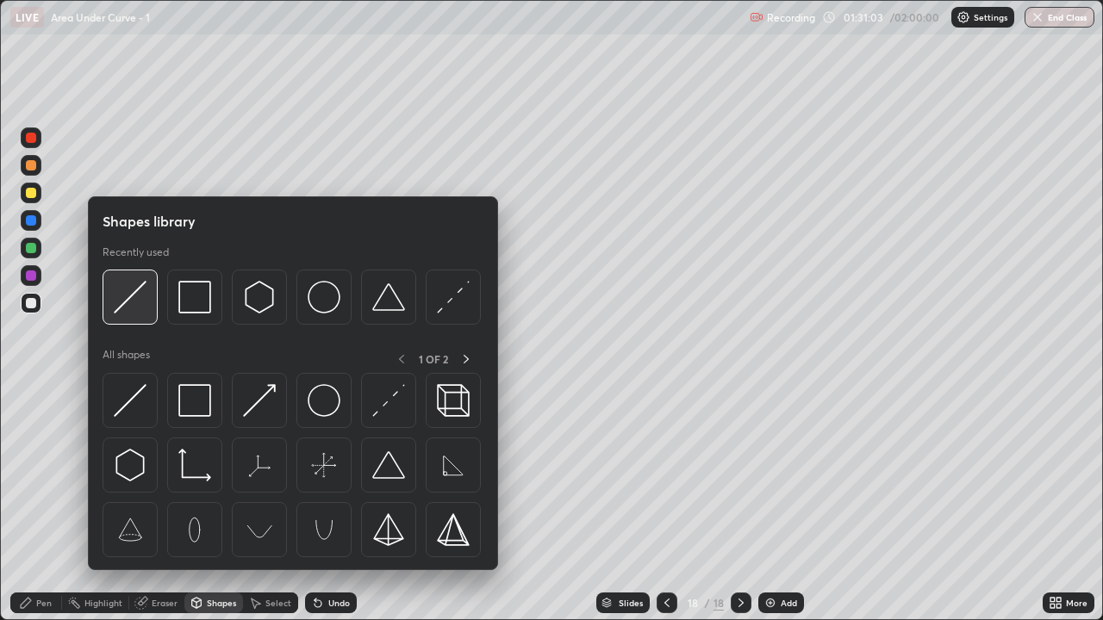
click at [140, 308] on img at bounding box center [130, 297] width 33 height 33
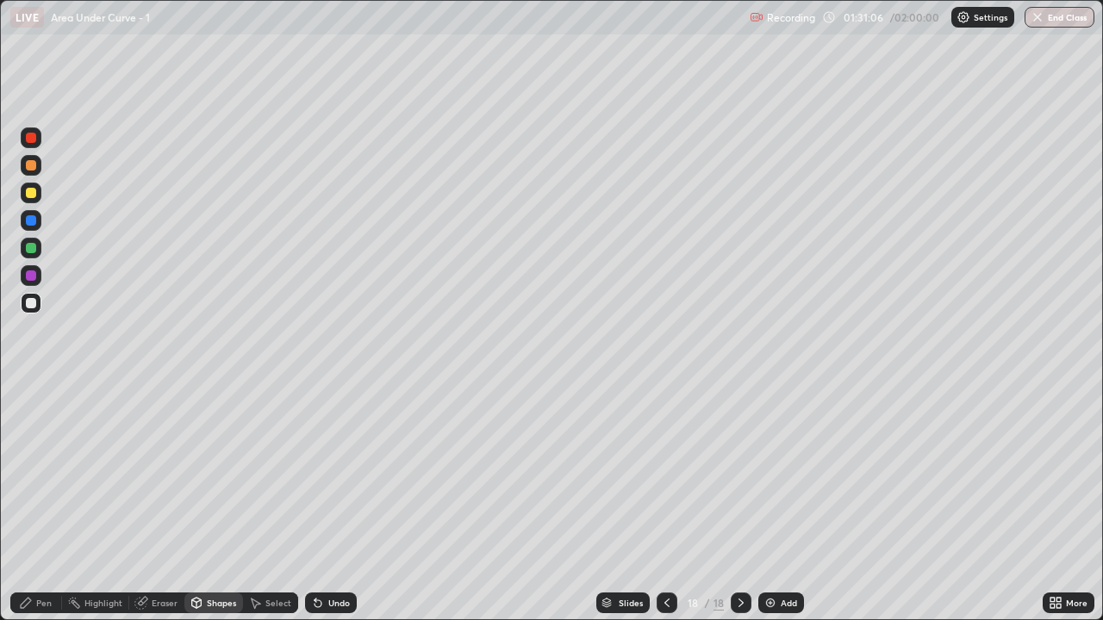
click at [333, 510] on div "Undo" at bounding box center [339, 603] width 22 height 9
click at [331, 510] on div "Undo" at bounding box center [339, 603] width 22 height 9
click at [33, 302] on div at bounding box center [31, 303] width 10 height 10
click at [329, 510] on div "Undo" at bounding box center [339, 603] width 22 height 9
click at [48, 510] on div "Pen" at bounding box center [36, 603] width 52 height 21
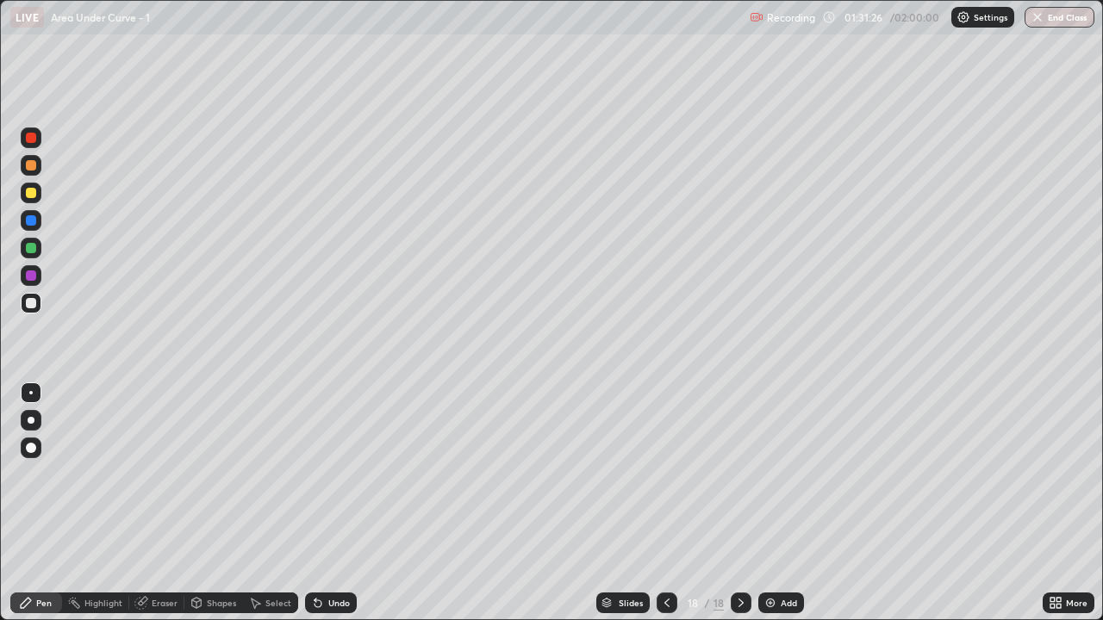
click at [330, 510] on div "Undo" at bounding box center [331, 603] width 52 height 21
click at [28, 251] on div at bounding box center [31, 248] width 10 height 10
click at [204, 510] on div "Shapes" at bounding box center [213, 603] width 59 height 21
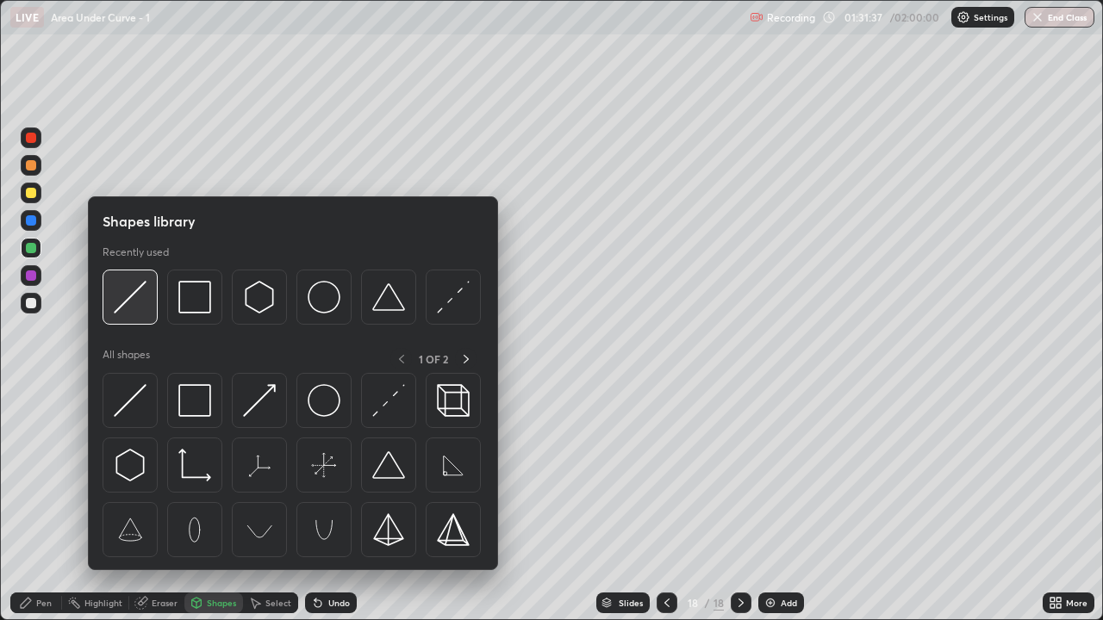
click at [133, 304] on img at bounding box center [130, 297] width 33 height 33
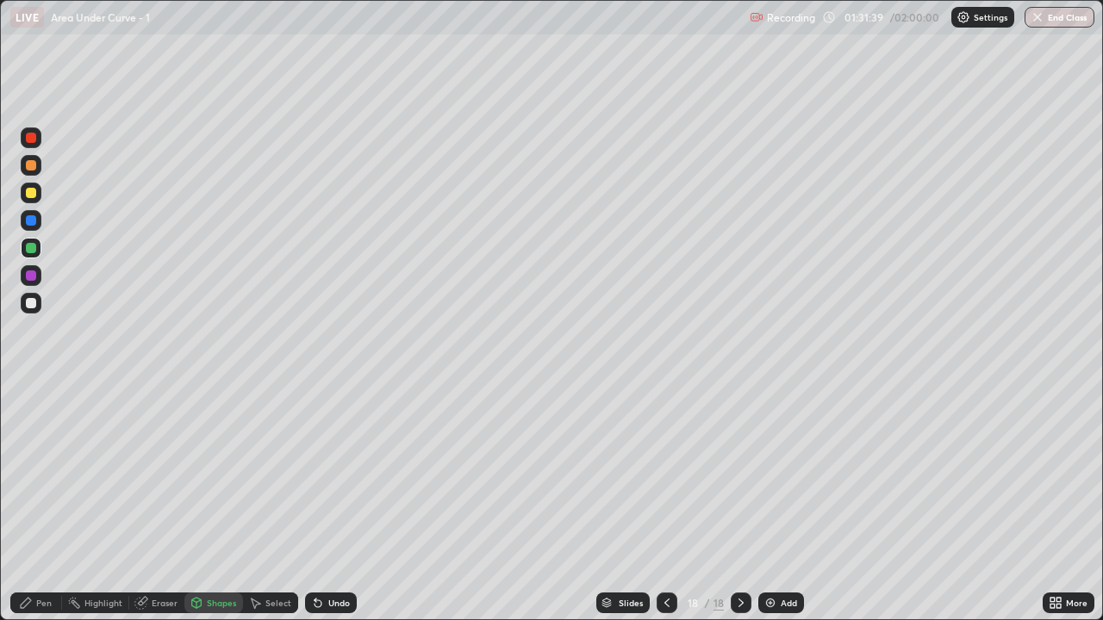
click at [28, 247] on div at bounding box center [31, 248] width 10 height 10
click at [37, 510] on div "Pen" at bounding box center [44, 603] width 16 height 9
click at [32, 303] on div at bounding box center [31, 303] width 10 height 10
click at [32, 248] on div at bounding box center [31, 248] width 10 height 10
click at [32, 295] on div at bounding box center [31, 303] width 21 height 21
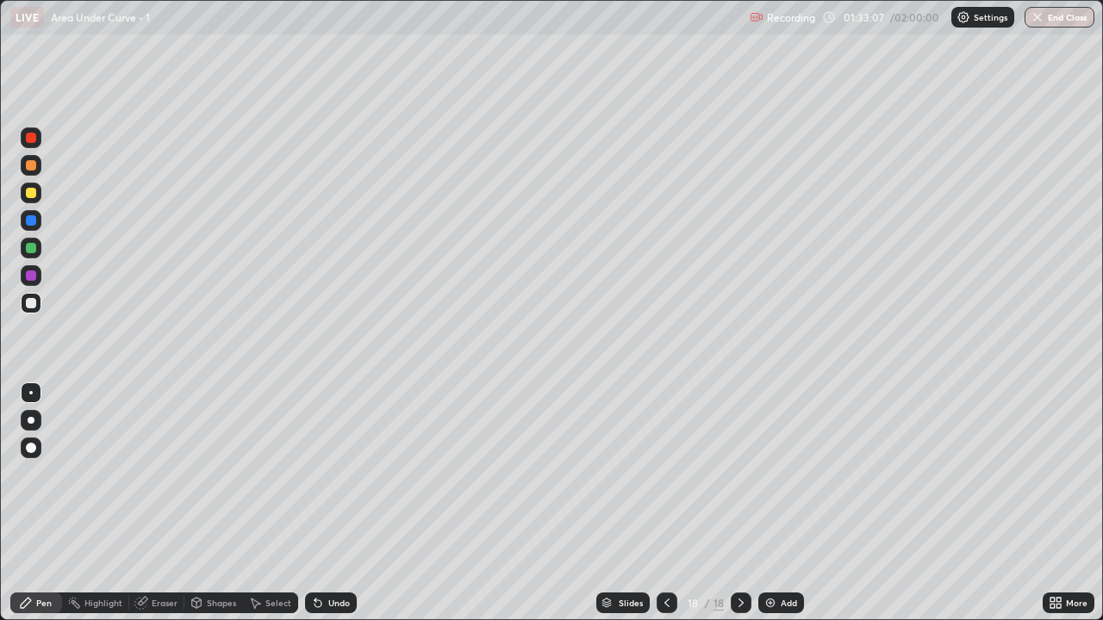
click at [271, 510] on div "Select" at bounding box center [278, 603] width 26 height 9
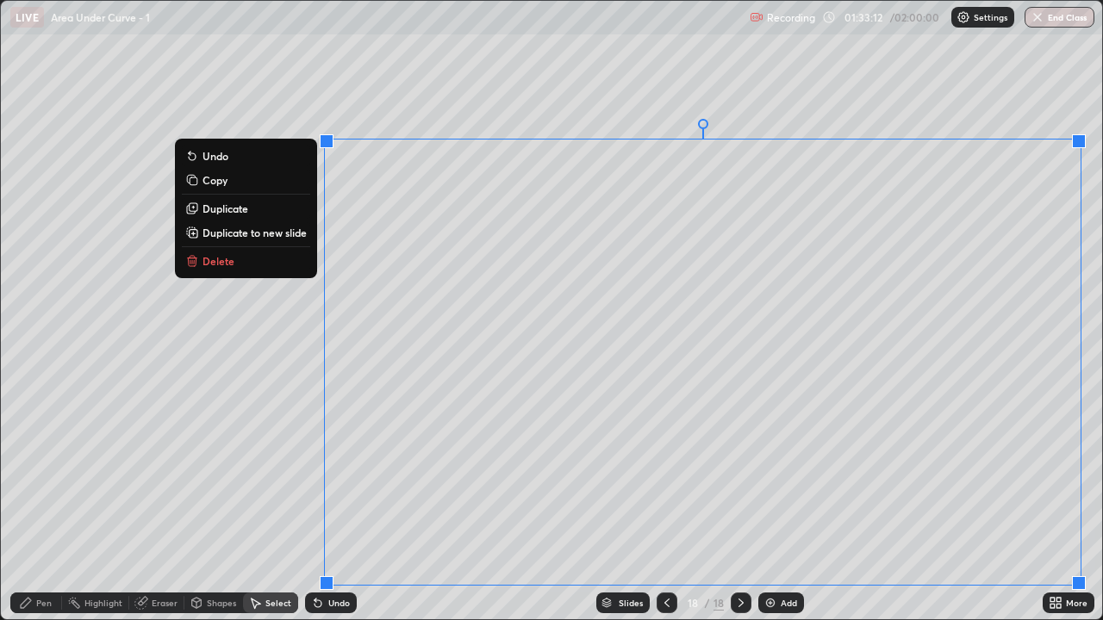
click at [897, 203] on div "0 ° Undo Copy Duplicate Duplicate to new slide Delete" at bounding box center [551, 310] width 1101 height 619
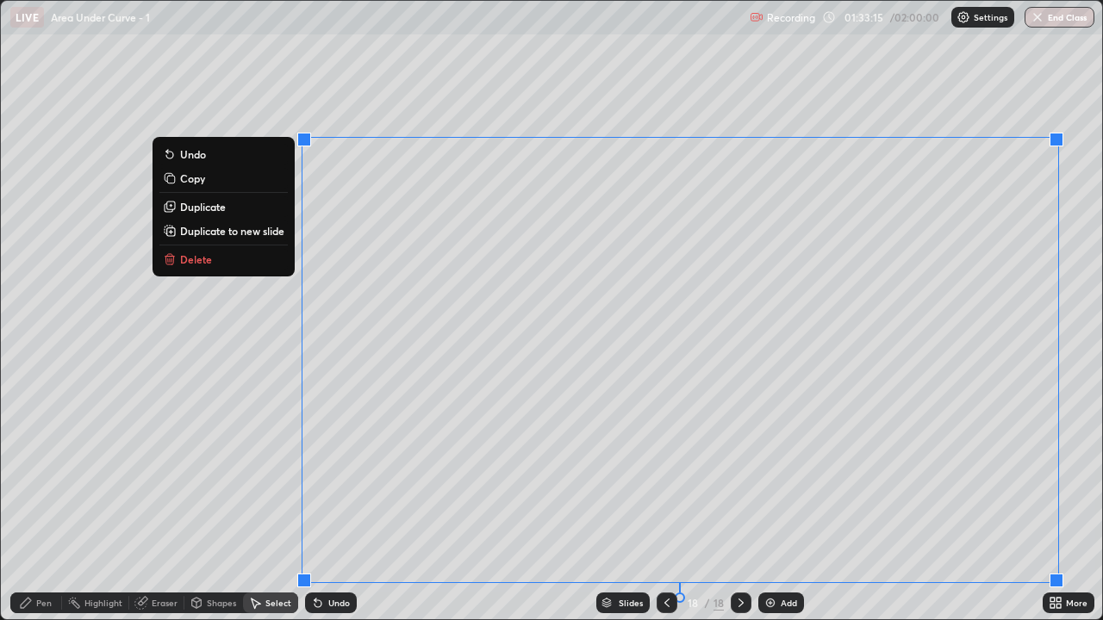
click at [333, 510] on div "Undo" at bounding box center [339, 603] width 22 height 9
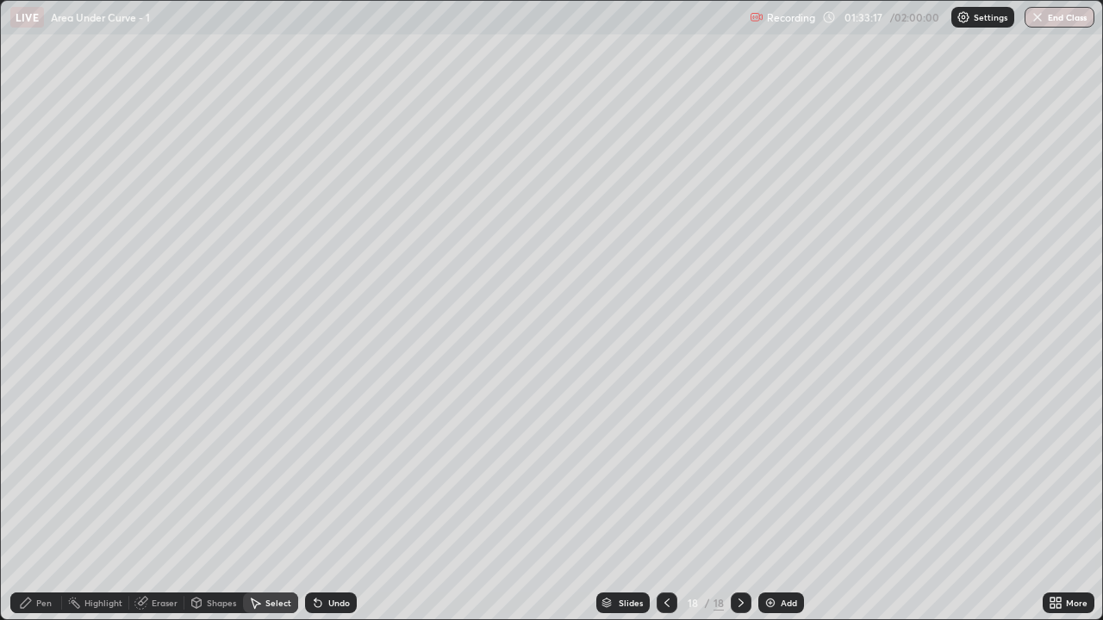
click at [169, 510] on div "Eraser" at bounding box center [165, 603] width 26 height 9
click at [41, 510] on div "Pen" at bounding box center [44, 603] width 16 height 9
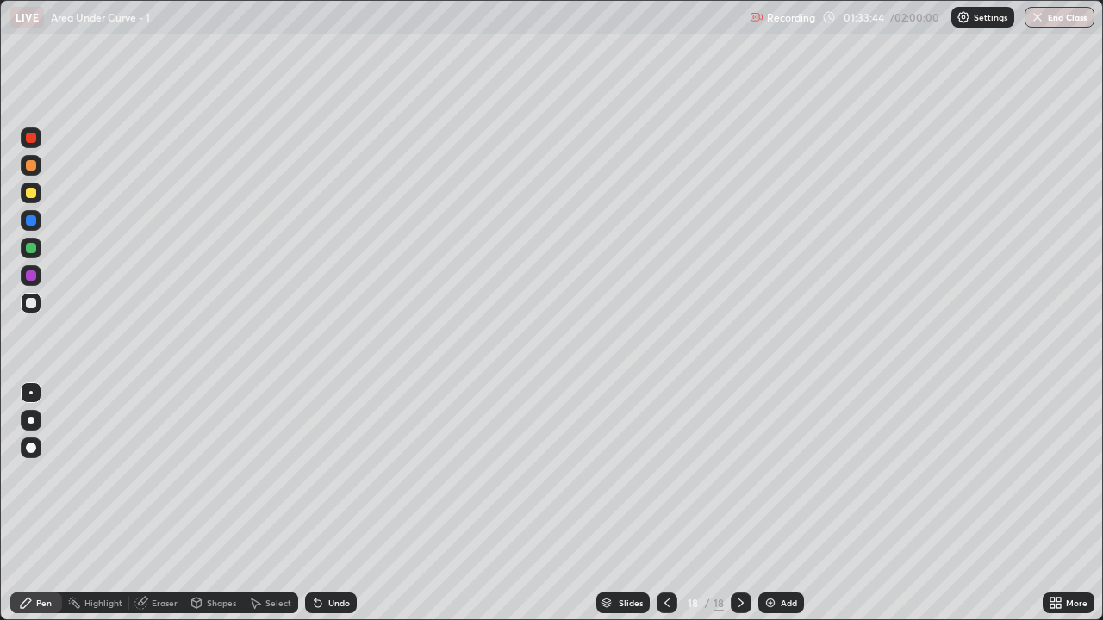
click at [162, 510] on div "Eraser" at bounding box center [156, 603] width 55 height 21
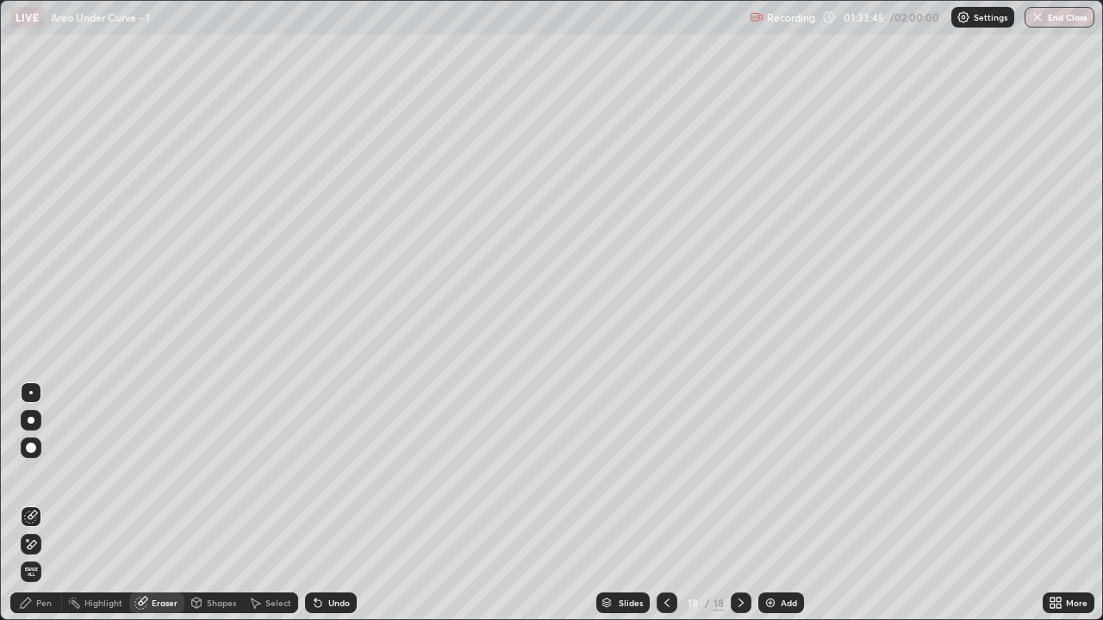
click at [213, 510] on div "Shapes" at bounding box center [221, 603] width 29 height 9
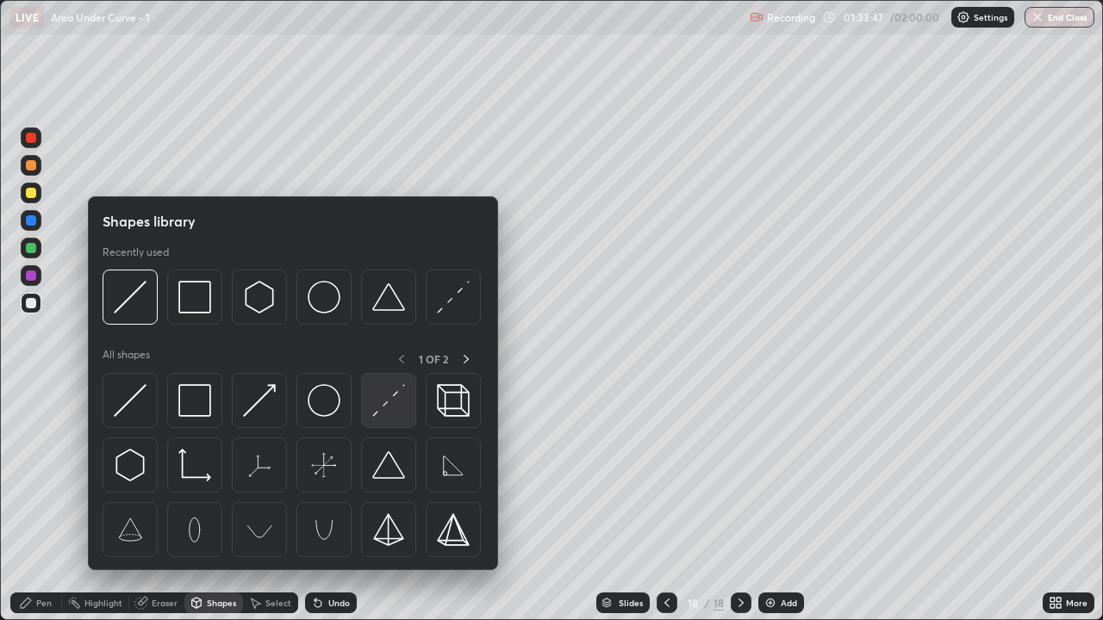
click at [384, 406] on img at bounding box center [388, 400] width 33 height 33
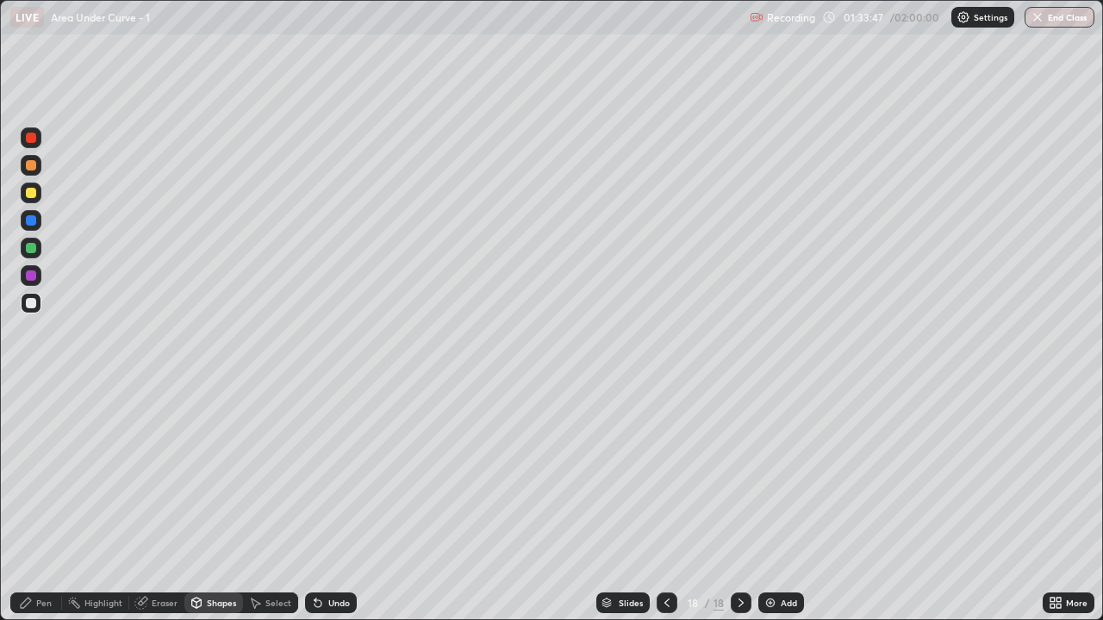
click at [44, 510] on div "Pen" at bounding box center [44, 603] width 16 height 9
click at [31, 246] on div at bounding box center [31, 248] width 10 height 10
click at [34, 223] on div at bounding box center [31, 220] width 10 height 10
click at [330, 510] on div "Undo" at bounding box center [331, 603] width 52 height 21
click at [331, 510] on div "Undo" at bounding box center [339, 603] width 22 height 9
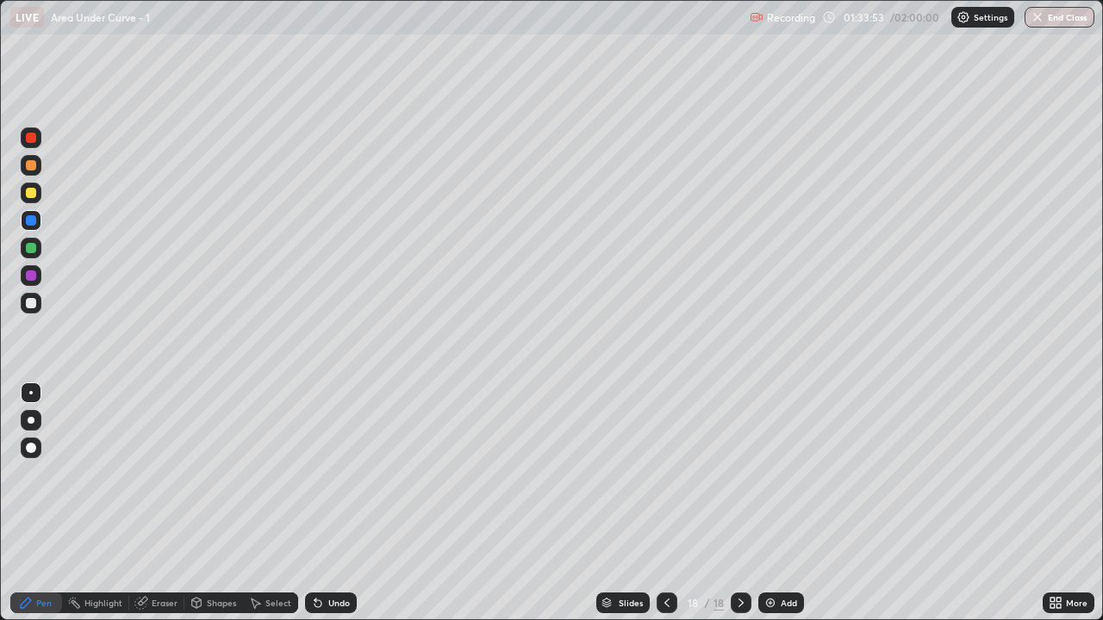
click at [221, 510] on div "Shapes" at bounding box center [221, 603] width 29 height 9
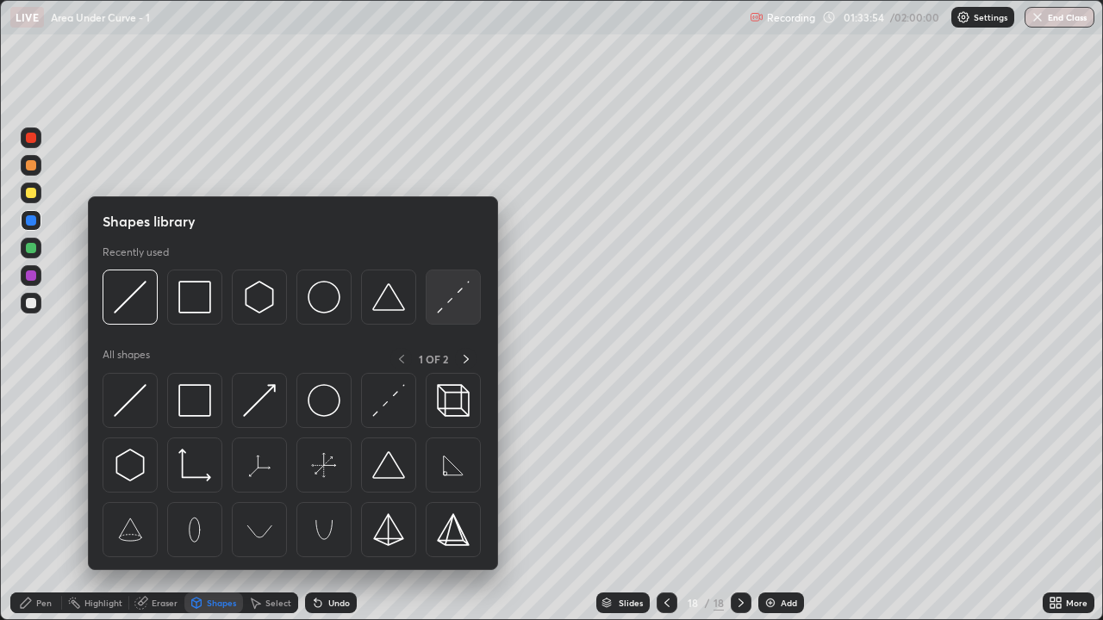
click at [450, 307] on img at bounding box center [453, 297] width 33 height 33
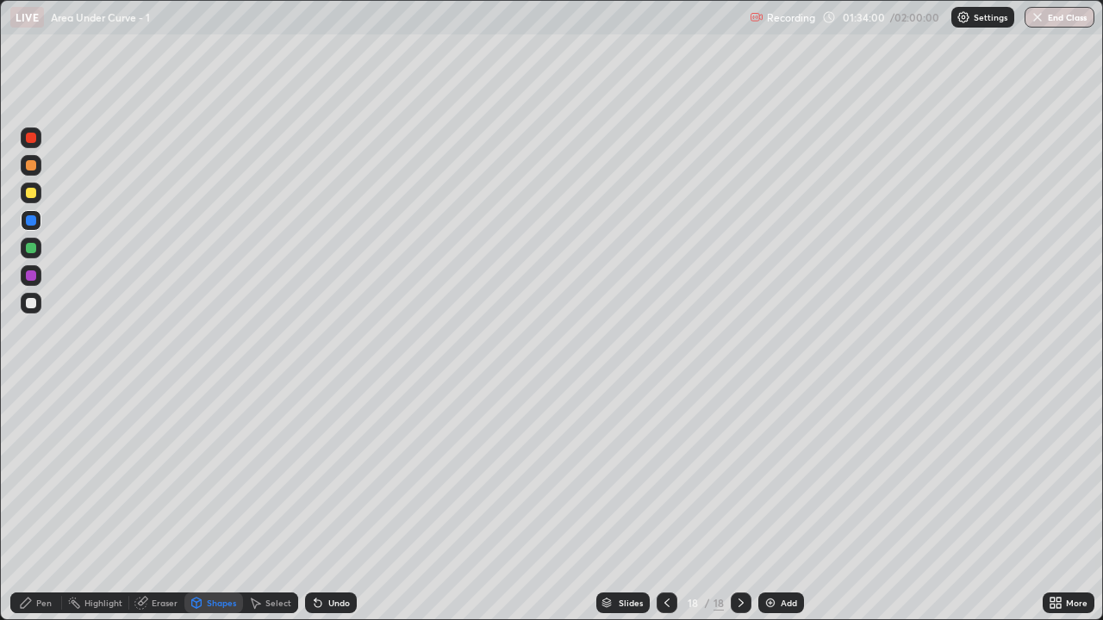
click at [38, 510] on div "Pen" at bounding box center [44, 603] width 16 height 9
click at [32, 193] on div at bounding box center [31, 193] width 10 height 10
click at [48, 510] on div "Pen" at bounding box center [36, 603] width 52 height 21
click at [33, 302] on div at bounding box center [31, 303] width 10 height 10
click at [109, 510] on div "Highlight" at bounding box center [103, 603] width 38 height 9
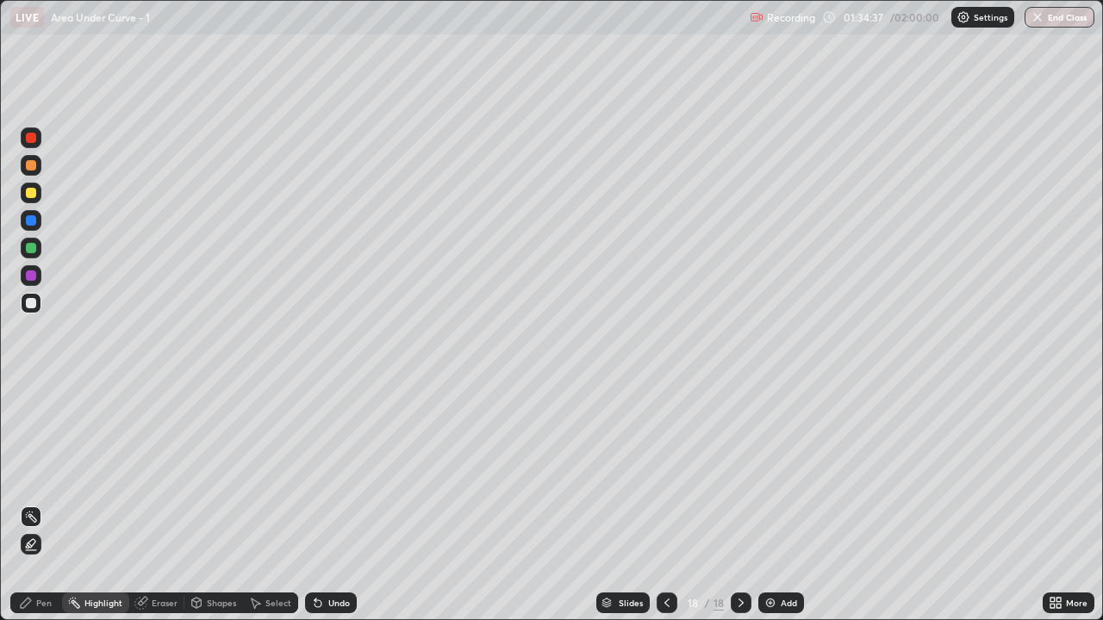
click at [331, 510] on div "Undo" at bounding box center [339, 603] width 22 height 9
click at [739, 510] on icon at bounding box center [741, 603] width 14 height 14
click at [793, 510] on div "Add" at bounding box center [781, 603] width 46 height 21
click at [45, 510] on div "Pen" at bounding box center [36, 603] width 52 height 21
click at [32, 248] on div at bounding box center [31, 248] width 10 height 10
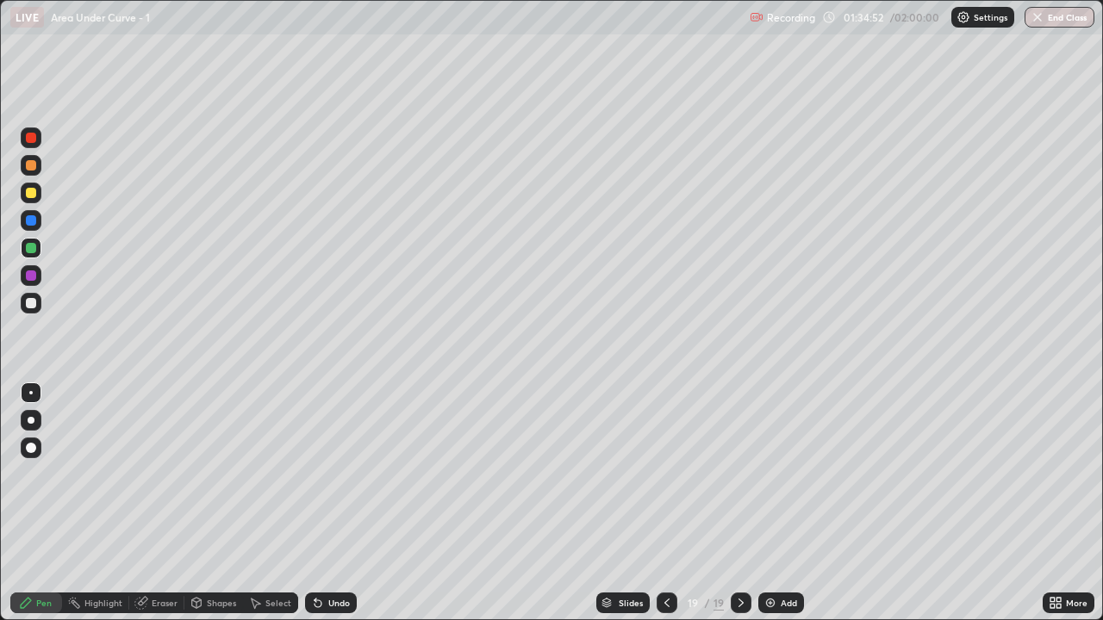
click at [323, 510] on div "Undo" at bounding box center [331, 603] width 52 height 21
click at [28, 304] on div at bounding box center [31, 303] width 10 height 10
click at [665, 510] on icon at bounding box center [667, 603] width 14 height 14
click at [29, 227] on div at bounding box center [31, 220] width 21 height 21
click at [739, 510] on icon at bounding box center [741, 603] width 14 height 14
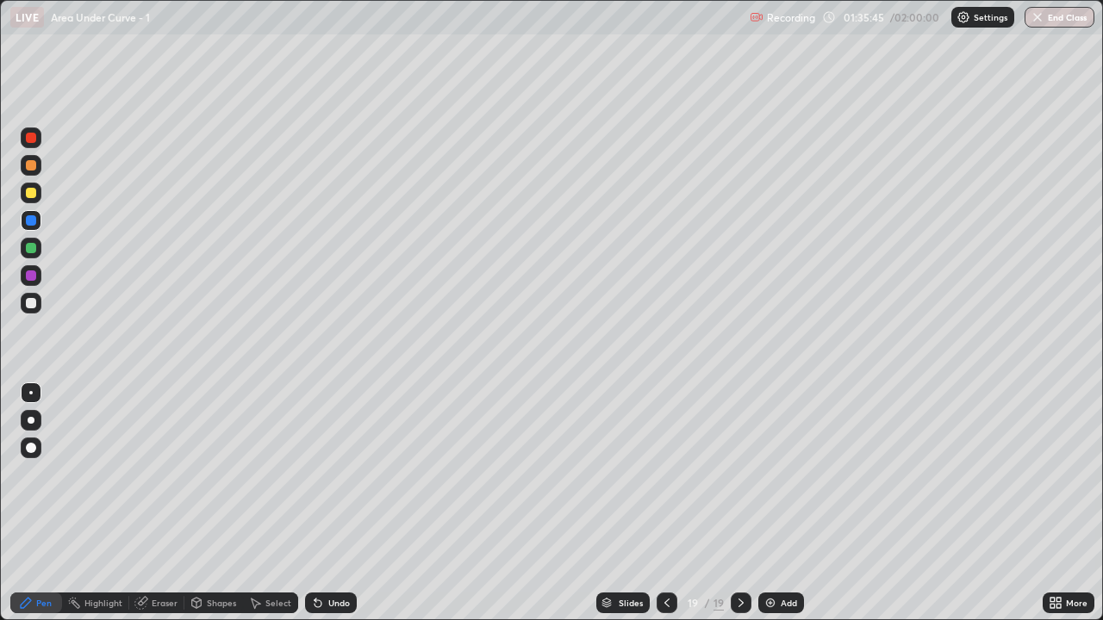
click at [40, 311] on div at bounding box center [31, 303] width 21 height 28
click at [671, 510] on icon at bounding box center [667, 603] width 14 height 14
click at [739, 510] on icon at bounding box center [741, 603] width 14 height 14
click at [774, 510] on img at bounding box center [770, 603] width 14 height 14
click at [56, 510] on div "Pen" at bounding box center [36, 603] width 52 height 21
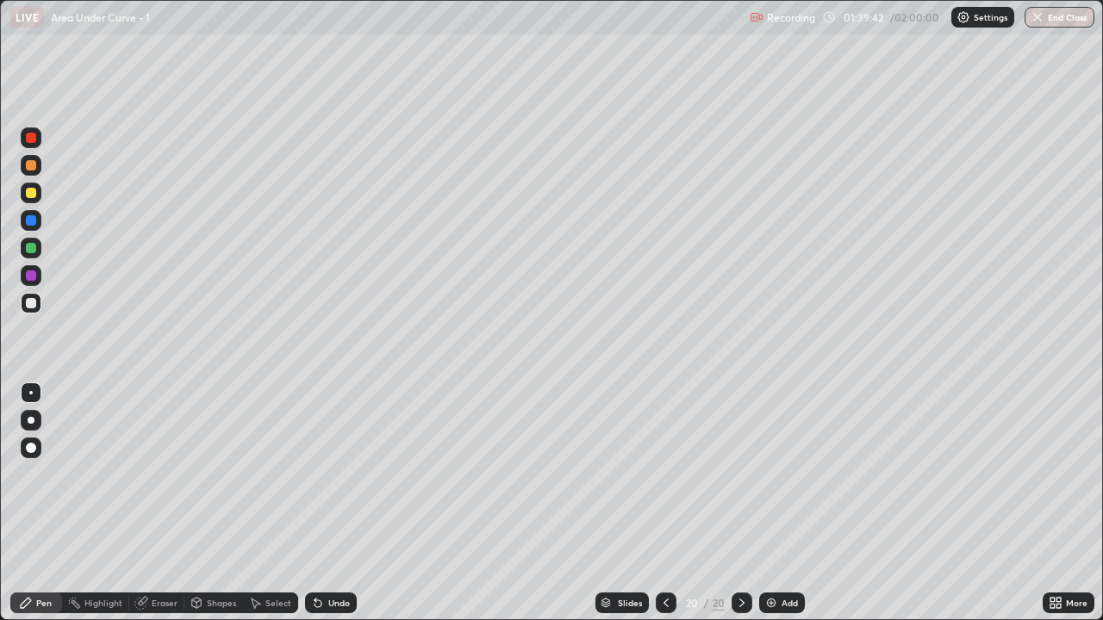
click at [222, 510] on div "Shapes" at bounding box center [221, 603] width 29 height 9
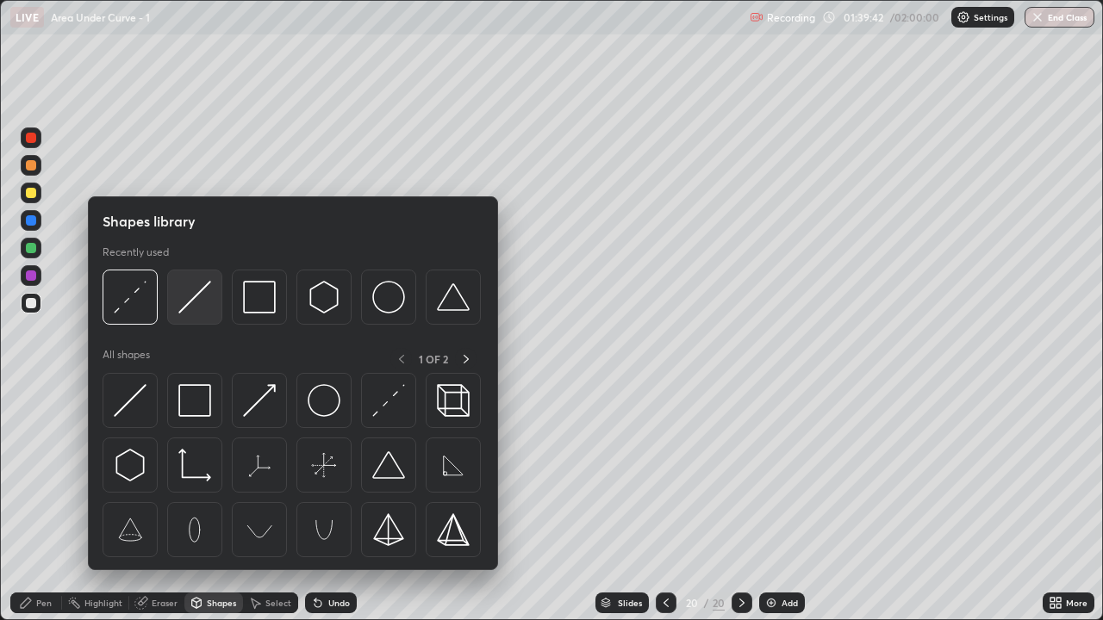
click at [206, 314] on div at bounding box center [194, 297] width 55 height 55
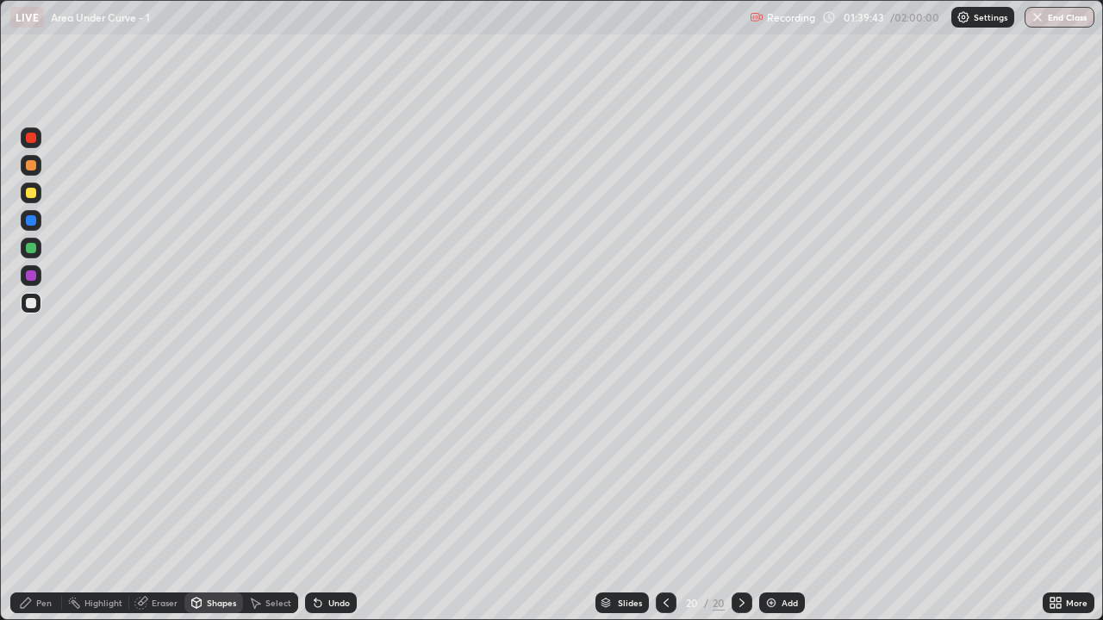
click at [672, 510] on div at bounding box center [666, 603] width 21 height 21
click at [664, 510] on icon at bounding box center [666, 603] width 14 height 14
click at [105, 510] on div "Highlight" at bounding box center [103, 603] width 38 height 9
click at [33, 246] on div at bounding box center [31, 248] width 10 height 10
click at [24, 183] on div at bounding box center [31, 193] width 21 height 28
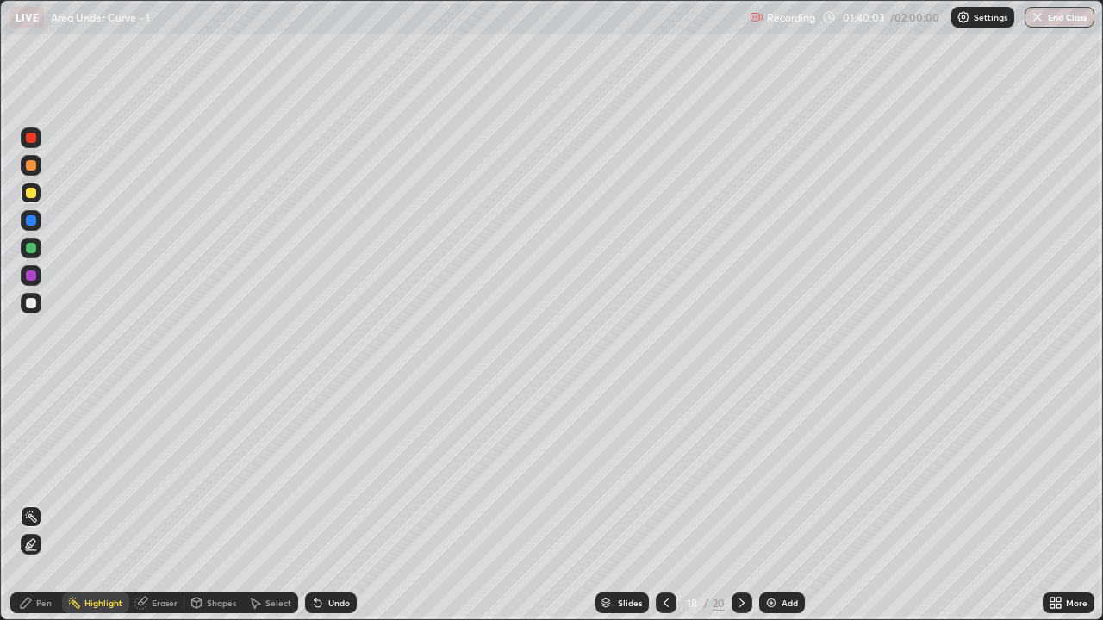
click at [329, 510] on div "Undo" at bounding box center [339, 603] width 22 height 9
click at [742, 510] on icon at bounding box center [742, 603] width 14 height 14
click at [740, 510] on icon at bounding box center [742, 603] width 14 height 14
click at [35, 510] on div "Pen" at bounding box center [36, 603] width 52 height 21
click at [208, 510] on div "Shapes" at bounding box center [221, 603] width 29 height 9
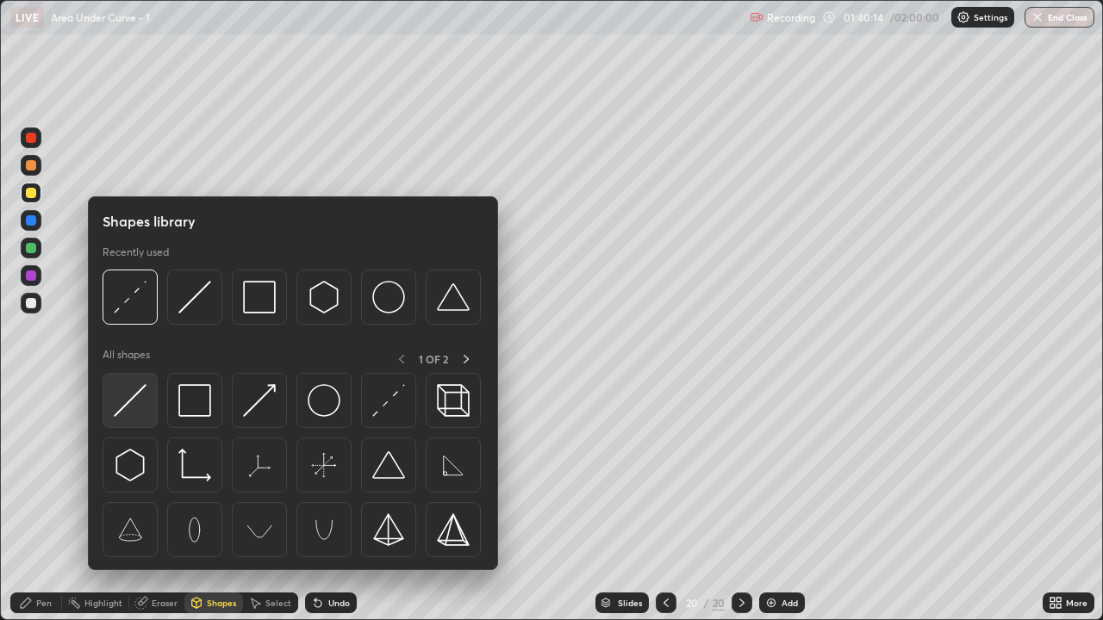
click at [141, 389] on img at bounding box center [130, 400] width 33 height 33
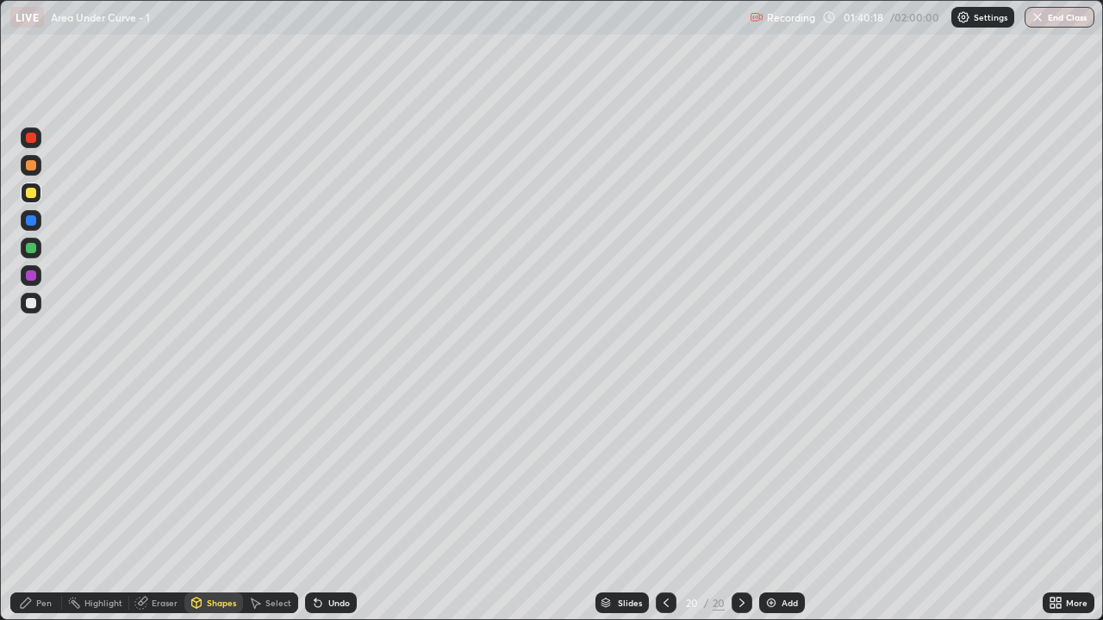
click at [34, 306] on div at bounding box center [31, 303] width 10 height 10
click at [328, 510] on div "Undo" at bounding box center [339, 603] width 22 height 9
click at [45, 510] on div "Pen" at bounding box center [44, 603] width 16 height 9
click at [166, 510] on div "Eraser" at bounding box center [165, 603] width 26 height 9
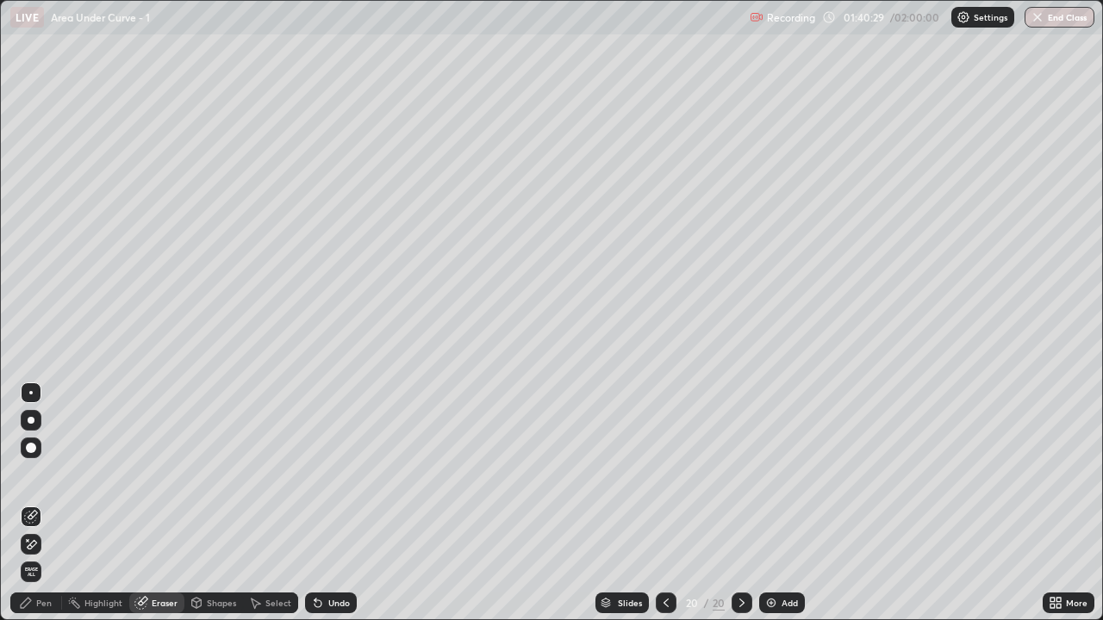
click at [232, 510] on div "Shapes" at bounding box center [221, 603] width 29 height 9
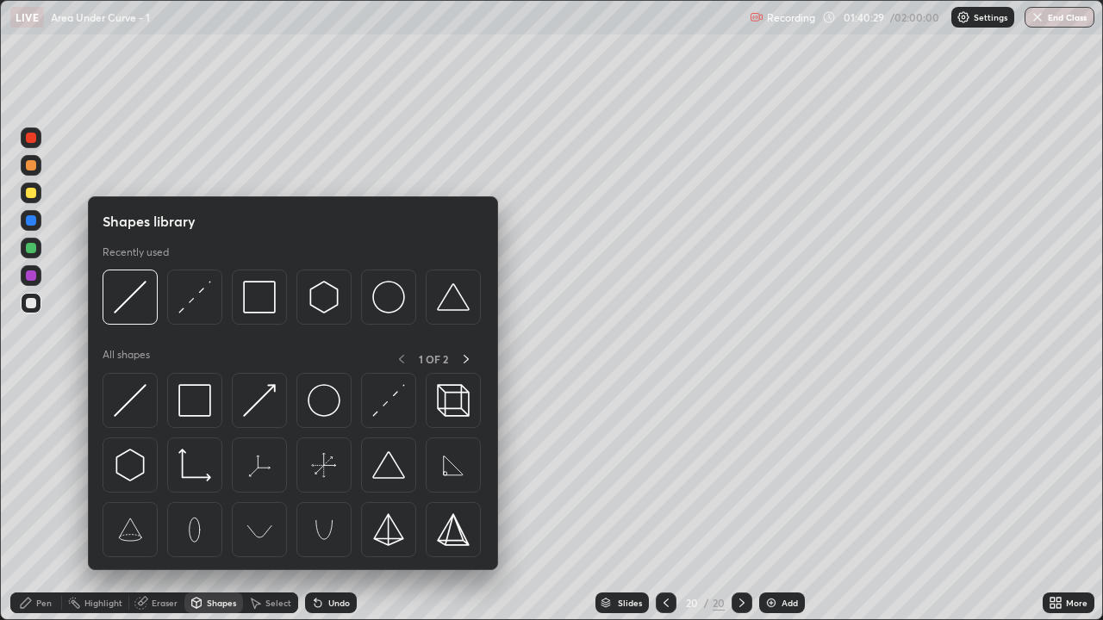
click at [271, 510] on div "Select" at bounding box center [278, 603] width 26 height 9
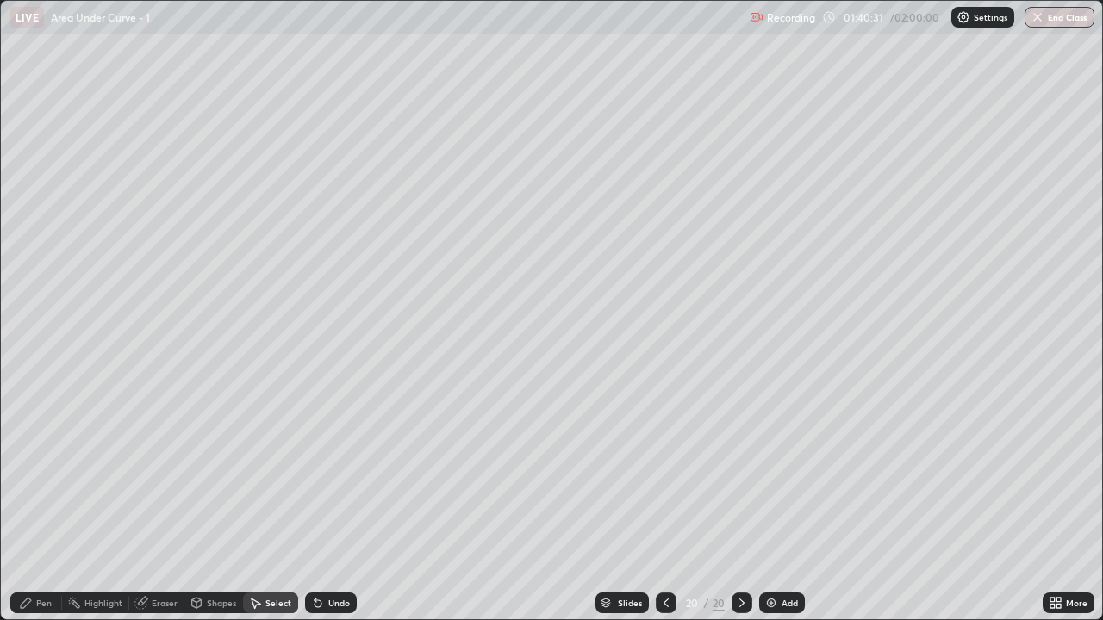
click at [256, 510] on div "Select" at bounding box center [270, 603] width 55 height 21
click at [218, 510] on div "Shapes" at bounding box center [221, 603] width 29 height 9
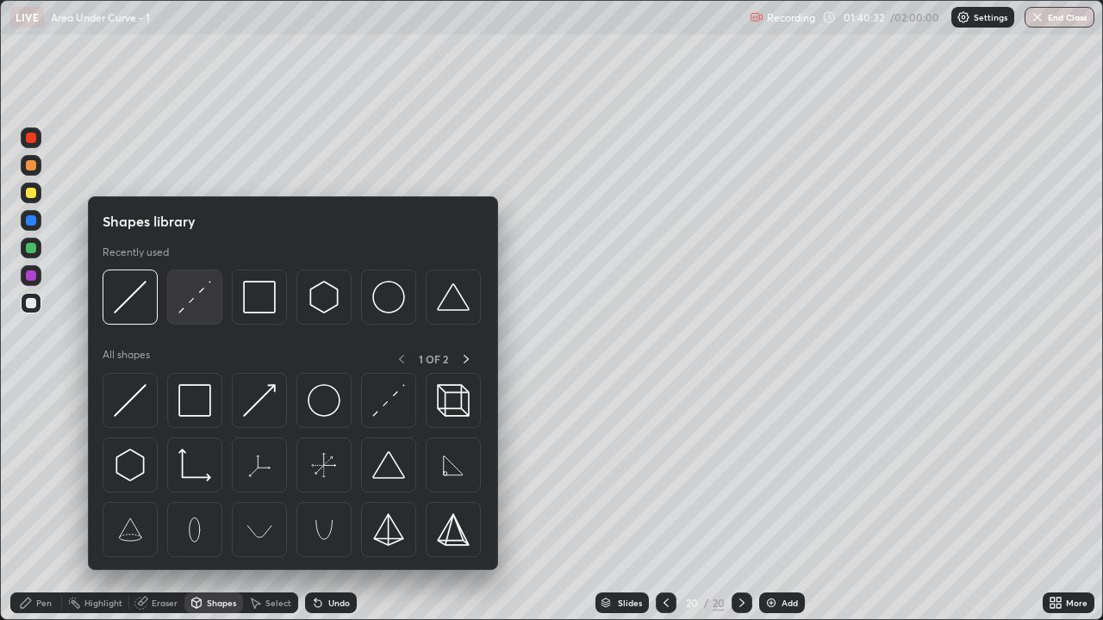
click at [207, 305] on img at bounding box center [194, 297] width 33 height 33
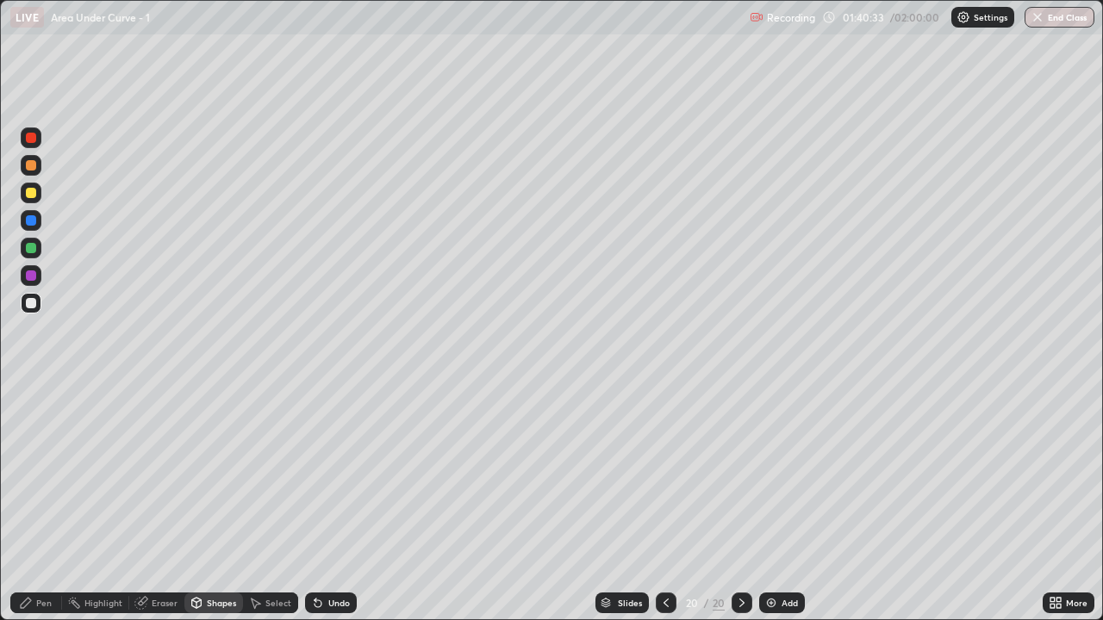
click at [38, 247] on div at bounding box center [31, 248] width 21 height 21
click at [34, 510] on div "Pen" at bounding box center [36, 603] width 52 height 21
click at [116, 510] on div "Highlight" at bounding box center [95, 603] width 67 height 21
click at [32, 192] on div at bounding box center [31, 193] width 10 height 10
click at [314, 510] on icon at bounding box center [317, 603] width 7 height 7
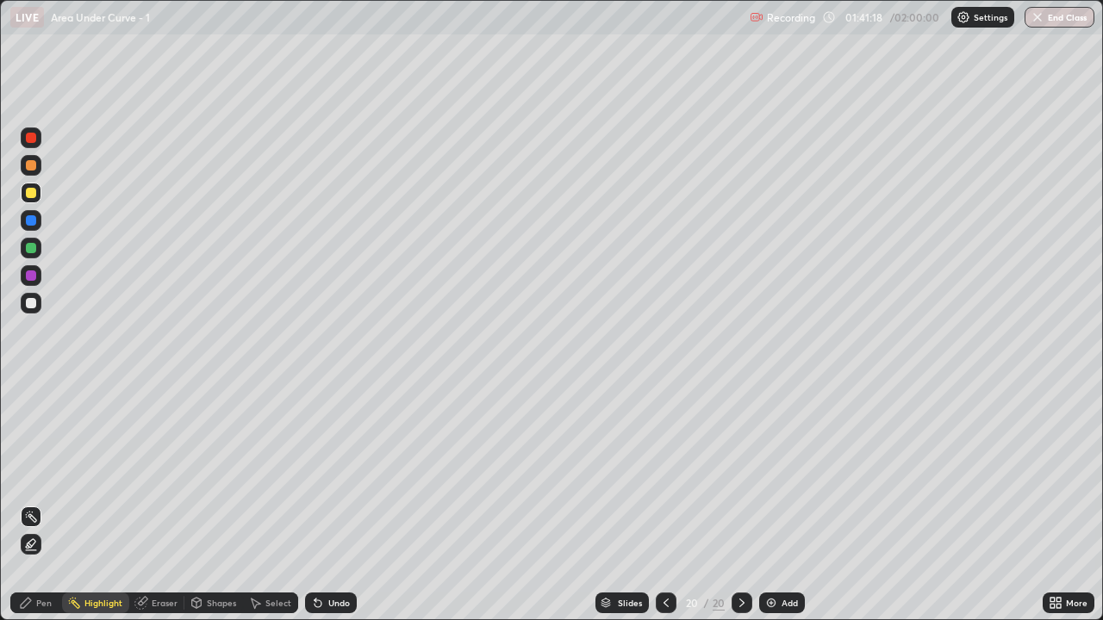
click at [314, 510] on icon at bounding box center [317, 603] width 7 height 7
click at [29, 510] on icon at bounding box center [26, 603] width 10 height 10
click at [23, 251] on div at bounding box center [31, 248] width 21 height 21
click at [40, 510] on div "Pen" at bounding box center [36, 603] width 52 height 21
click at [29, 303] on div at bounding box center [31, 303] width 10 height 10
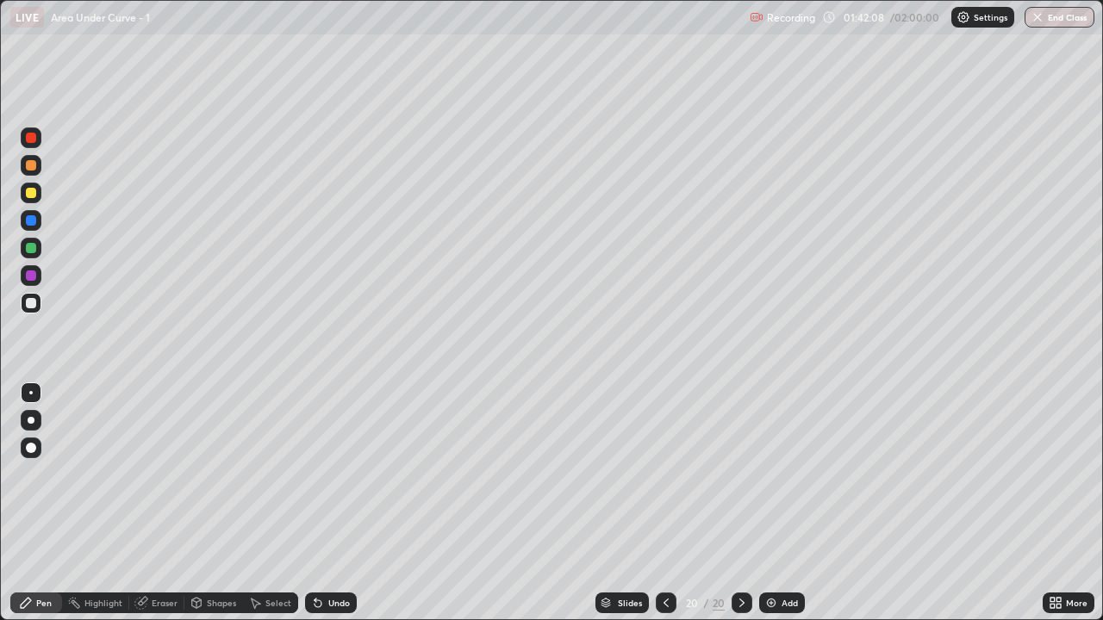
click at [264, 510] on div "Select" at bounding box center [270, 603] width 55 height 21
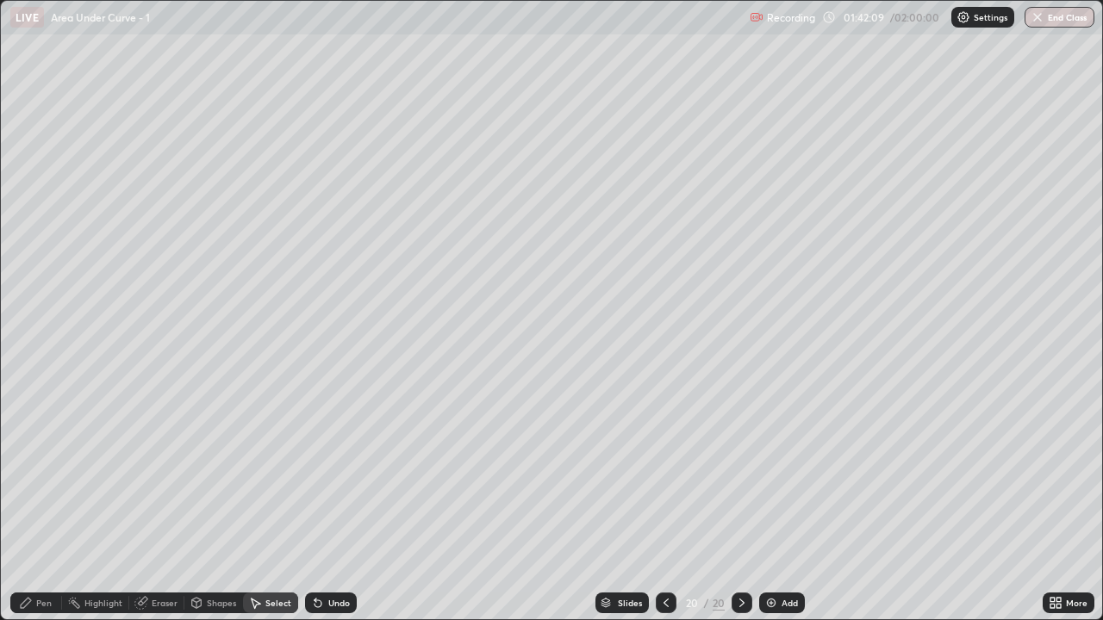
click at [40, 510] on div "Pen" at bounding box center [44, 603] width 16 height 9
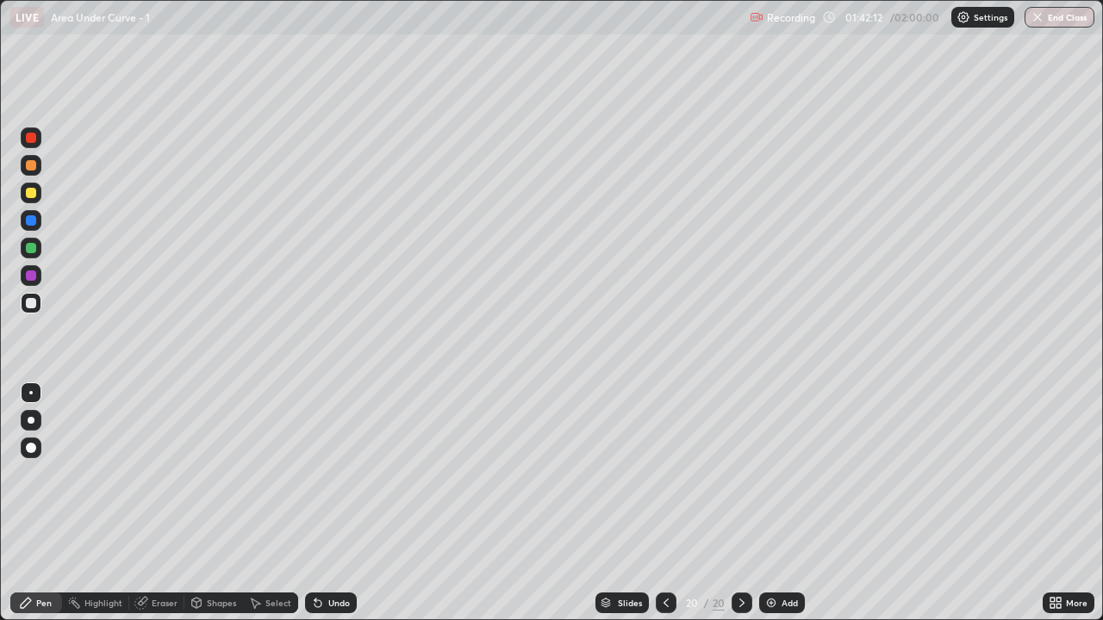
click at [150, 510] on div "Eraser" at bounding box center [156, 603] width 55 height 21
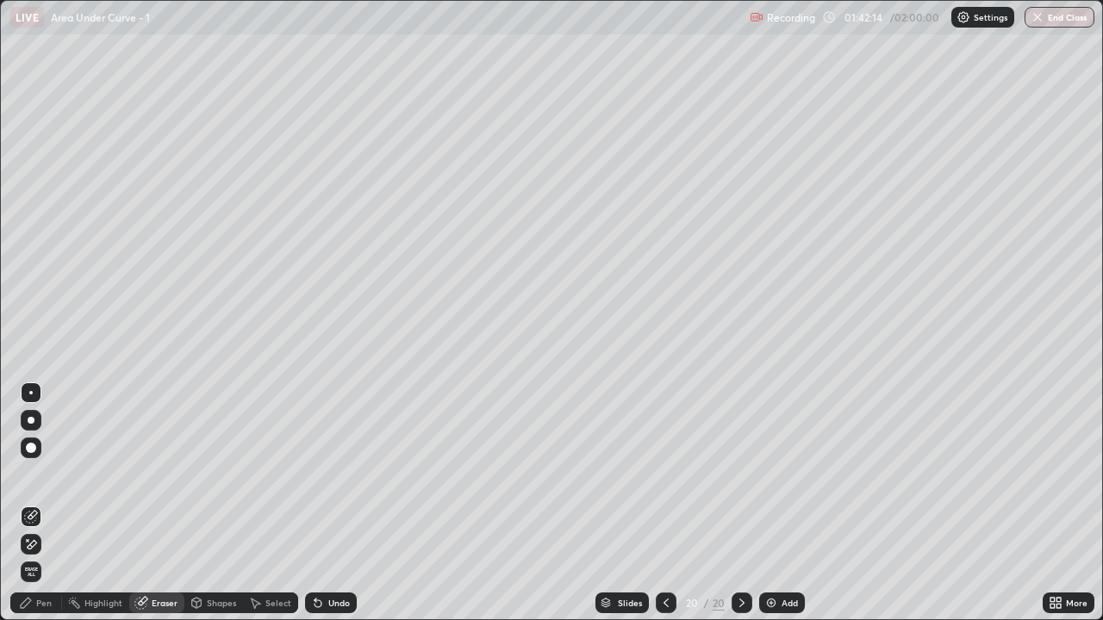
click at [44, 510] on div "Pen" at bounding box center [44, 603] width 16 height 9
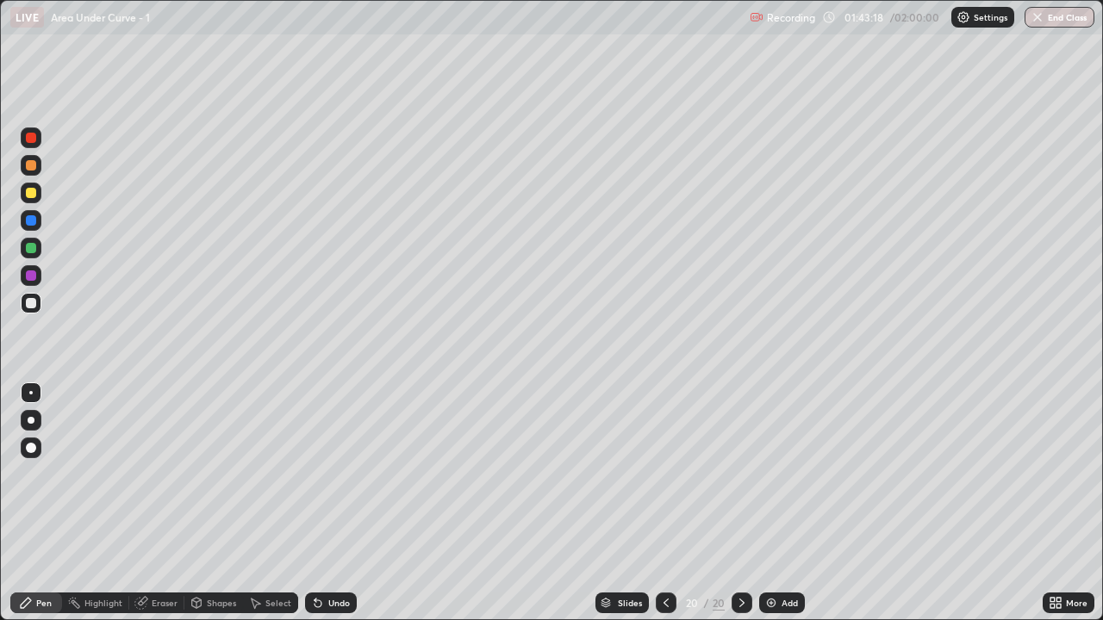
click at [344, 510] on div "Undo" at bounding box center [331, 603] width 52 height 21
click at [100, 510] on div "Highlight" at bounding box center [103, 603] width 38 height 9
click at [168, 510] on div "Eraser" at bounding box center [156, 603] width 55 height 21
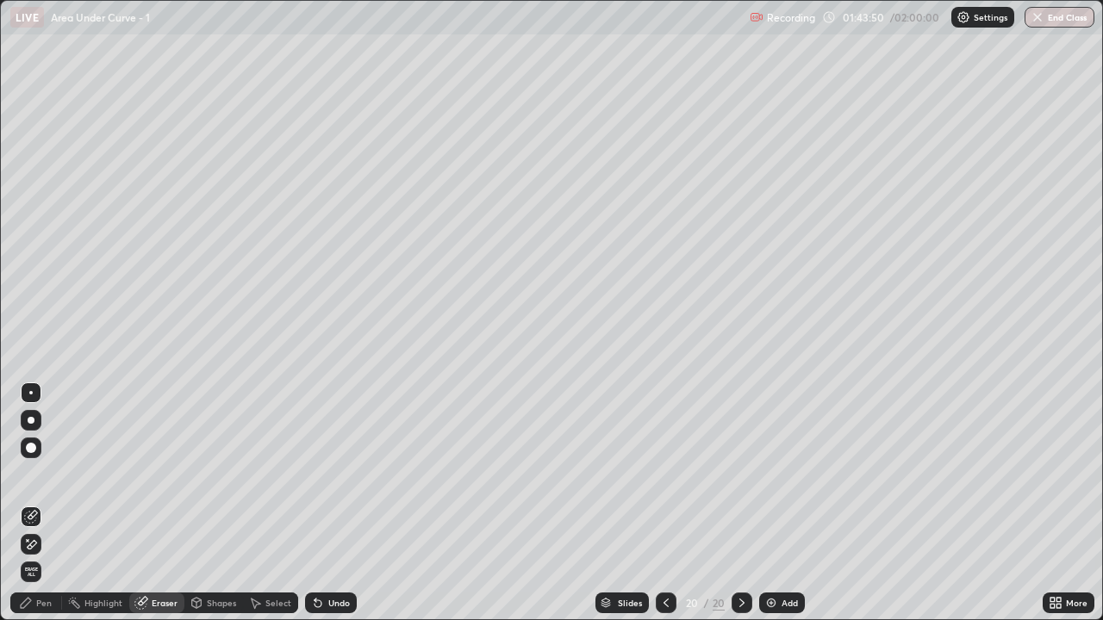
click at [44, 510] on div "Pen" at bounding box center [44, 603] width 16 height 9
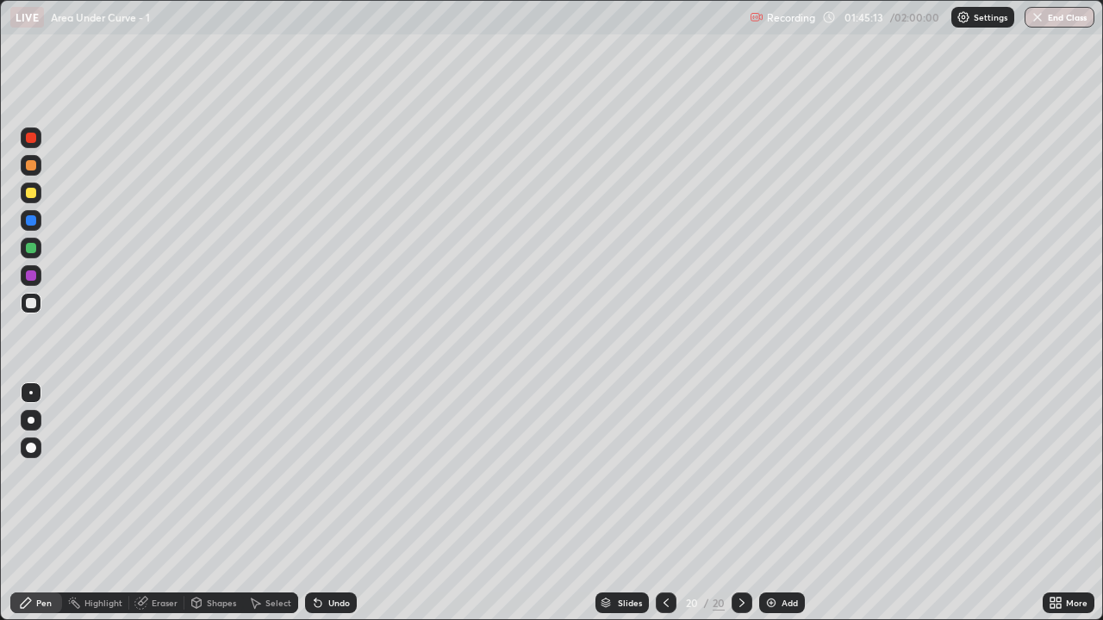
click at [165, 510] on div "Eraser" at bounding box center [156, 603] width 55 height 21
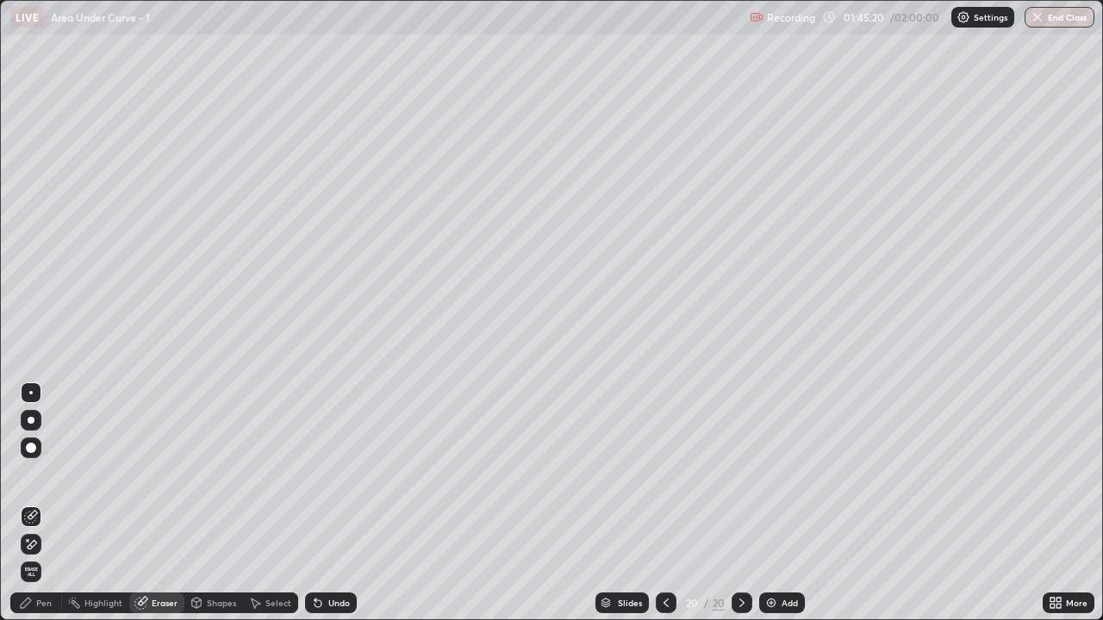
click at [34, 510] on div "Pen" at bounding box center [36, 603] width 52 height 21
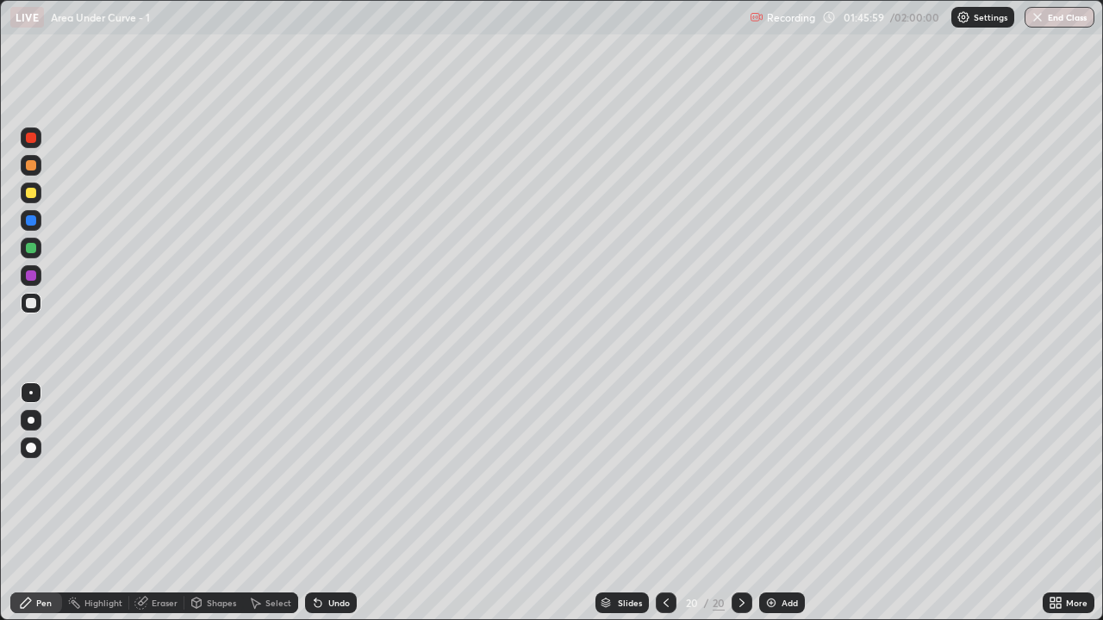
click at [161, 510] on div "Eraser" at bounding box center [165, 603] width 26 height 9
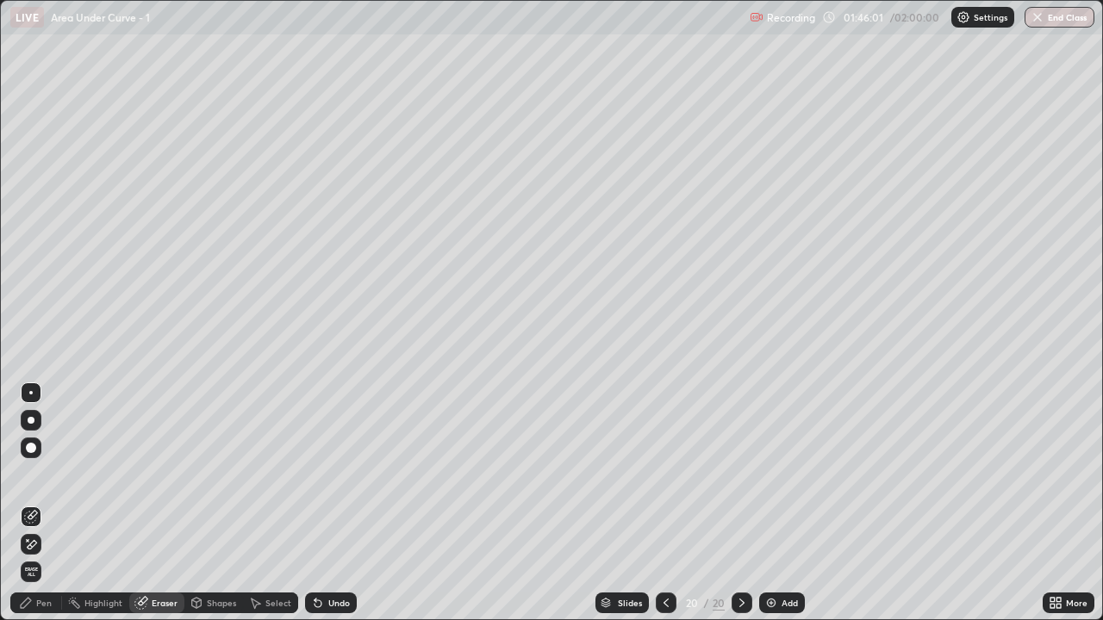
click at [34, 510] on div "Pen" at bounding box center [36, 603] width 52 height 21
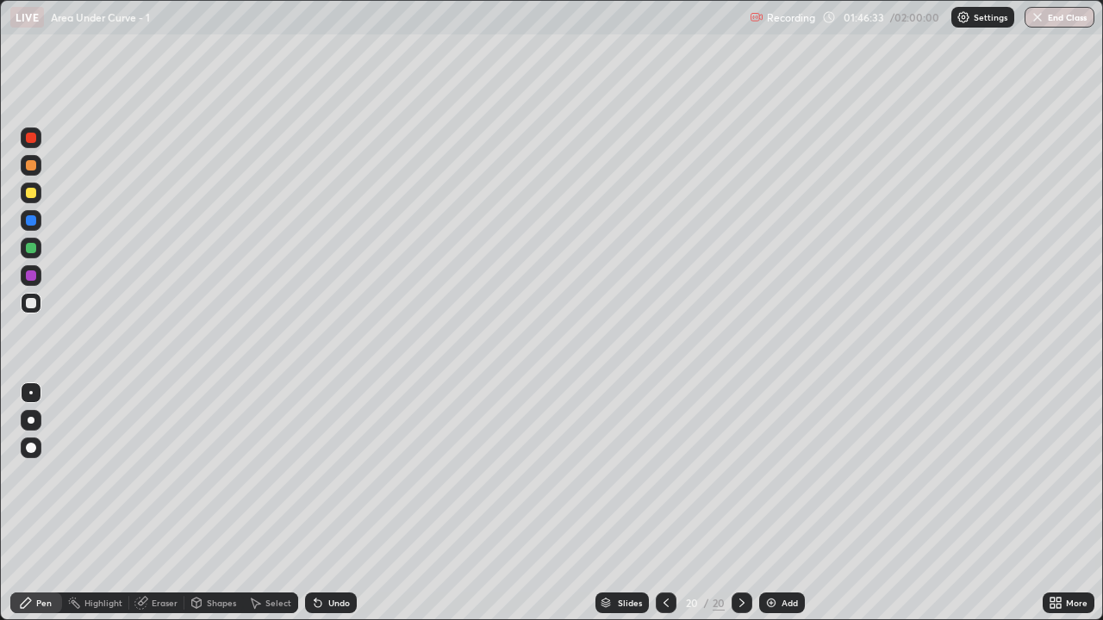
click at [671, 510] on div at bounding box center [666, 603] width 21 height 21
click at [656, 510] on div at bounding box center [666, 603] width 21 height 21
click at [738, 510] on icon at bounding box center [742, 603] width 14 height 14
click at [739, 510] on icon at bounding box center [741, 603] width 5 height 9
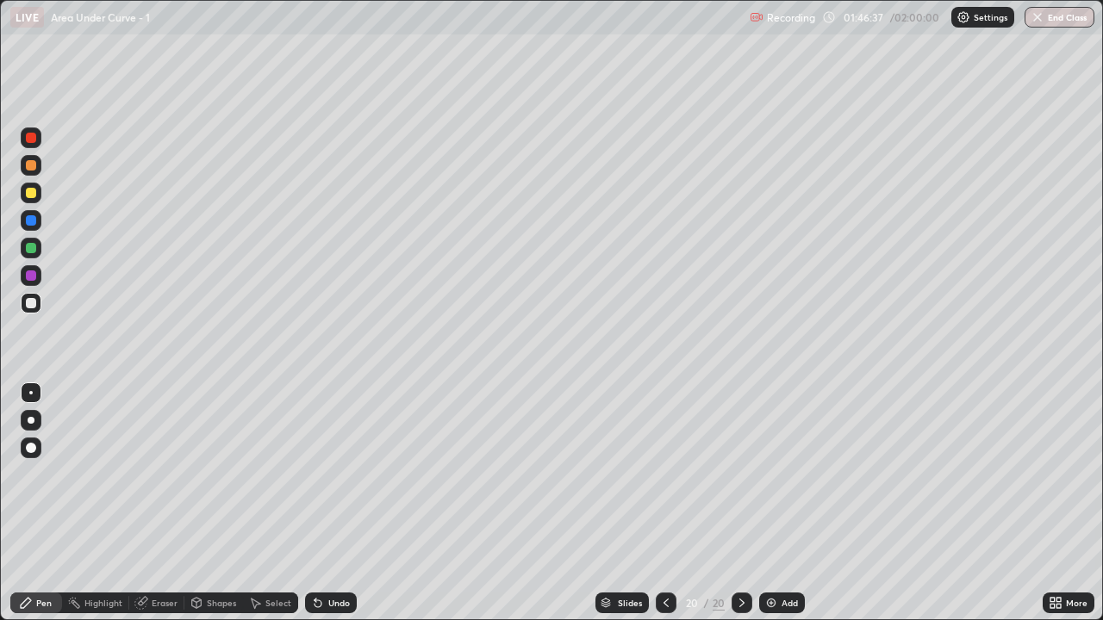
click at [786, 510] on div "Add" at bounding box center [789, 603] width 16 height 9
click at [34, 188] on div at bounding box center [31, 193] width 10 height 10
click at [340, 510] on div "Undo" at bounding box center [339, 603] width 22 height 9
click at [343, 510] on div "Undo" at bounding box center [331, 603] width 52 height 21
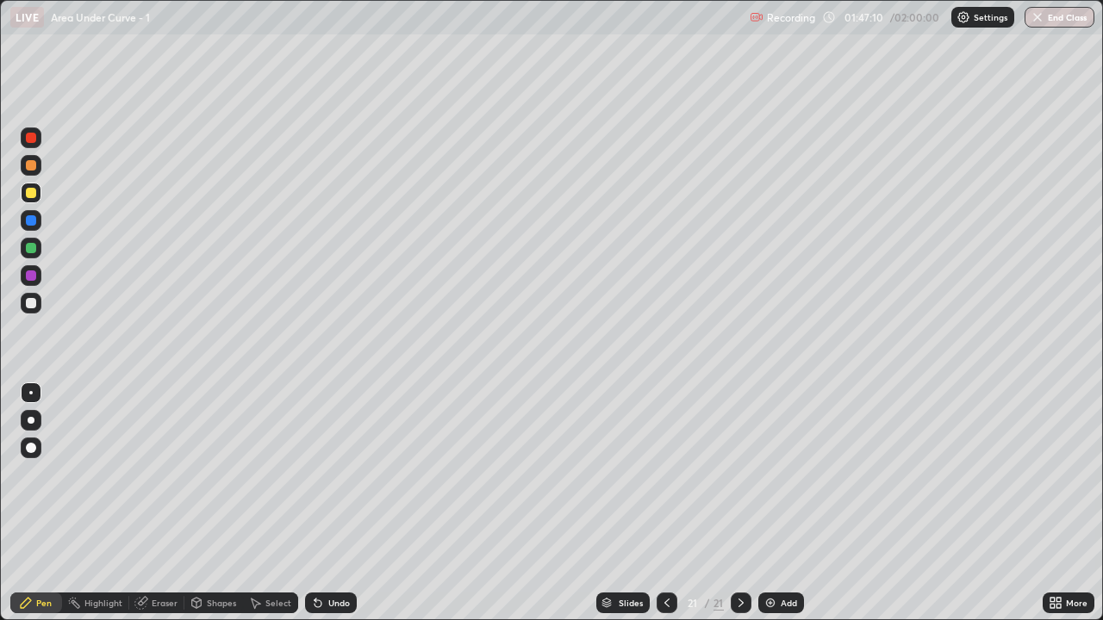
click at [342, 510] on div "Undo" at bounding box center [331, 603] width 52 height 21
click at [170, 510] on div "Eraser" at bounding box center [165, 603] width 26 height 9
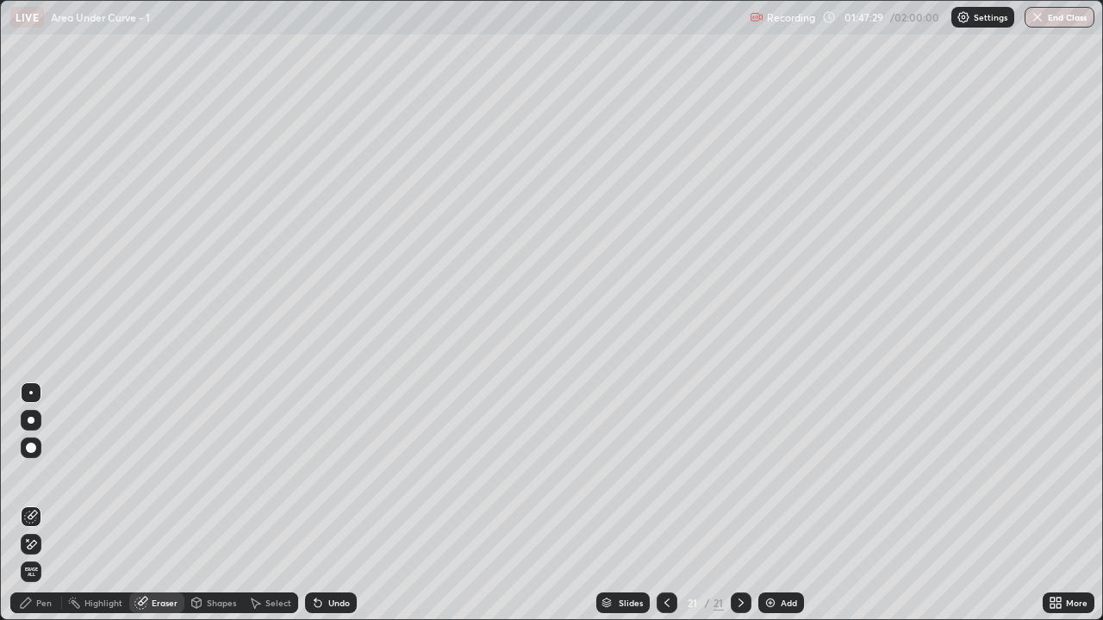
click at [42, 510] on div "Pen" at bounding box center [44, 603] width 16 height 9
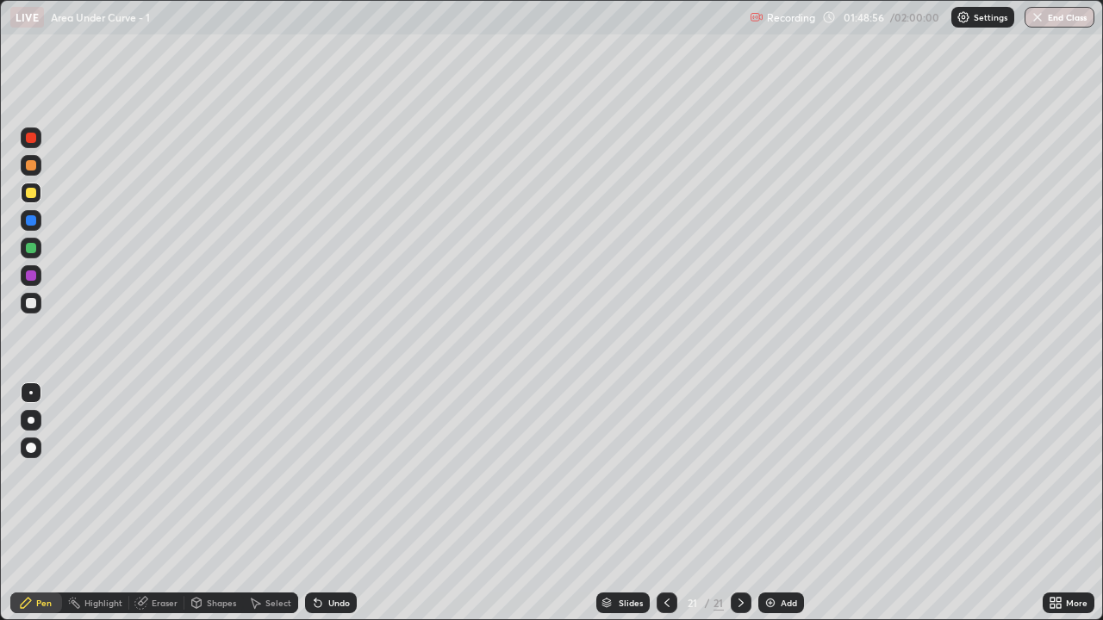
click at [221, 510] on div "Shapes" at bounding box center [221, 603] width 29 height 9
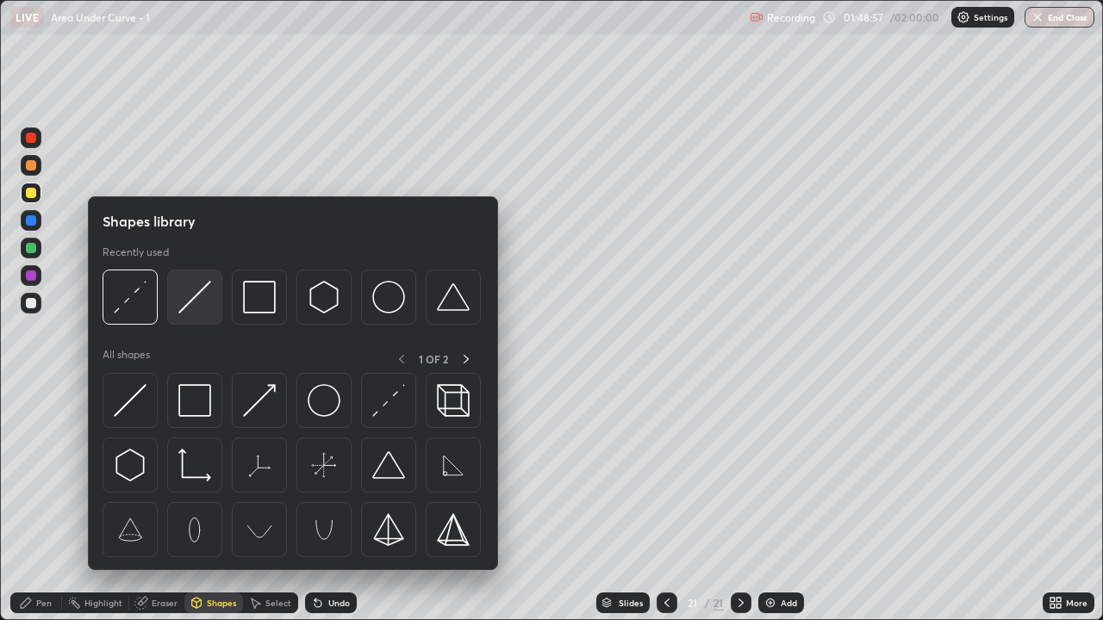
click at [197, 297] on img at bounding box center [194, 297] width 33 height 33
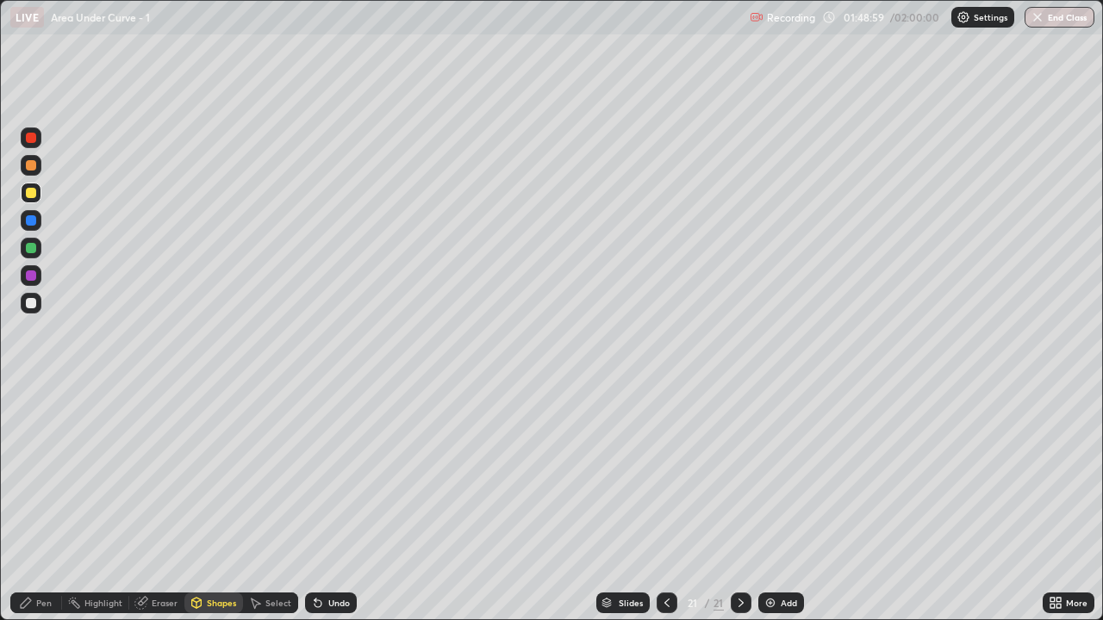
click at [335, 510] on div "Undo" at bounding box center [339, 603] width 22 height 9
click at [29, 296] on div at bounding box center [31, 303] width 21 height 21
click at [36, 510] on div "Pen" at bounding box center [44, 603] width 16 height 9
click at [31, 304] on div at bounding box center [31, 303] width 10 height 10
click at [328, 510] on div "Undo" at bounding box center [339, 603] width 22 height 9
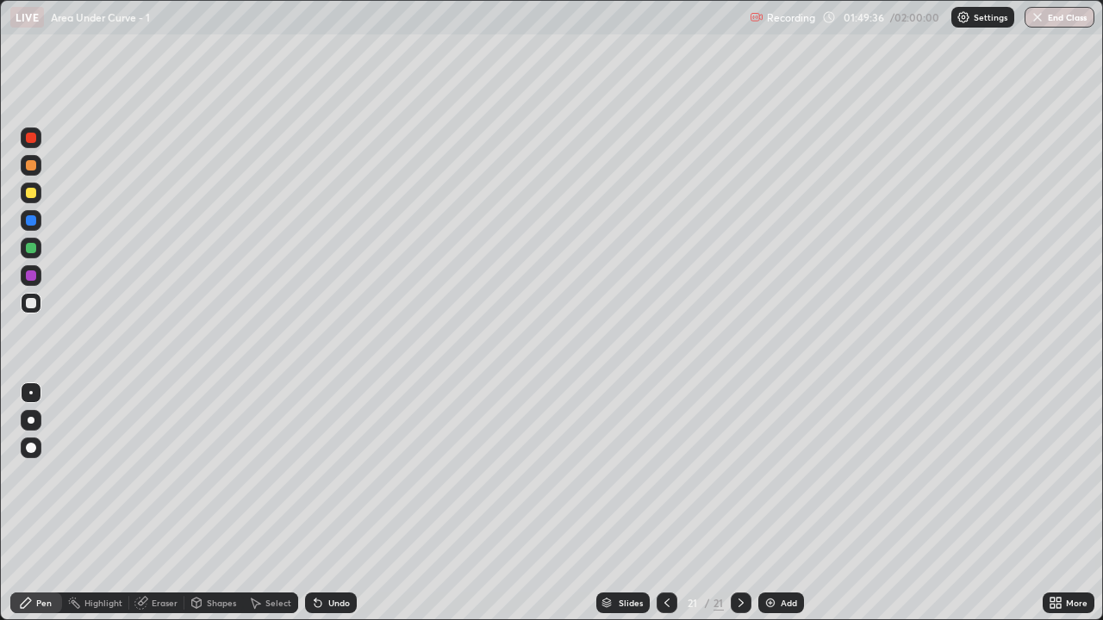
click at [335, 510] on div "Undo" at bounding box center [331, 603] width 52 height 21
click at [158, 510] on div "Eraser" at bounding box center [165, 603] width 26 height 9
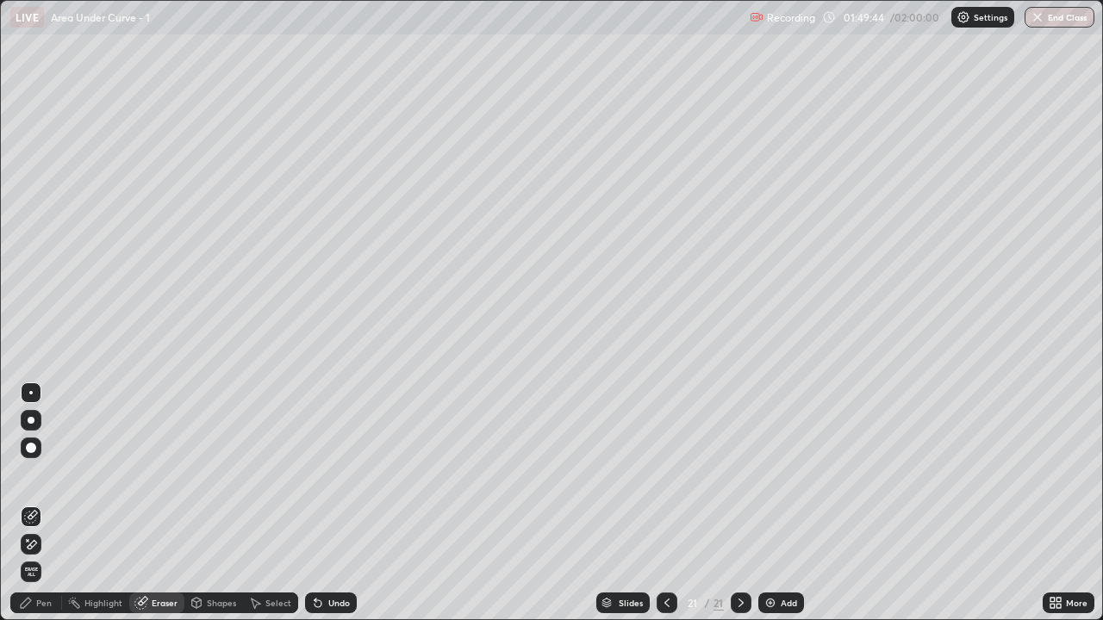
click at [35, 510] on div "Pen" at bounding box center [36, 603] width 52 height 21
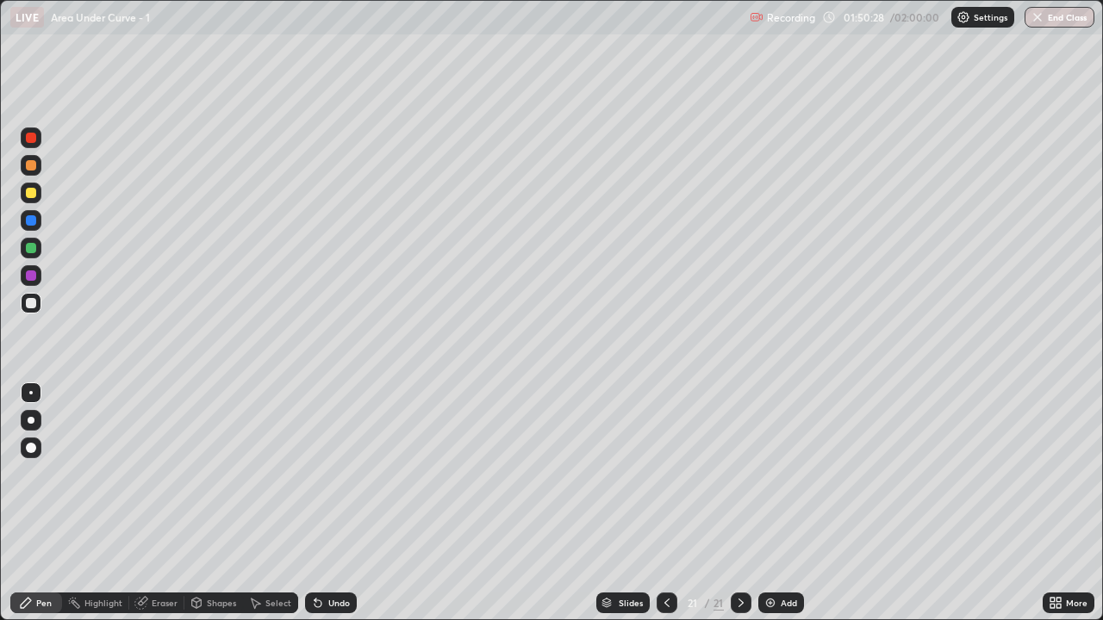
click at [30, 249] on div at bounding box center [31, 248] width 10 height 10
click at [328, 510] on div "Undo" at bounding box center [339, 603] width 22 height 9
click at [203, 510] on div "Shapes" at bounding box center [213, 603] width 59 height 21
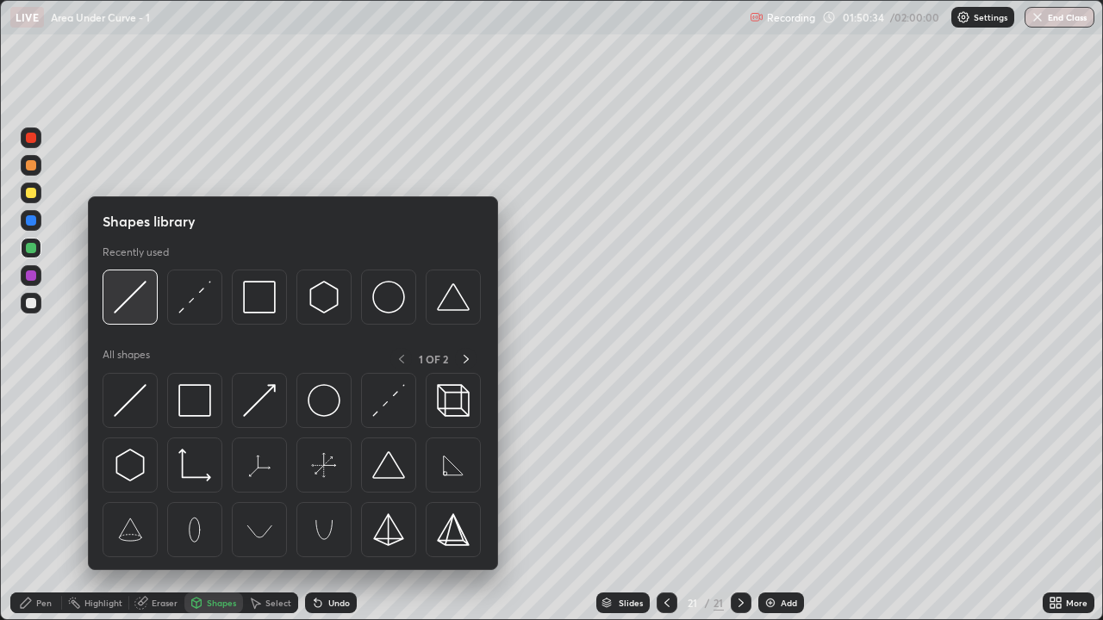
click at [135, 308] on img at bounding box center [130, 297] width 33 height 33
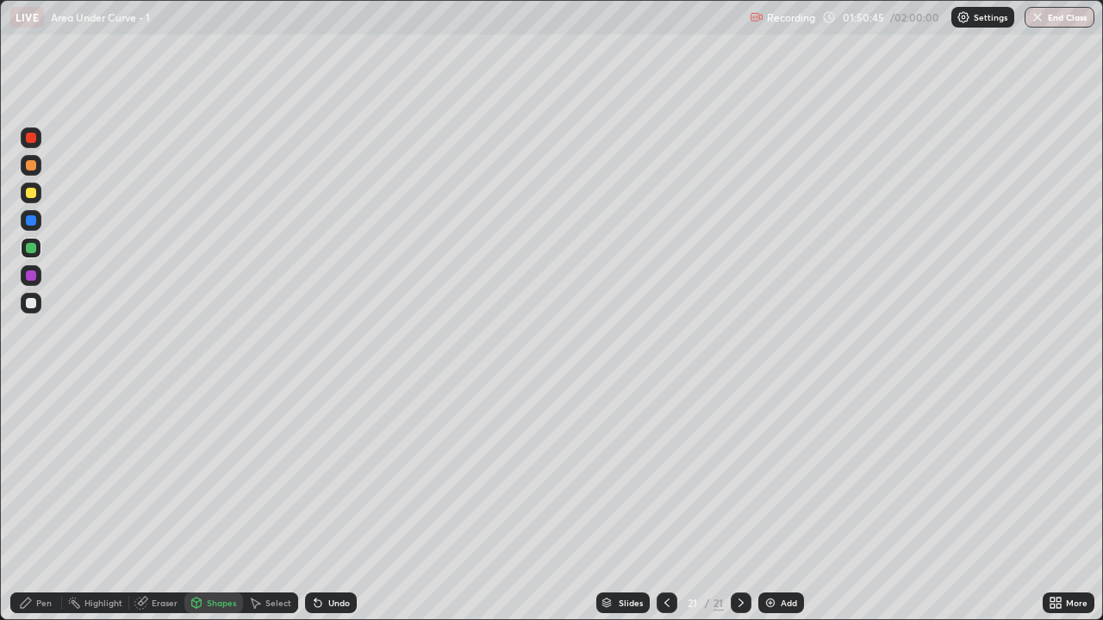
click at [40, 304] on div at bounding box center [31, 303] width 21 height 21
click at [325, 510] on div "Undo" at bounding box center [331, 603] width 52 height 21
click at [28, 510] on icon at bounding box center [26, 603] width 14 height 14
click at [323, 510] on div "Undo" at bounding box center [331, 603] width 52 height 21
click at [221, 510] on div "Shapes" at bounding box center [213, 603] width 59 height 21
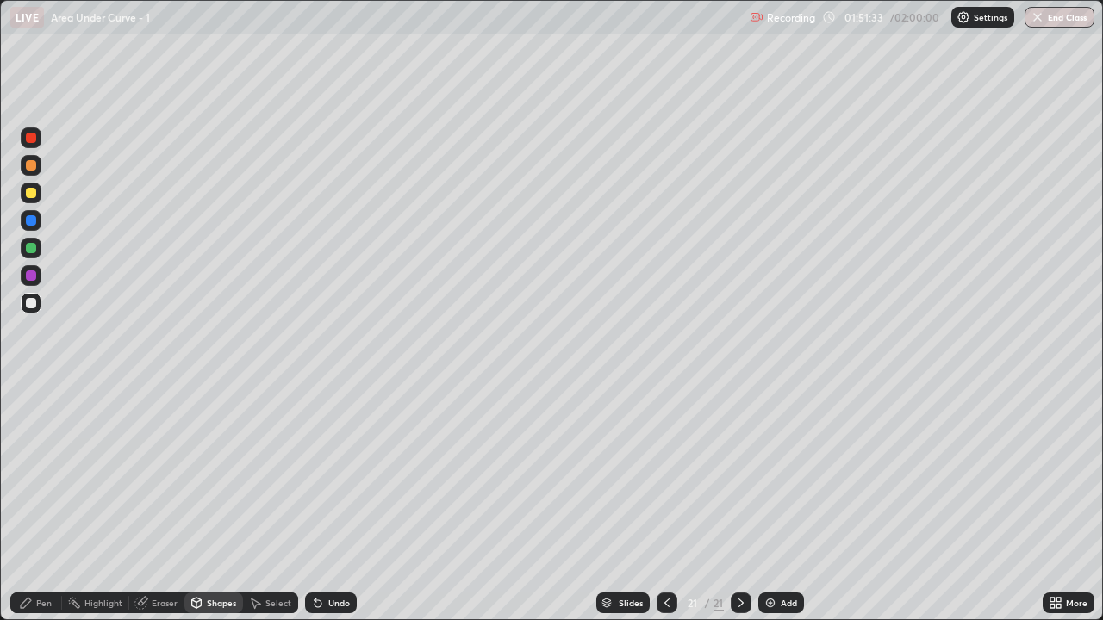
click at [31, 304] on div at bounding box center [31, 303] width 10 height 10
click at [351, 510] on div "Undo" at bounding box center [331, 603] width 52 height 21
click at [43, 510] on div "Pen" at bounding box center [44, 603] width 16 height 9
click at [262, 510] on div "Select" at bounding box center [270, 603] width 55 height 21
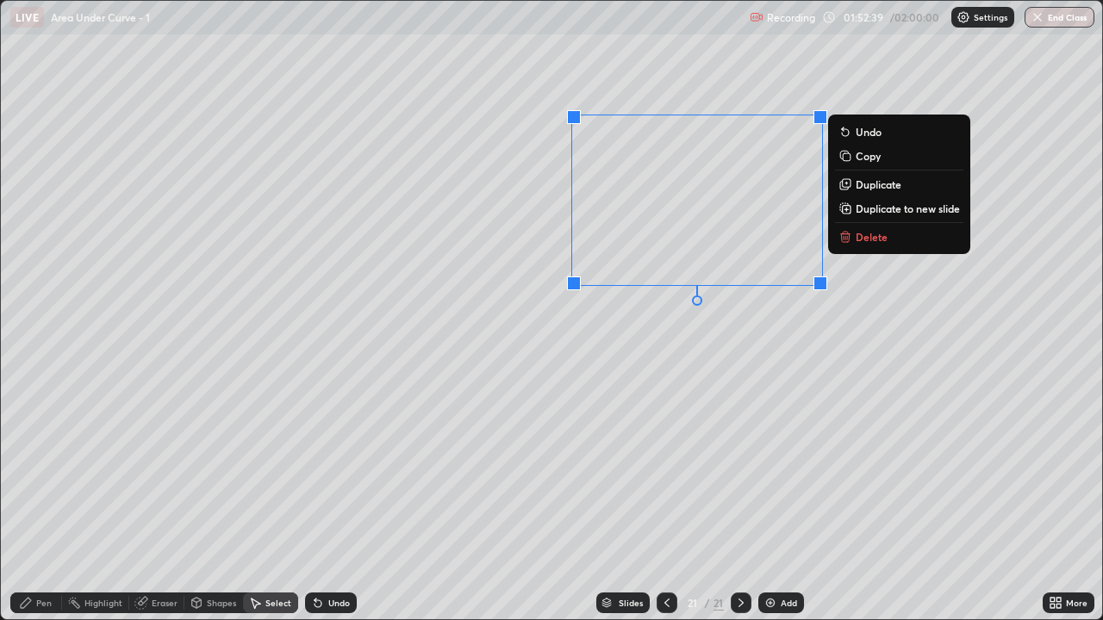
click at [793, 337] on div "0 ° Undo Copy Duplicate Duplicate to new slide Delete" at bounding box center [551, 310] width 1101 height 619
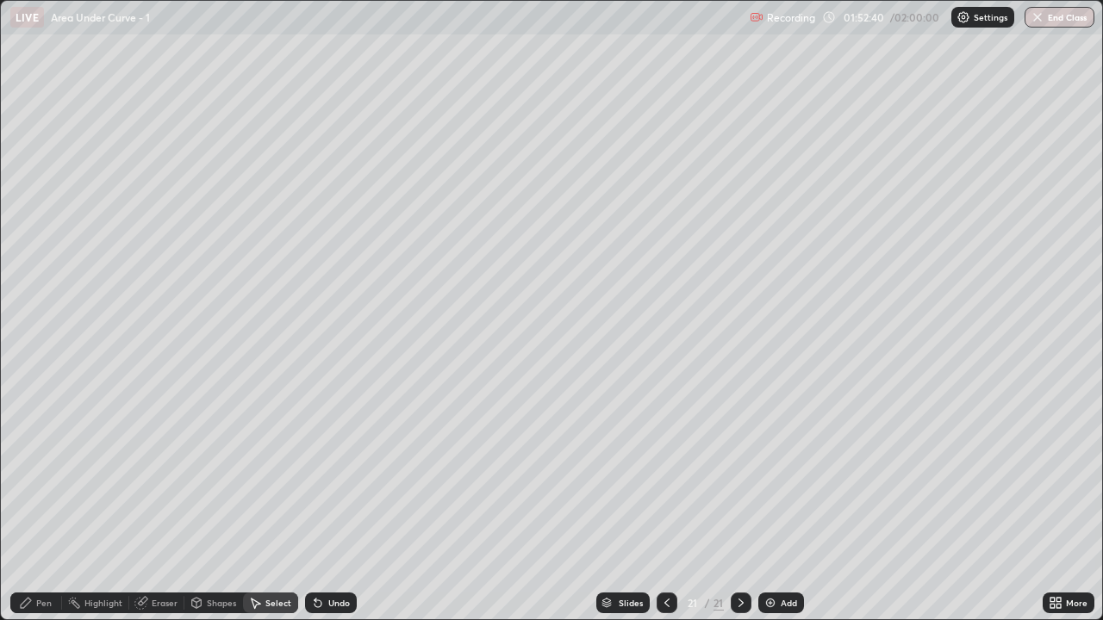
click at [51, 510] on div "Pen" at bounding box center [36, 603] width 52 height 21
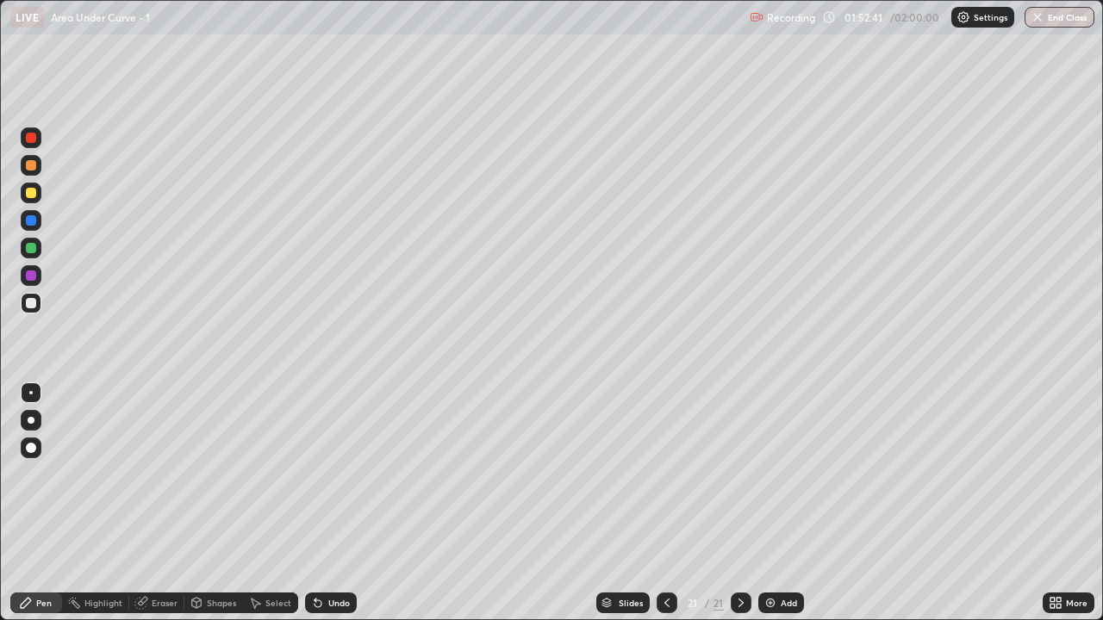
click at [35, 310] on div at bounding box center [31, 303] width 21 height 21
click at [289, 510] on div "Select" at bounding box center [270, 603] width 55 height 21
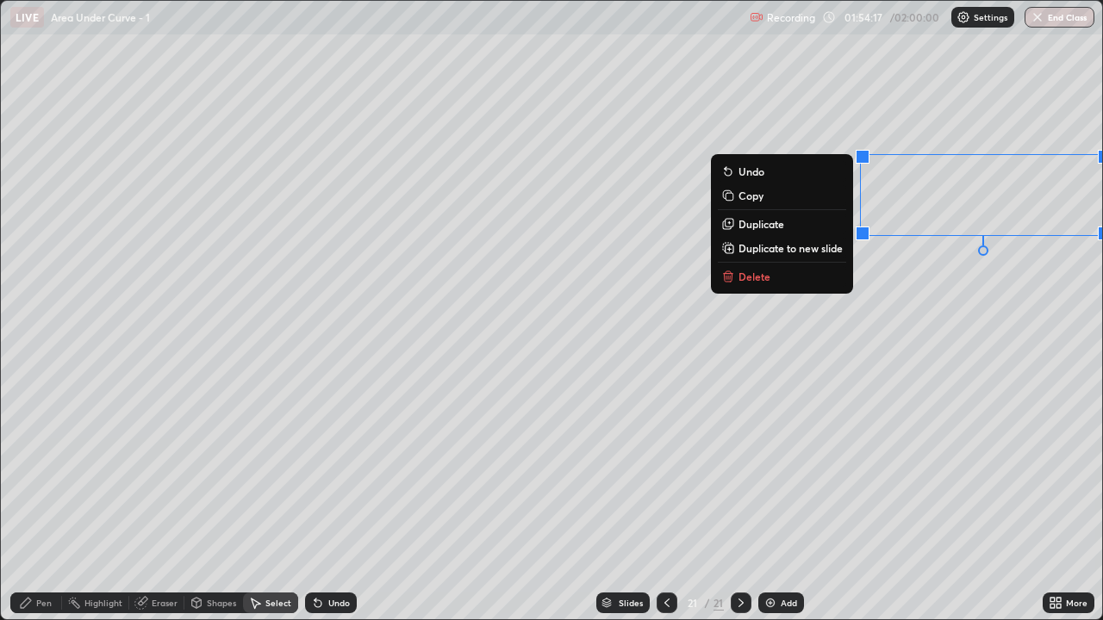
click at [805, 285] on button "Delete" at bounding box center [782, 276] width 128 height 21
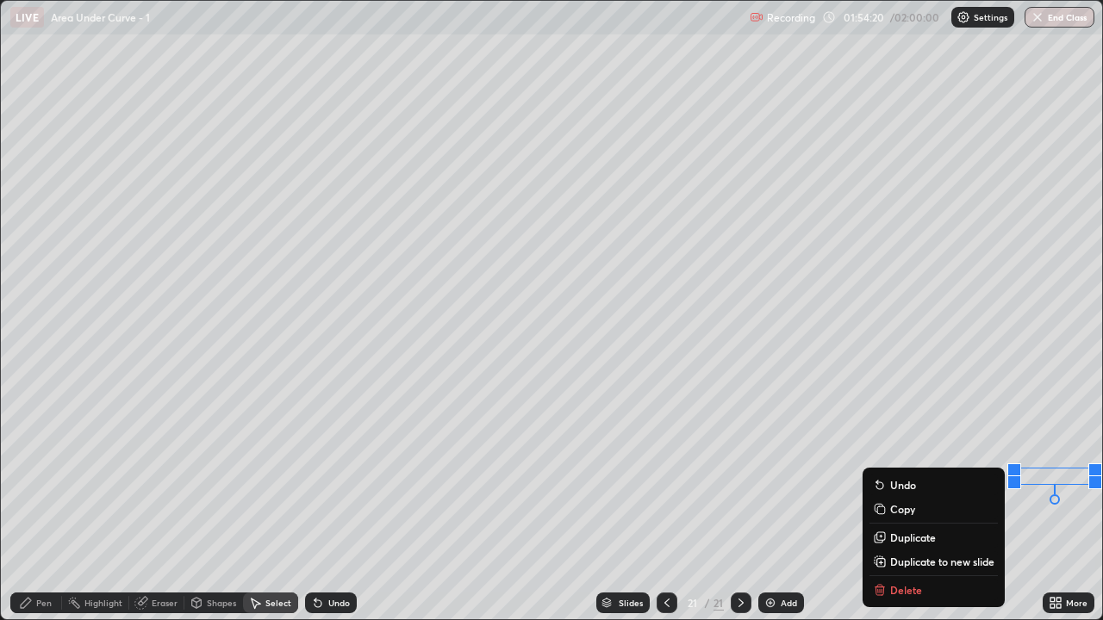
click at [895, 510] on div "Slides 21 / 21 Add" at bounding box center [700, 603] width 686 height 34
click at [830, 510] on div "0 ° Undo Copy Duplicate Duplicate to new slide Delete" at bounding box center [551, 310] width 1101 height 619
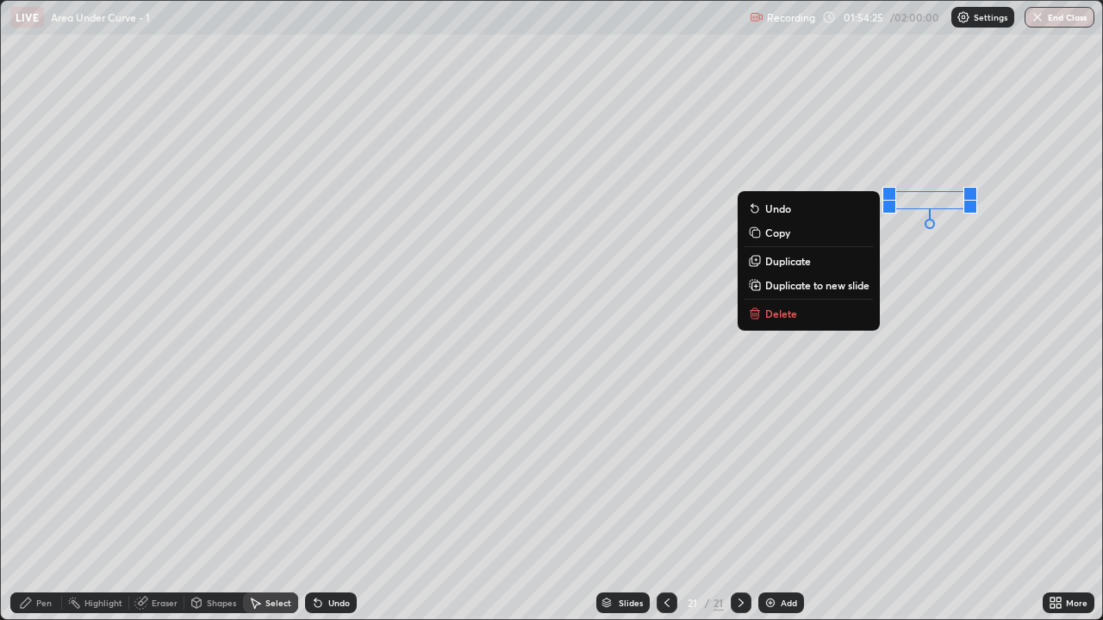
click at [821, 314] on button "Delete" at bounding box center [808, 313] width 128 height 21
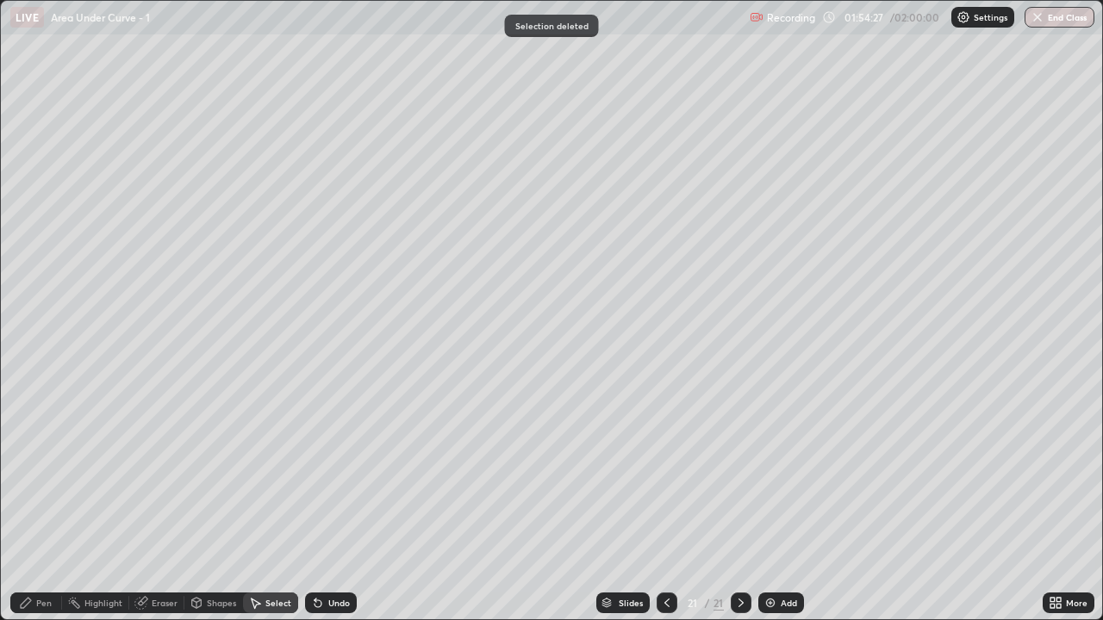
click at [51, 510] on div "Pen" at bounding box center [44, 603] width 16 height 9
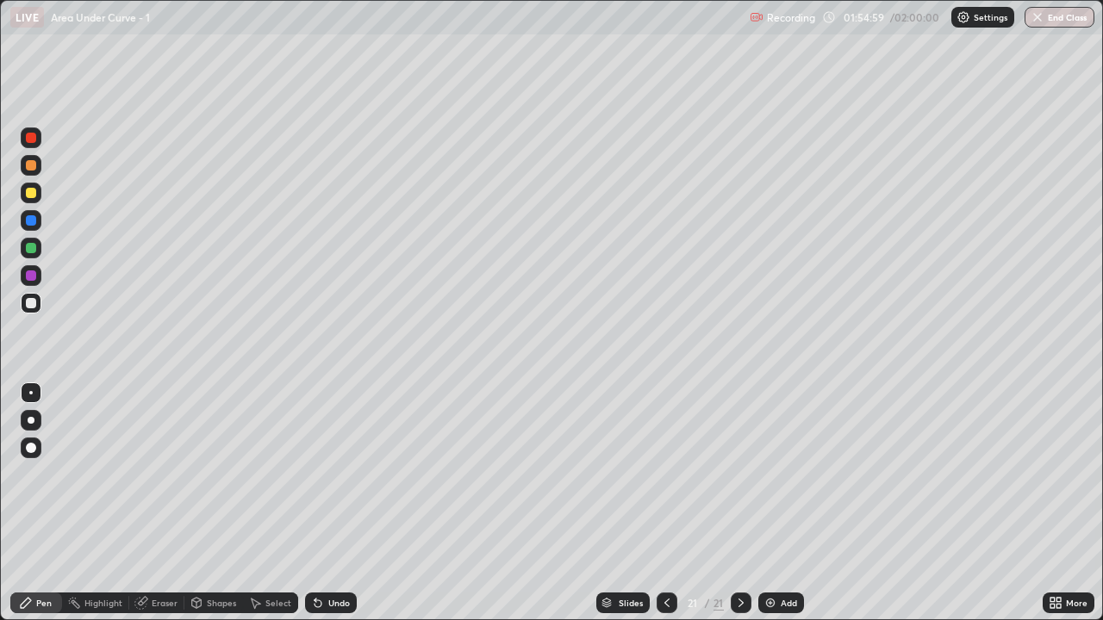
click at [784, 510] on div "Add" at bounding box center [788, 603] width 16 height 9
click at [328, 510] on div "Undo" at bounding box center [339, 603] width 22 height 9
click at [329, 510] on div "Undo" at bounding box center [339, 603] width 22 height 9
click at [328, 510] on div "Undo" at bounding box center [339, 603] width 22 height 9
click at [660, 510] on icon at bounding box center [667, 603] width 14 height 14
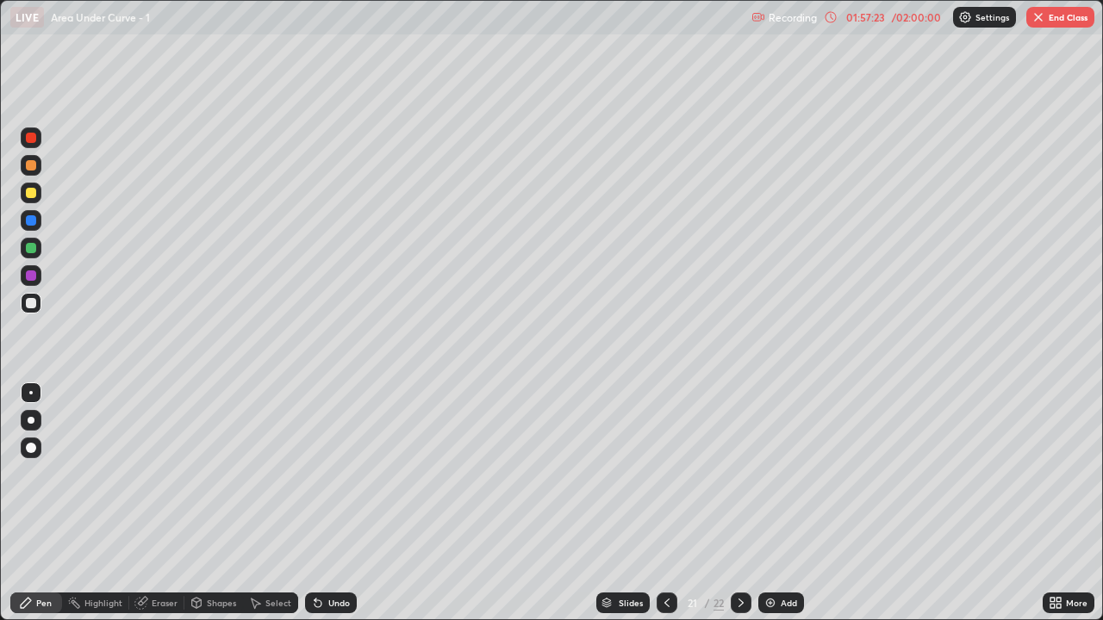
click at [1054, 16] on button "End Class" at bounding box center [1060, 17] width 68 height 21
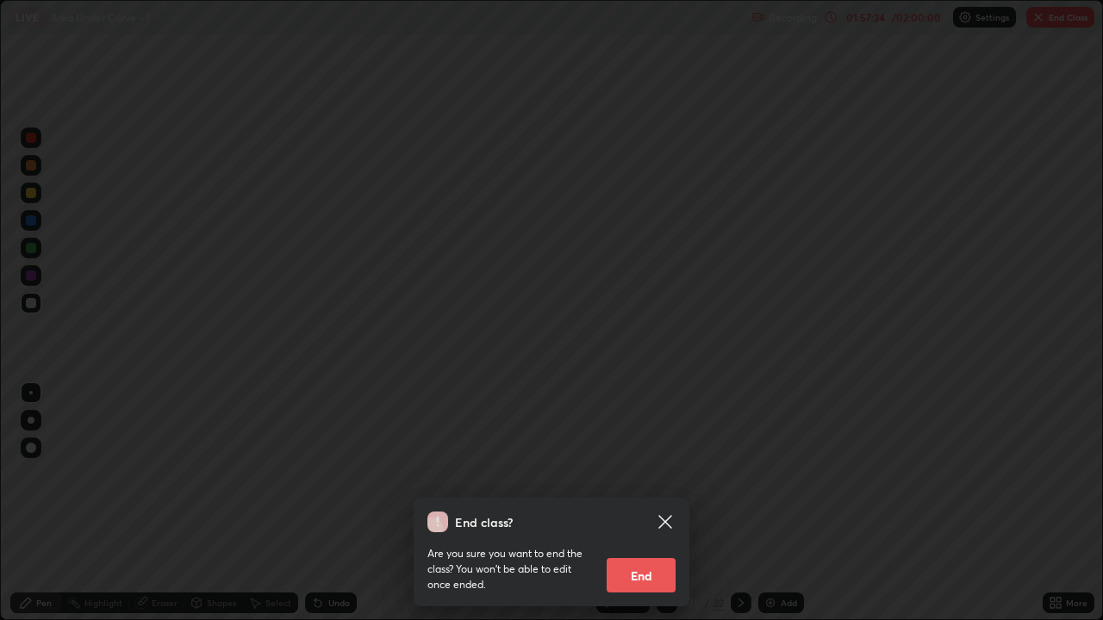
click at [654, 510] on button "End" at bounding box center [640, 575] width 69 height 34
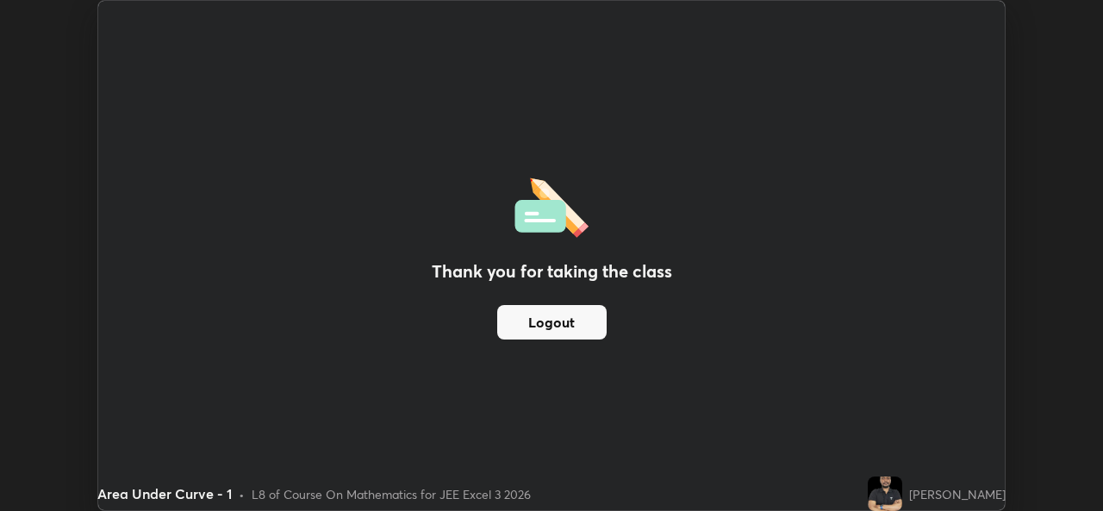
scroll to position [85633, 85041]
